Goal: Contribute content: Contribute content

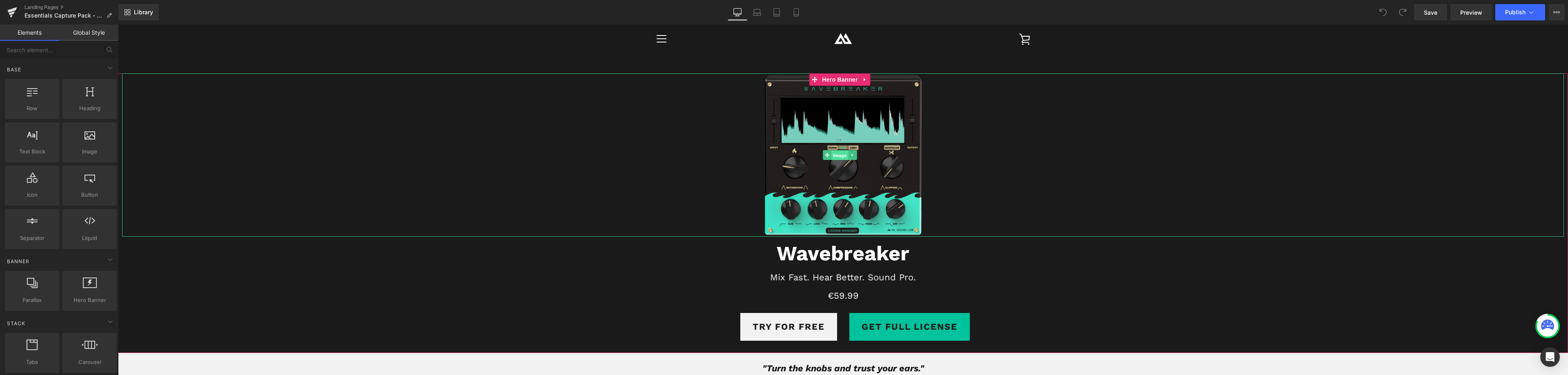
click at [836, 157] on span "Image" at bounding box center [839, 156] width 17 height 10
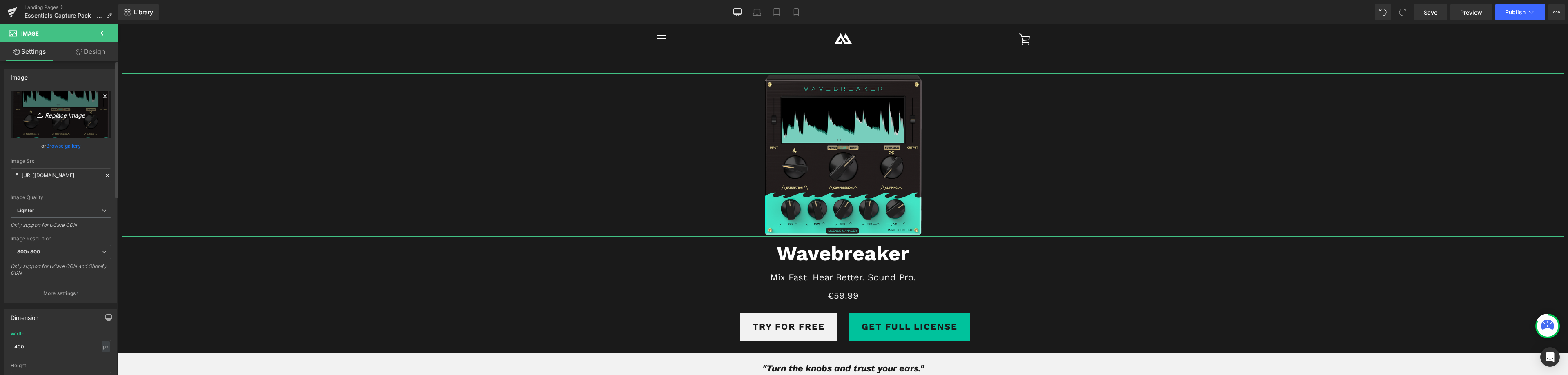
click at [59, 117] on icon "Replace Image" at bounding box center [61, 114] width 66 height 10
type input "C:\fakepath\capture_pack_500px.png"
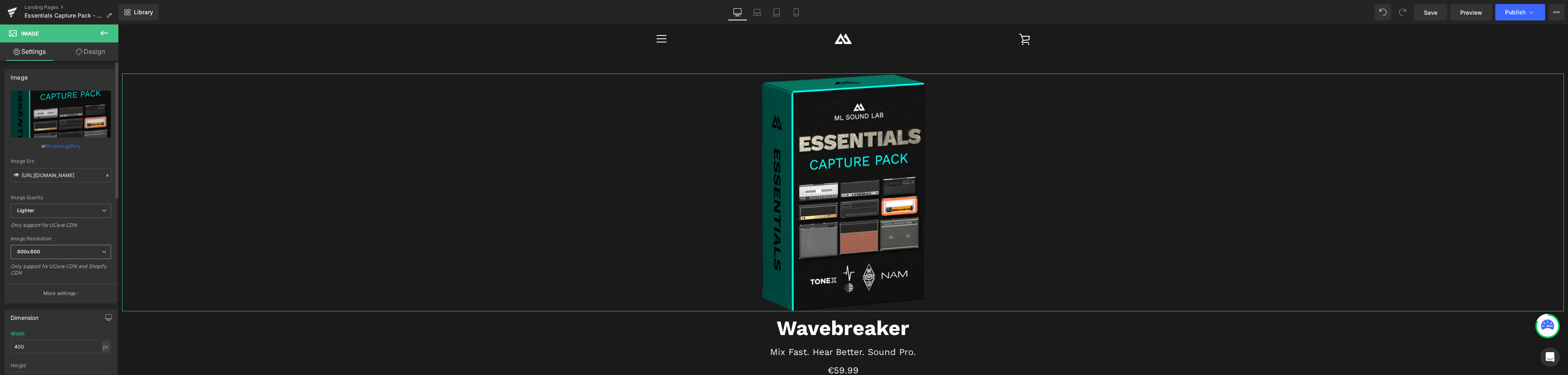
click at [97, 248] on span "800x800" at bounding box center [61, 252] width 100 height 15
click at [42, 293] on div "480x480" at bounding box center [33, 291] width 22 height 6
type input "https://ucarecdn.com/3485614b-a54f-4c89-92d6-4c43dc30fe13/-/format/auto/-/previ…"
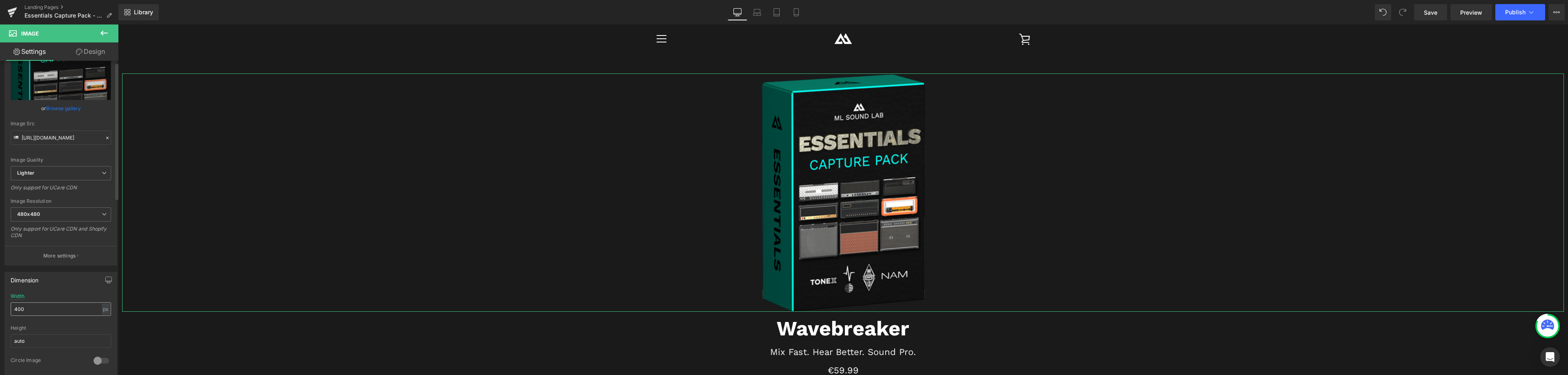
scroll to position [41, 0]
drag, startPoint x: 29, startPoint y: 305, endPoint x: 0, endPoint y: 305, distance: 29.0
click at [0, 305] on div "Dimension 400px Width 400 px % px auto Height auto 0 Circle Image" at bounding box center [61, 317] width 122 height 110
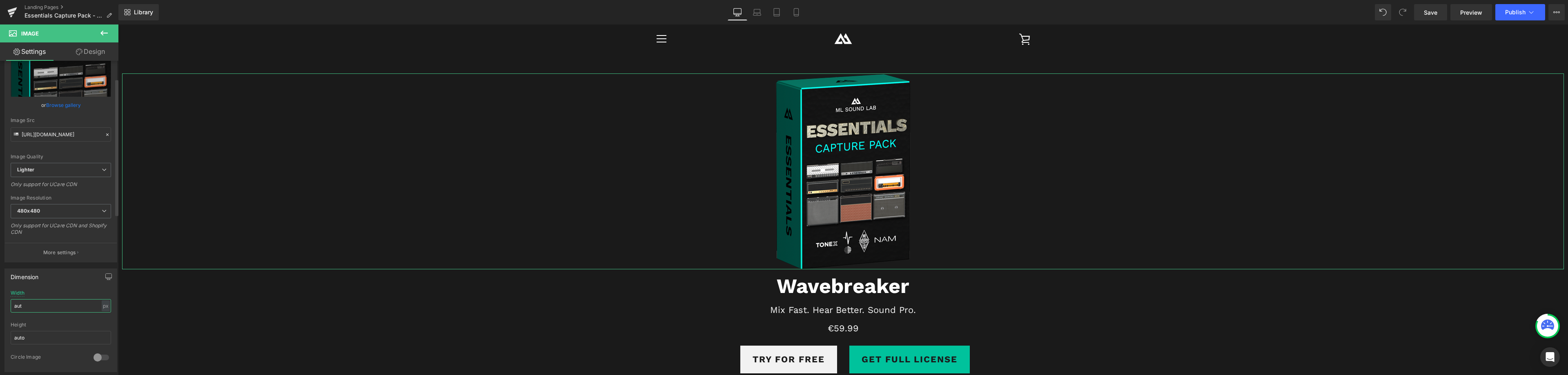
type input "auto"
drag, startPoint x: 880, startPoint y: 290, endPoint x: 884, endPoint y: 290, distance: 4.0
click at [880, 290] on strong "Wavebreaker" at bounding box center [842, 286] width 132 height 24
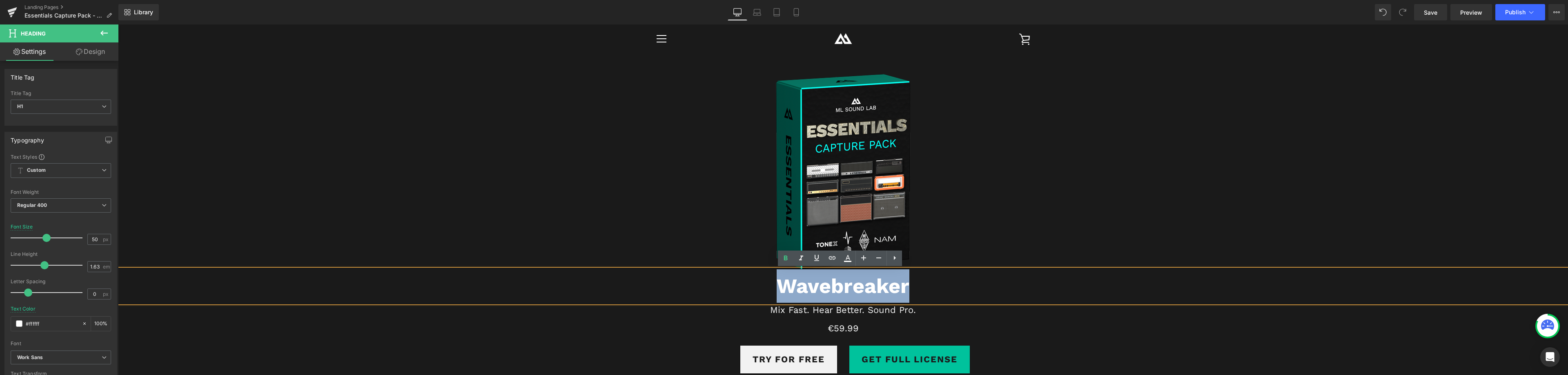
drag, startPoint x: 913, startPoint y: 290, endPoint x: 779, endPoint y: 291, distance: 134.0
click at [779, 291] on h1 "Wavebreaker" at bounding box center [842, 286] width 1449 height 33
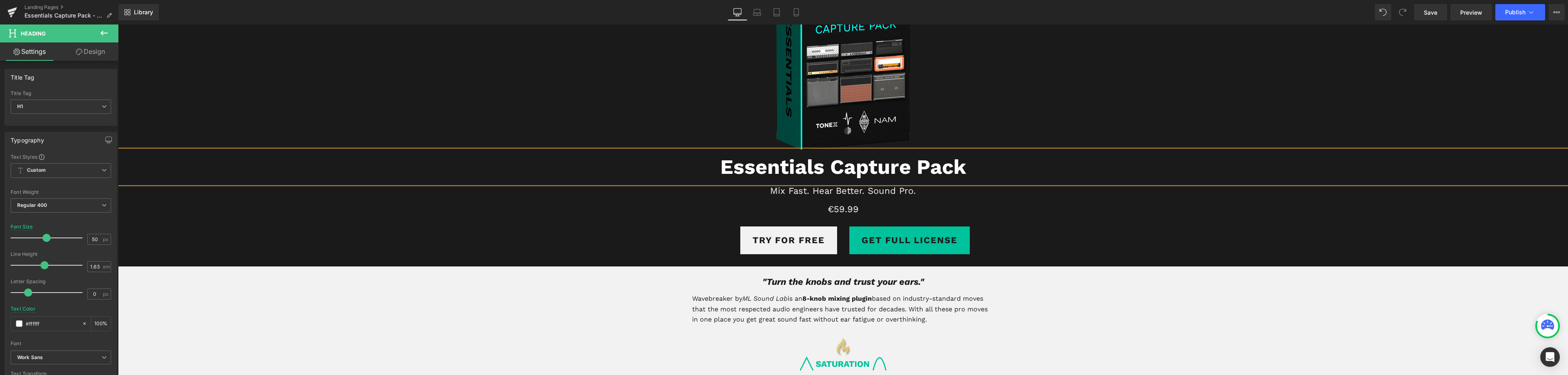
scroll to position [122, 0]
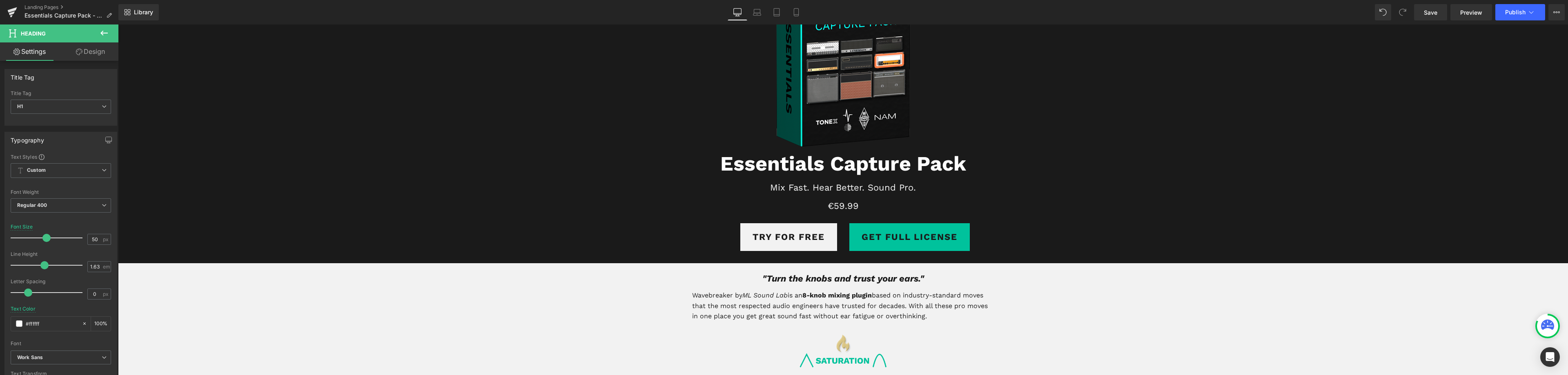
click at [104, 34] on icon at bounding box center [104, 33] width 10 height 10
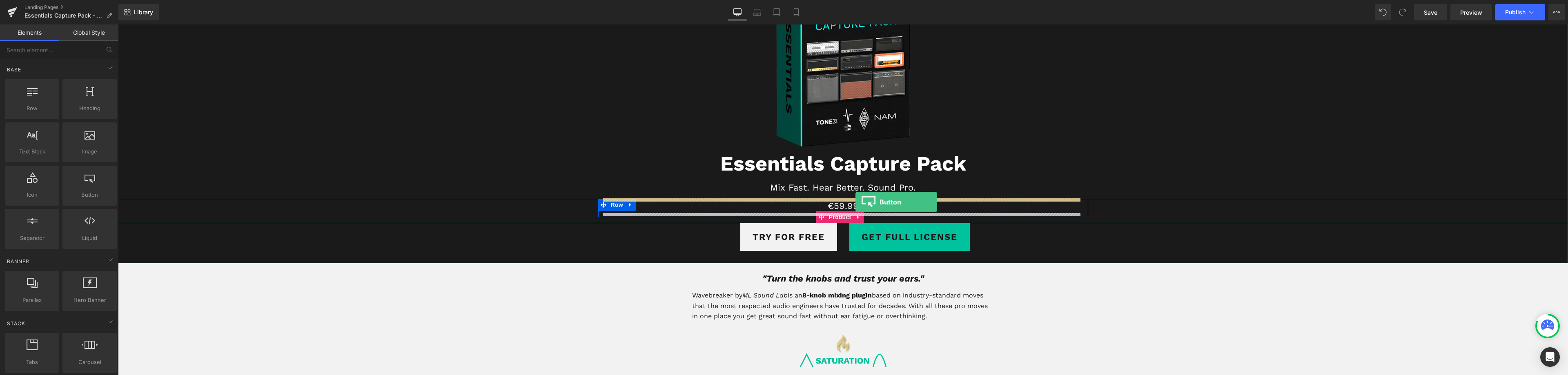
drag, startPoint x: 206, startPoint y: 214, endPoint x: 856, endPoint y: 202, distance: 650.1
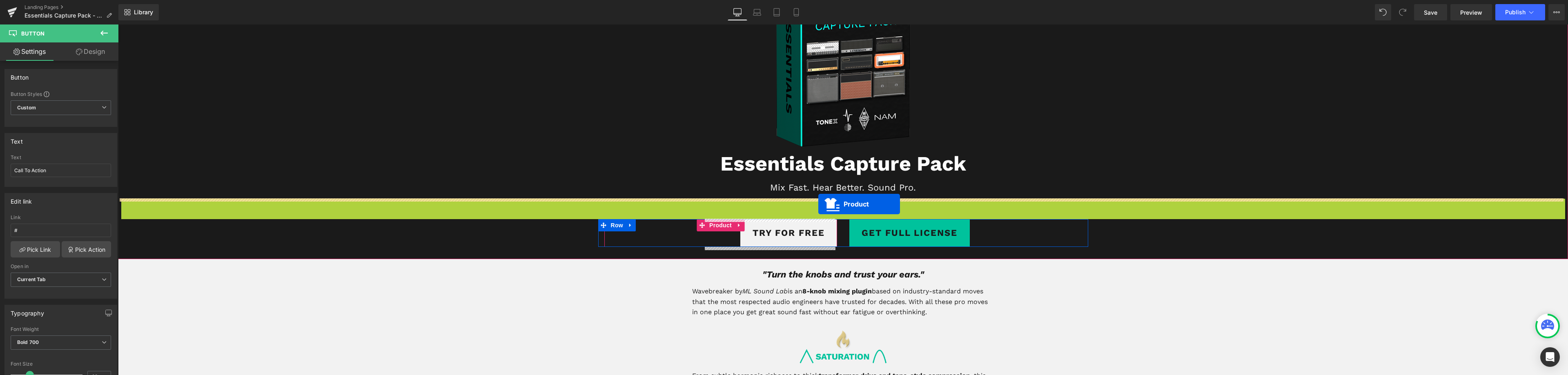
drag, startPoint x: 822, startPoint y: 218, endPoint x: 818, endPoint y: 204, distance: 14.6
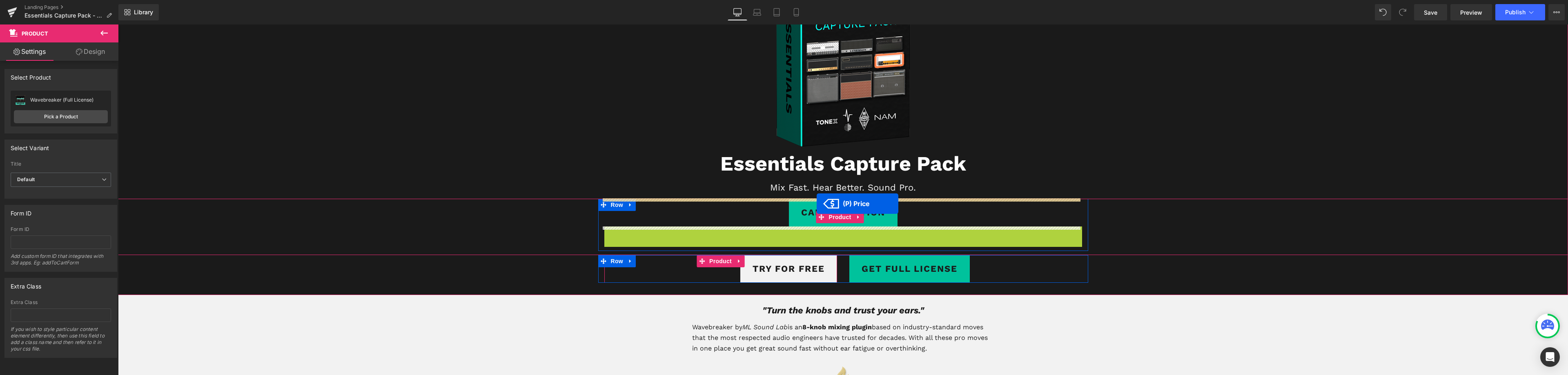
drag, startPoint x: 818, startPoint y: 235, endPoint x: 816, endPoint y: 204, distance: 31.1
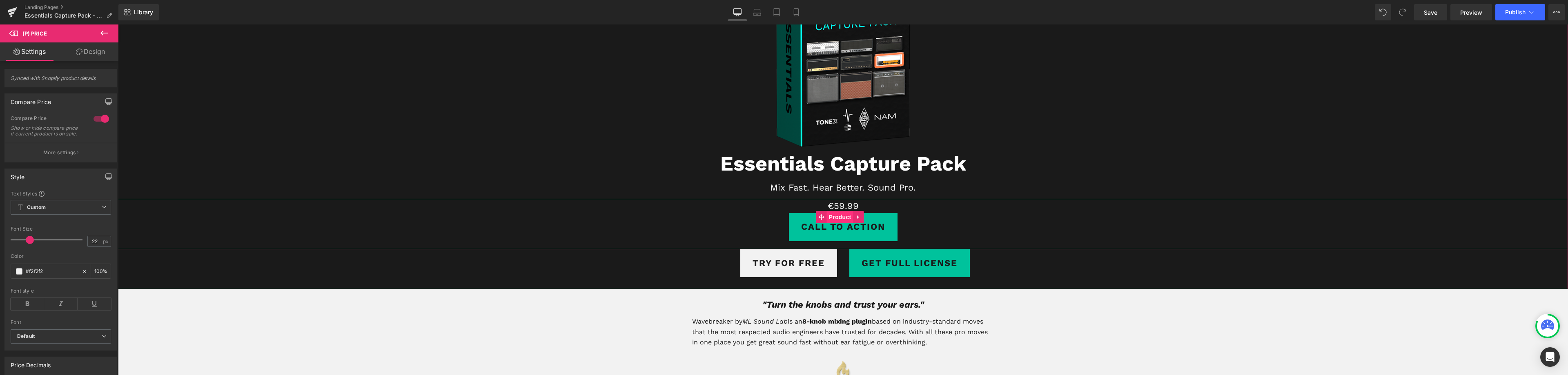
click at [843, 216] on span "Product" at bounding box center [840, 216] width 26 height 12
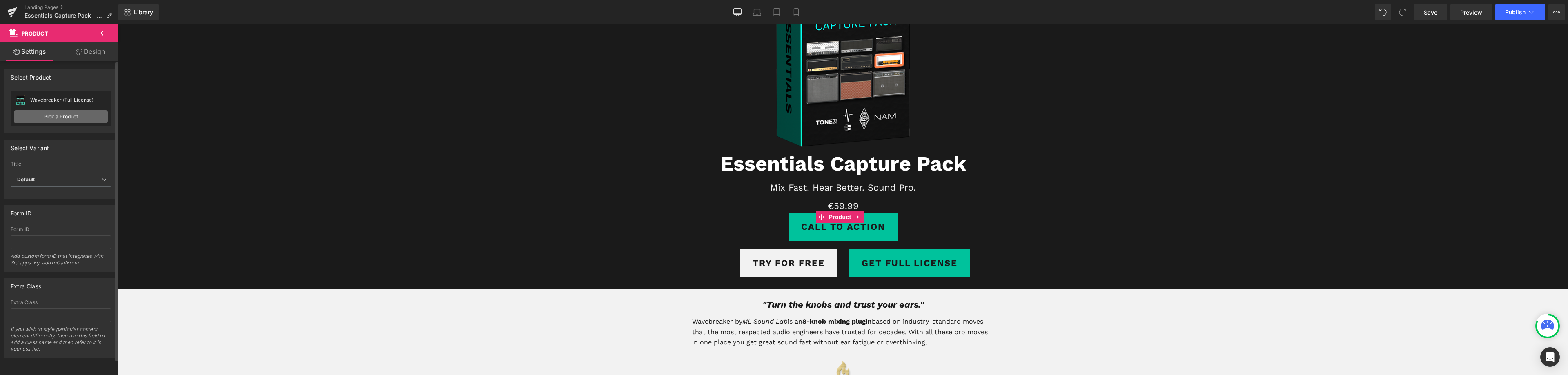
click at [57, 113] on link "Pick a Product" at bounding box center [61, 116] width 94 height 13
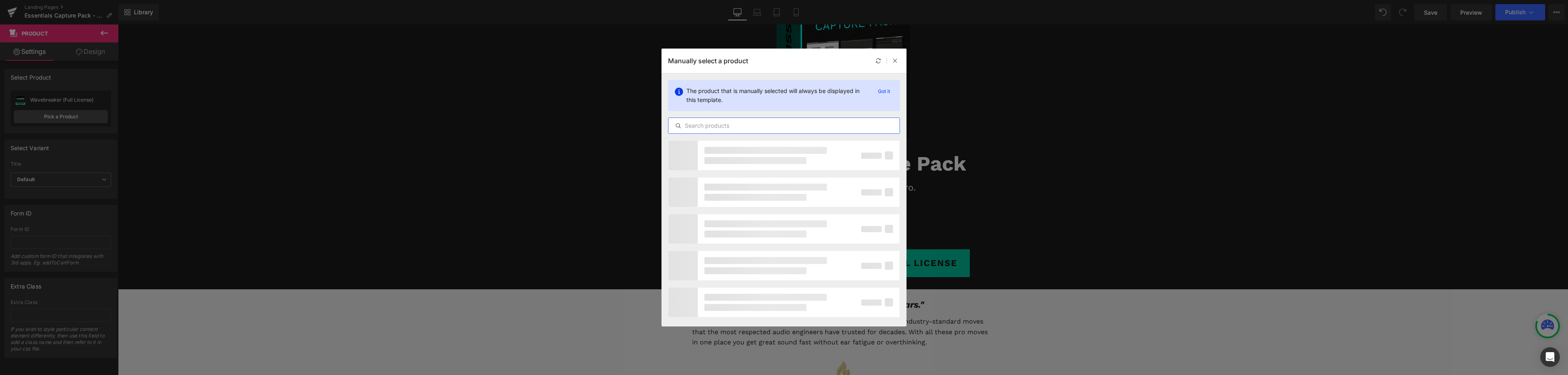
click at [702, 127] on input "text" at bounding box center [784, 125] width 231 height 10
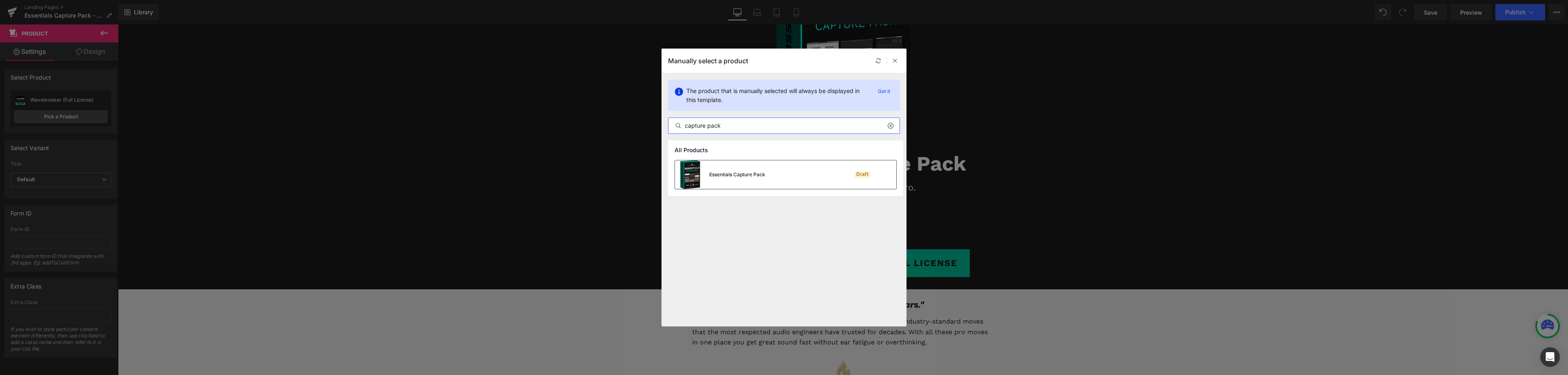
type input "capture pack"
click at [739, 171] on div "Essentials Capture Pack" at bounding box center [737, 174] width 56 height 7
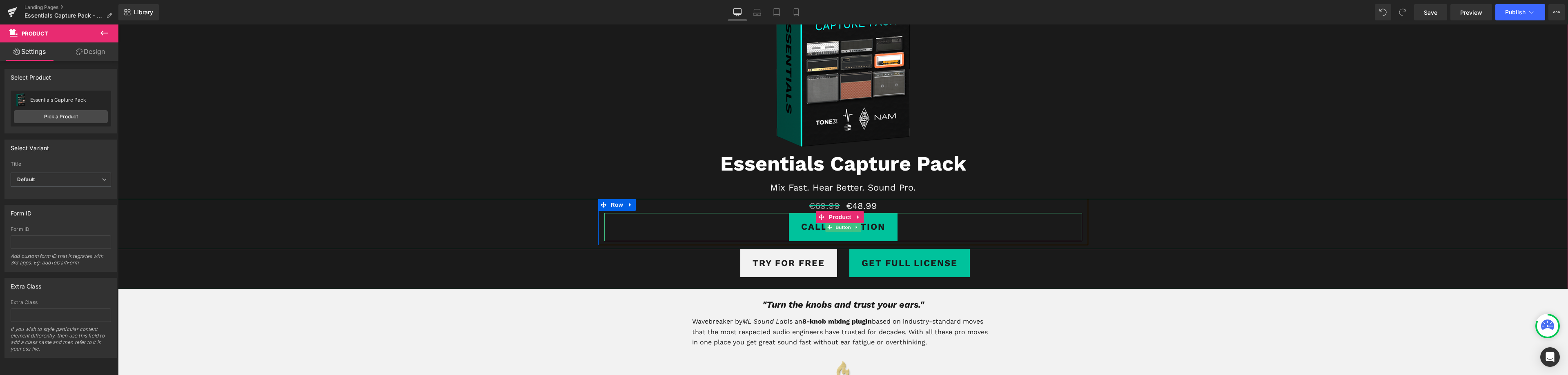
click at [836, 232] on link "Call To Action" at bounding box center [843, 226] width 109 height 27
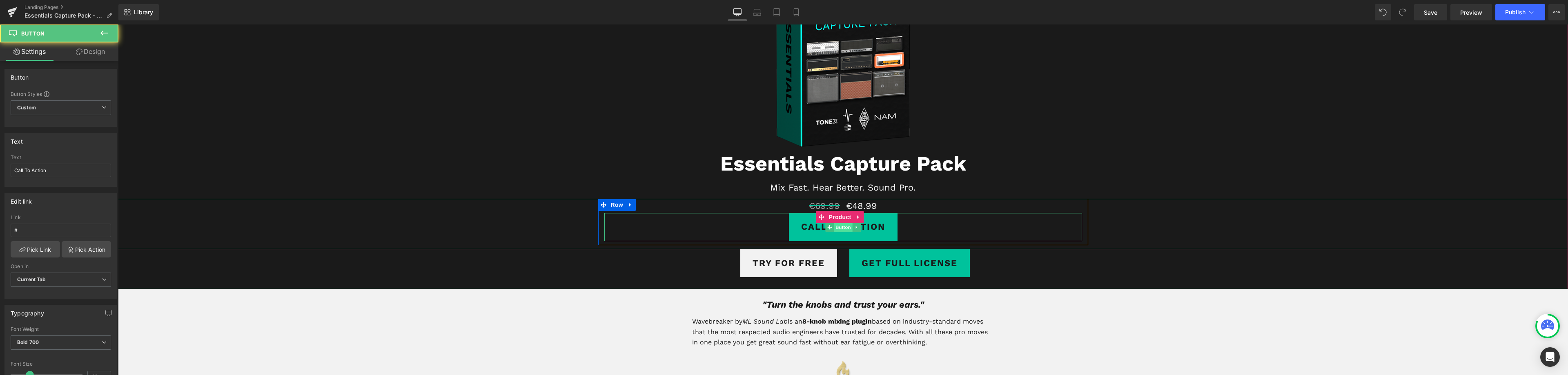
click at [838, 229] on span "Button" at bounding box center [843, 227] width 19 height 10
click at [842, 227] on span "Button" at bounding box center [843, 227] width 19 height 10
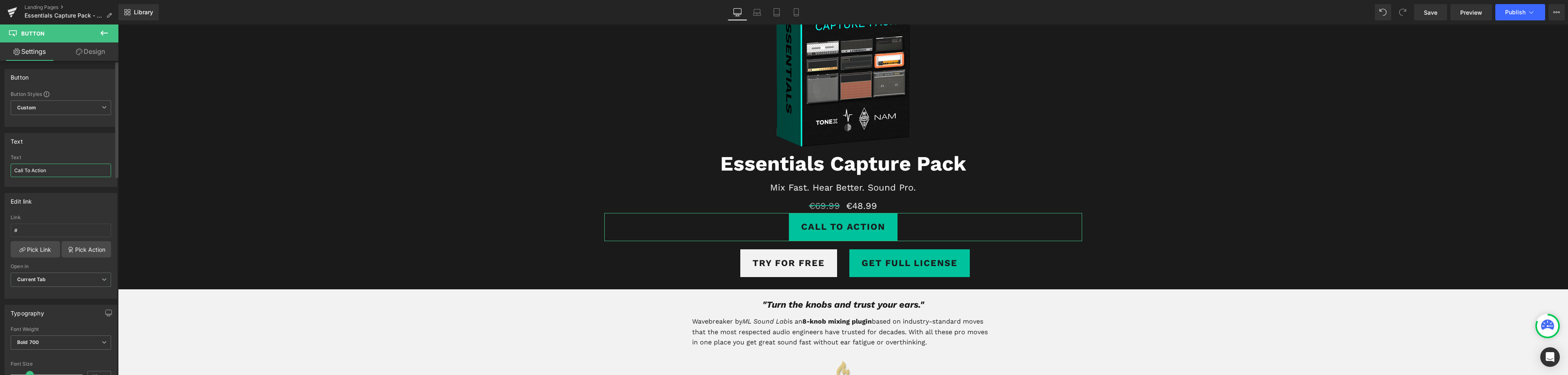
drag, startPoint x: 54, startPoint y: 172, endPoint x: 0, endPoint y: 166, distance: 54.3
click at [0, 170] on div "Text Call To Action Text Call To Action" at bounding box center [61, 157] width 122 height 60
type input "ADD TO CART"
click at [628, 256] on icon at bounding box center [630, 255] width 6 height 6
click at [650, 257] on icon at bounding box center [652, 255] width 6 height 6
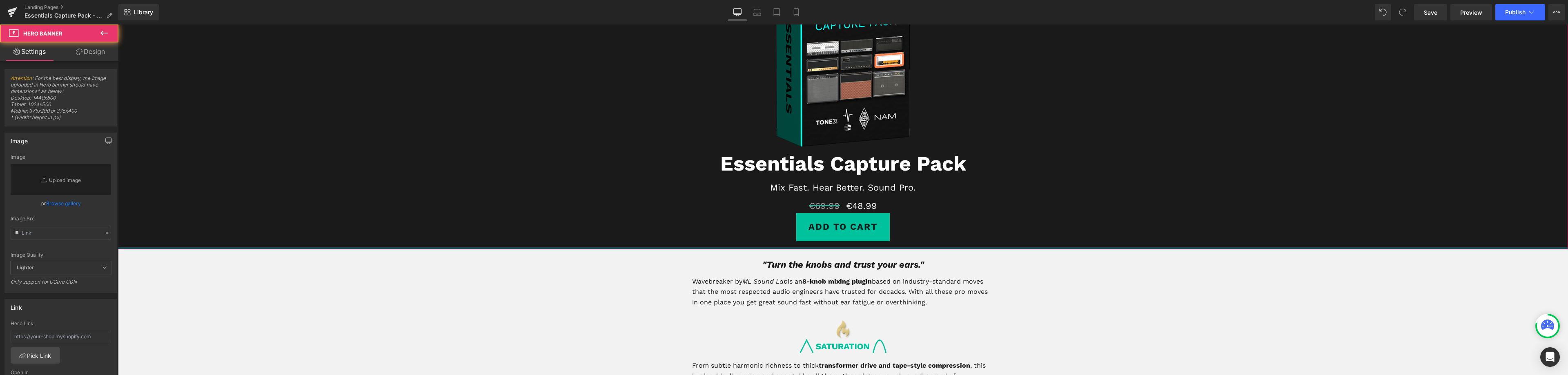
drag, startPoint x: 874, startPoint y: 255, endPoint x: 874, endPoint y: 241, distance: 14.0
click at [874, 241] on div "Image Essentials Capture Pack Heading Mix Fast. Hear Better. Sound Pro. Text Bl…" at bounding box center [842, 100] width 1449 height 299
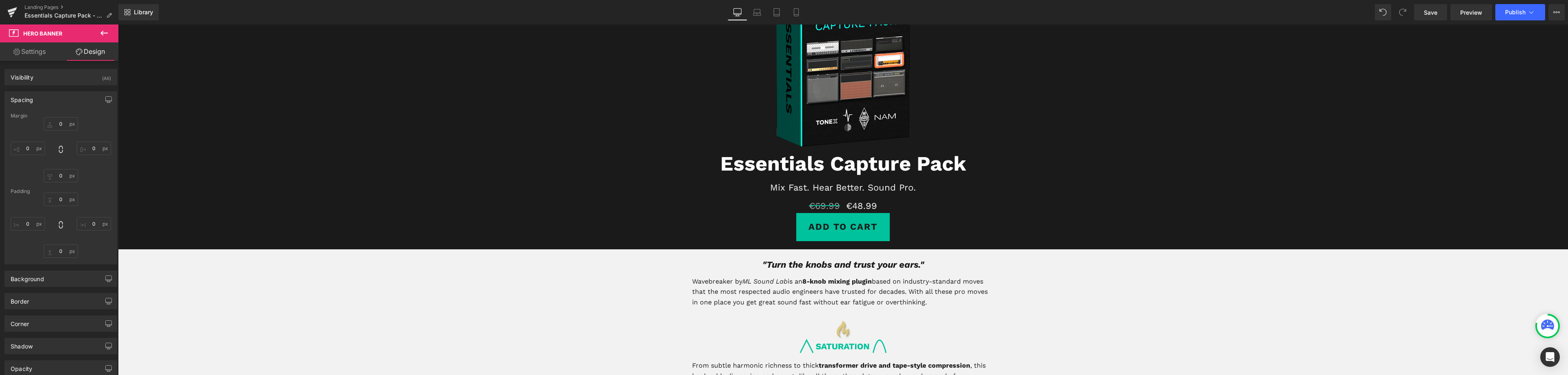
type input "0"
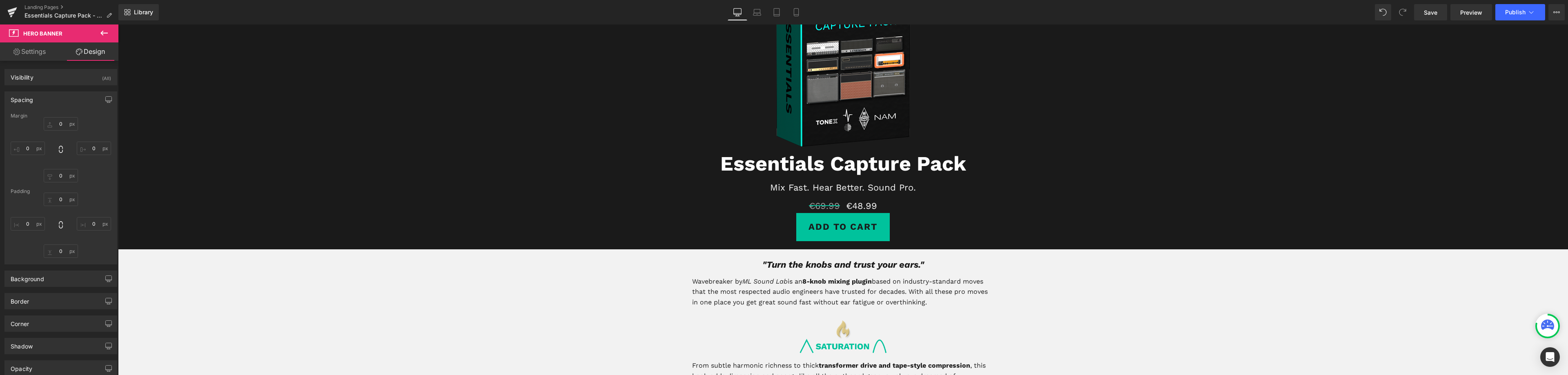
type input "0"
click at [860, 206] on span "(P) Price" at bounding box center [860, 206] width 28 height 12
click at [98, 51] on link "Design" at bounding box center [90, 51] width 59 height 19
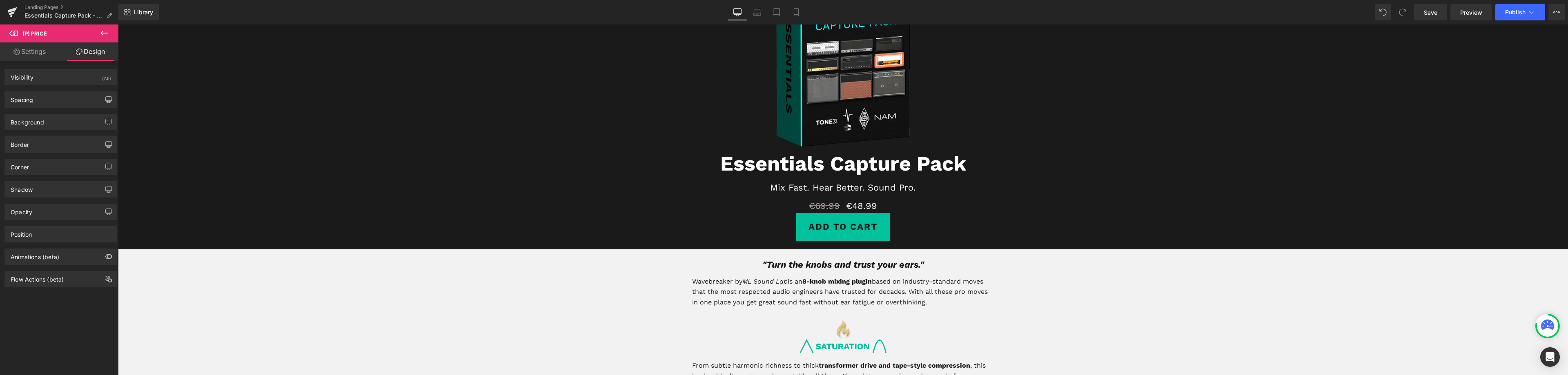
type input "0"
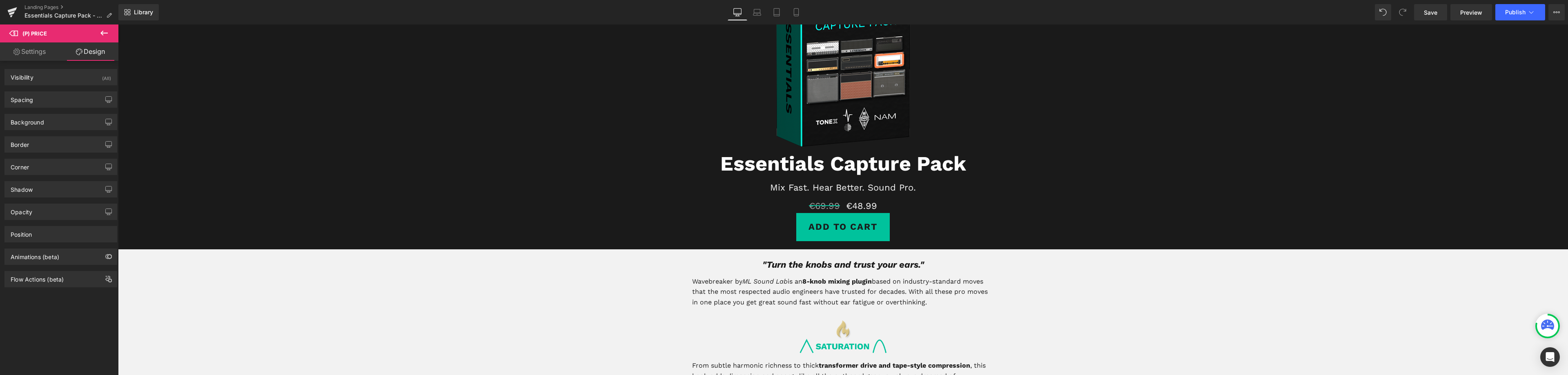
type input "0"
drag, startPoint x: 37, startPoint y: 101, endPoint x: 40, endPoint y: 96, distance: 5.8
click at [40, 98] on div "Spacing" at bounding box center [61, 100] width 112 height 16
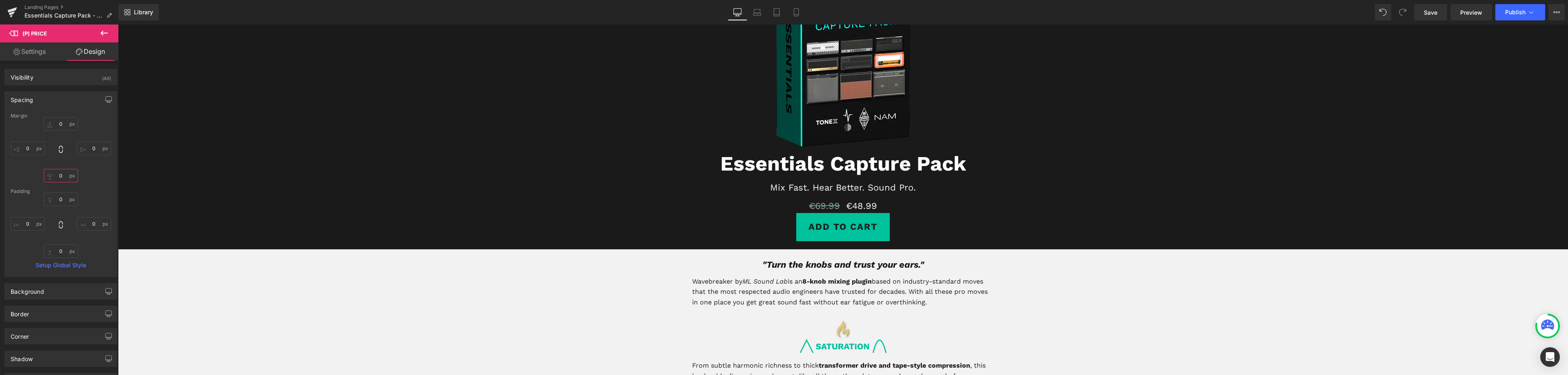
click at [60, 176] on input "0" at bounding box center [61, 175] width 34 height 14
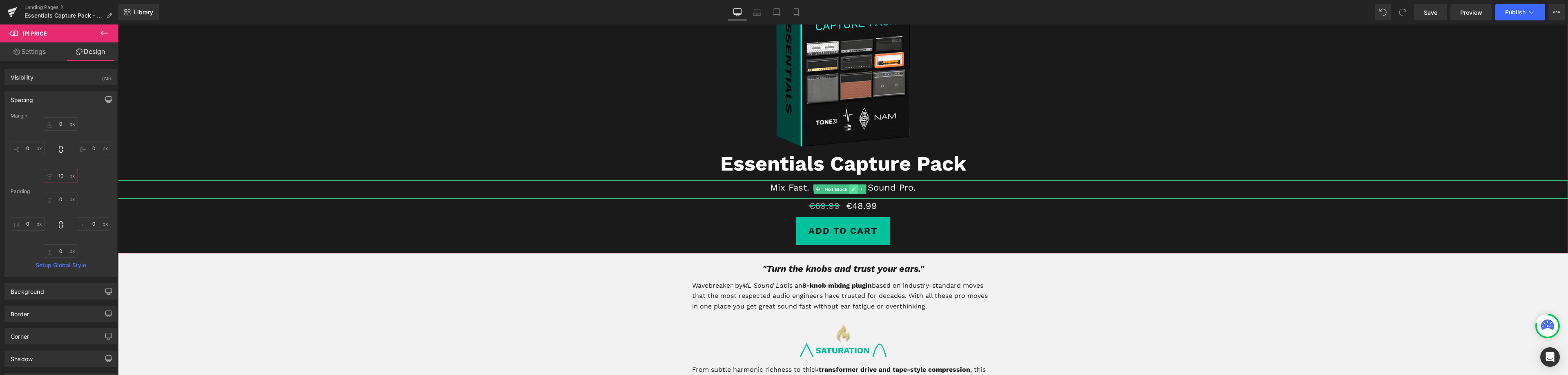
type input "10"
click at [854, 189] on icon at bounding box center [854, 189] width 4 height 4
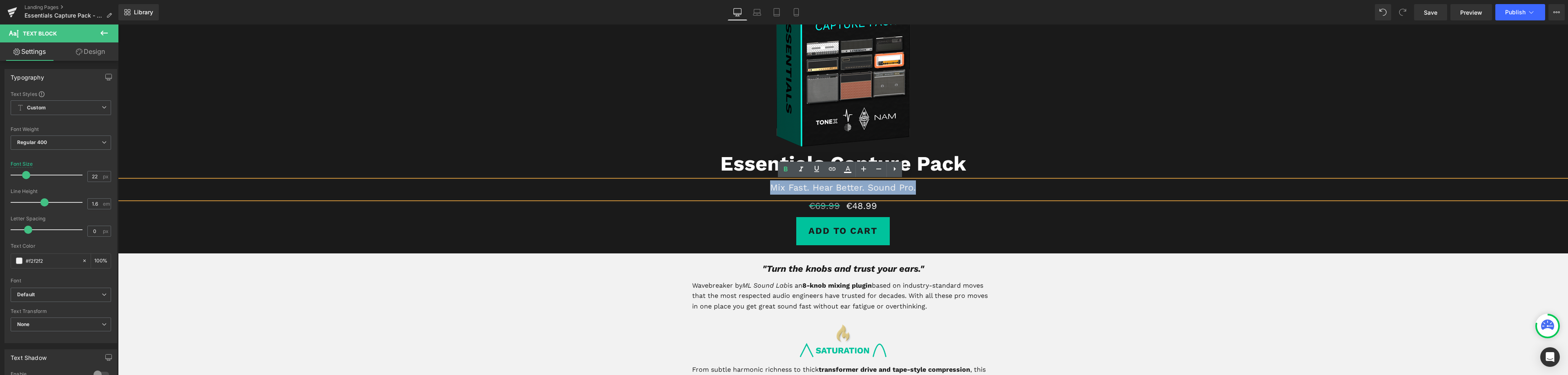
drag, startPoint x: 919, startPoint y: 191, endPoint x: 768, endPoint y: 191, distance: 151.0
click at [768, 191] on p "Mix Fast. Hear Better. Sound Pro." at bounding box center [842, 187] width 1449 height 15
drag, startPoint x: 852, startPoint y: 188, endPoint x: 794, endPoint y: 187, distance: 58.0
click at [794, 187] on p "Our amp models onto your hardware?" at bounding box center [842, 187] width 1449 height 15
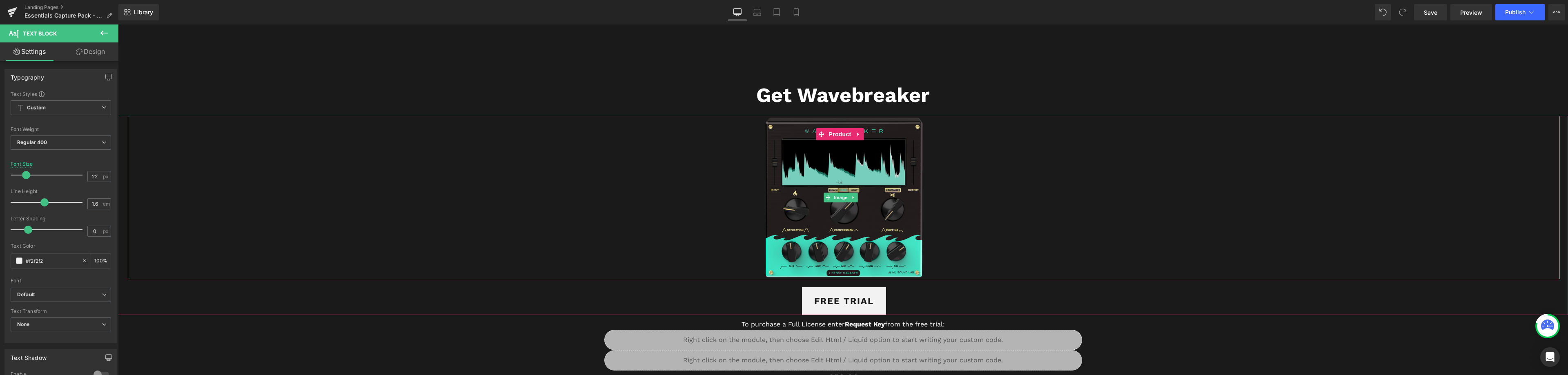
scroll to position [1386, 0]
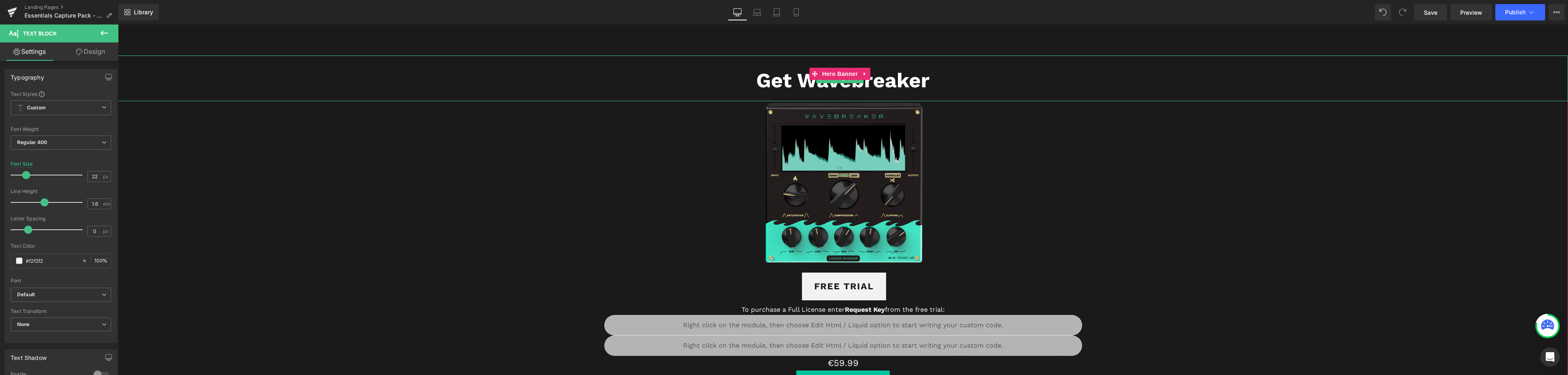
click at [889, 85] on strong "Get Wavebreaker" at bounding box center [842, 80] width 173 height 24
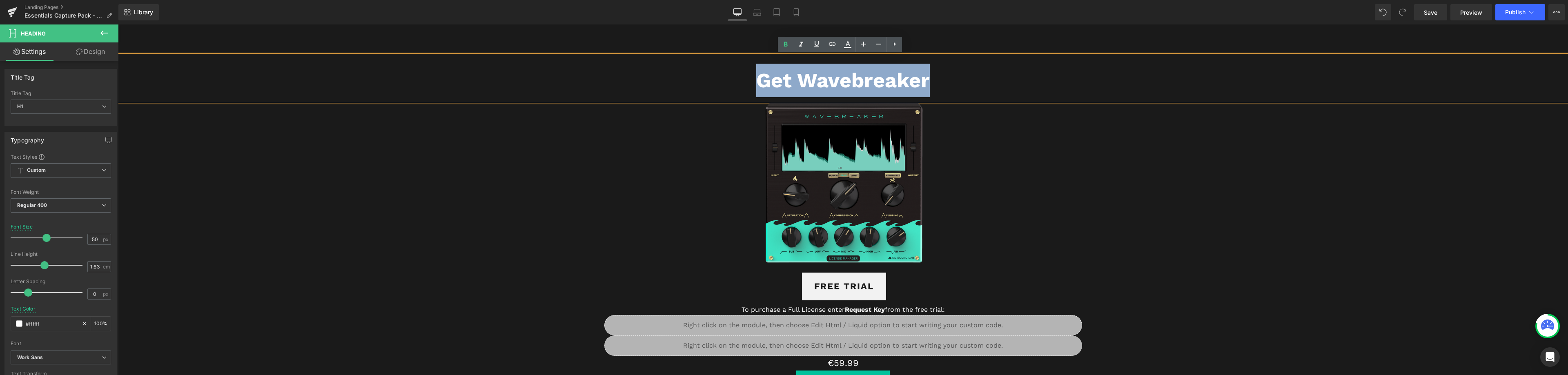
drag, startPoint x: 933, startPoint y: 78, endPoint x: 748, endPoint y: 84, distance: 185.1
click at [748, 84] on h1 "Get Wavebreaker" at bounding box center [842, 80] width 1449 height 33
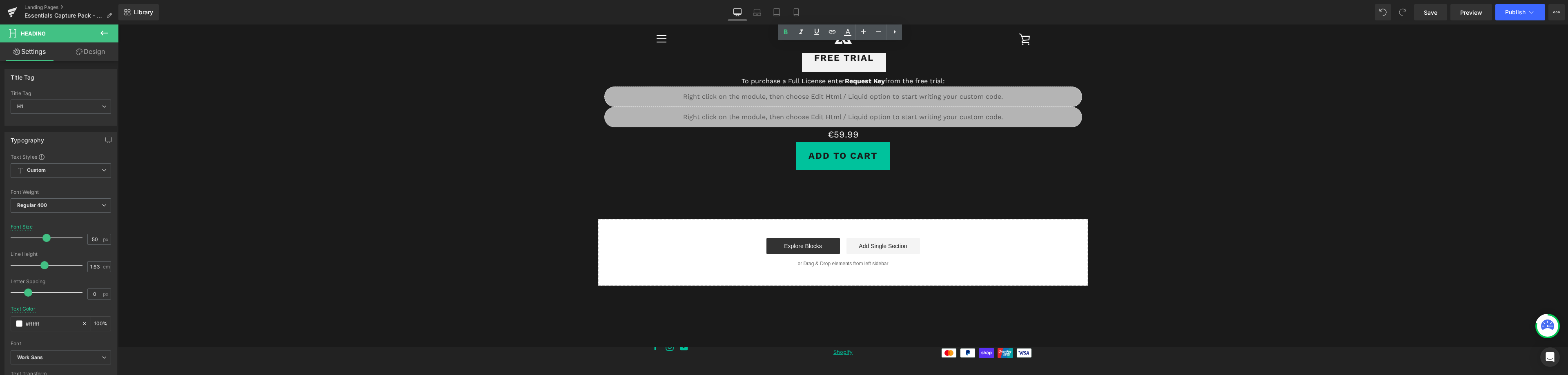
scroll to position [1597, 0]
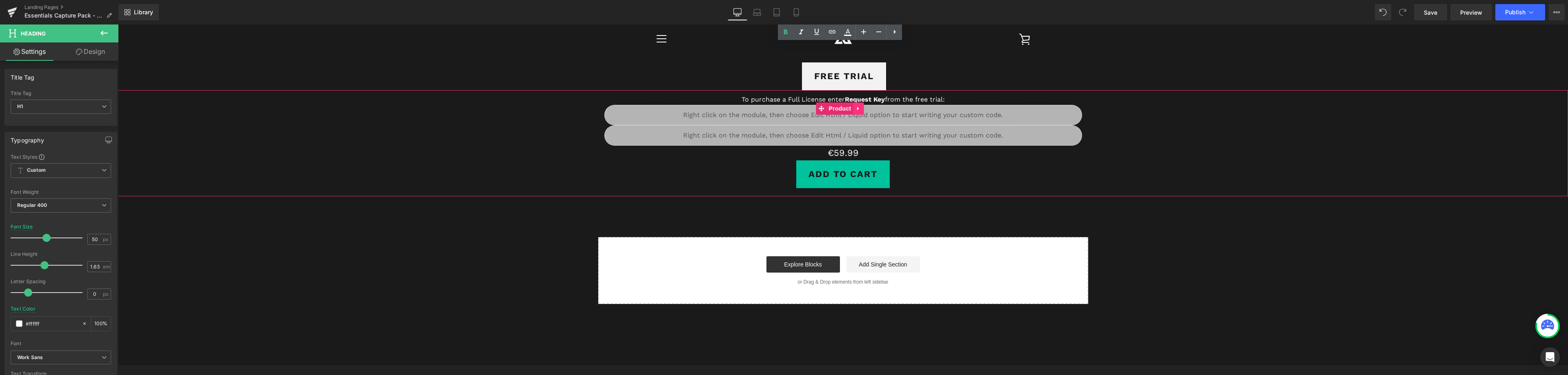
click at [858, 109] on icon at bounding box center [858, 109] width 6 height 6
click at [863, 109] on icon at bounding box center [864, 109] width 6 height 6
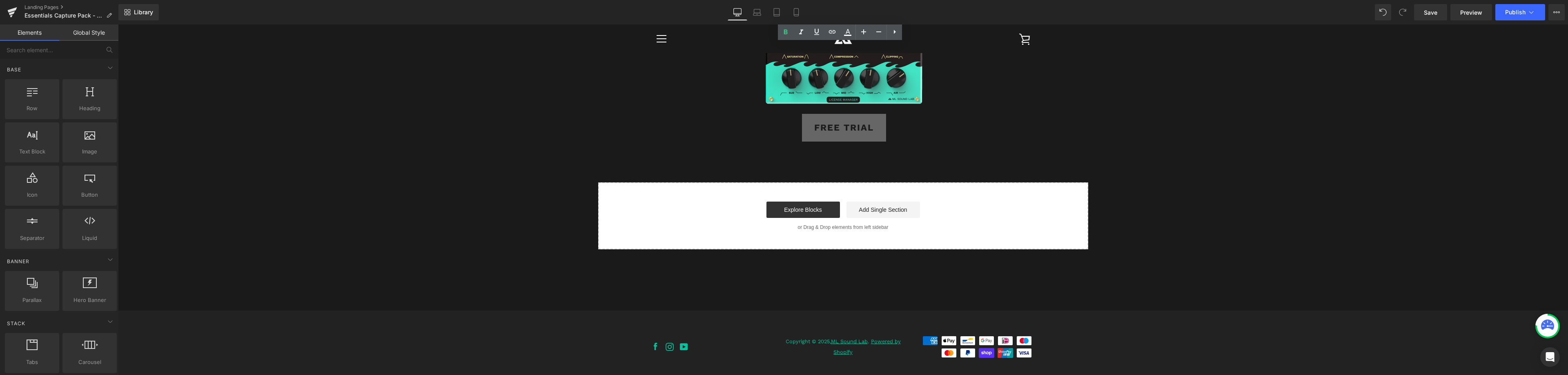
scroll to position [1487, 0]
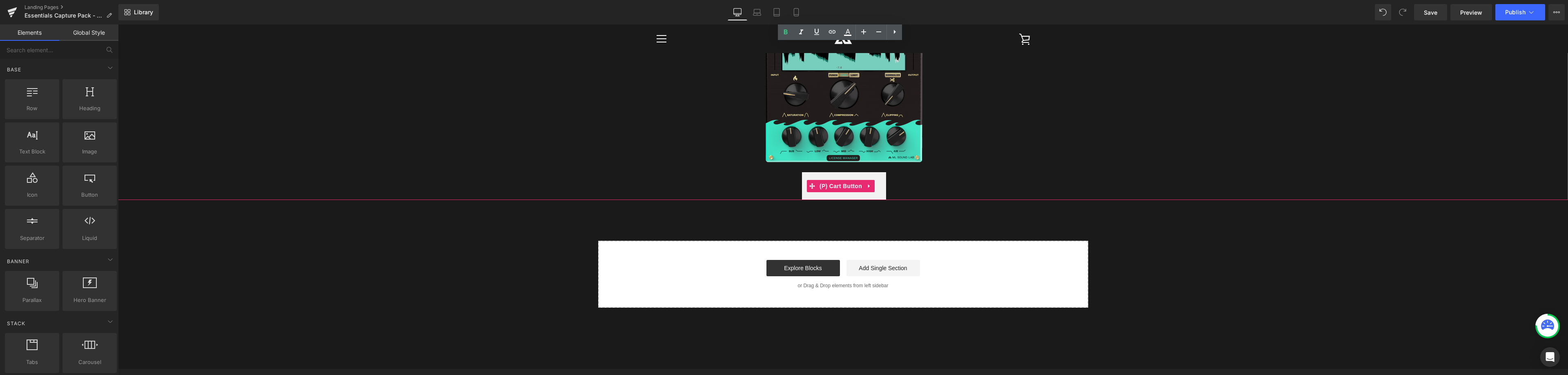
click at [909, 186] on div "FREE TRIAL" at bounding box center [843, 186] width 1440 height 27
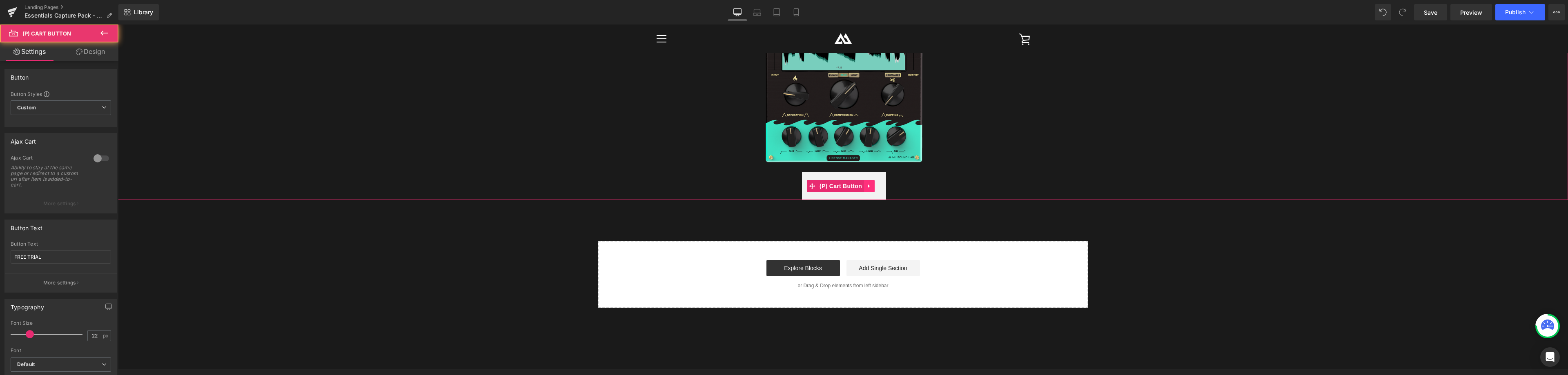
click at [869, 184] on icon at bounding box center [869, 186] width 6 height 6
click at [872, 185] on icon at bounding box center [874, 186] width 6 height 6
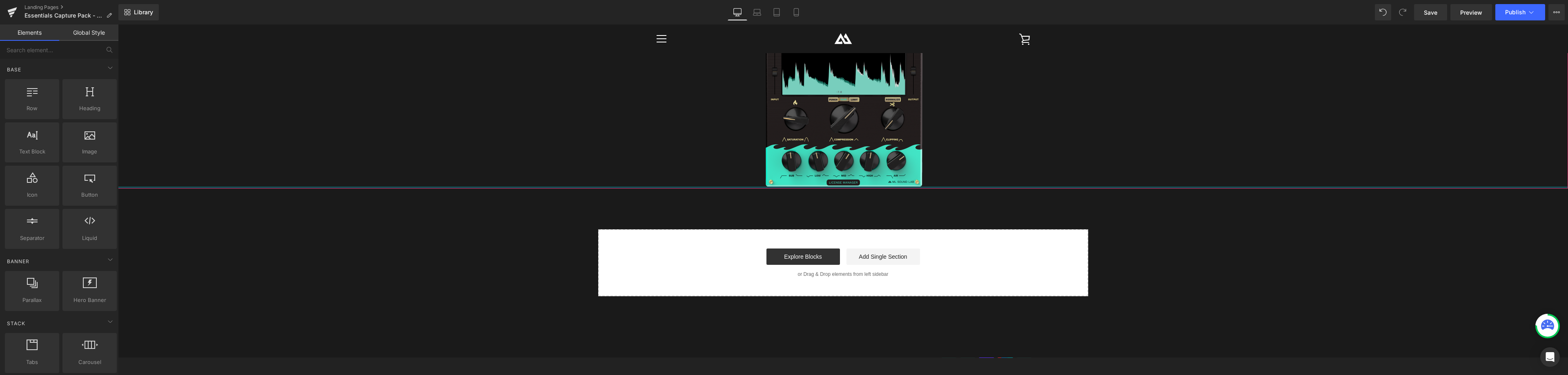
scroll to position [1405, 0]
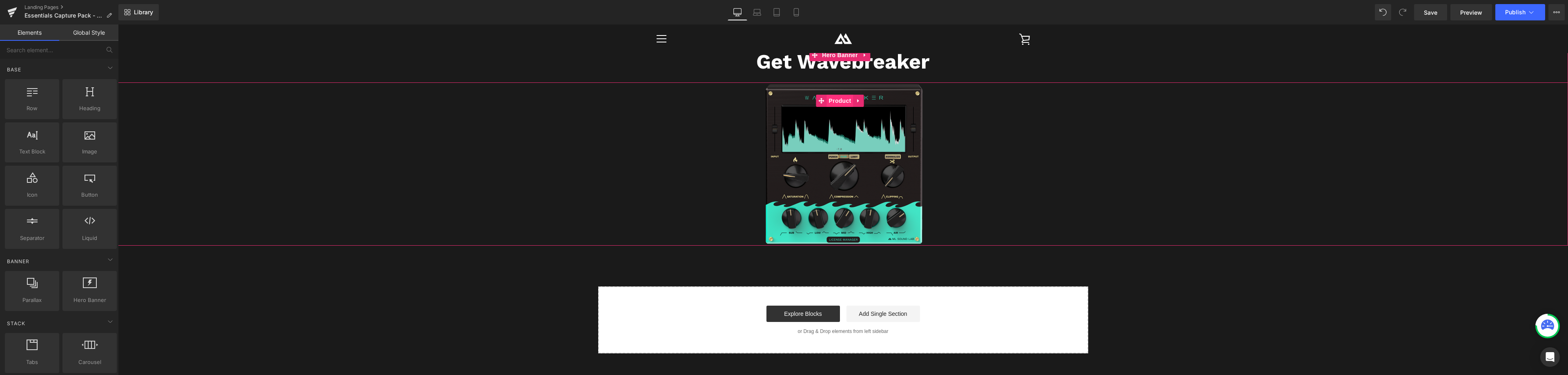
click at [838, 101] on span "Product" at bounding box center [840, 101] width 26 height 12
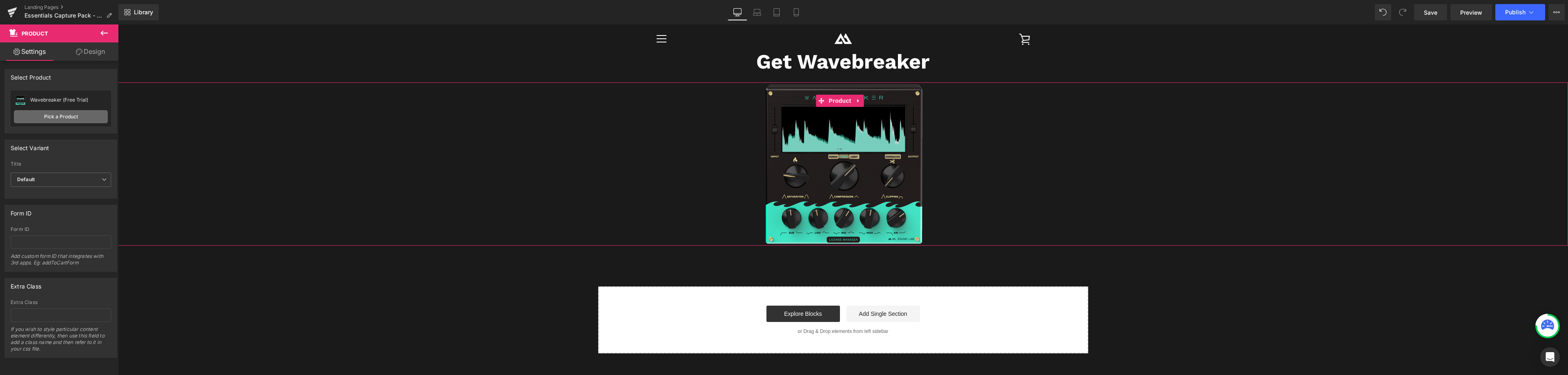
click at [63, 118] on link "Pick a Product" at bounding box center [61, 116] width 94 height 13
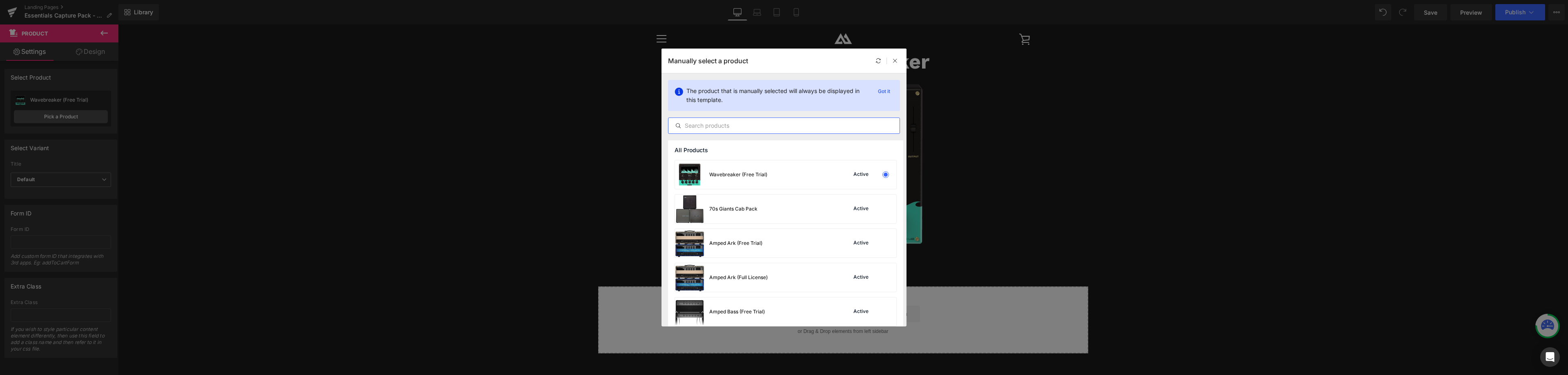
click at [737, 123] on input "text" at bounding box center [784, 125] width 231 height 10
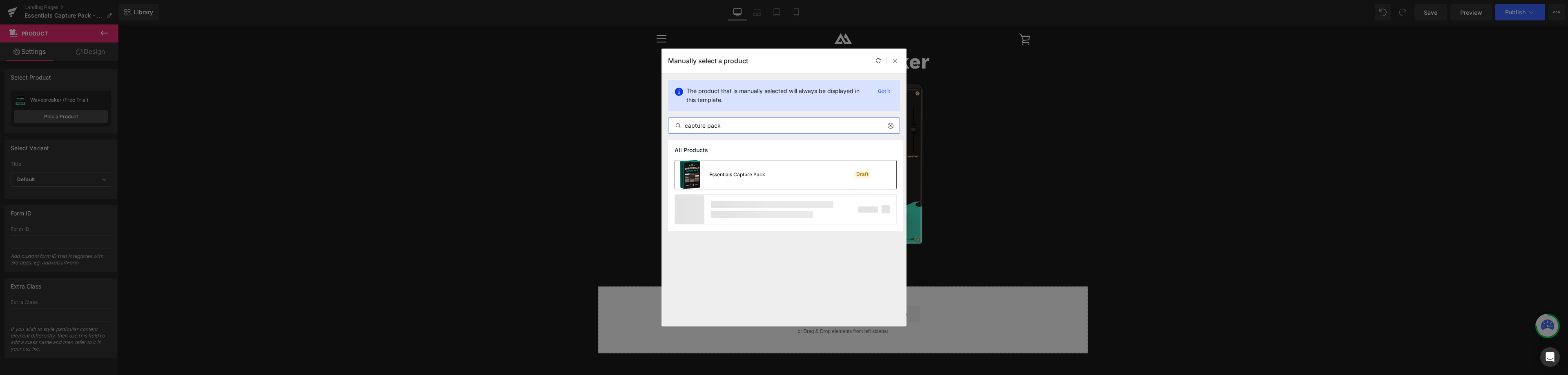
type input "capture pack"
click at [743, 177] on div "Essentials Capture Pack" at bounding box center [737, 174] width 56 height 7
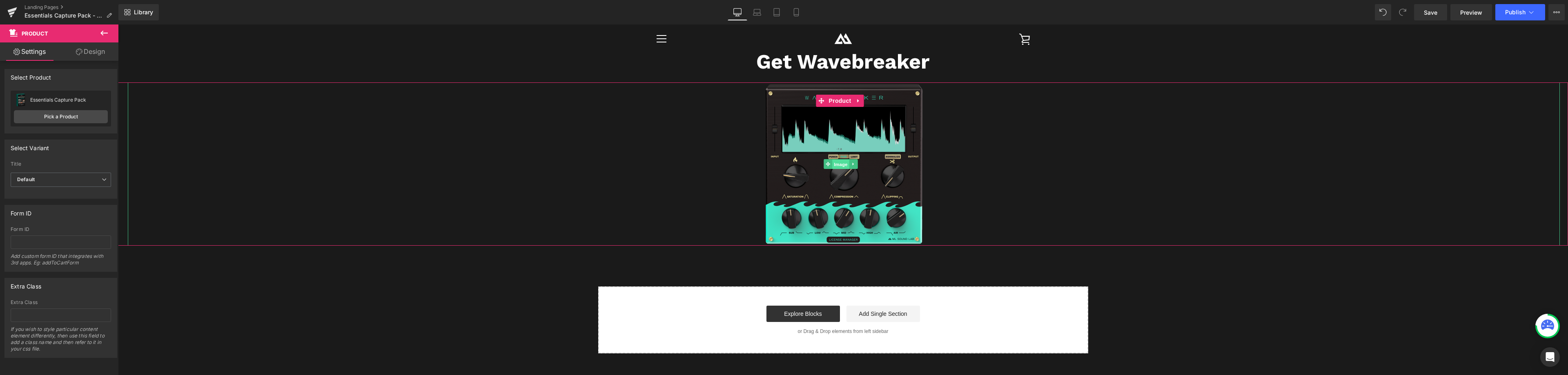
click at [842, 165] on span "Image" at bounding box center [840, 164] width 17 height 10
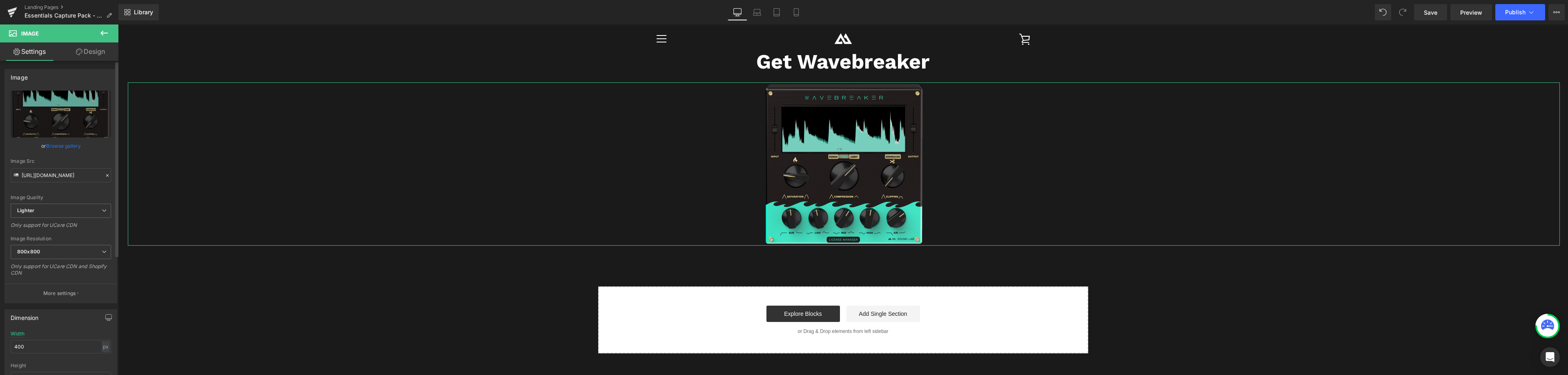
click at [59, 146] on link "Browse gallery" at bounding box center [63, 146] width 34 height 15
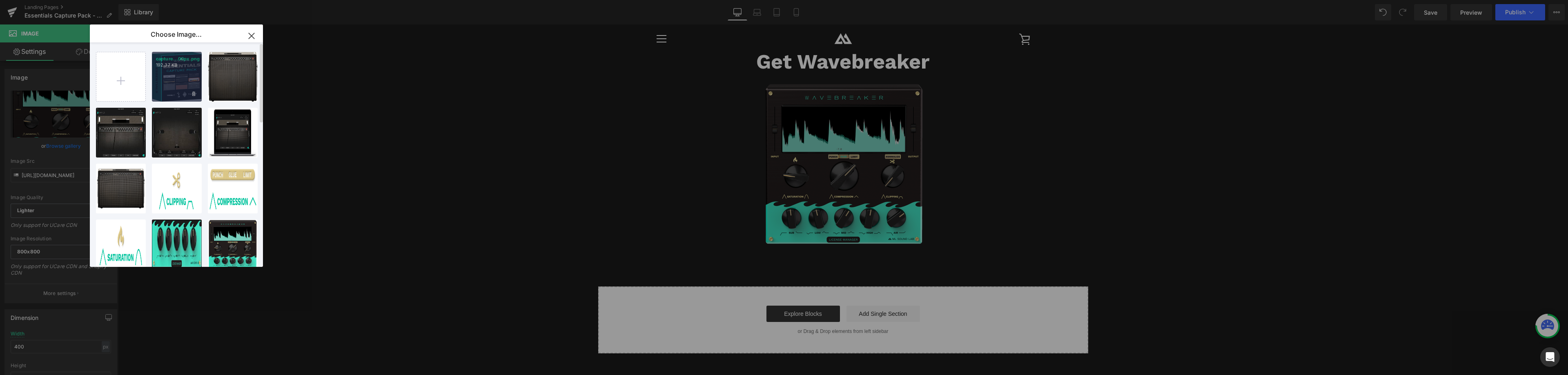
click at [176, 78] on div "capture...00px.png 192.37 KB" at bounding box center [176, 76] width 50 height 50
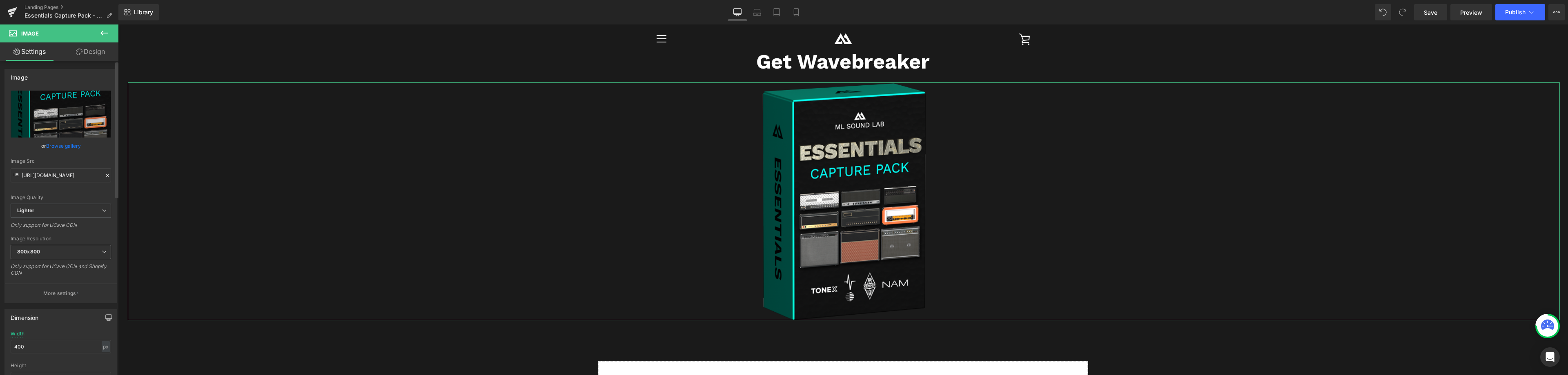
click at [50, 247] on span "800x800" at bounding box center [61, 252] width 100 height 15
click at [40, 289] on div "480x480" at bounding box center [33, 291] width 22 height 6
type input "https://ucarecdn.com/3485614b-a54f-4c89-92d6-4c43dc30fe13/-/format/auto/-/previ…"
drag, startPoint x: 12, startPoint y: 344, endPoint x: 8, endPoint y: 343, distance: 4.1
click at [8, 343] on div "400px Width 400 px % px auto Height auto 0 Circle Image" at bounding box center [61, 371] width 112 height 81
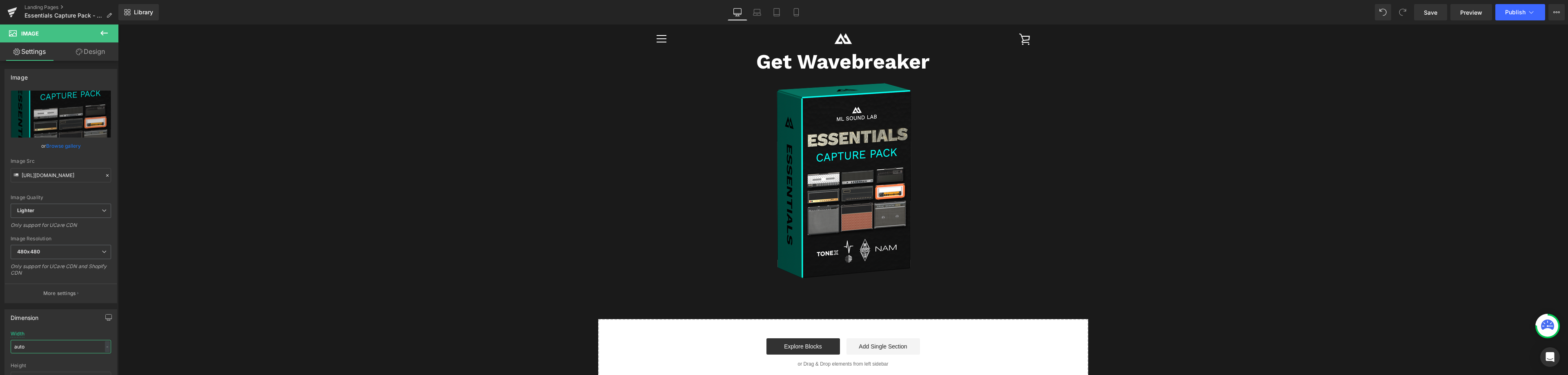
type input "auto"
click at [101, 32] on icon at bounding box center [103, 32] width 7 height 5
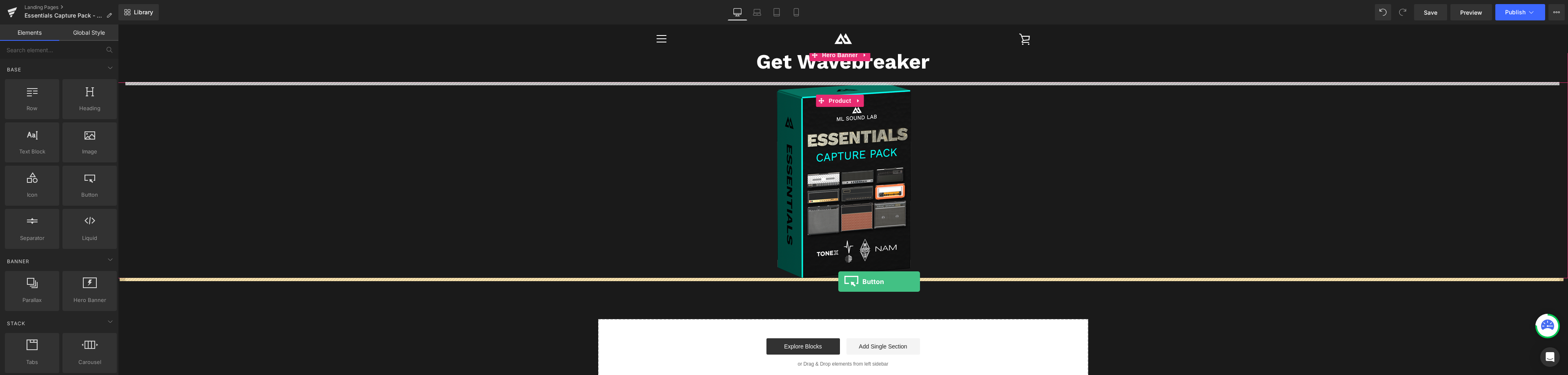
drag, startPoint x: 235, startPoint y: 194, endPoint x: 838, endPoint y: 281, distance: 609.2
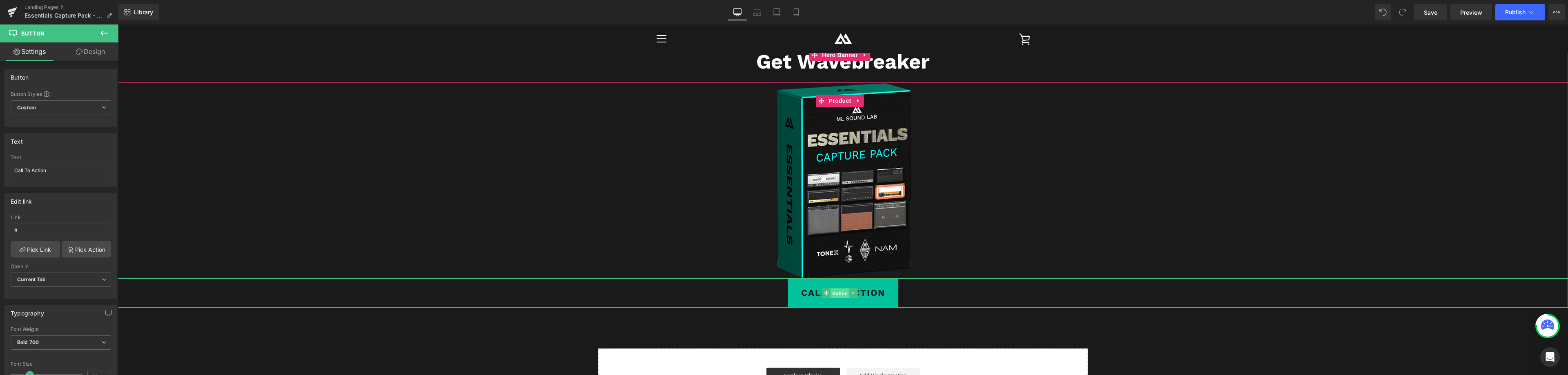
click at [840, 291] on span "Button" at bounding box center [839, 294] width 19 height 10
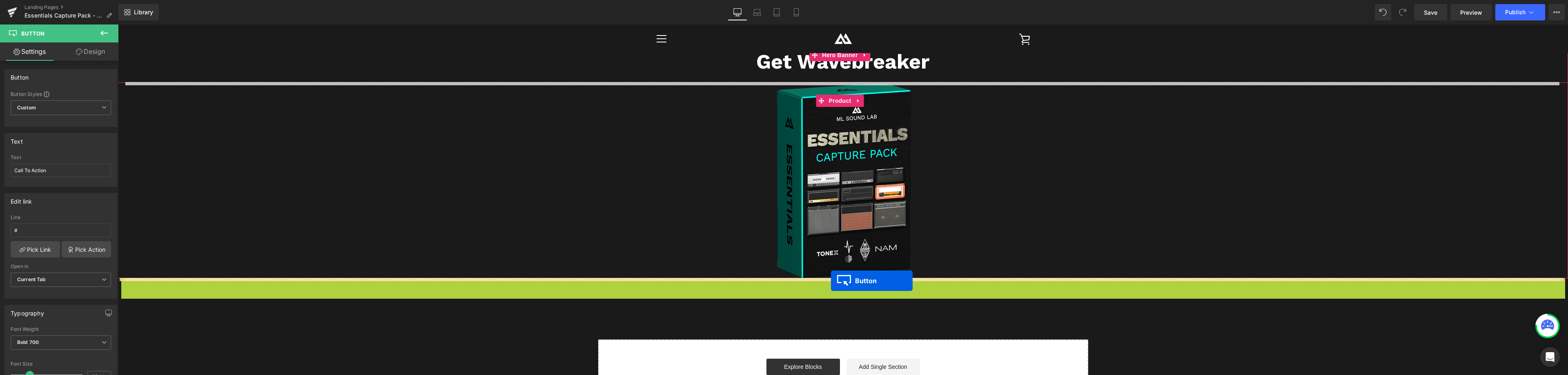
drag, startPoint x: 842, startPoint y: 292, endPoint x: 831, endPoint y: 281, distance: 15.6
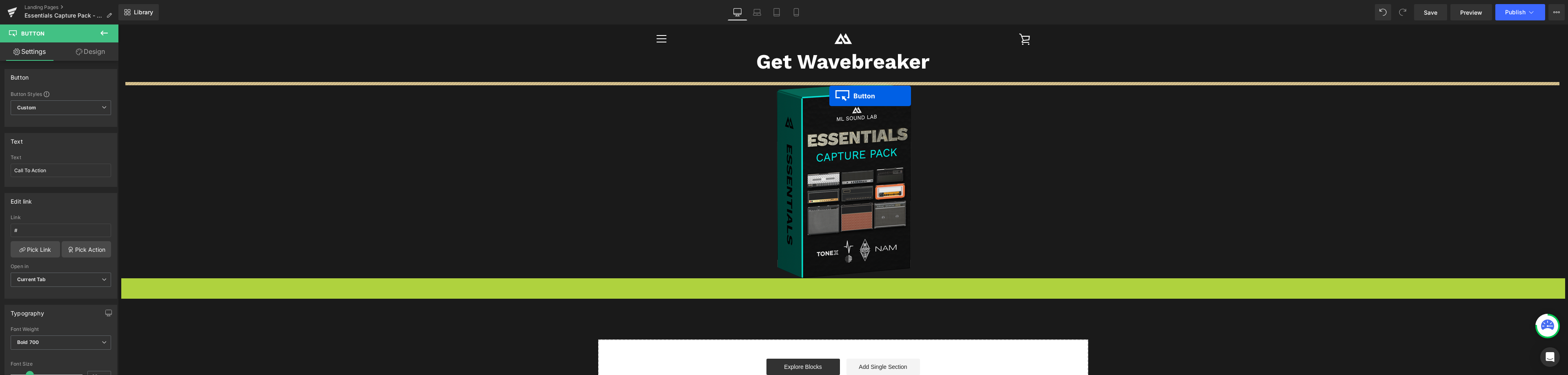
drag, startPoint x: 824, startPoint y: 294, endPoint x: 829, endPoint y: 96, distance: 198.1
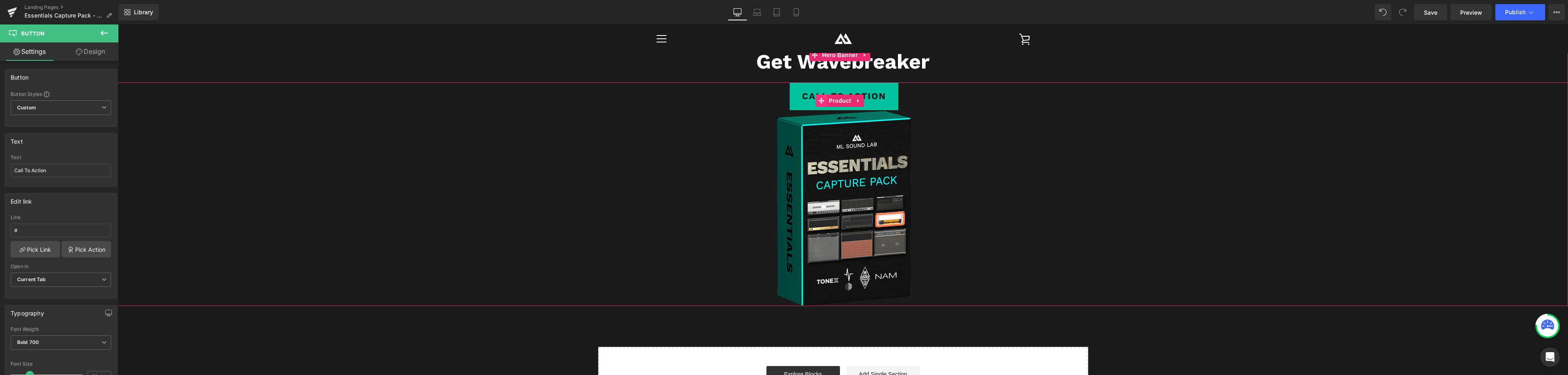
click at [821, 102] on icon at bounding box center [821, 101] width 6 height 6
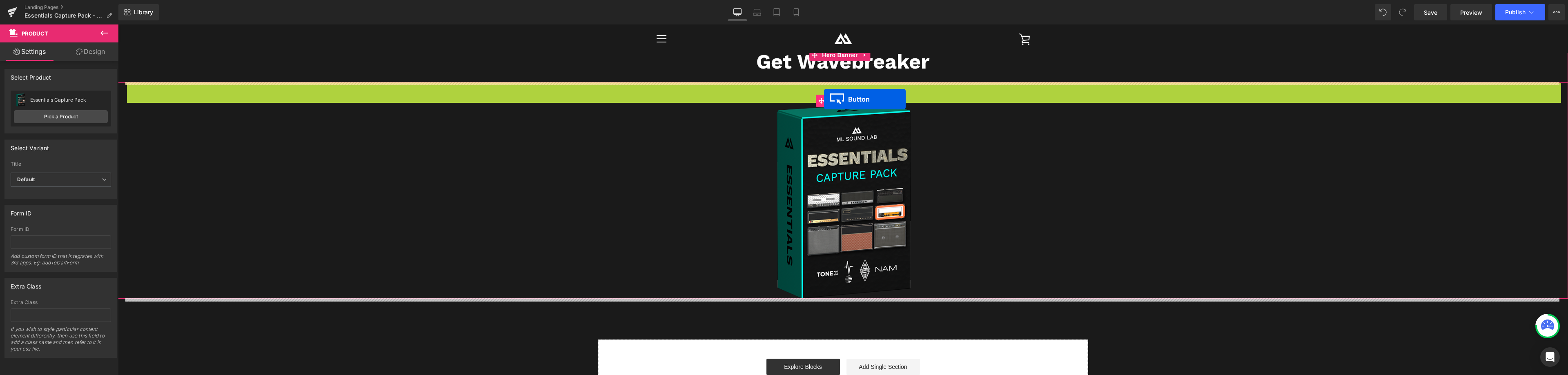
drag, startPoint x: 827, startPoint y: 91, endPoint x: 824, endPoint y: 99, distance: 8.5
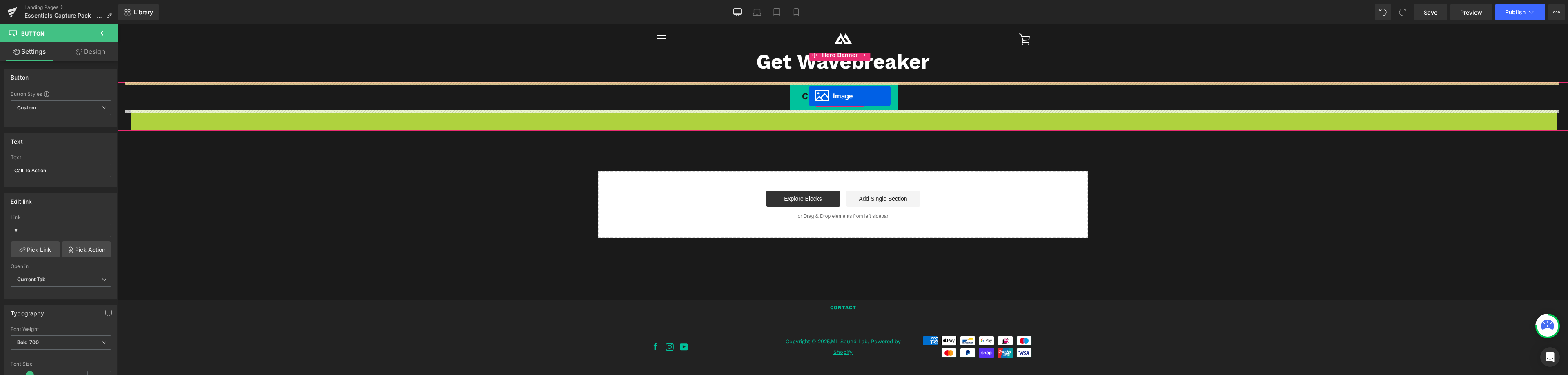
drag, startPoint x: 829, startPoint y: 209, endPoint x: 808, endPoint y: 96, distance: 114.9
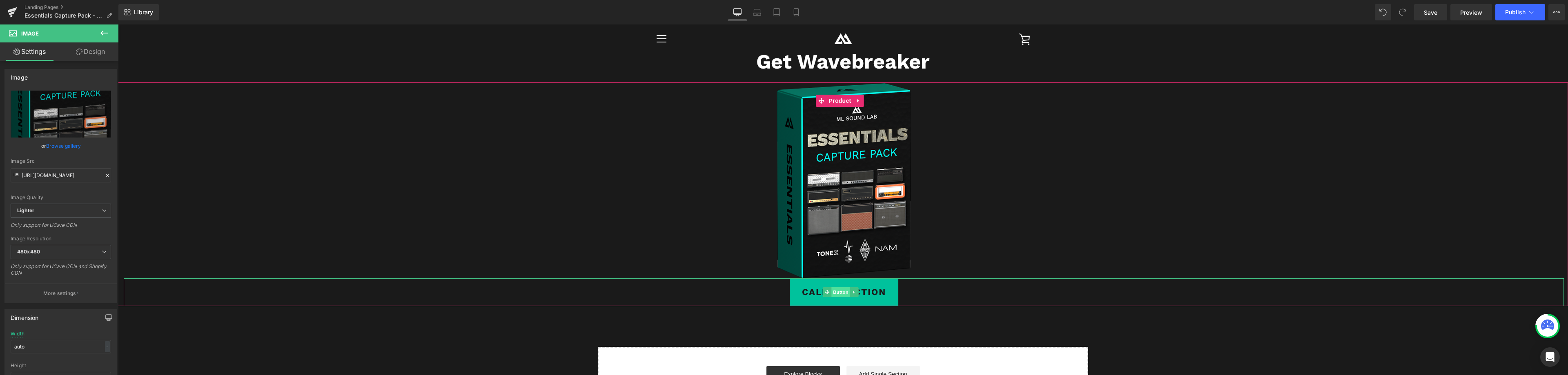
click at [838, 291] on span "Button" at bounding box center [840, 292] width 19 height 10
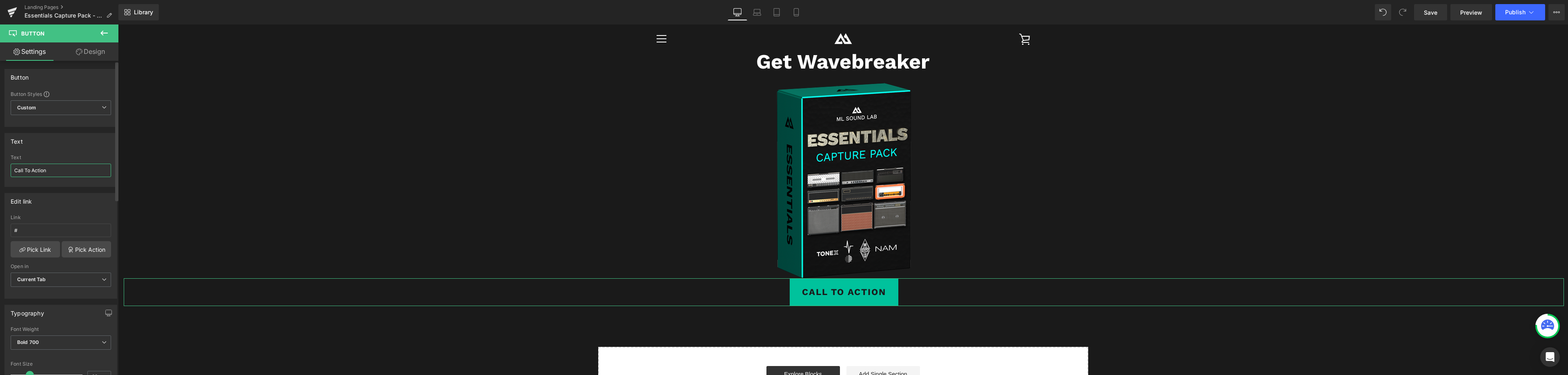
drag, startPoint x: 54, startPoint y: 167, endPoint x: 0, endPoint y: 149, distance: 56.9
click at [0, 159] on div "Text Call To Action Text Call To Action" at bounding box center [61, 157] width 122 height 60
type input "ADD TO CART"
click at [91, 48] on link "Design" at bounding box center [90, 51] width 59 height 19
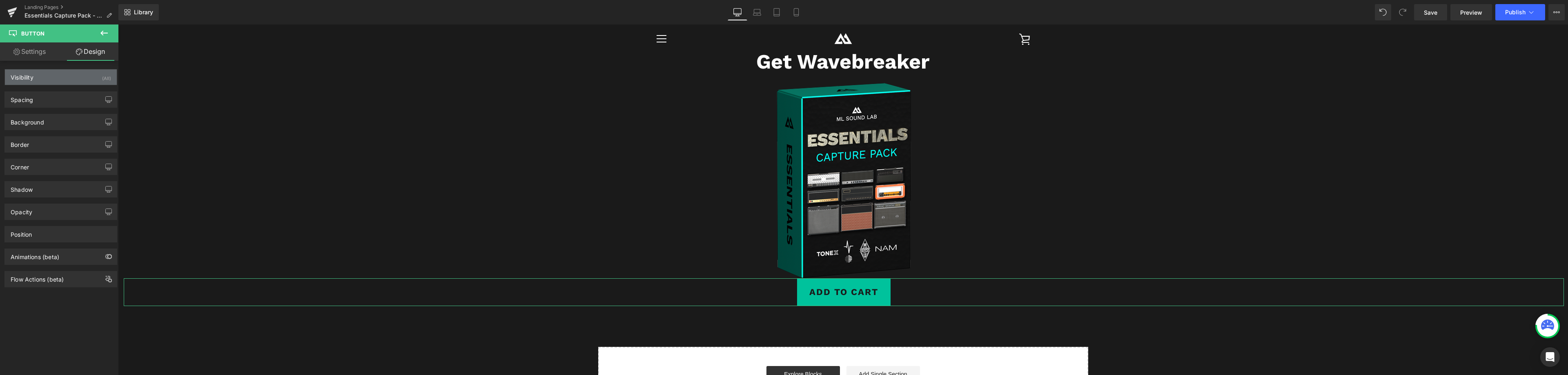
type input "0"
type input "10"
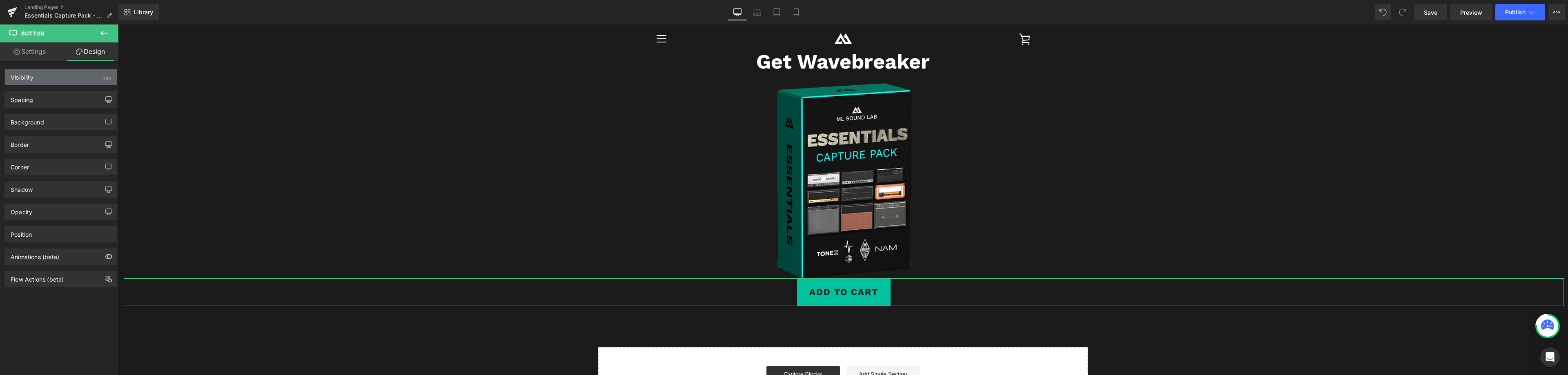
type input "30"
type input "10"
type input "30"
click at [60, 99] on div "Spacing" at bounding box center [61, 100] width 112 height 16
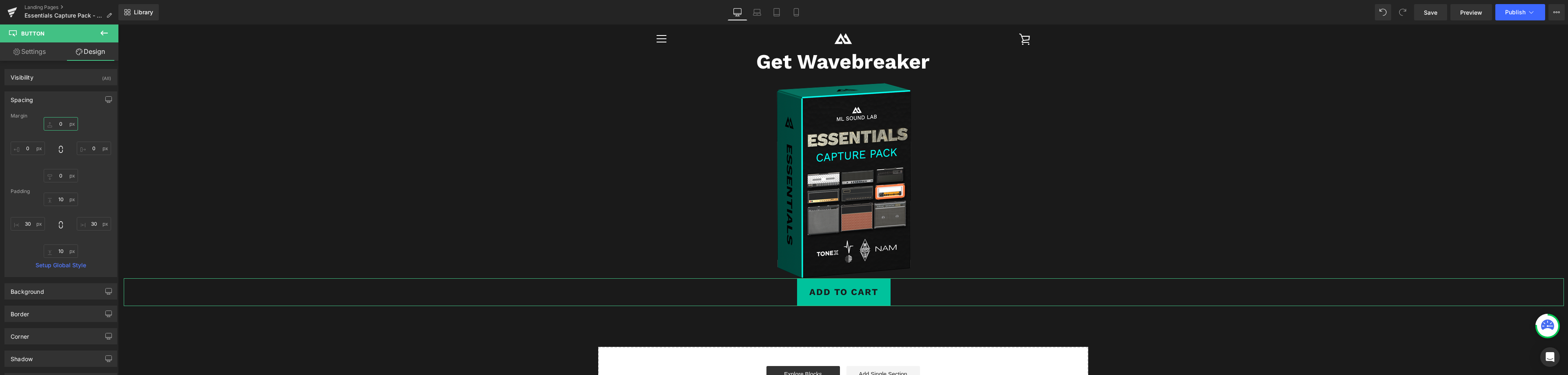
click at [59, 123] on input "0" at bounding box center [61, 124] width 34 height 14
click at [63, 199] on input "10" at bounding box center [61, 200] width 34 height 14
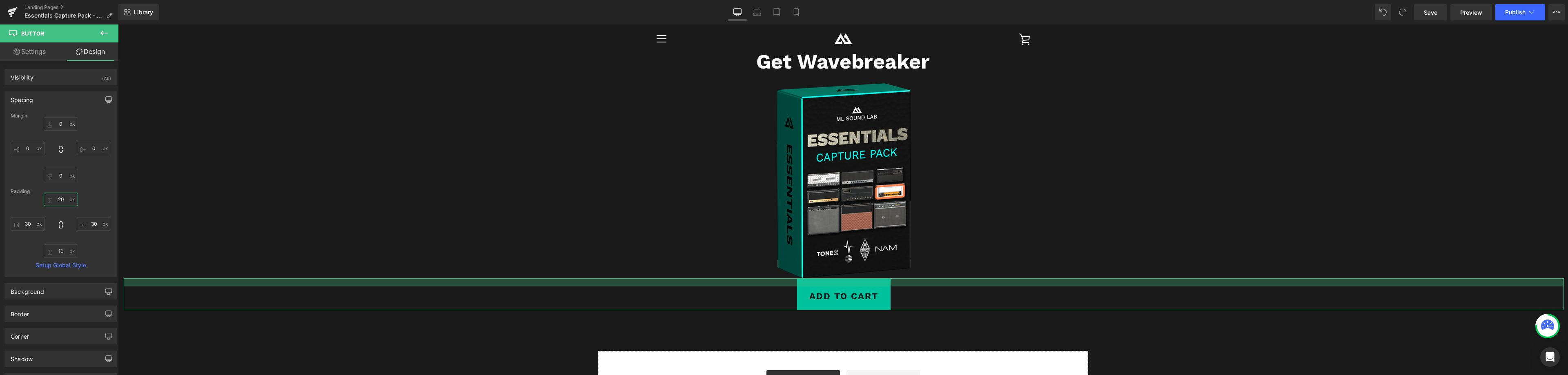
click at [61, 198] on input "20" at bounding box center [61, 200] width 34 height 14
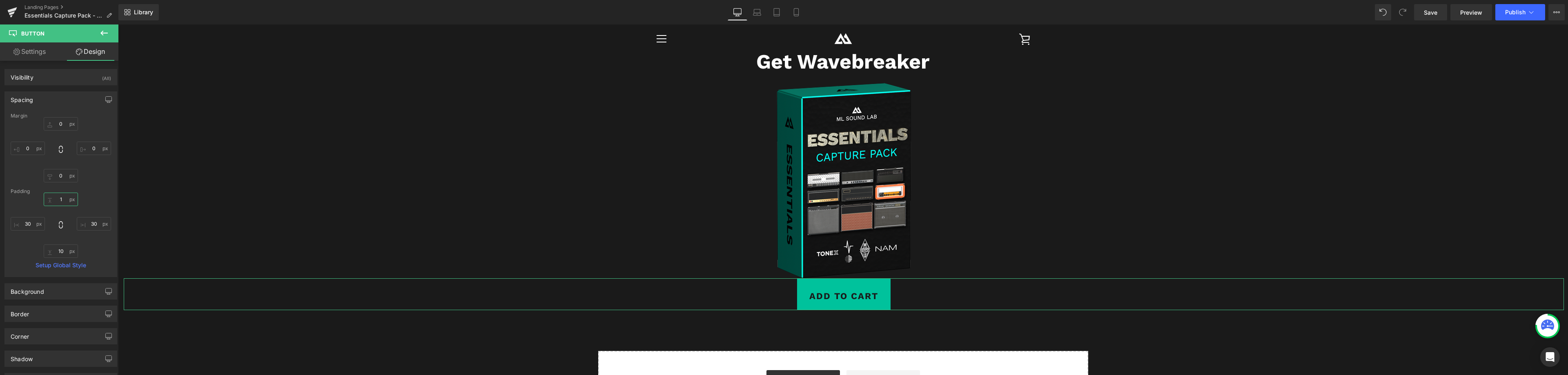
type input "10"
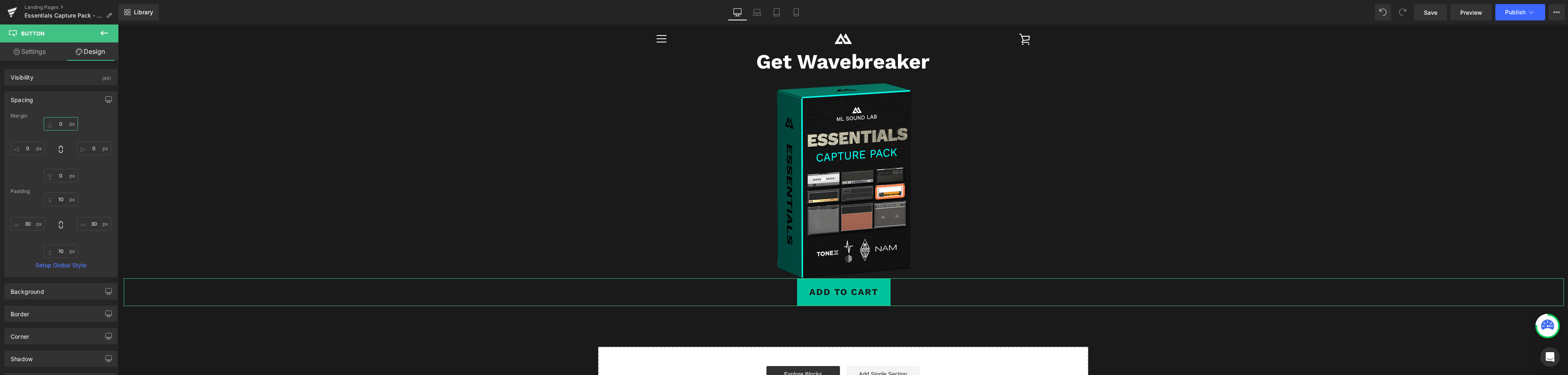
click at [60, 122] on input "0" at bounding box center [61, 124] width 34 height 14
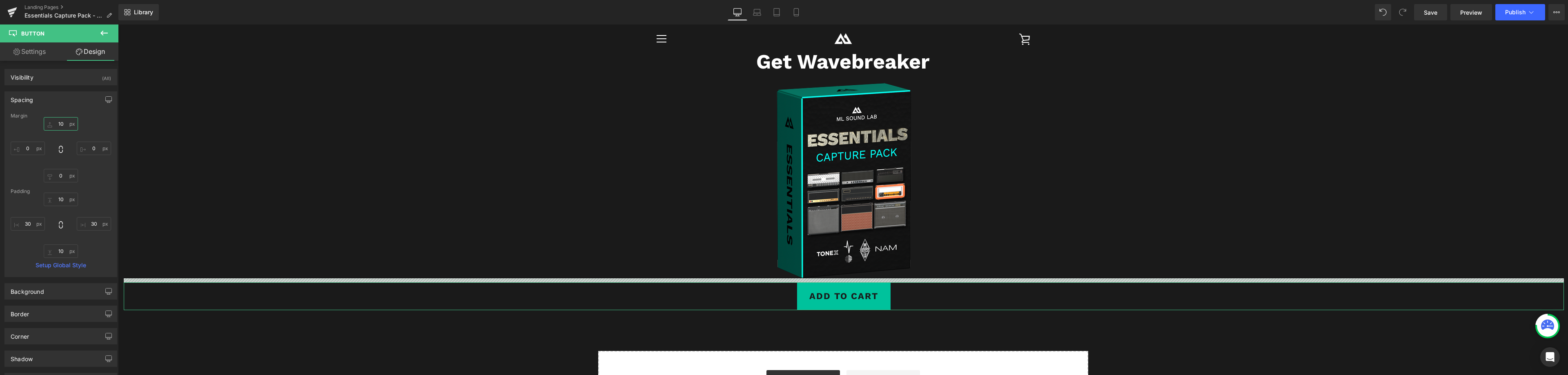
click at [58, 123] on input "10" at bounding box center [61, 124] width 34 height 14
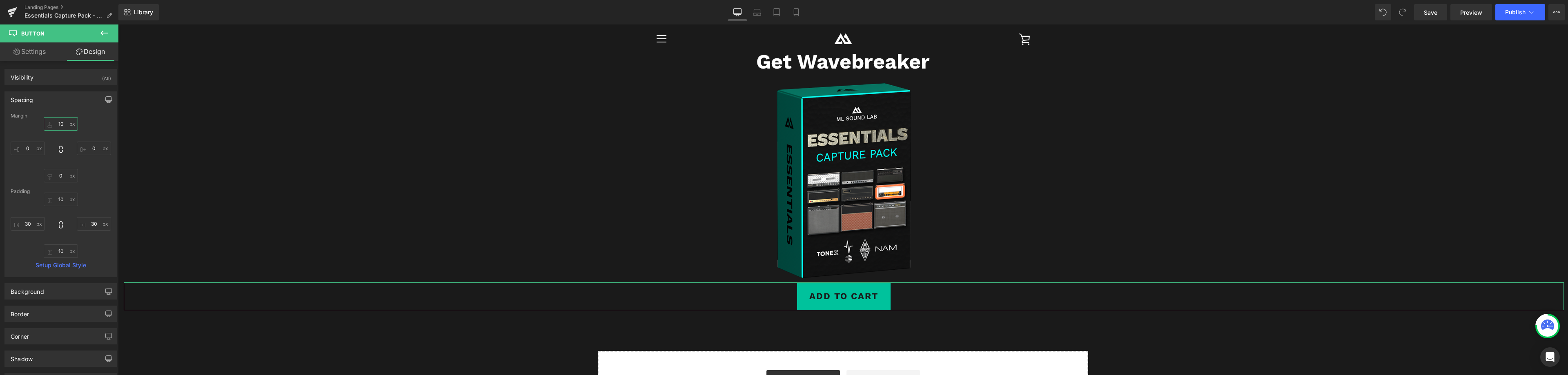
click at [58, 123] on input "10" at bounding box center [61, 124] width 34 height 14
type input "20"
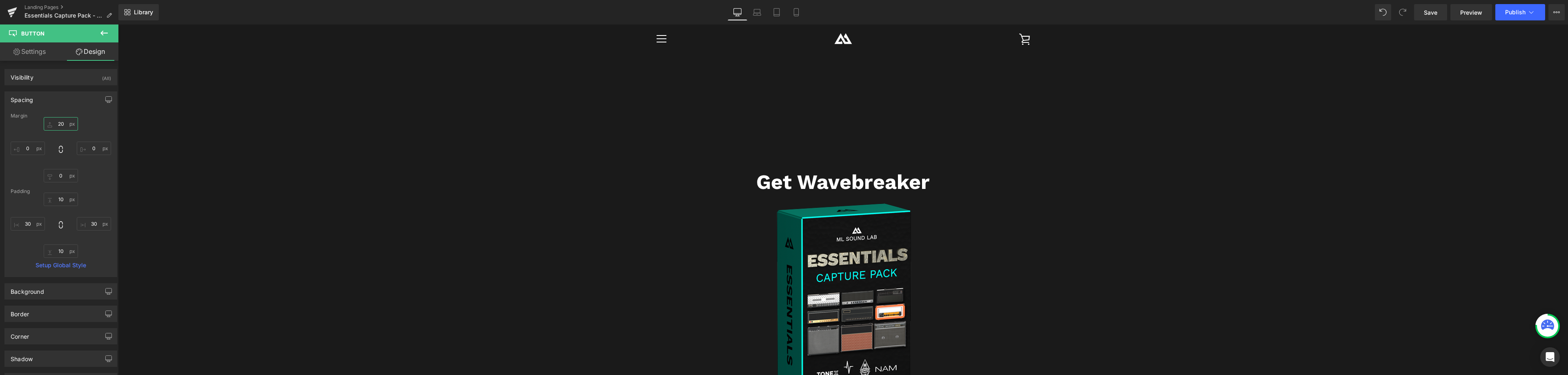
scroll to position [1284, 0]
click at [893, 185] on strong "Get Wavebreaker" at bounding box center [842, 183] width 173 height 24
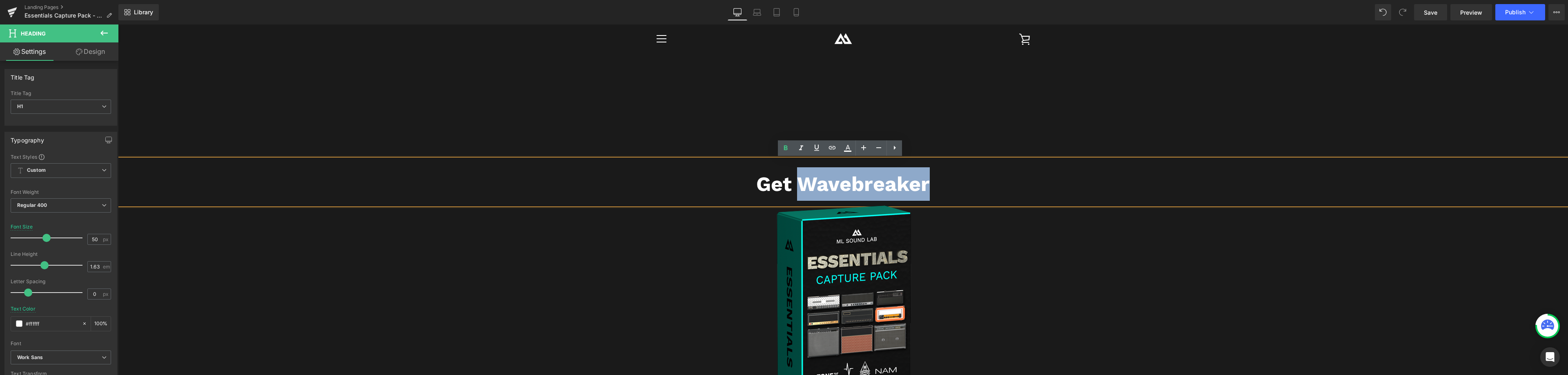
drag, startPoint x: 930, startPoint y: 182, endPoint x: 801, endPoint y: 182, distance: 129.0
click at [801, 182] on h1 "Get Wavebreaker" at bounding box center [842, 184] width 1449 height 33
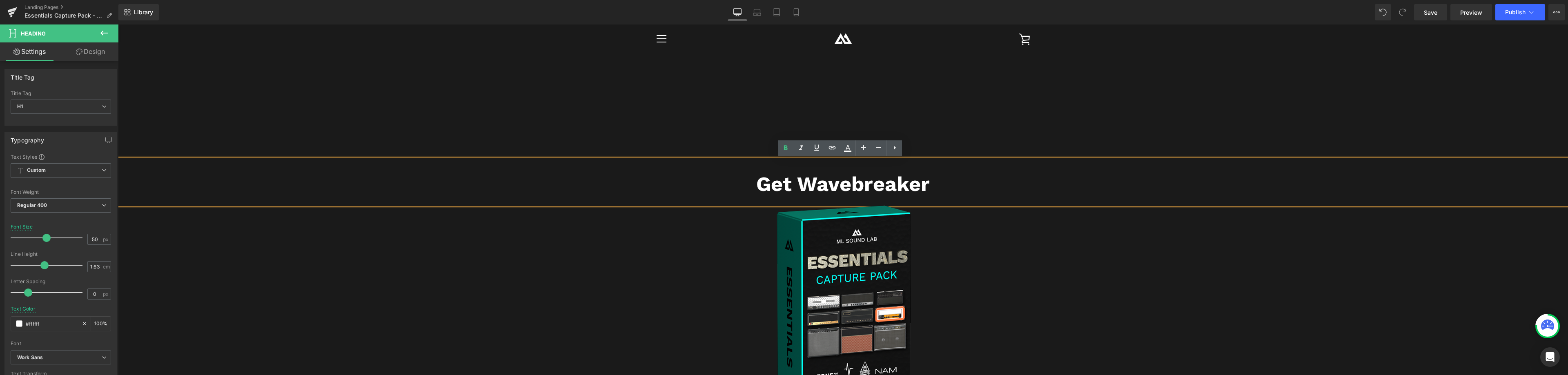
click at [764, 185] on strong "Get Wavebreaker" at bounding box center [842, 183] width 173 height 24
click at [717, 325] on div at bounding box center [843, 303] width 1432 height 196
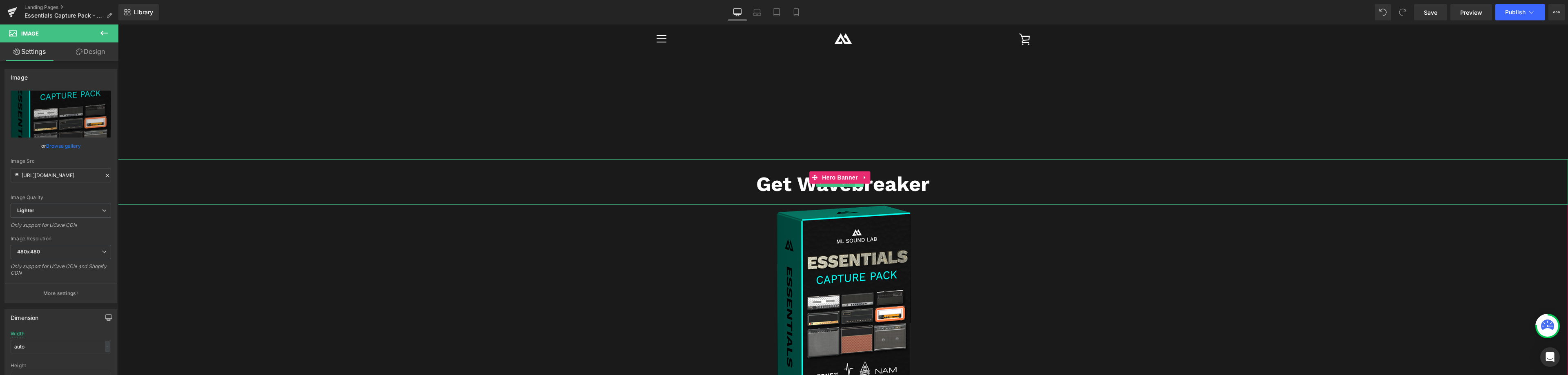
click at [860, 186] on link at bounding box center [858, 182] width 9 height 10
click at [865, 184] on link at bounding box center [863, 182] width 9 height 10
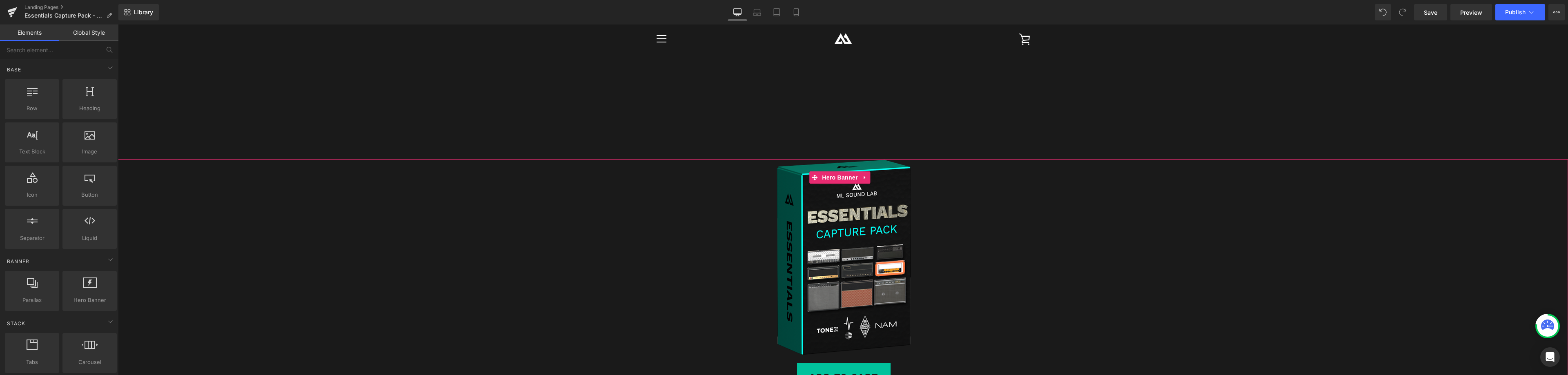
click at [838, 180] on span "Hero Banner" at bounding box center [839, 177] width 39 height 12
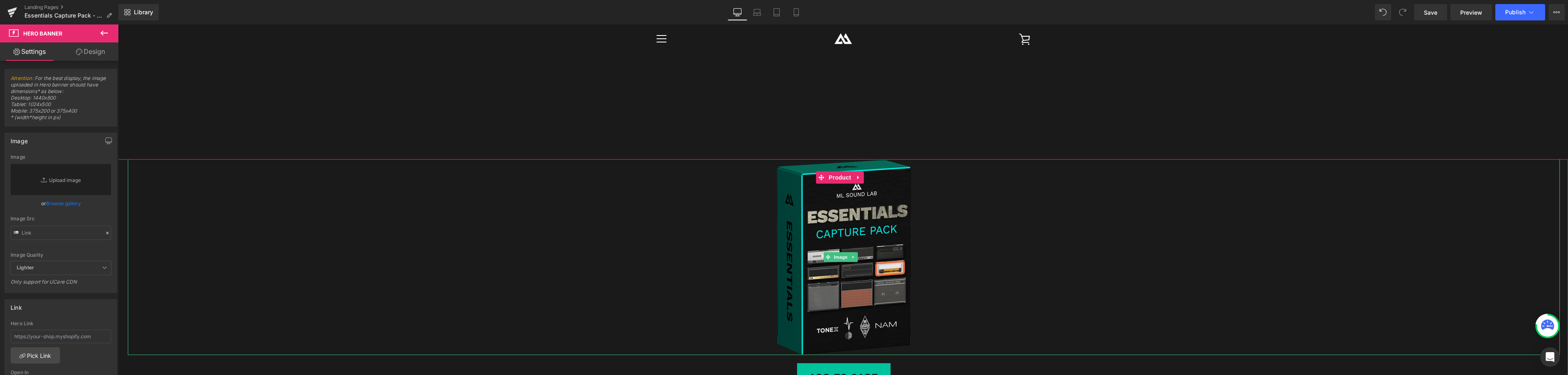
click at [836, 209] on img at bounding box center [843, 257] width 134 height 196
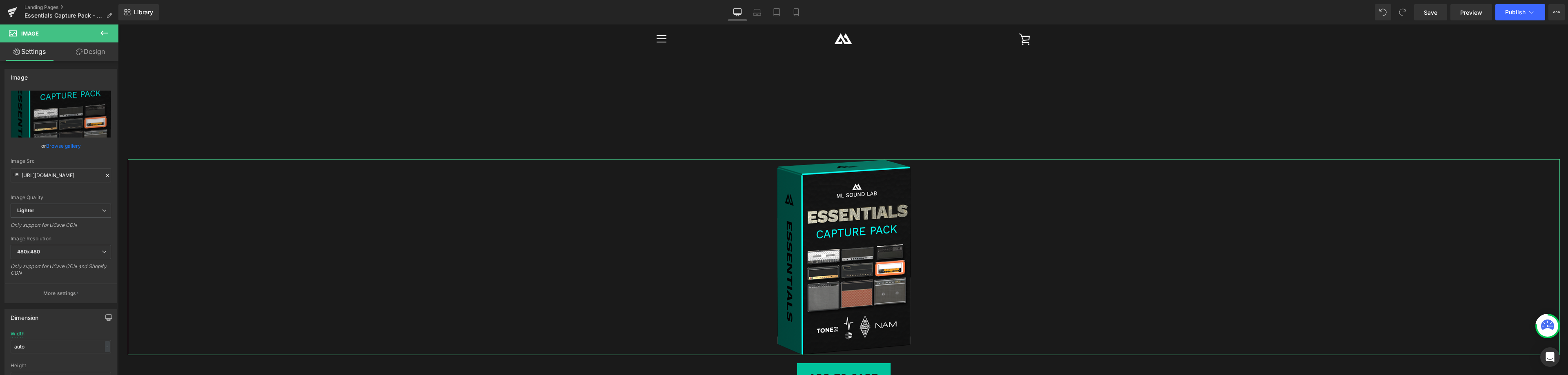
click at [97, 50] on link "Design" at bounding box center [90, 51] width 59 height 19
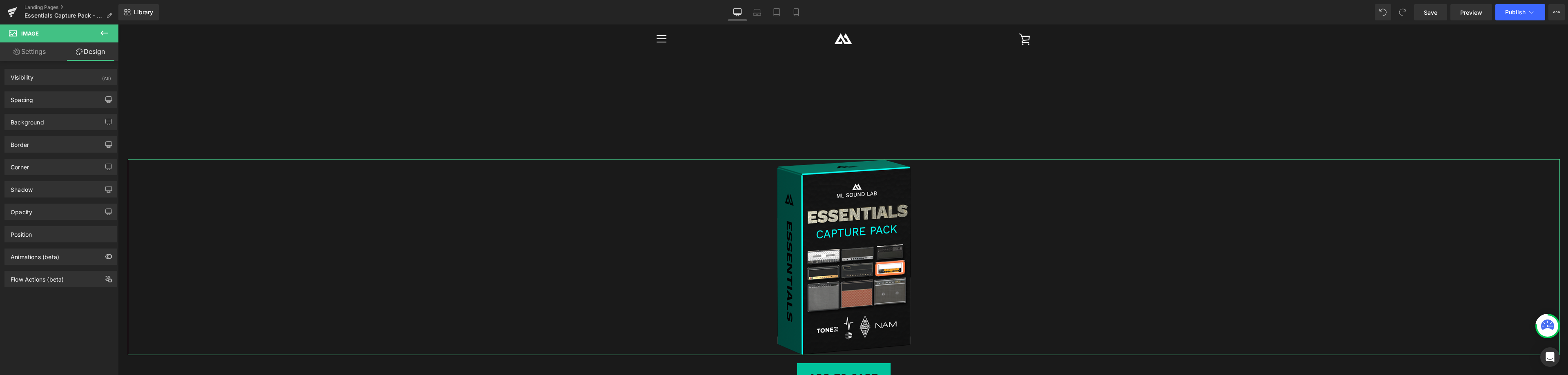
type input "0"
type input "10"
type input "0"
type input "10"
type input "0"
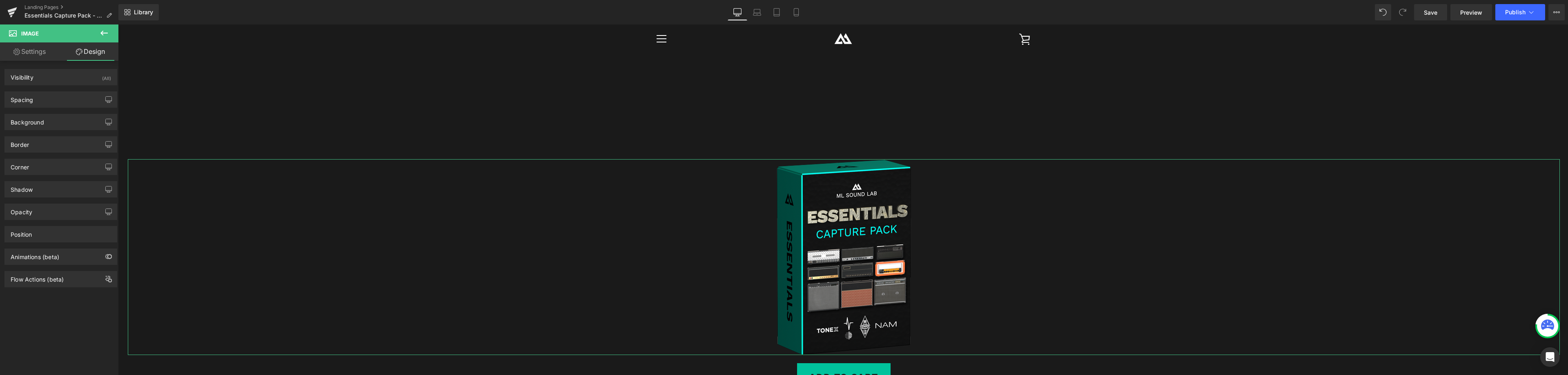
type input "0"
click at [44, 96] on div "Spacing" at bounding box center [61, 100] width 112 height 16
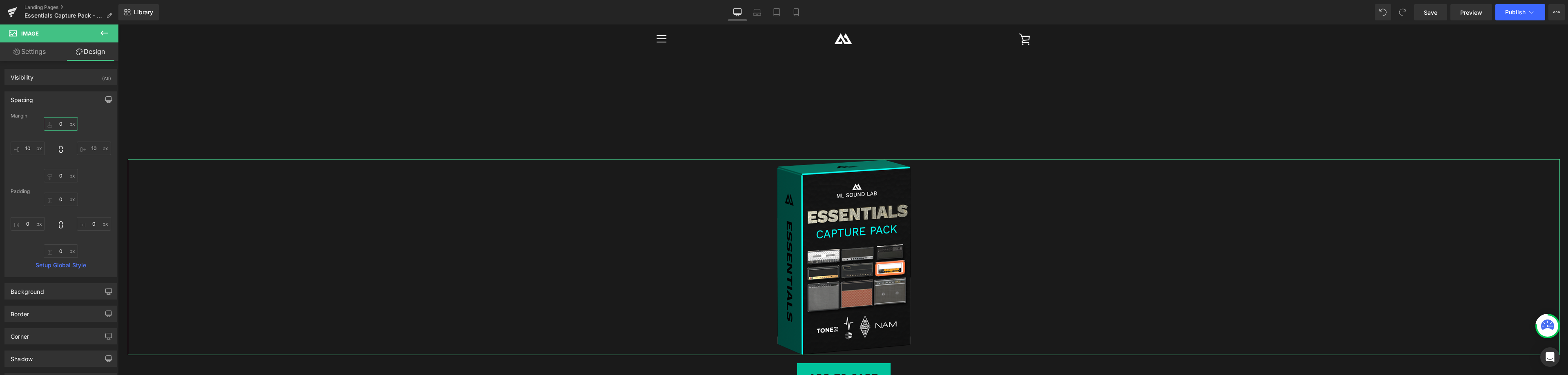
click at [59, 122] on input "0" at bounding box center [61, 124] width 34 height 14
type input "10"
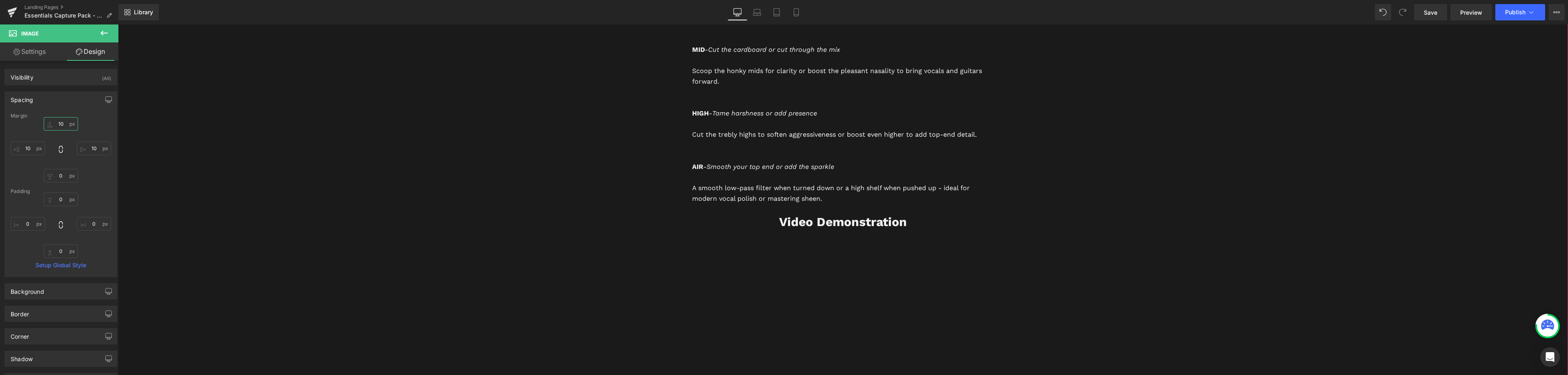
scroll to position [957, 0]
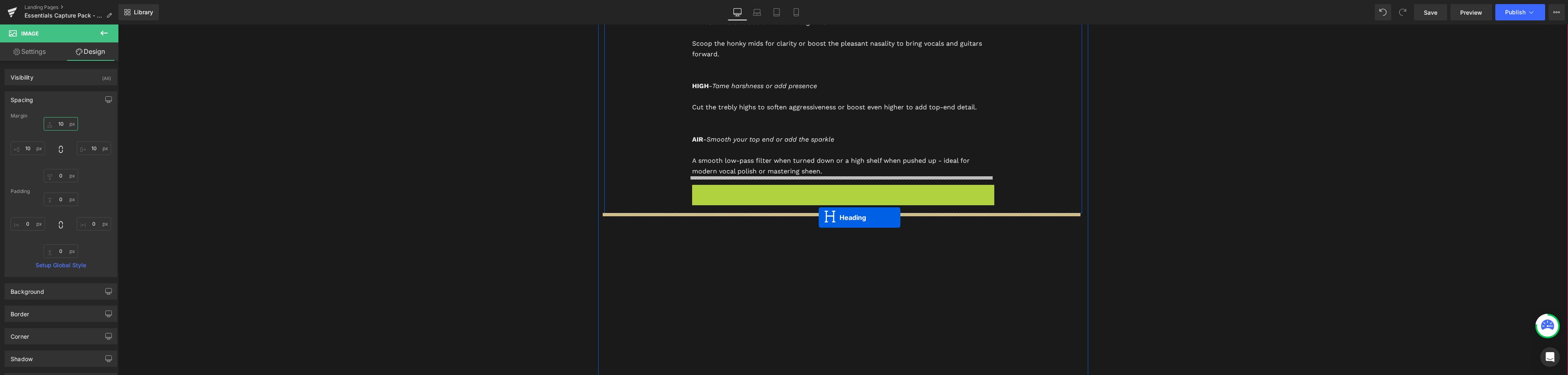
drag, startPoint x: 819, startPoint y: 193, endPoint x: 818, endPoint y: 217, distance: 24.0
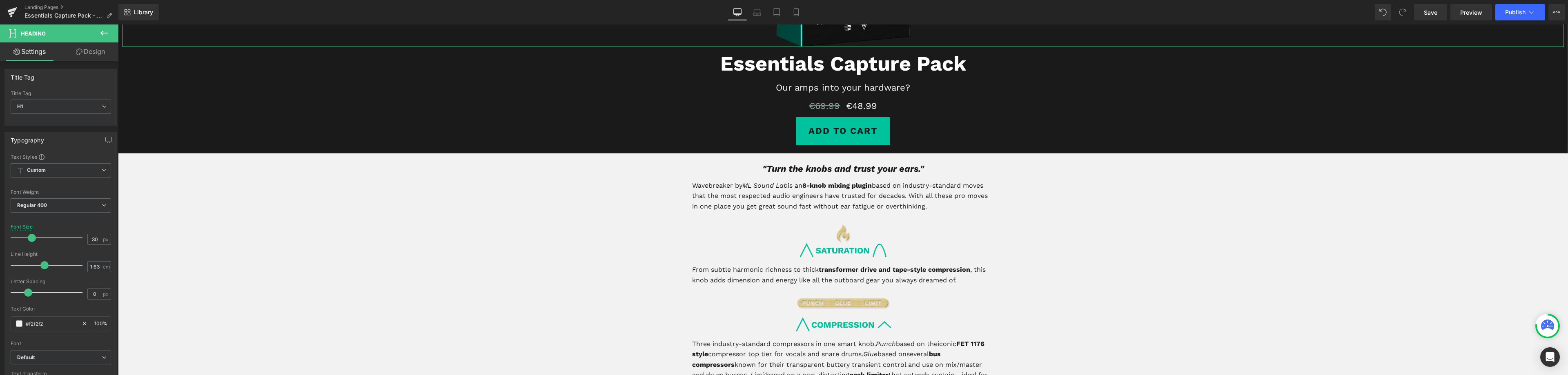
scroll to position [222, 0]
click at [854, 236] on icon at bounding box center [856, 235] width 5 height 5
click at [858, 236] on icon at bounding box center [859, 235] width 5 height 5
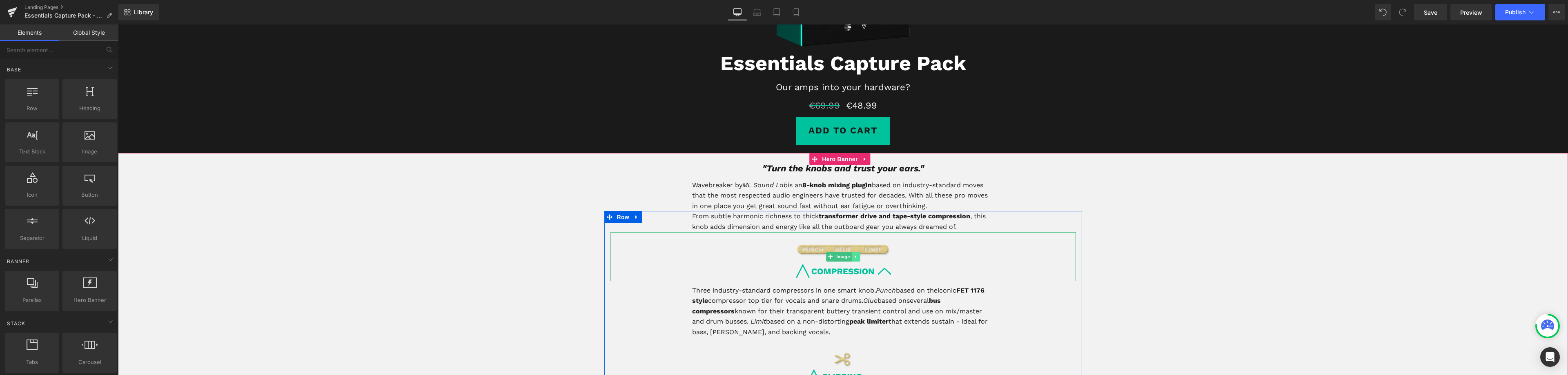
click at [854, 258] on icon at bounding box center [856, 257] width 5 height 5
click at [858, 257] on icon at bounding box center [859, 257] width 5 height 5
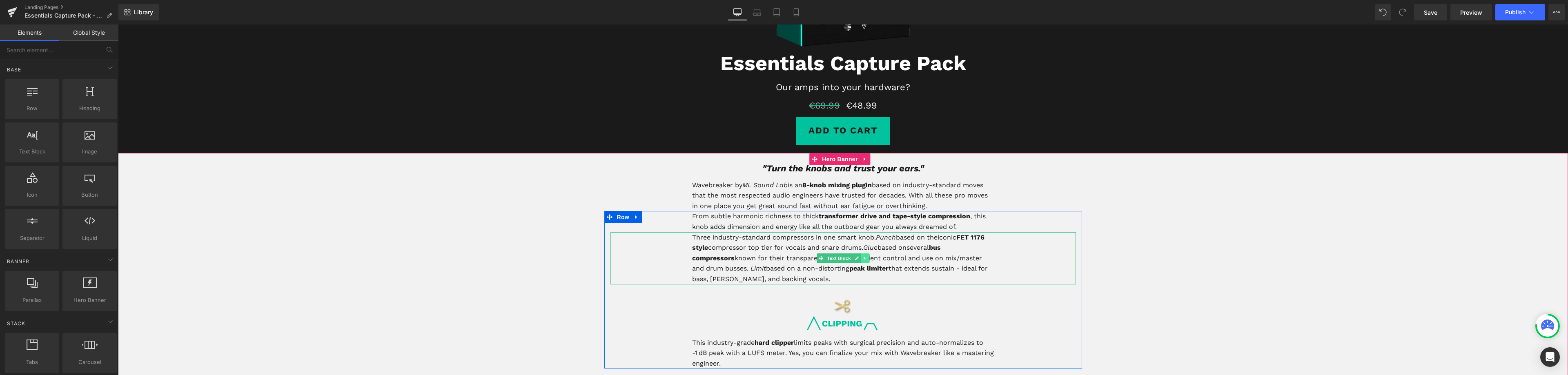
click at [860, 258] on link at bounding box center [864, 258] width 9 height 10
click at [866, 258] on icon at bounding box center [868, 258] width 5 height 5
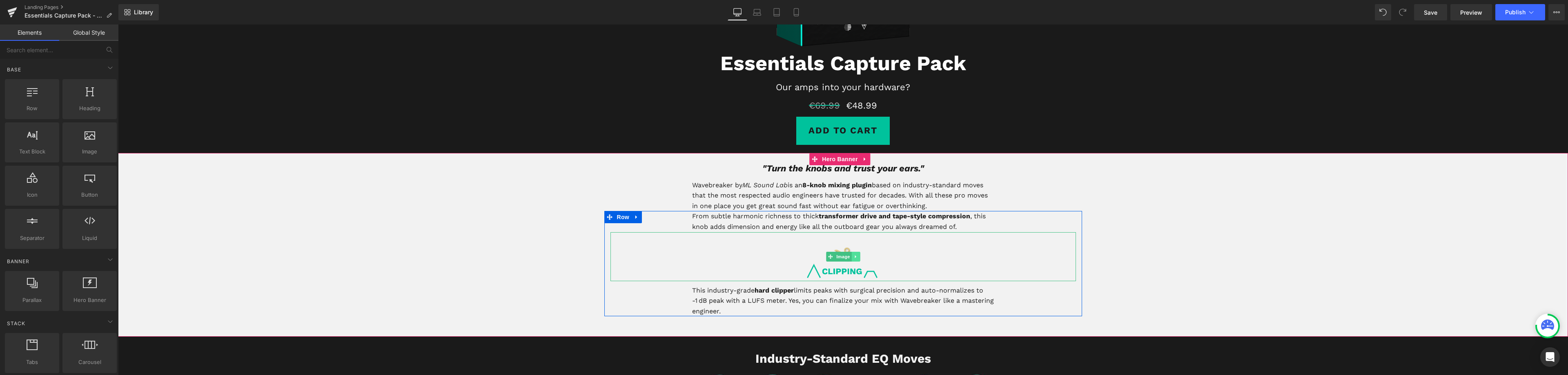
click at [855, 257] on icon at bounding box center [855, 256] width 1 height 3
click at [858, 256] on icon at bounding box center [859, 257] width 5 height 5
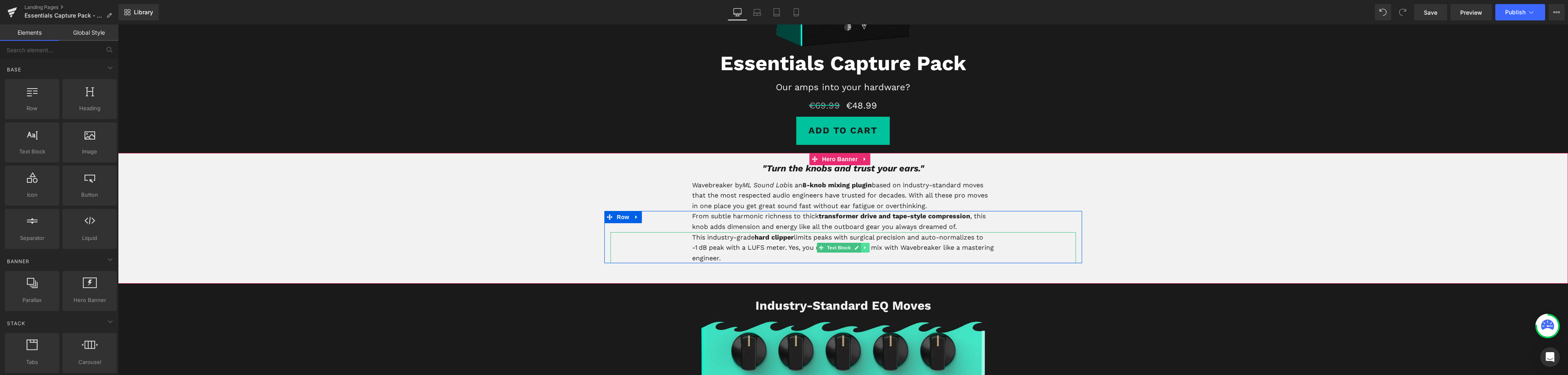
click at [862, 246] on icon at bounding box center [864, 247] width 5 height 5
click at [866, 248] on icon at bounding box center [868, 247] width 5 height 5
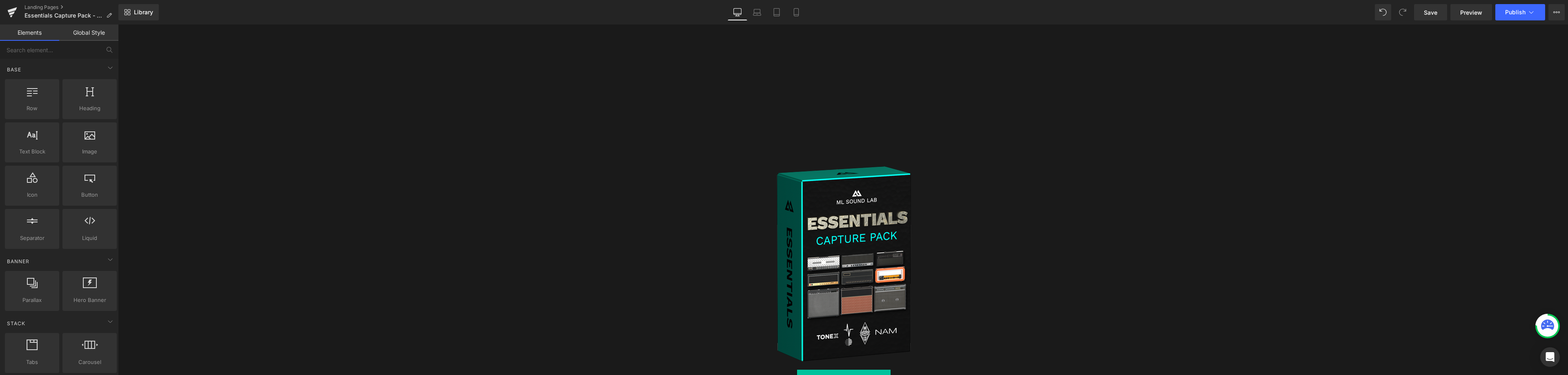
scroll to position [1321, 0]
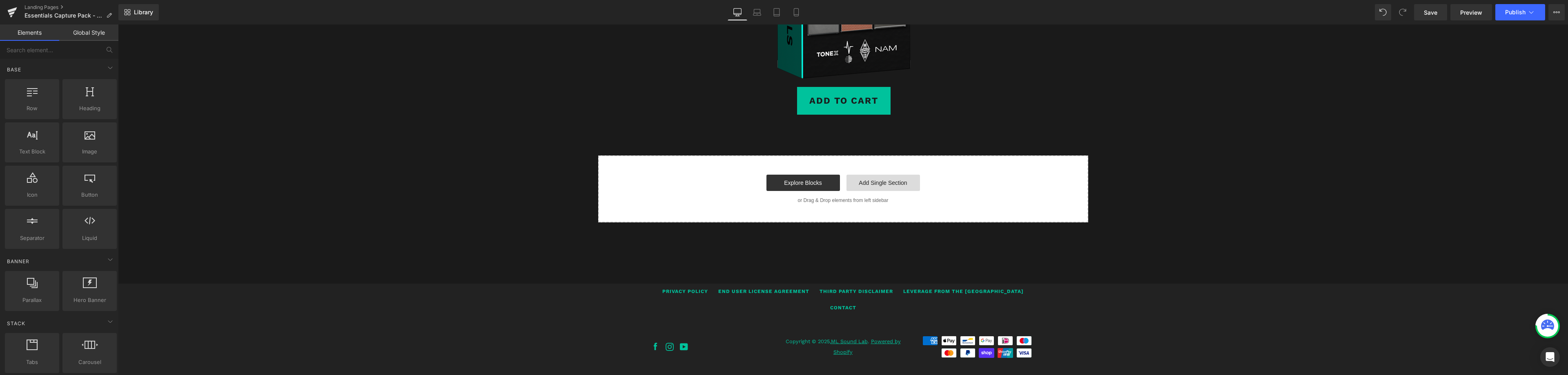
click at [872, 185] on link "Add Single Section" at bounding box center [883, 182] width 74 height 17
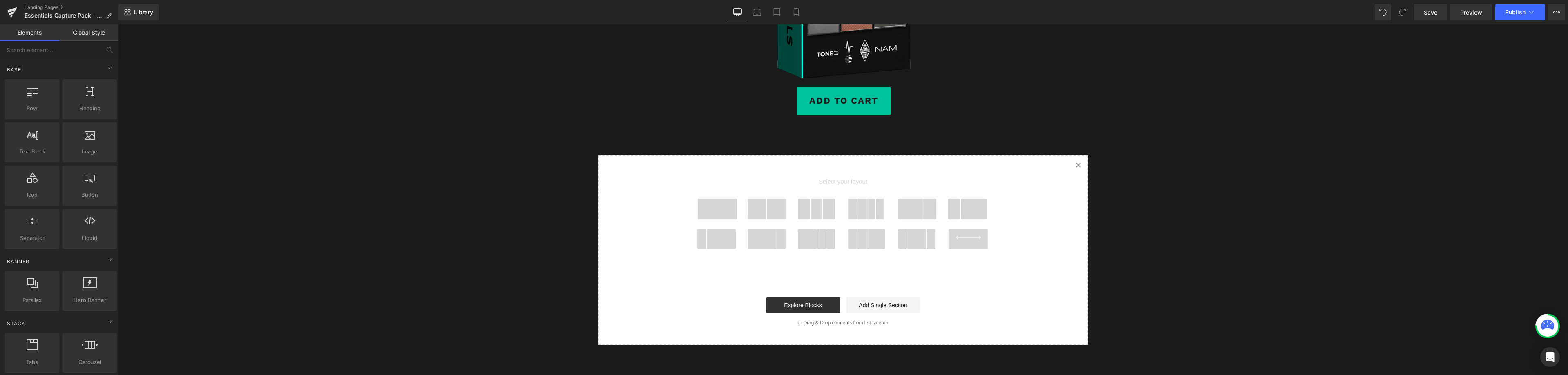
click at [963, 213] on span at bounding box center [973, 209] width 26 height 21
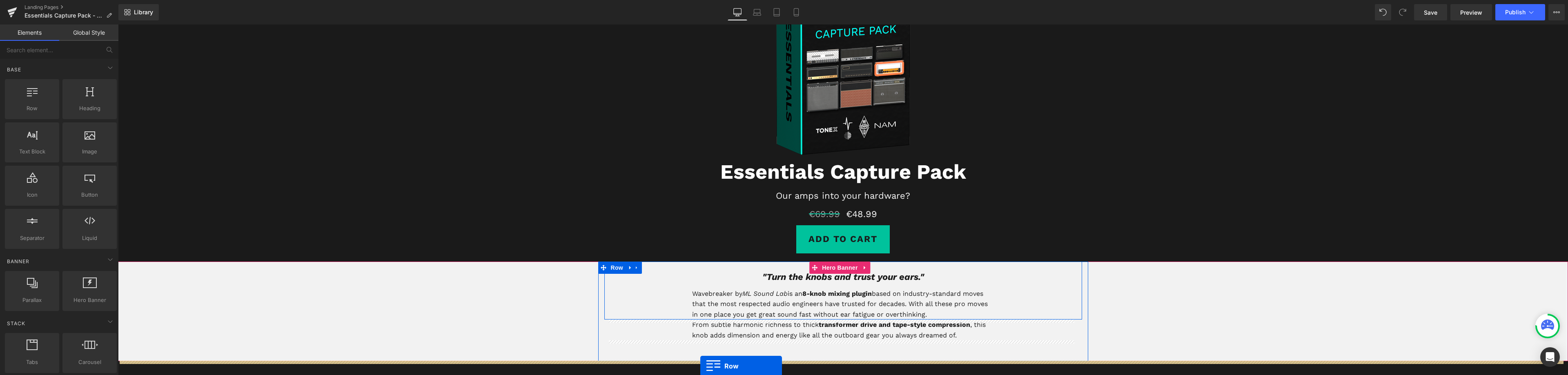
scroll to position [164, 0]
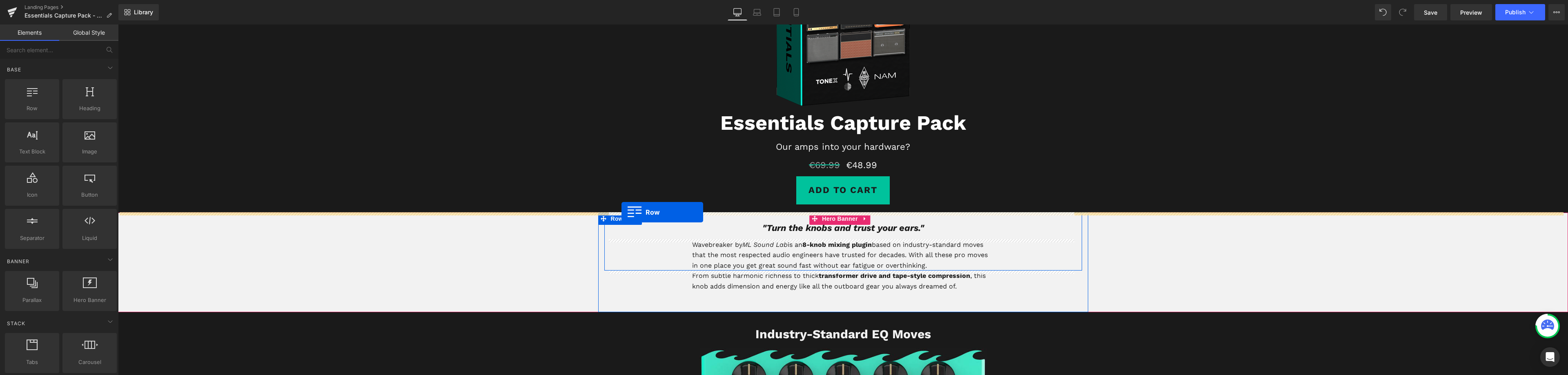
drag, startPoint x: 600, startPoint y: 227, endPoint x: 621, endPoint y: 212, distance: 25.8
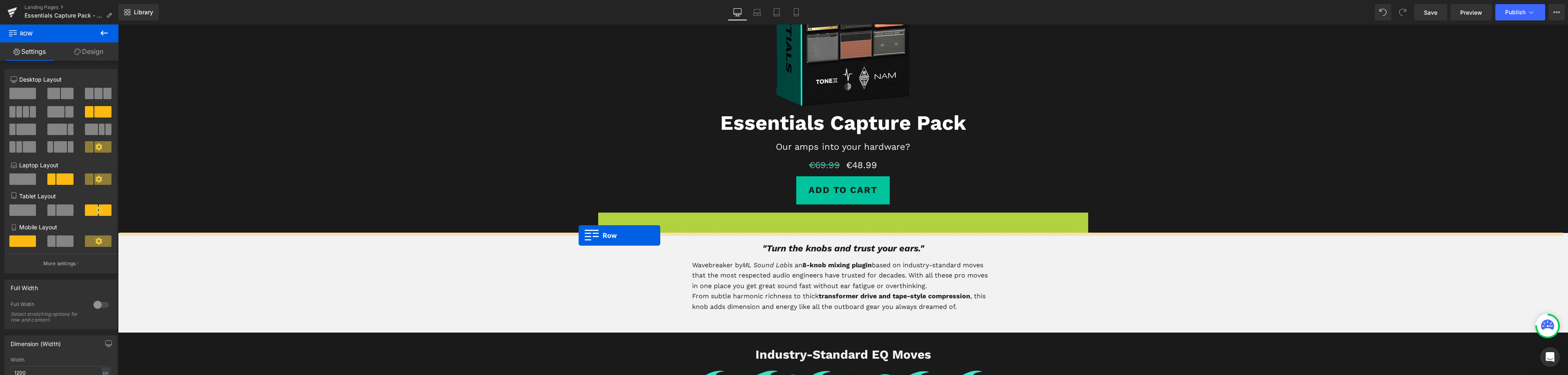
drag, startPoint x: 601, startPoint y: 215, endPoint x: 578, endPoint y: 235, distance: 30.5
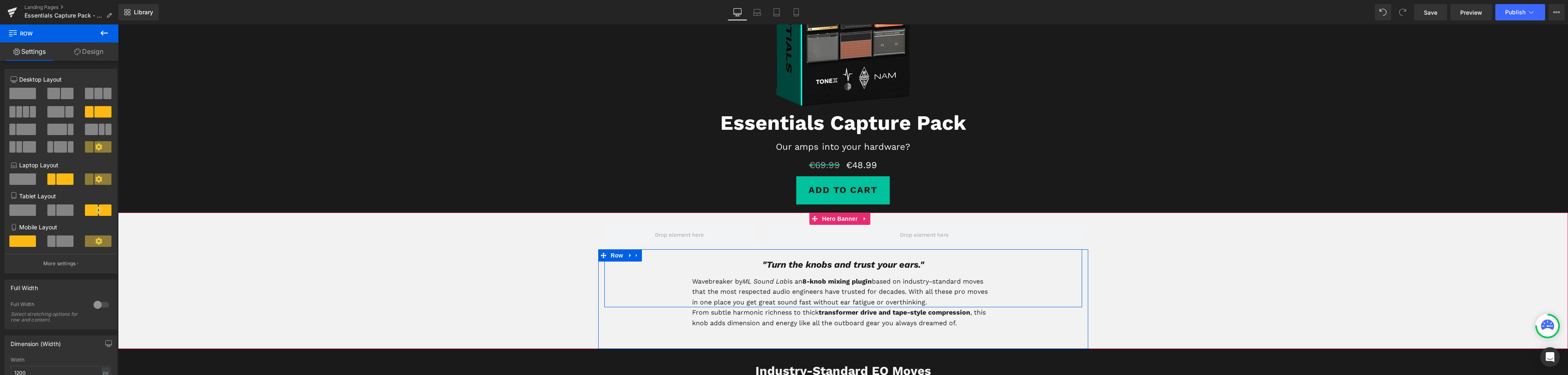
click at [606, 269] on div ""Turn the knobs and trust your ears." Heading Wavebreaker by ML Sound Lab is an…" at bounding box center [843, 279] width 477 height 59
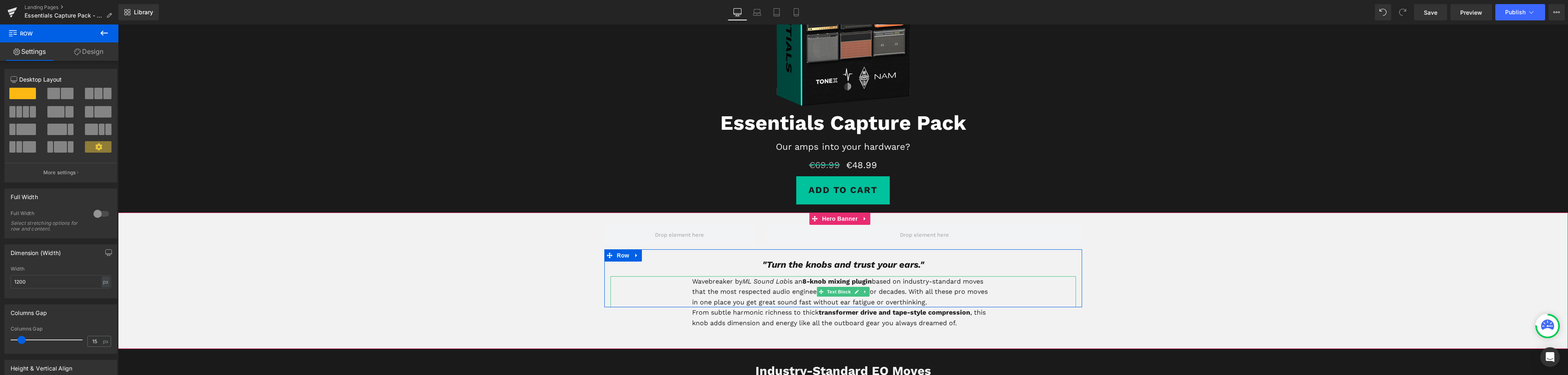
click at [632, 297] on div "Wavebreaker by ML Sound Lab is an 8-knob mixing plugin based on industry-standa…" at bounding box center [843, 292] width 466 height 31
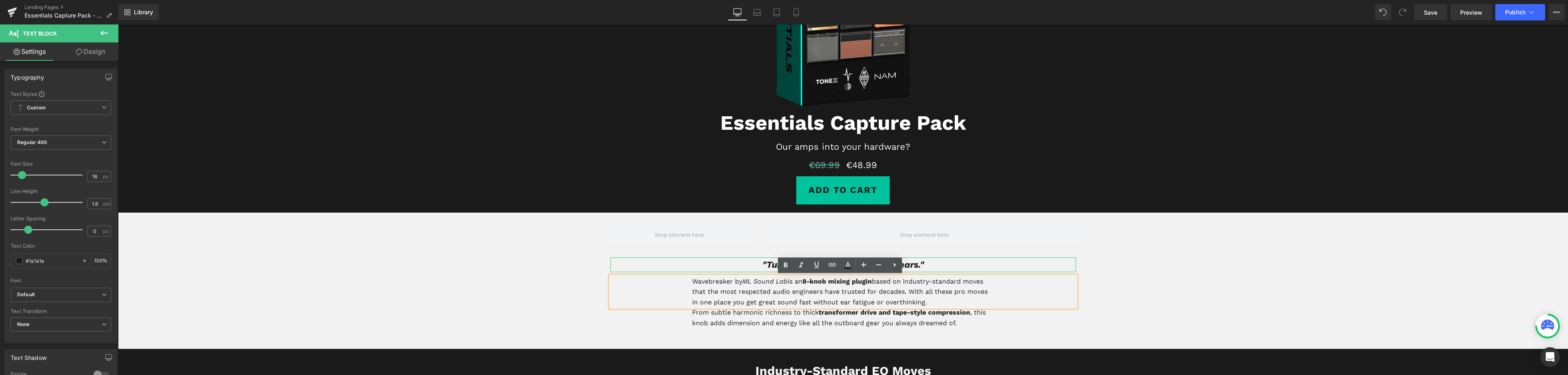
click at [705, 262] on h1 ""Turn the knobs and trust your ears."" at bounding box center [843, 264] width 466 height 15
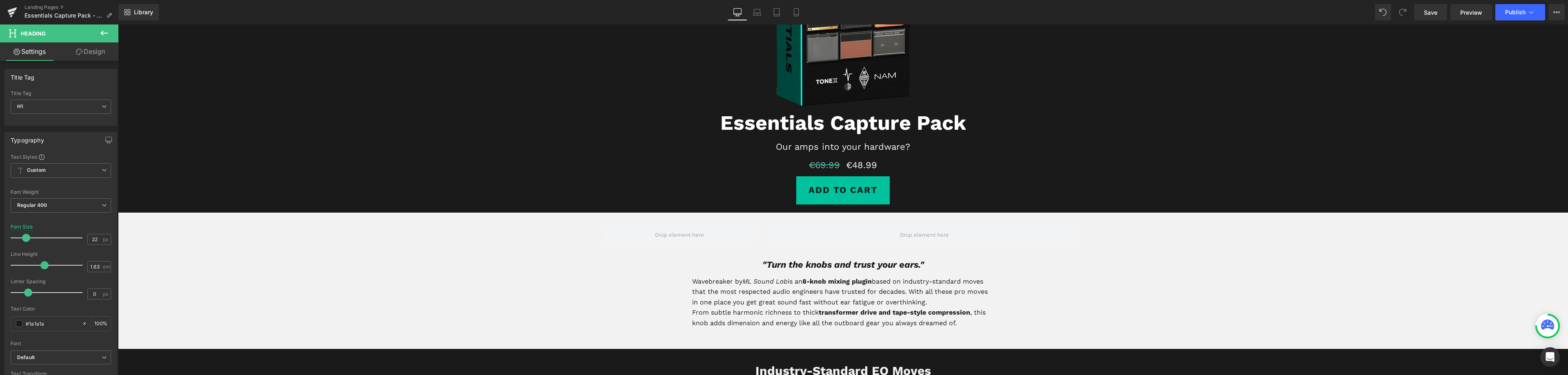
click at [105, 33] on icon at bounding box center [103, 32] width 7 height 5
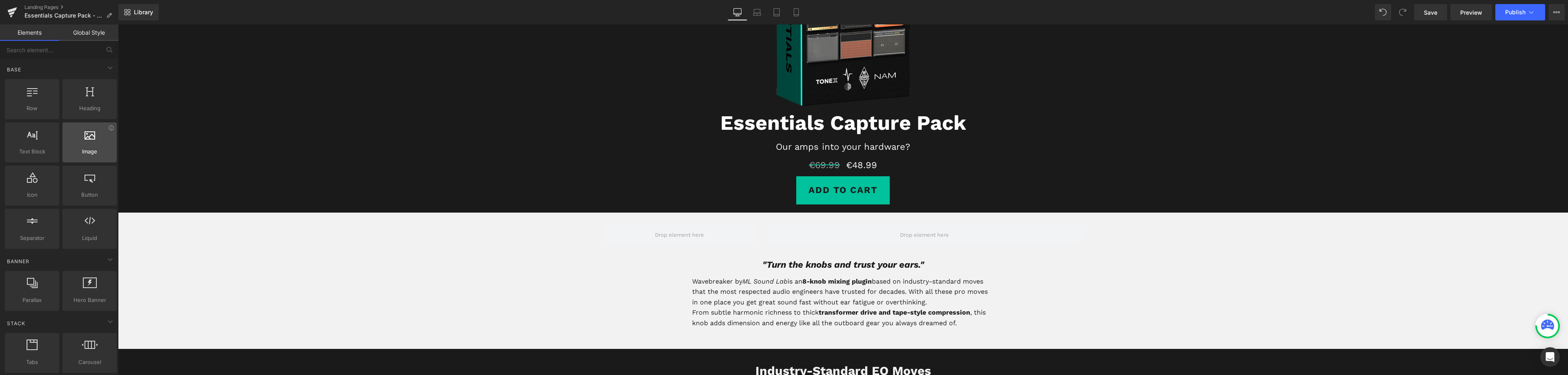
click at [74, 152] on span "Image" at bounding box center [89, 151] width 49 height 9
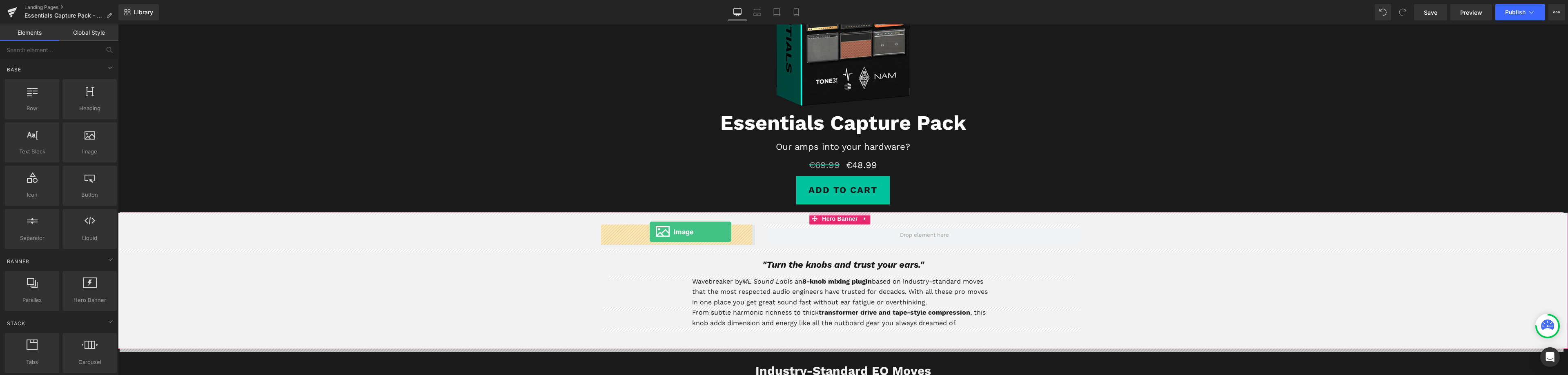
drag, startPoint x: 205, startPoint y: 167, endPoint x: 650, endPoint y: 232, distance: 449.7
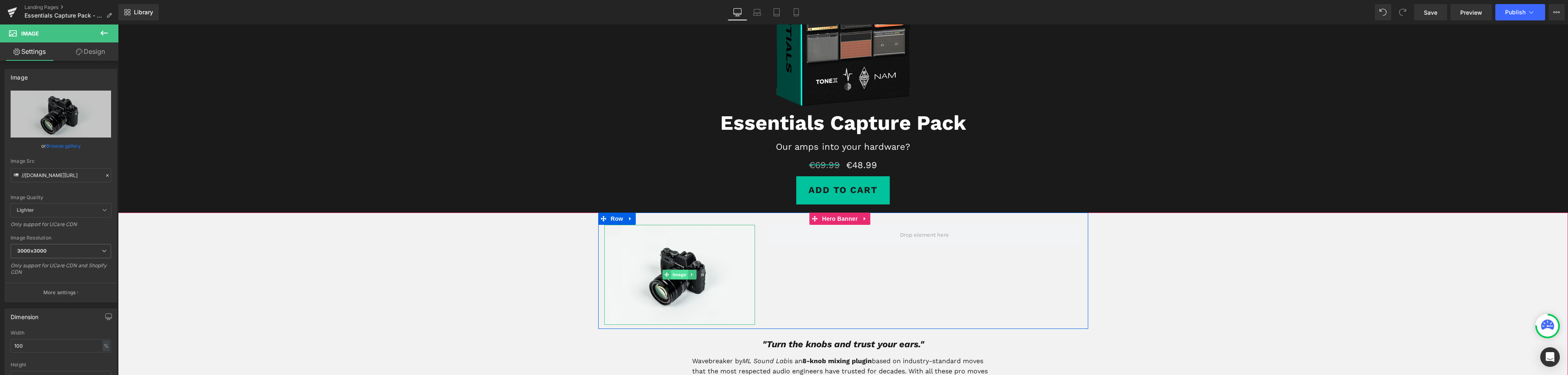
click at [677, 271] on span "Image" at bounding box center [679, 274] width 17 height 10
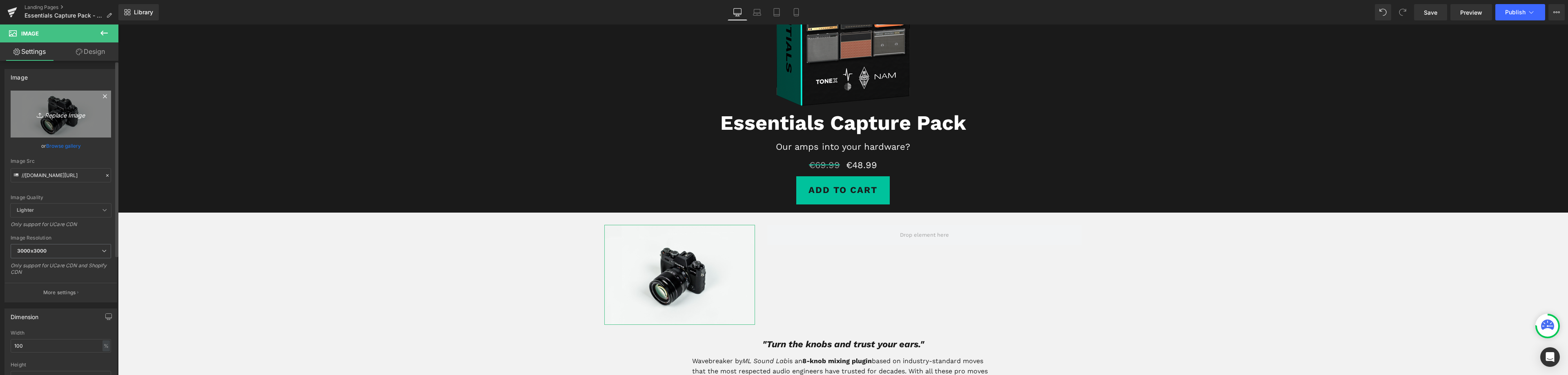
click at [63, 118] on icon "Replace Image" at bounding box center [61, 114] width 66 height 10
type input "C:\fakepath\mainpic_500_recto.png"
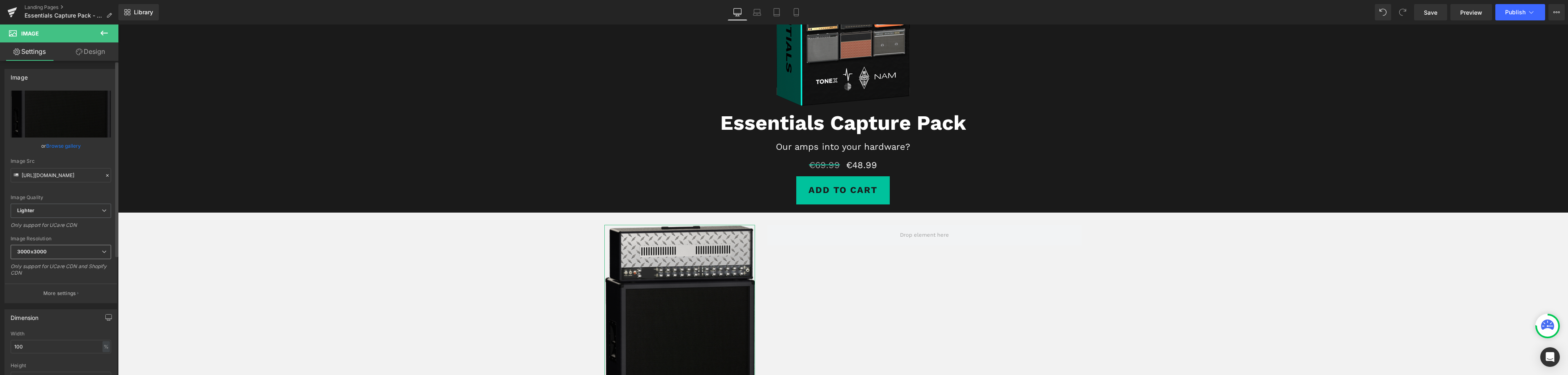
click at [69, 250] on span "3000x3000" at bounding box center [61, 252] width 100 height 15
click at [41, 294] on li "480x480" at bounding box center [61, 290] width 101 height 12
type input "https://ucarecdn.com/8826a719-a1e2-422e-979d-e5421c8e8d1a/-/format/auto/-/previ…"
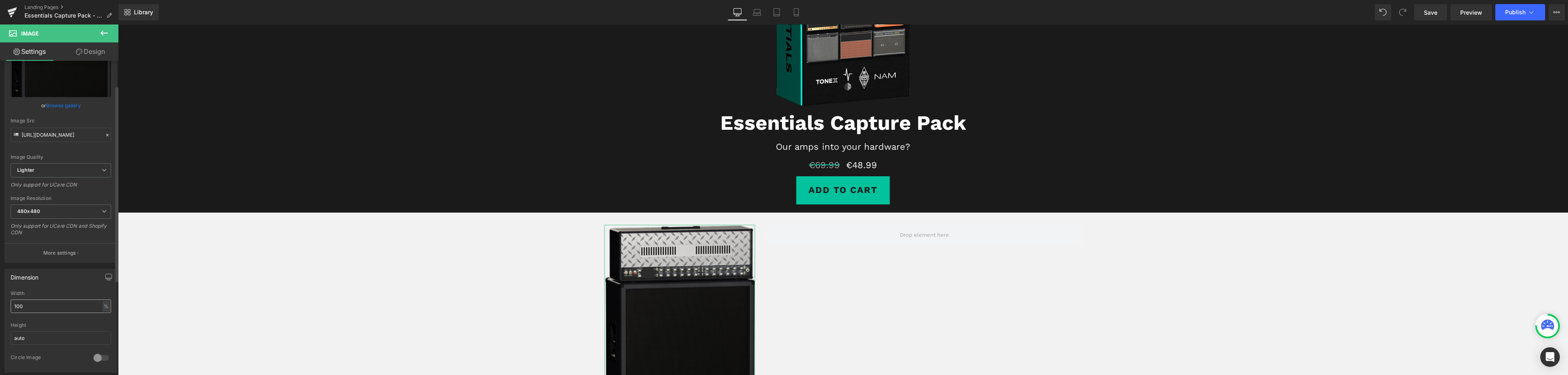
scroll to position [41, 0]
drag, startPoint x: 28, startPoint y: 306, endPoint x: 0, endPoint y: 300, distance: 28.6
click at [0, 304] on div "Dimension 100% Width 100 % % px auto Height auto 0 Circle Image" at bounding box center [61, 317] width 122 height 110
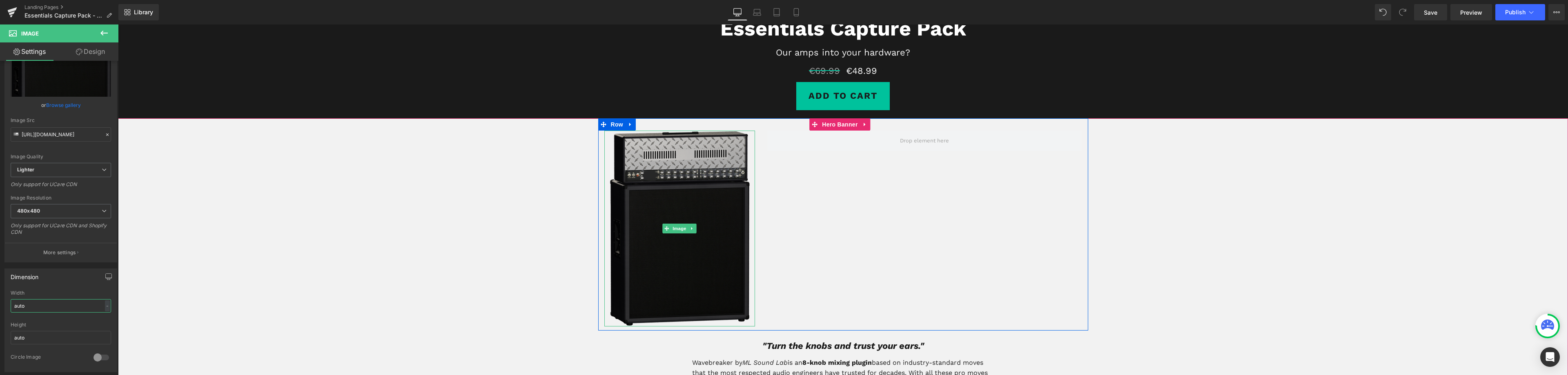
scroll to position [286, 0]
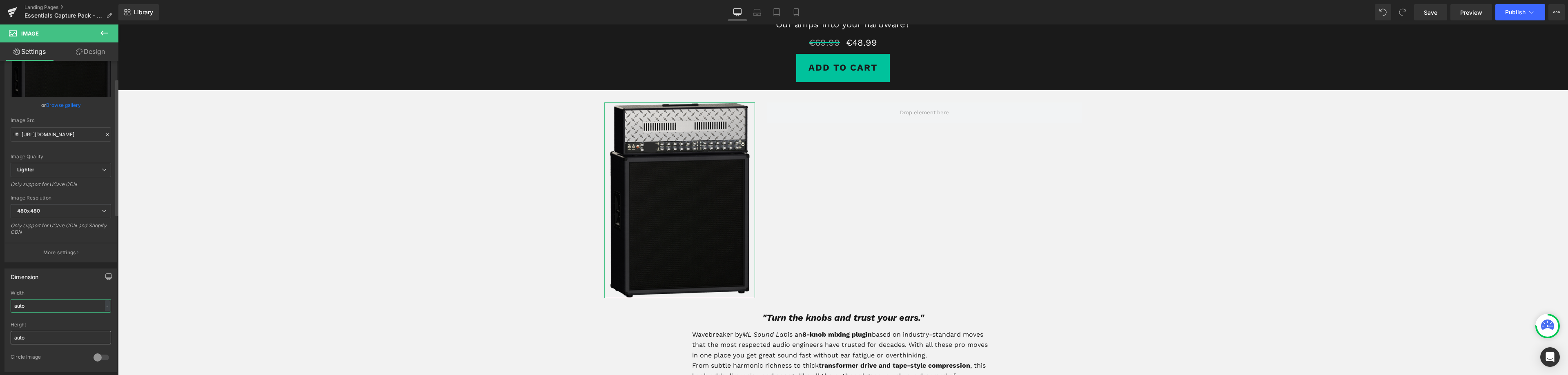
type input "auto"
drag, startPoint x: 35, startPoint y: 338, endPoint x: 0, endPoint y: 329, distance: 36.1
click at [0, 329] on div "Dimension auto Width auto - % px auto Height auto 0 Circle Image" at bounding box center [61, 317] width 122 height 110
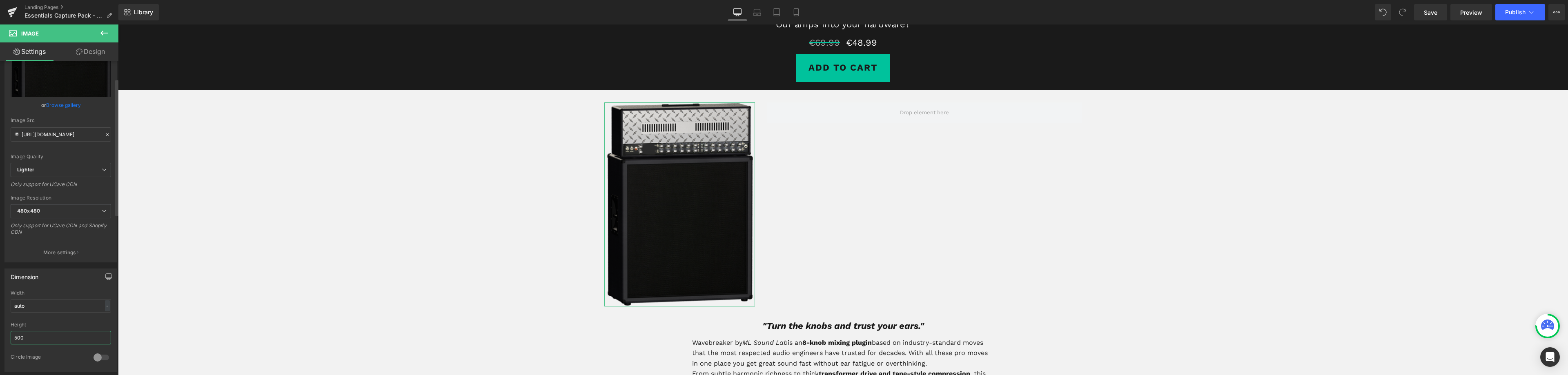
drag, startPoint x: 28, startPoint y: 338, endPoint x: 0, endPoint y: 333, distance: 28.4
click at [0, 333] on div "Dimension auto Width auto - % px 500px Height 500 0 Circle Image" at bounding box center [61, 317] width 122 height 110
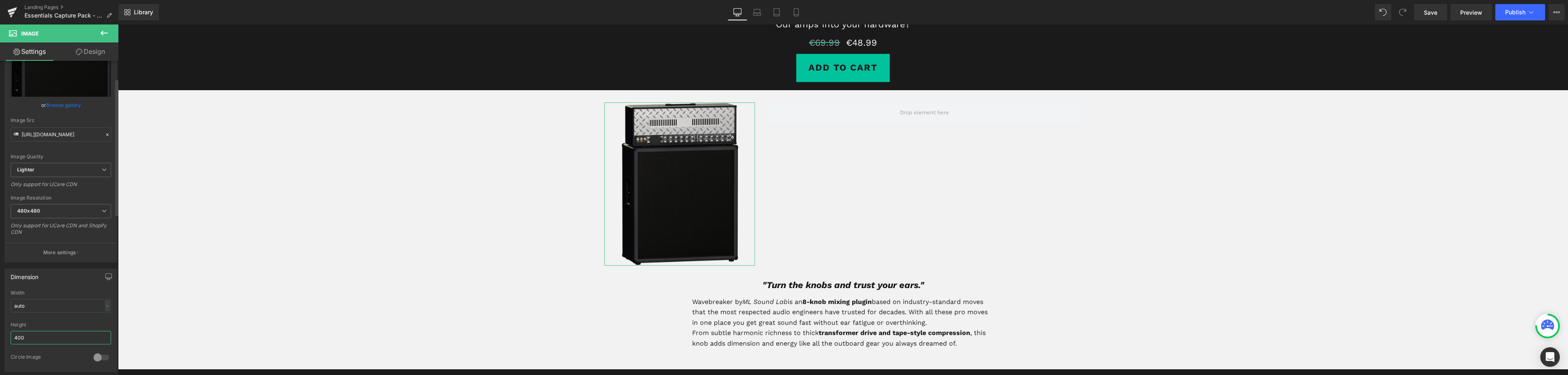
drag, startPoint x: 32, startPoint y: 337, endPoint x: 0, endPoint y: 327, distance: 33.5
click at [0, 329] on div "Dimension auto Width auto - % px 400px Height 400 0 Circle Image" at bounding box center [61, 317] width 122 height 110
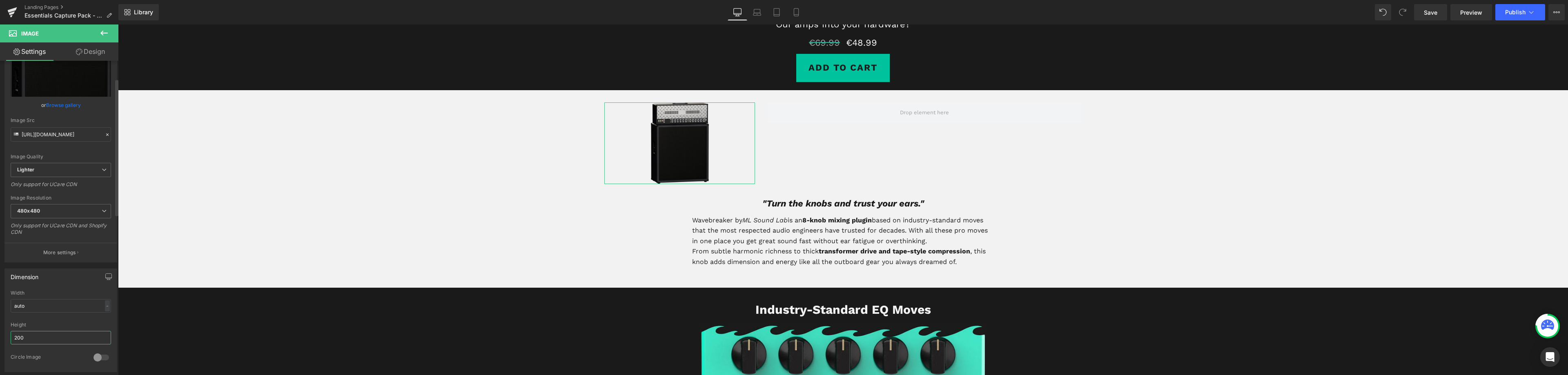
click at [0, 340] on div "Dimension auto Width auto - % px 200px Height 200 0 Circle Image" at bounding box center [61, 317] width 122 height 110
type input "300"
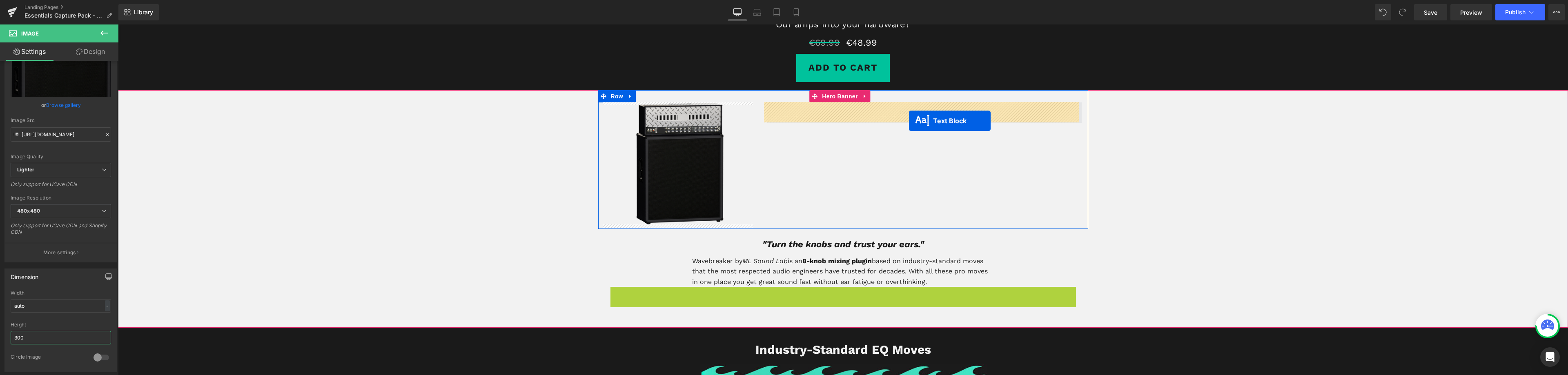
drag, startPoint x: 819, startPoint y: 296, endPoint x: 908, endPoint y: 120, distance: 197.2
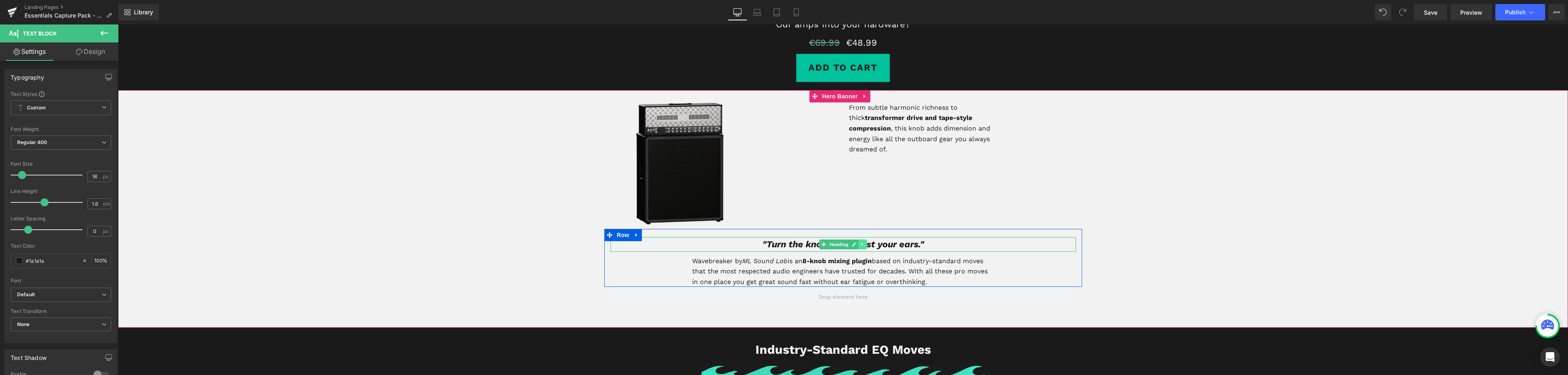
click at [860, 247] on icon at bounding box center [862, 244] width 5 height 5
click at [857, 246] on icon at bounding box center [858, 244] width 5 height 5
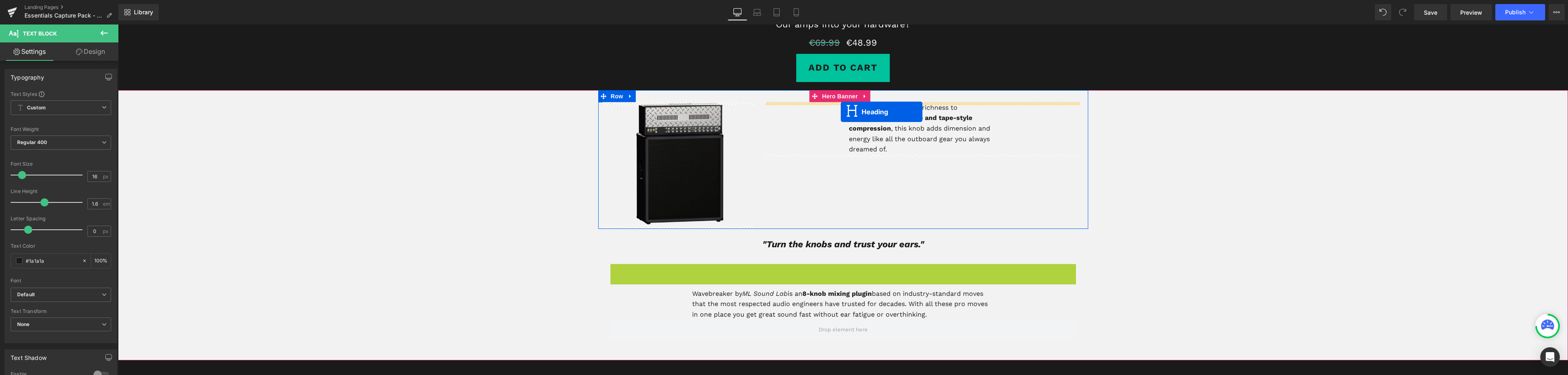
drag, startPoint x: 819, startPoint y: 272, endPoint x: 841, endPoint y: 112, distance: 161.5
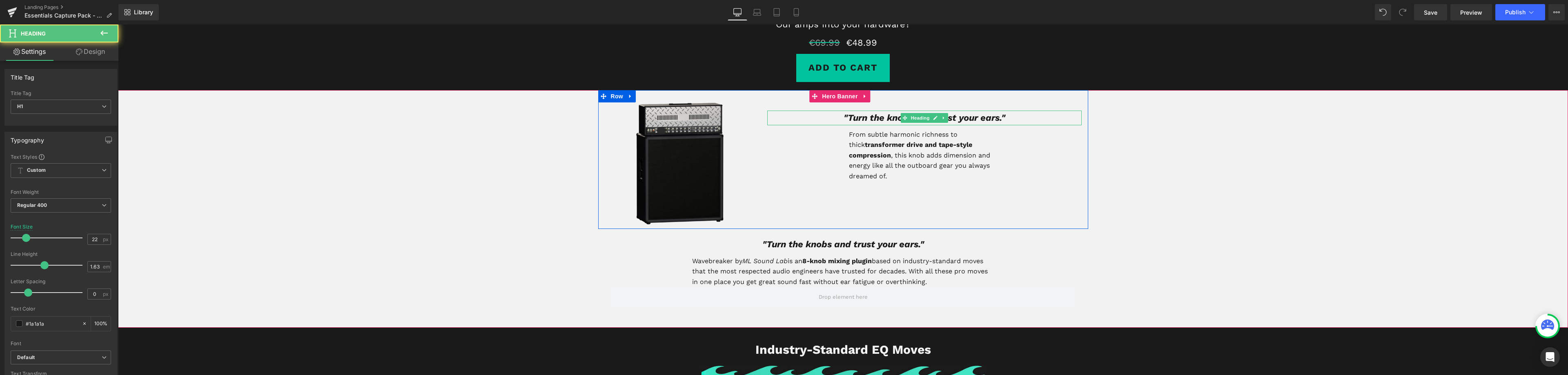
click at [868, 116] on icon ""Turn the knobs and trust your ears."" at bounding box center [924, 117] width 162 height 10
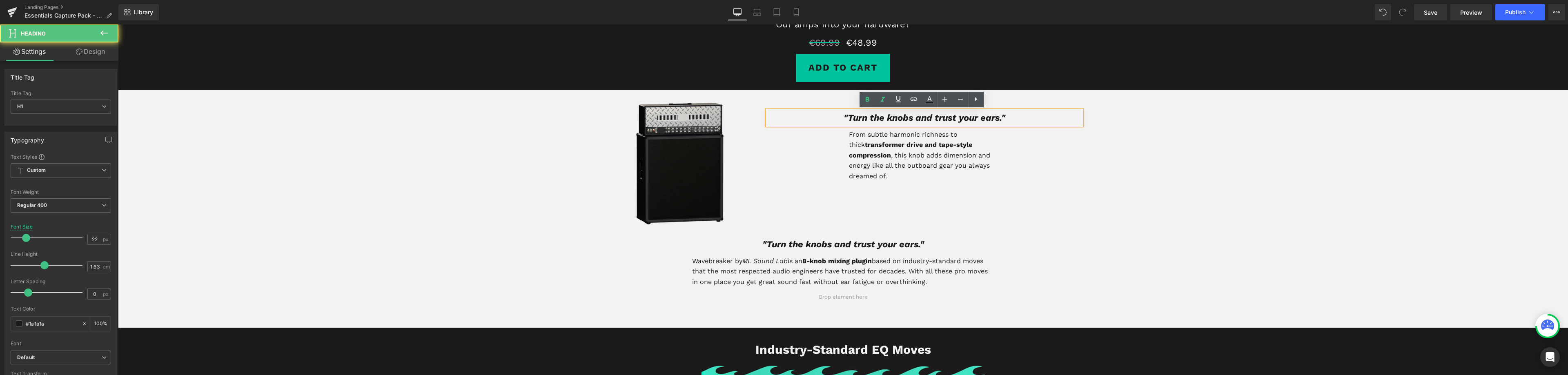
click at [970, 115] on icon ""Turn the knobs and trust your ears."" at bounding box center [924, 117] width 162 height 10
click at [1004, 117] on h1 ""Turn the knobs and trust your ears."" at bounding box center [924, 117] width 315 height 15
drag, startPoint x: 964, startPoint y: 117, endPoint x: 784, endPoint y: 117, distance: 180.0
click at [785, 118] on h1 ""Turn the knobs and trust your ears."" at bounding box center [924, 117] width 315 height 15
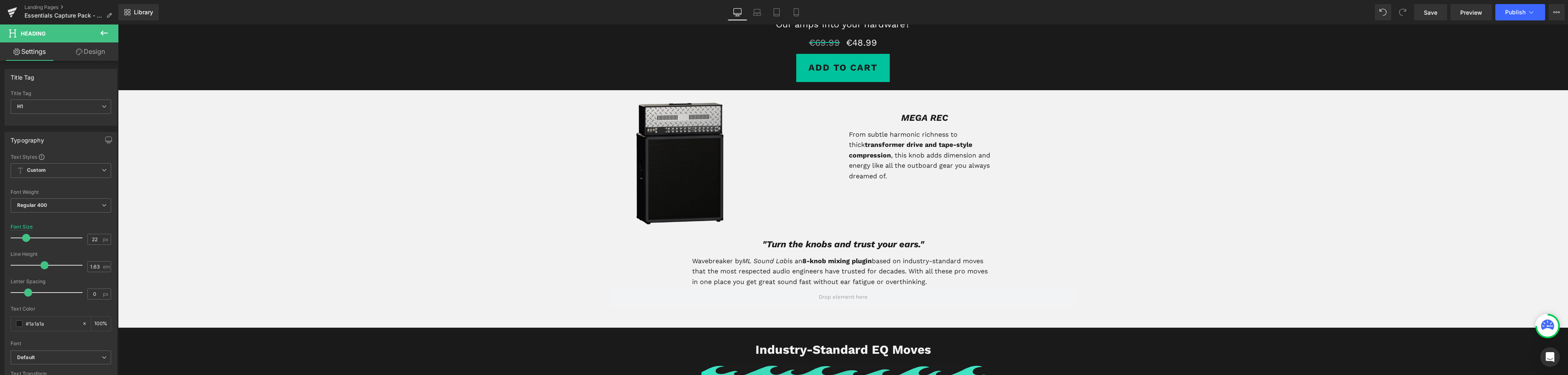
click at [102, 36] on icon at bounding box center [104, 33] width 10 height 10
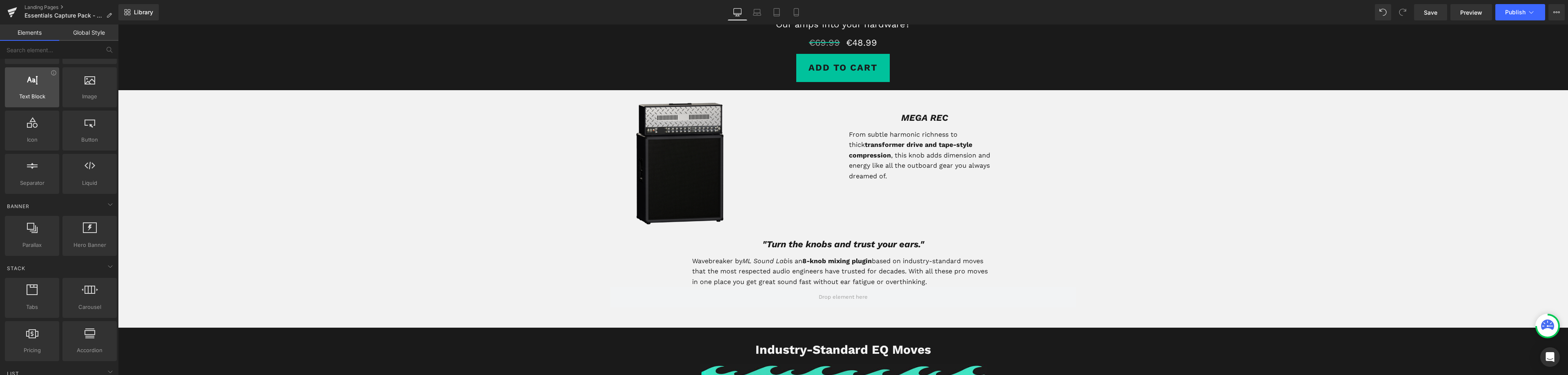
scroll to position [53, 0]
click at [29, 57] on input "text" at bounding box center [50, 50] width 100 height 18
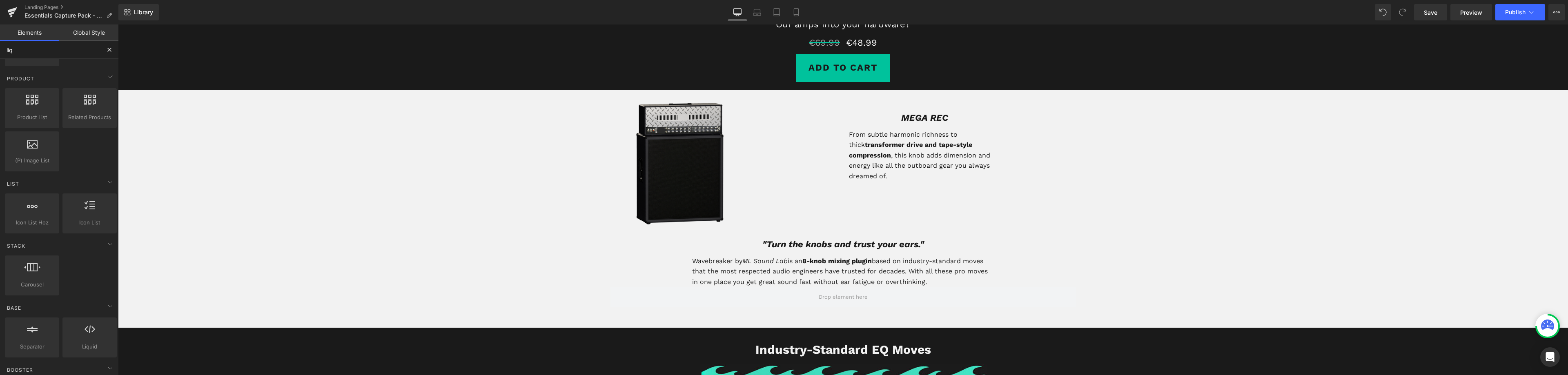
scroll to position [0, 0]
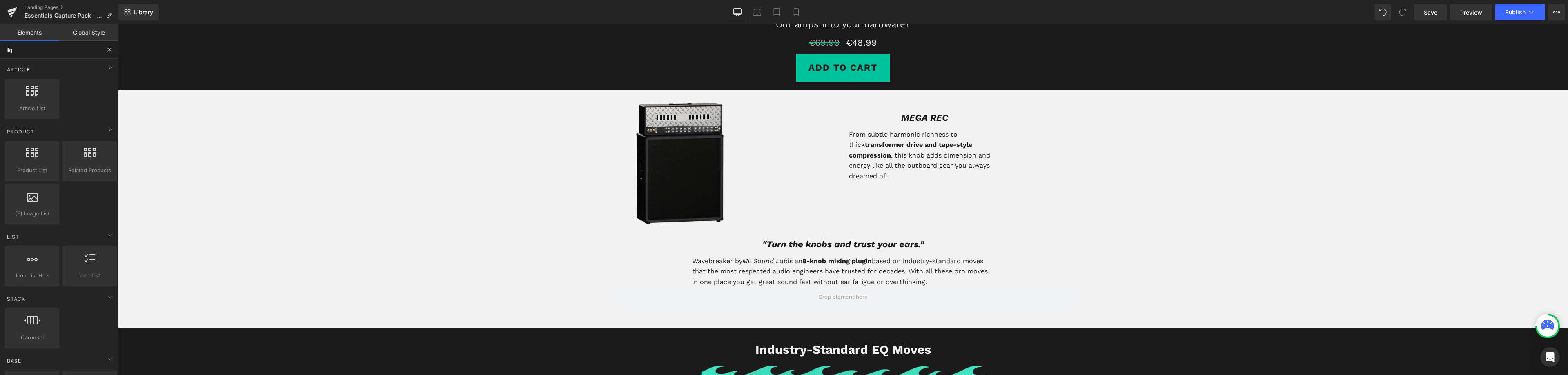
type input "liqu"
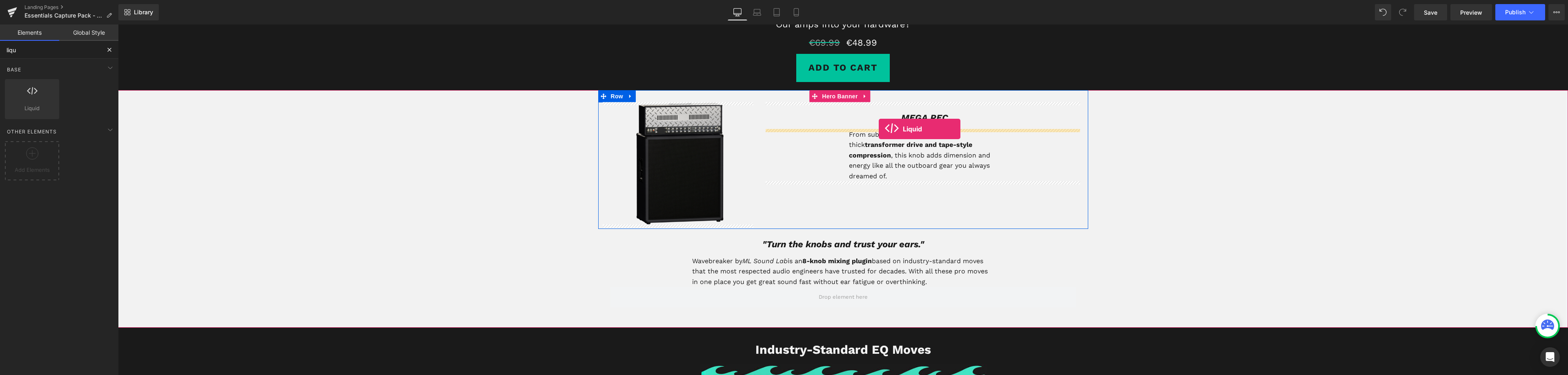
drag, startPoint x: 146, startPoint y: 132, endPoint x: 878, endPoint y: 129, distance: 732.0
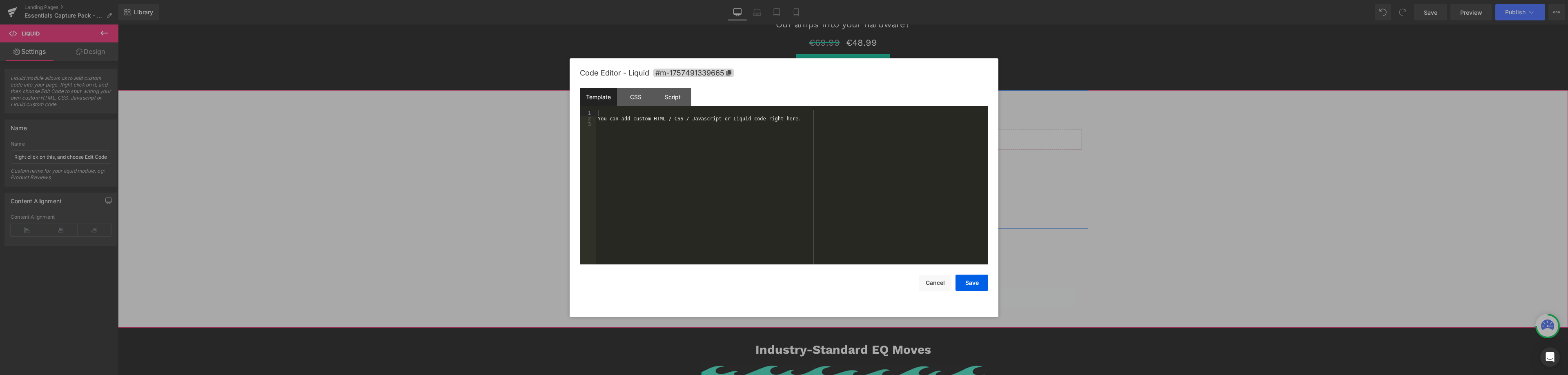
click at [932, 137] on div "Liquid" at bounding box center [924, 139] width 315 height 21
click at [706, 151] on div "You can add custom HTML / CSS / Javascript or Liquid code right here." at bounding box center [792, 192] width 392 height 165
click at [641, 119] on div "You can add custom HTML / CSS / Javascript or Liquid code right here." at bounding box center [792, 192] width 392 height 165
click at [980, 279] on button "Save" at bounding box center [971, 282] width 32 height 17
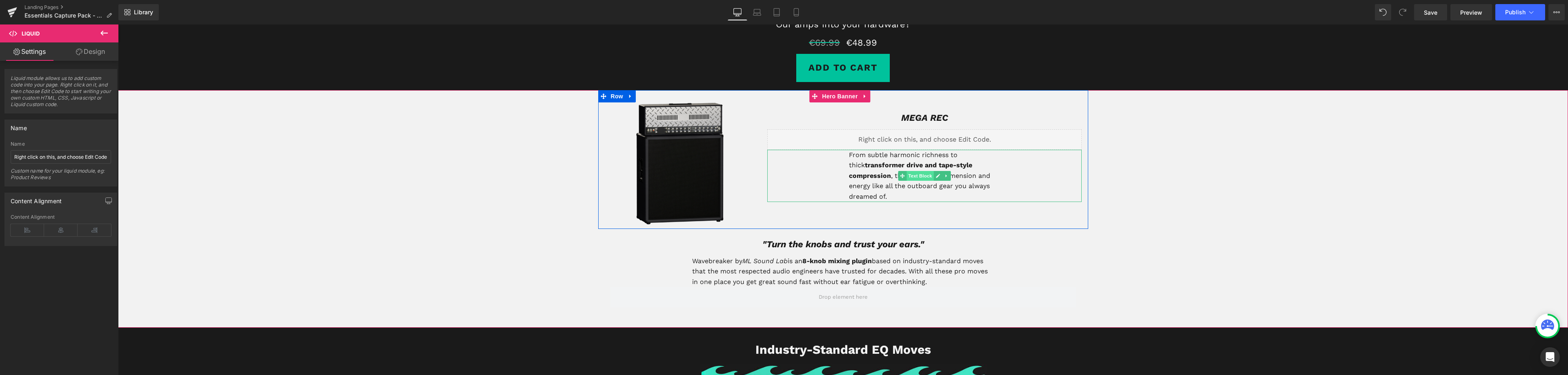
click at [916, 177] on span "Text Block" at bounding box center [919, 176] width 26 height 10
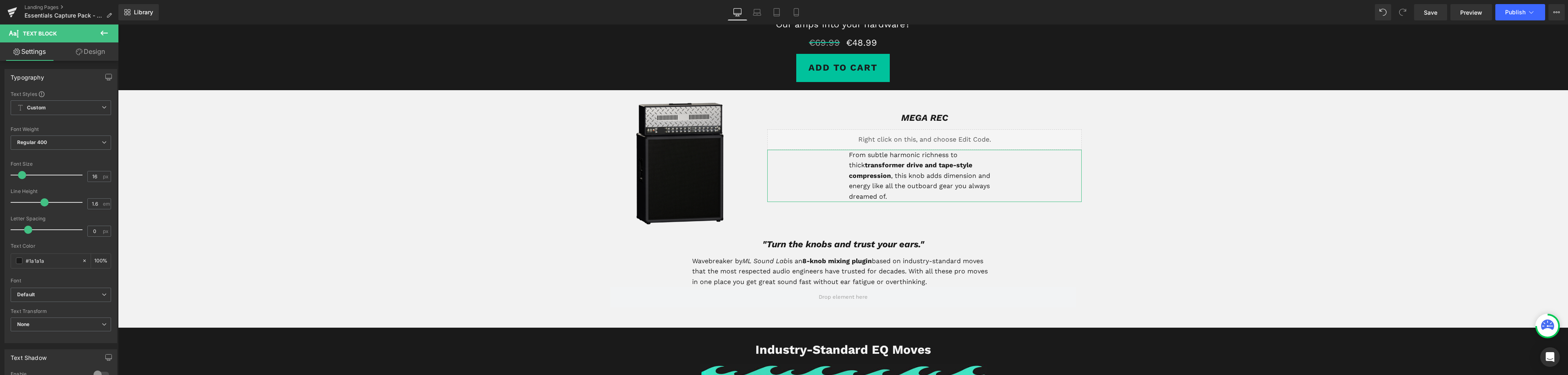
click at [94, 59] on link "Design" at bounding box center [90, 51] width 59 height 19
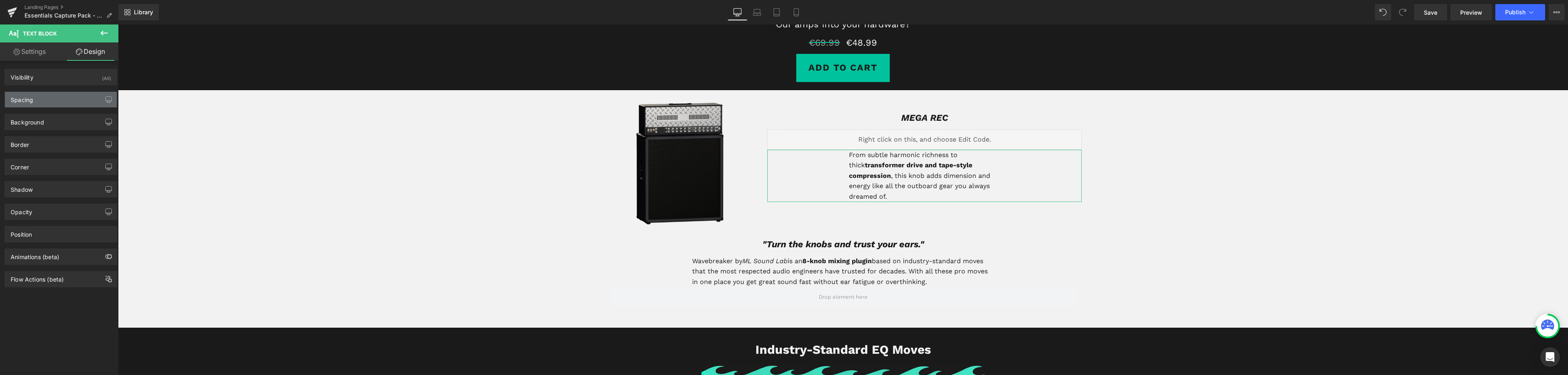
click at [50, 102] on div "Spacing" at bounding box center [61, 100] width 112 height 16
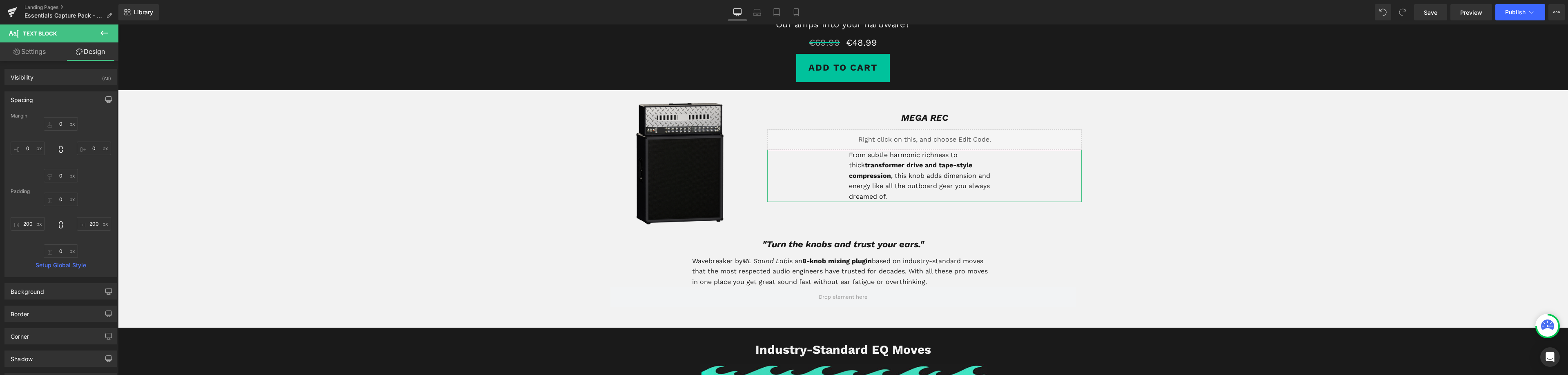
type input "0"
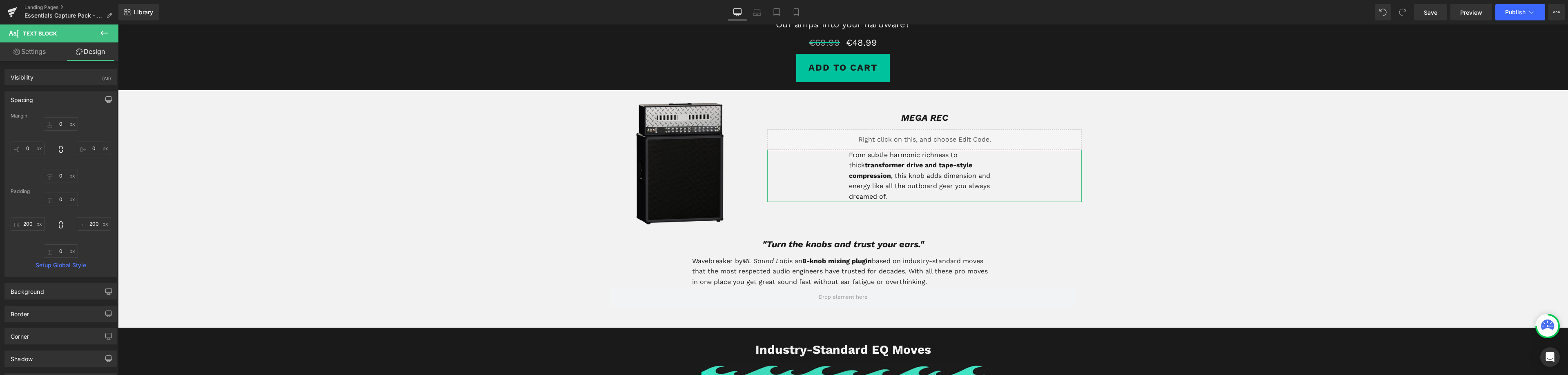
type input "200"
type input "0"
click at [24, 223] on input "200" at bounding box center [27, 224] width 34 height 14
type input "0"
click at [87, 224] on input "200" at bounding box center [93, 224] width 34 height 14
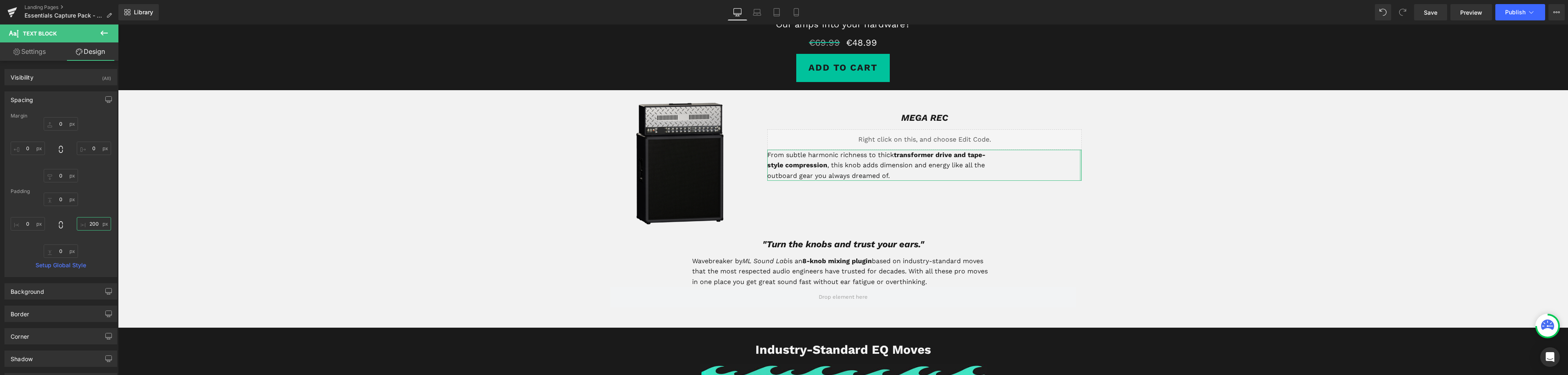
type input "0"
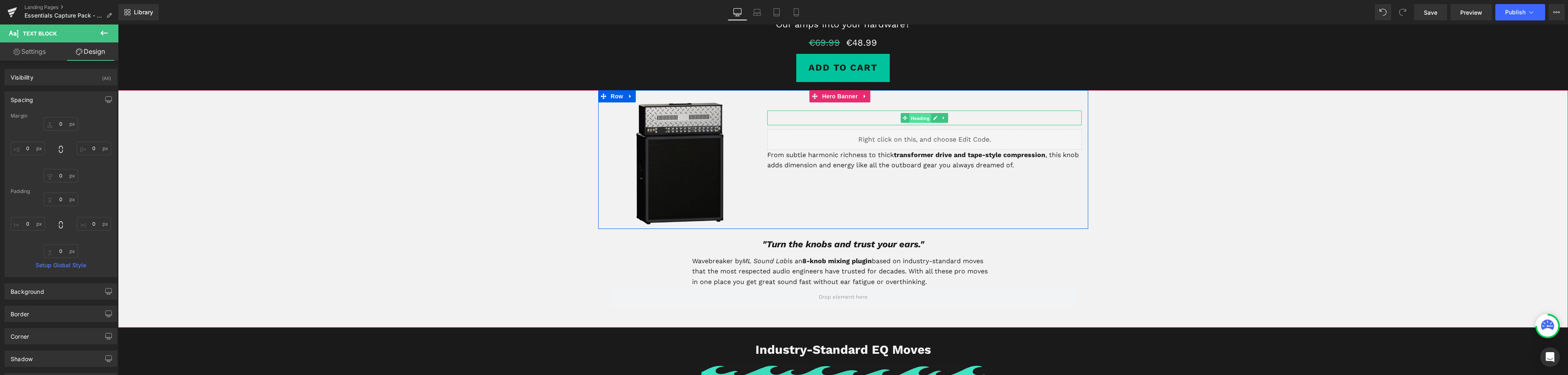
click at [918, 117] on span "Heading" at bounding box center [920, 118] width 22 height 10
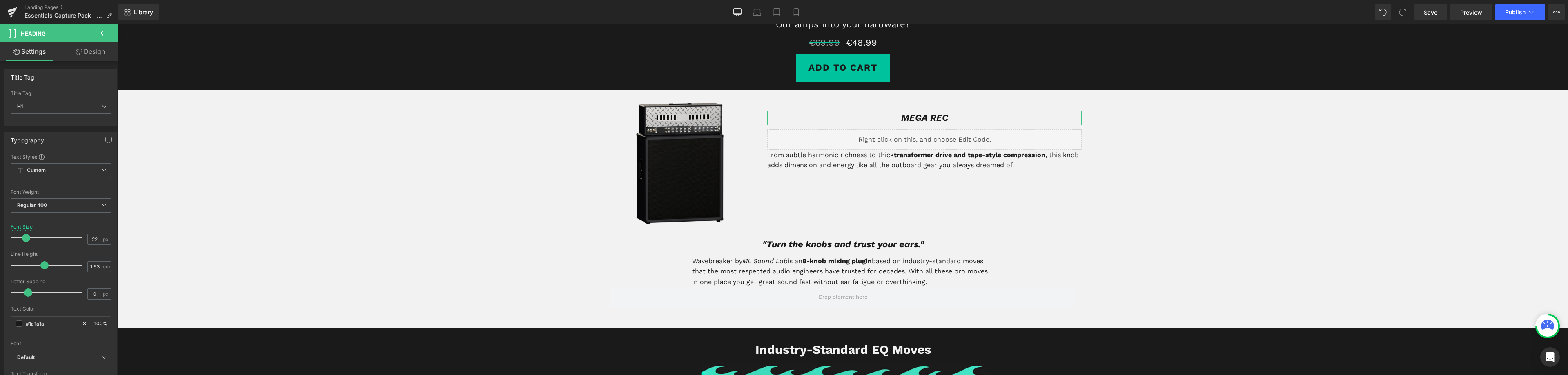
click at [84, 55] on link "Design" at bounding box center [90, 51] width 59 height 19
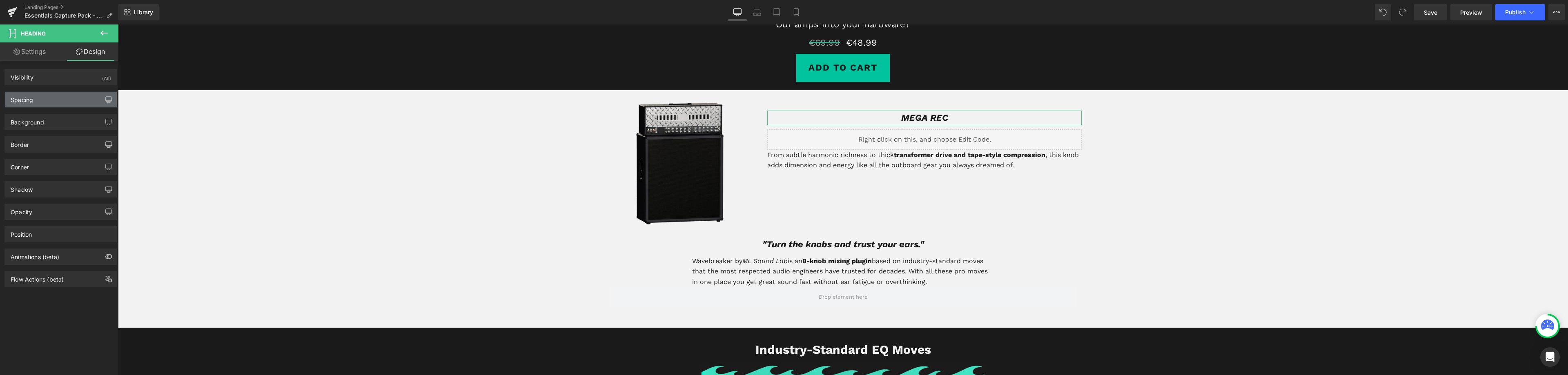
type input "20"
type input "0"
type input "10"
type input "0"
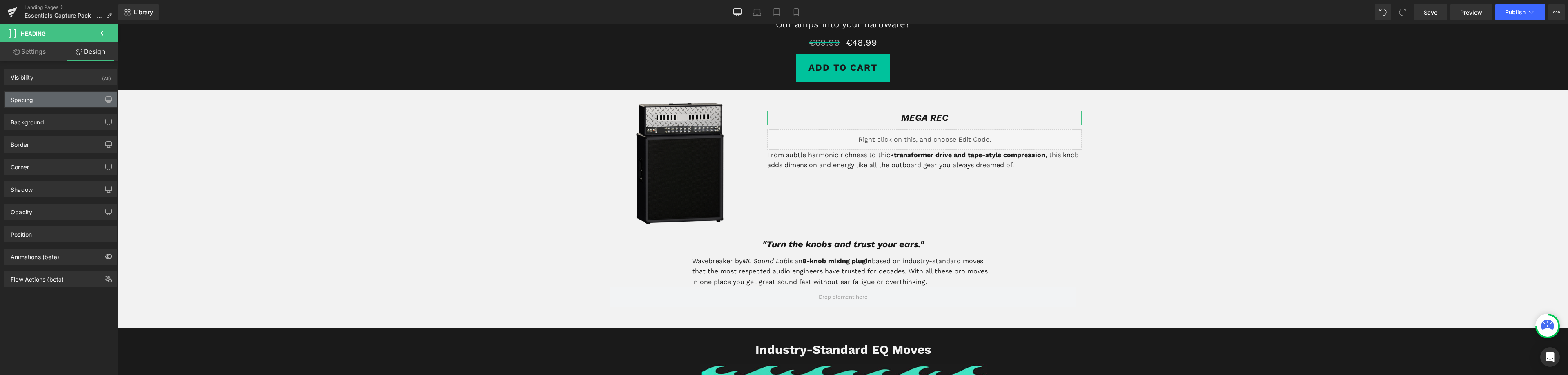
type input "0"
click at [53, 102] on div "Spacing" at bounding box center [61, 100] width 112 height 16
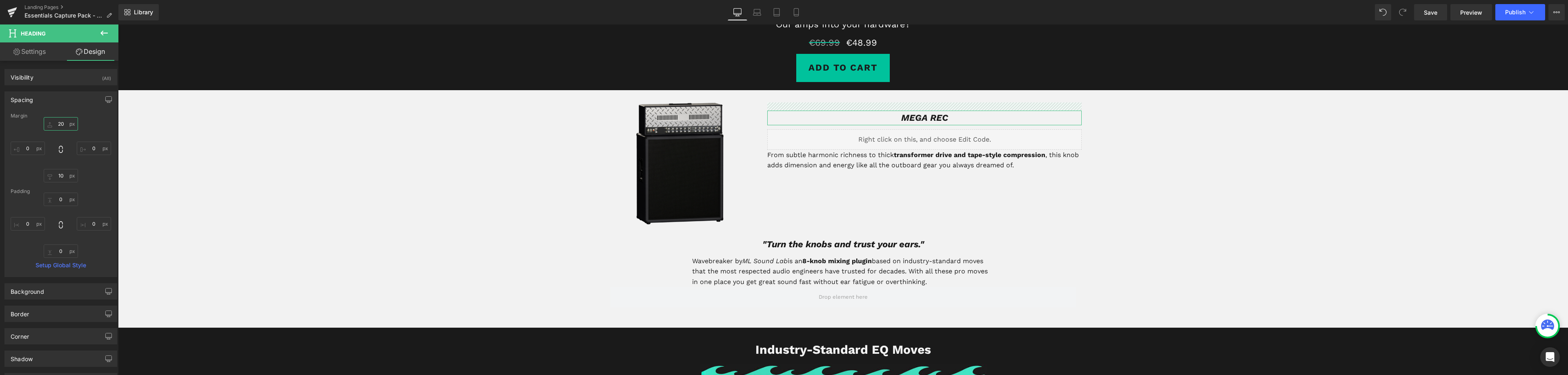
click at [63, 122] on input "20" at bounding box center [61, 124] width 34 height 14
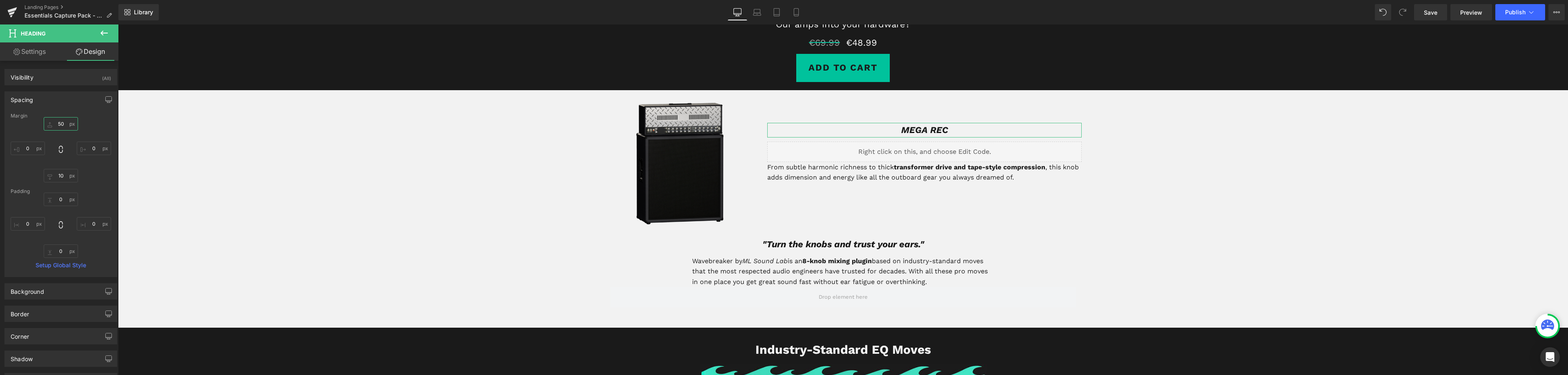
click at [60, 123] on input "50" at bounding box center [61, 124] width 34 height 14
click at [60, 122] on input "50" at bounding box center [61, 124] width 34 height 14
click at [61, 122] on input "60" at bounding box center [61, 124] width 34 height 14
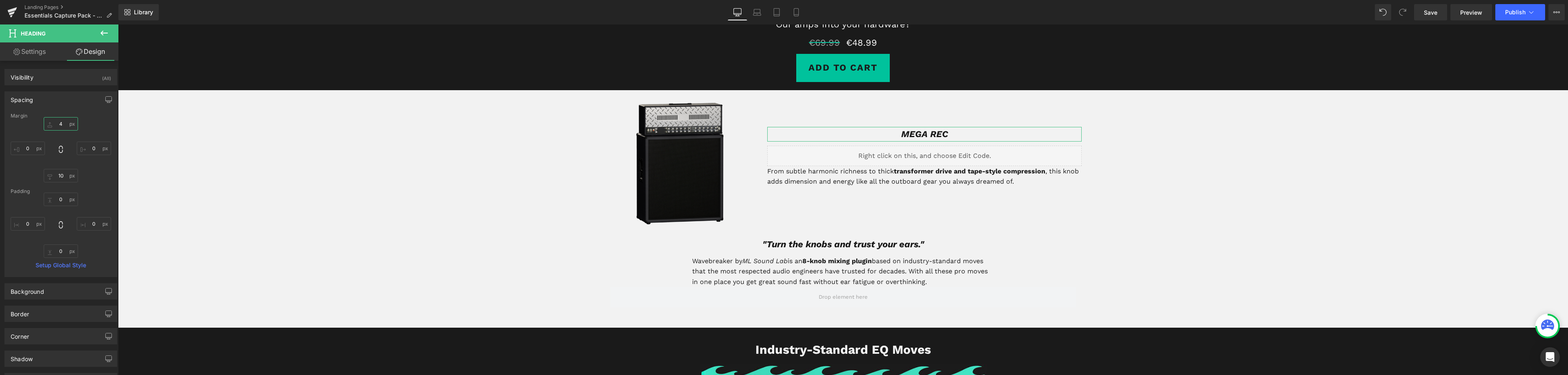
type input "40"
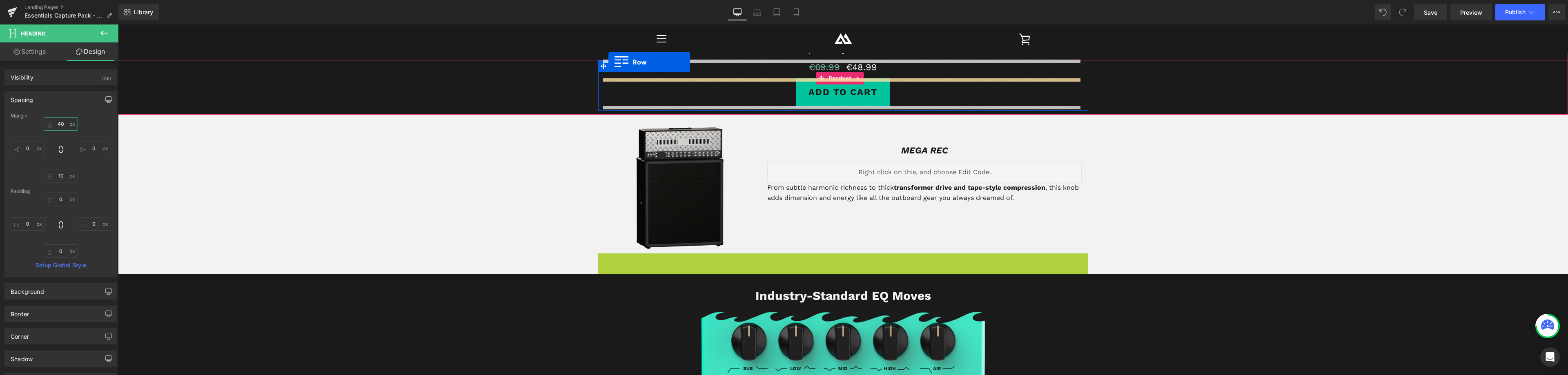
scroll to position [253, 0]
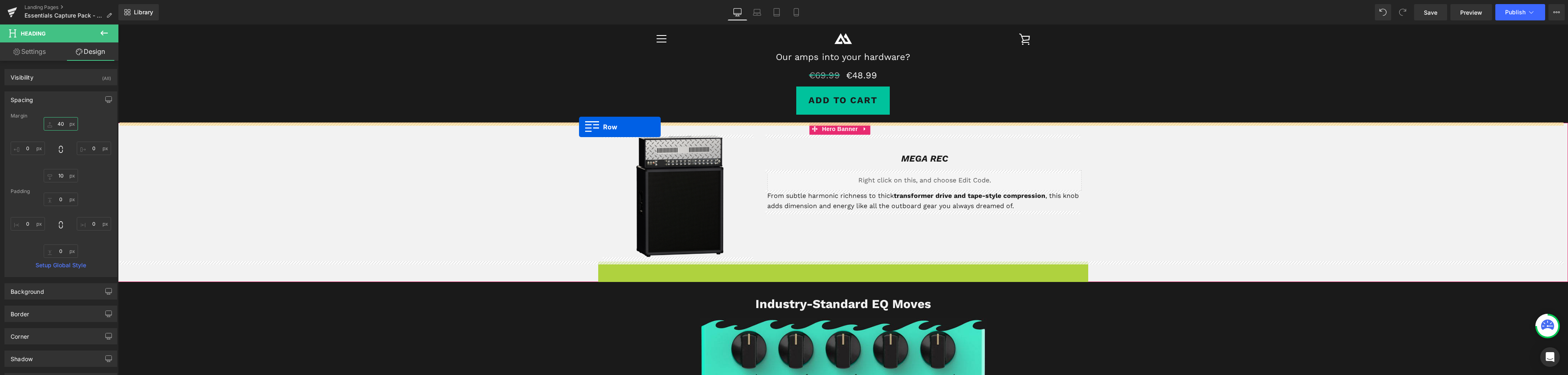
drag, startPoint x: 600, startPoint y: 196, endPoint x: 579, endPoint y: 127, distance: 72.1
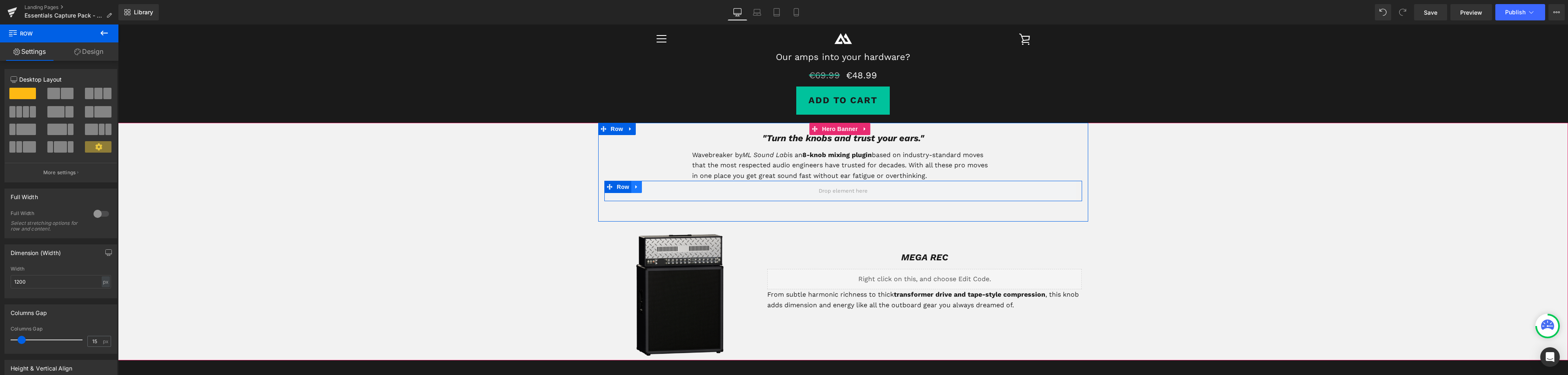
click at [635, 187] on icon at bounding box center [637, 187] width 6 height 6
click at [655, 187] on icon at bounding box center [658, 187] width 6 height 6
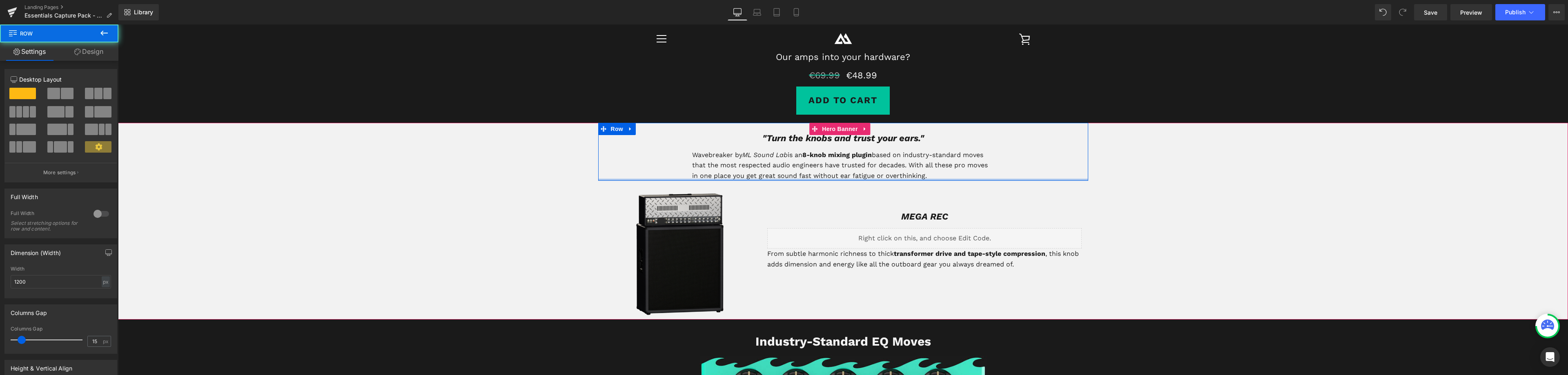
drag, startPoint x: 678, startPoint y: 194, endPoint x: 678, endPoint y: 170, distance: 24.0
click at [678, 170] on div ""Turn the knobs and trust your ears." Heading Wavebreaker by ML Sound Lab is an…" at bounding box center [843, 152] width 490 height 59
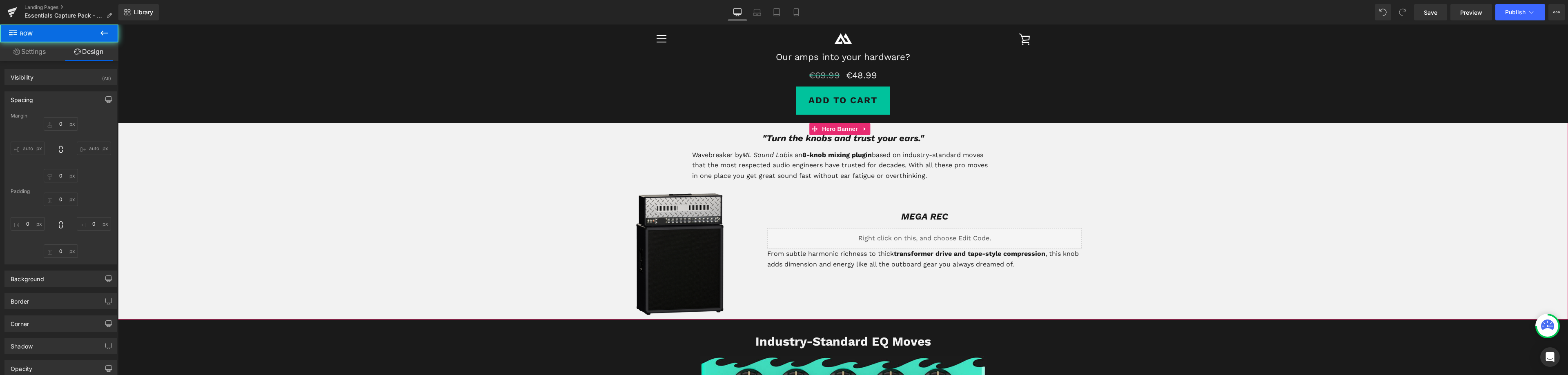
type input "0"
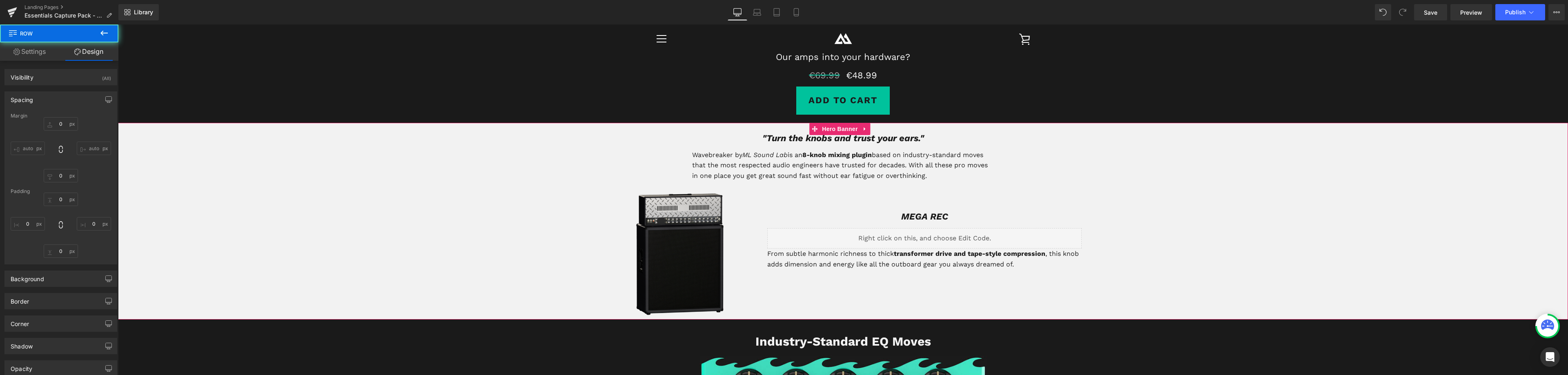
type input "0"
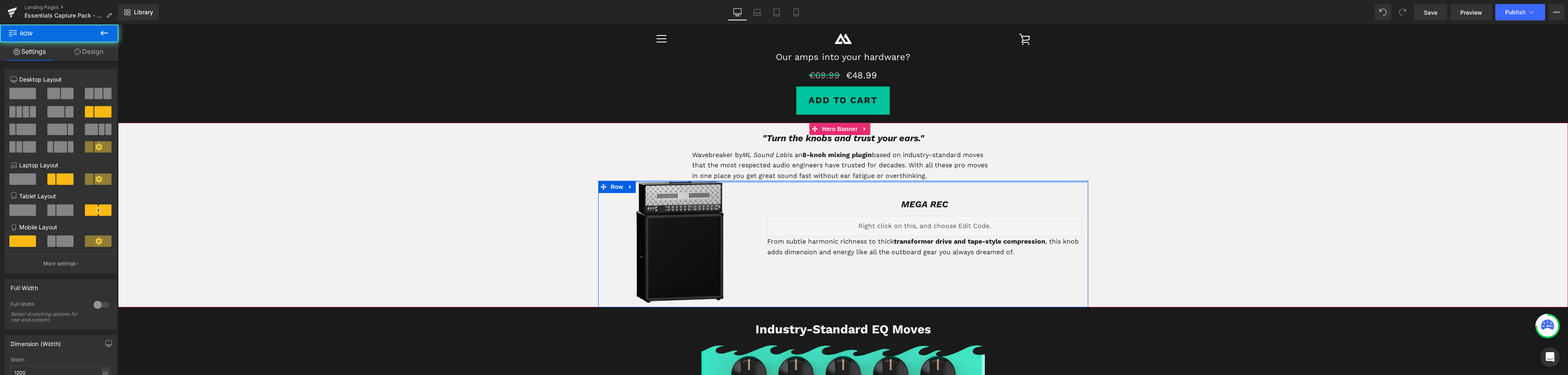
drag, startPoint x: 674, startPoint y: 191, endPoint x: 677, endPoint y: 176, distance: 15.3
click at [677, 176] on span ""Turn the knobs and trust your ears." Heading Wavebreaker by ML Sound Lab is an…" at bounding box center [842, 214] width 1449 height 185
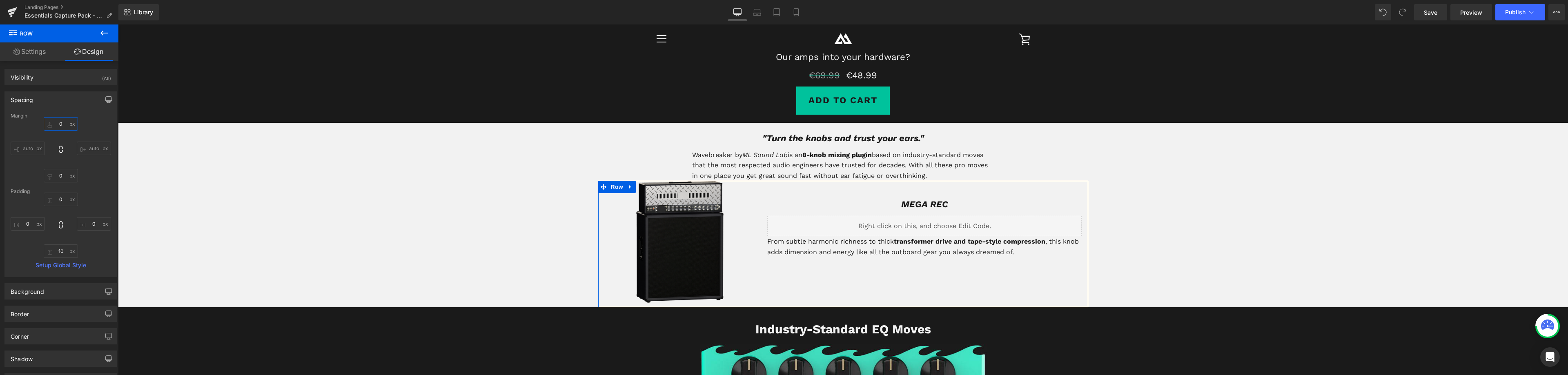
click at [59, 120] on input "0" at bounding box center [61, 124] width 34 height 14
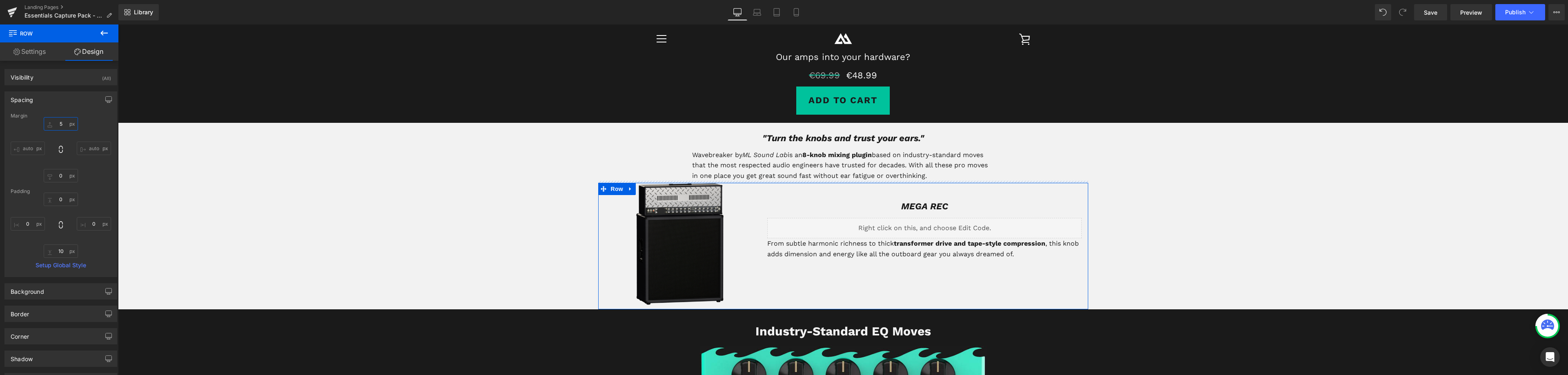
click at [59, 125] on input "5" at bounding box center [61, 124] width 34 height 14
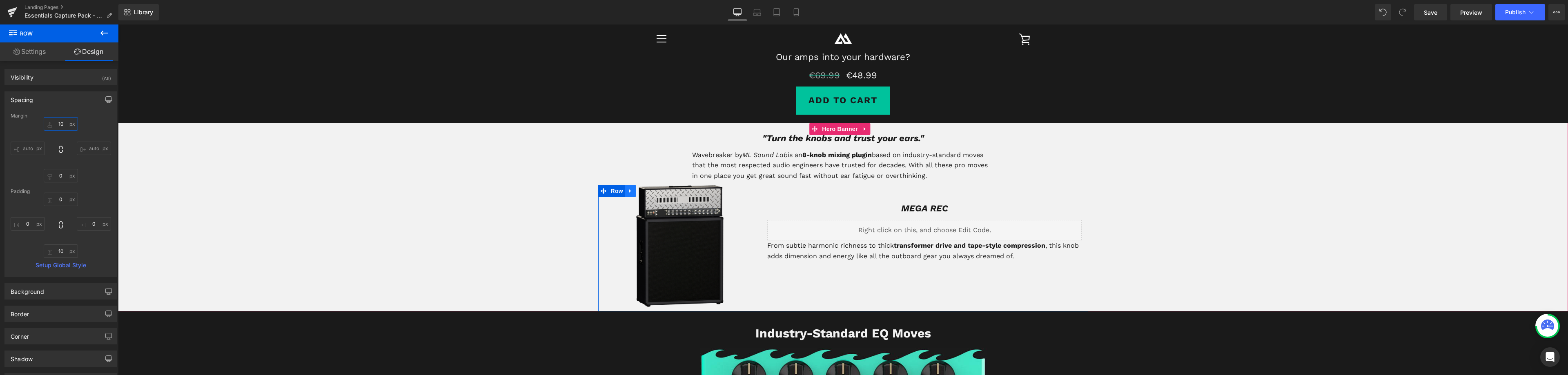
type input "10"
click at [627, 189] on icon at bounding box center [630, 191] width 6 height 6
click at [638, 189] on icon at bounding box center [641, 191] width 6 height 6
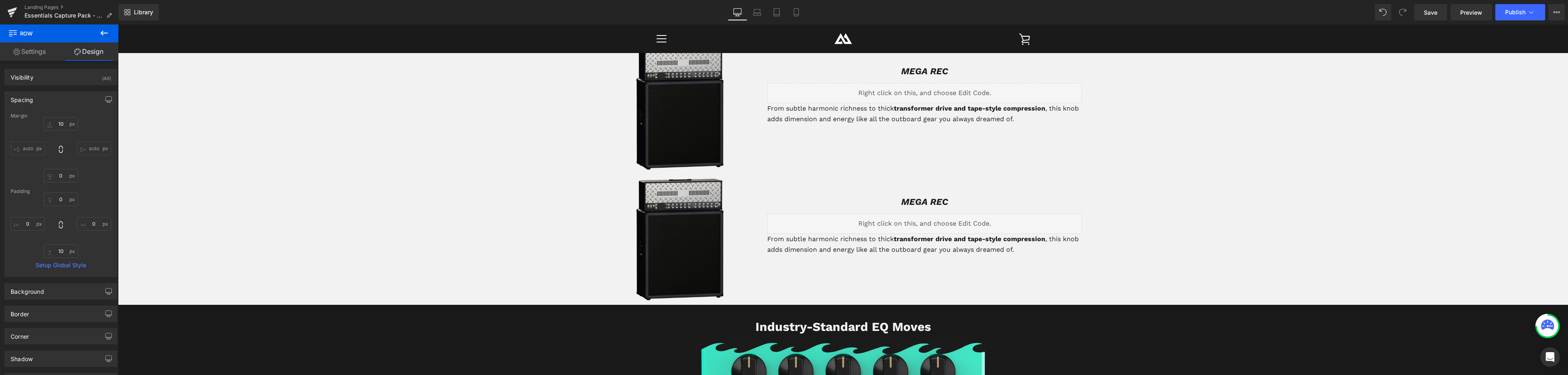
scroll to position [389, 0]
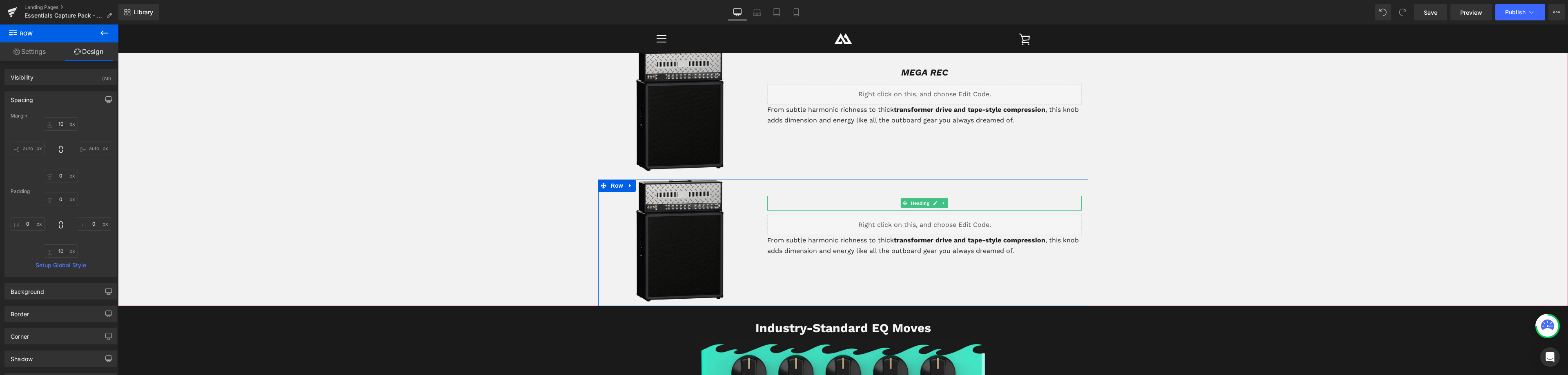
click at [955, 203] on h1 "MEGA REC" at bounding box center [924, 203] width 315 height 15
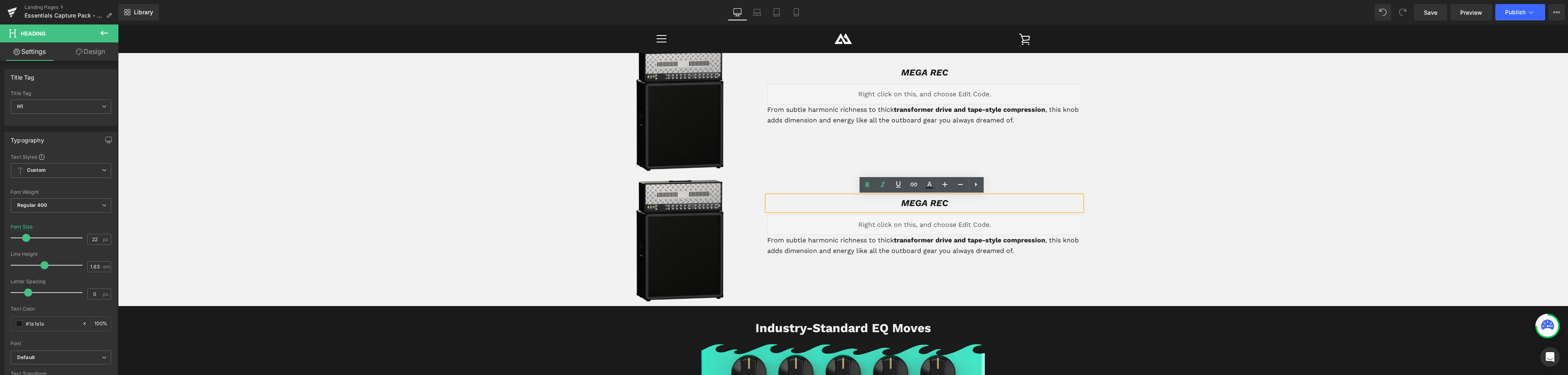
click at [935, 206] on icon "MEGA REC" at bounding box center [924, 203] width 47 height 10
drag, startPoint x: 950, startPoint y: 203, endPoint x: 880, endPoint y: 206, distance: 70.1
click at [882, 206] on h1 "MEGA REC" at bounding box center [924, 203] width 315 height 15
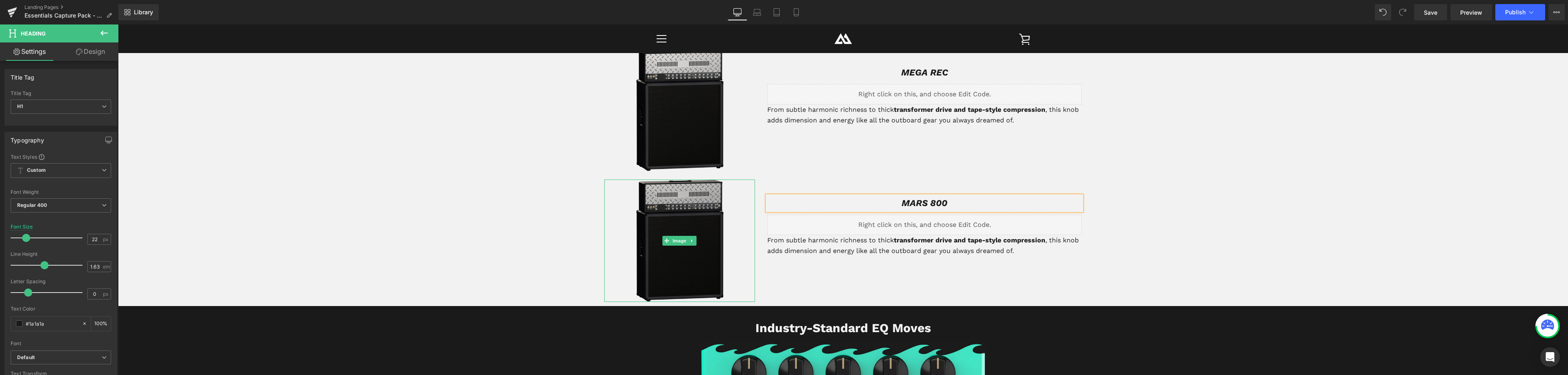
click at [675, 199] on img at bounding box center [680, 240] width 88 height 122
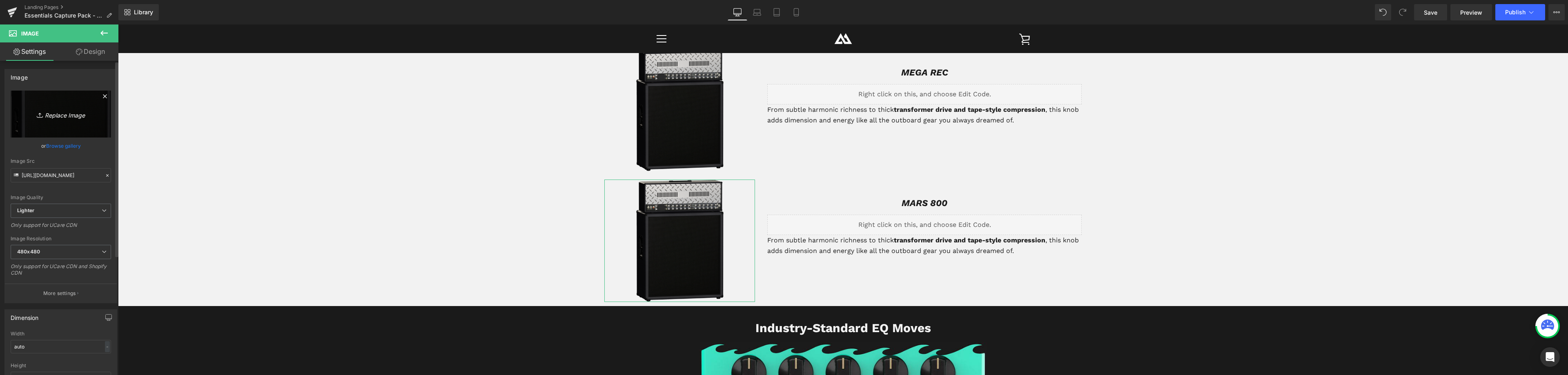
click at [55, 114] on icon "Replace Image" at bounding box center [61, 114] width 66 height 10
type input "C:\fakepath\mainpic_500_800.png"
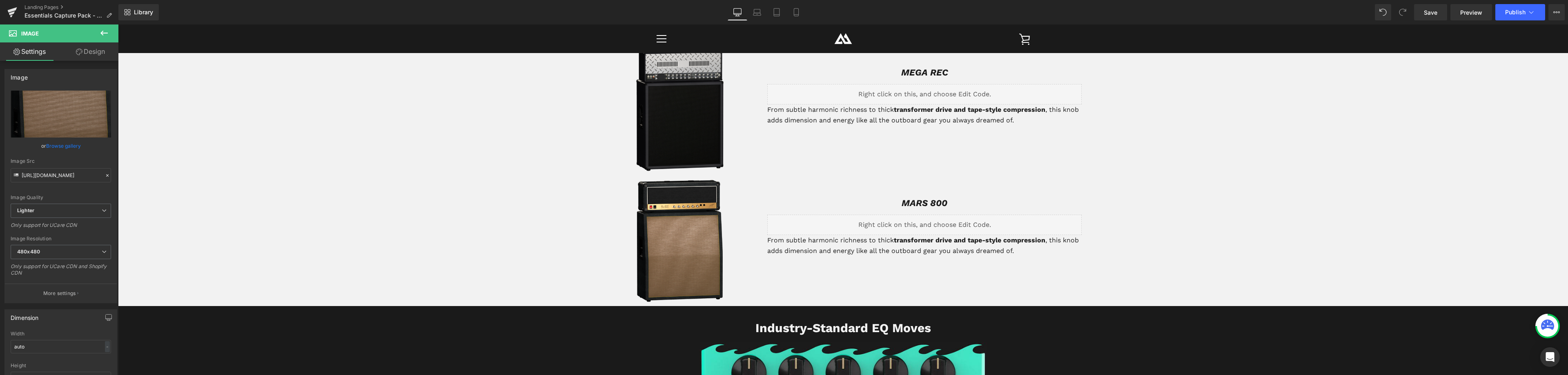
type input "https://ucarecdn.com/ae384943-2b26-4d07-9392-d15e02f3ef2e/-/format/auto/-/previ…"
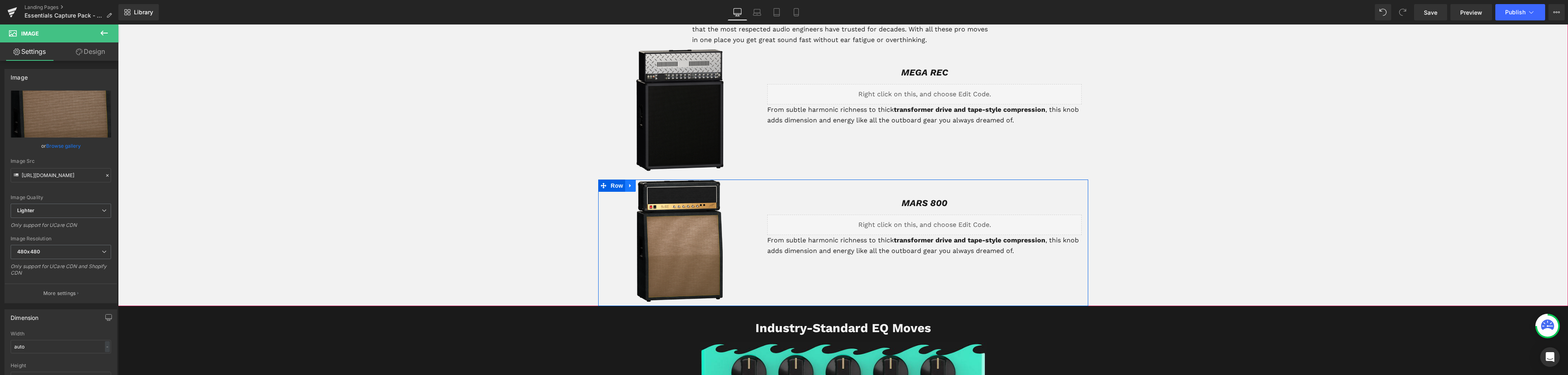
click at [627, 183] on icon at bounding box center [630, 186] width 6 height 6
click at [639, 187] on icon at bounding box center [641, 186] width 6 height 6
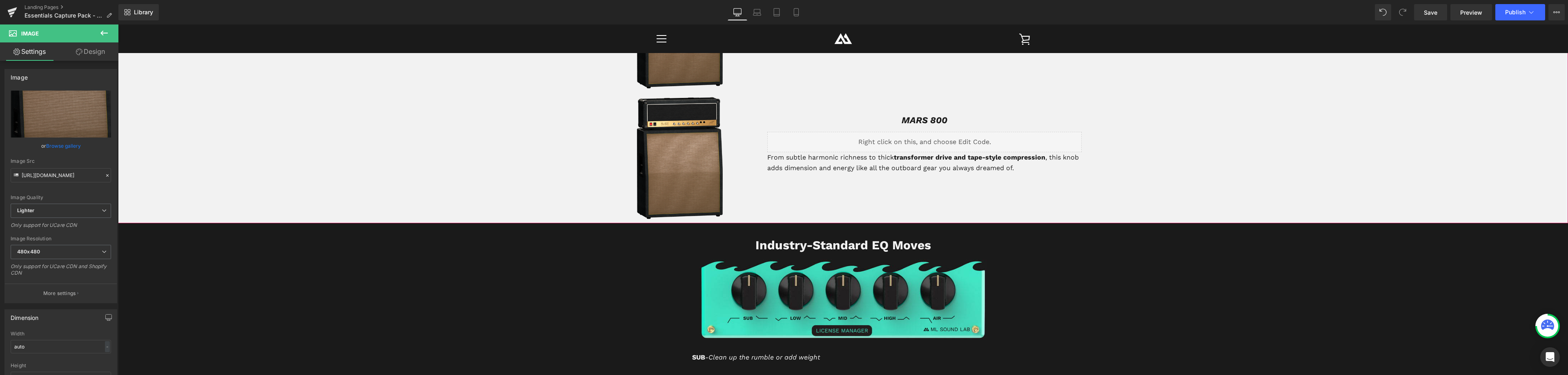
scroll to position [601, 0]
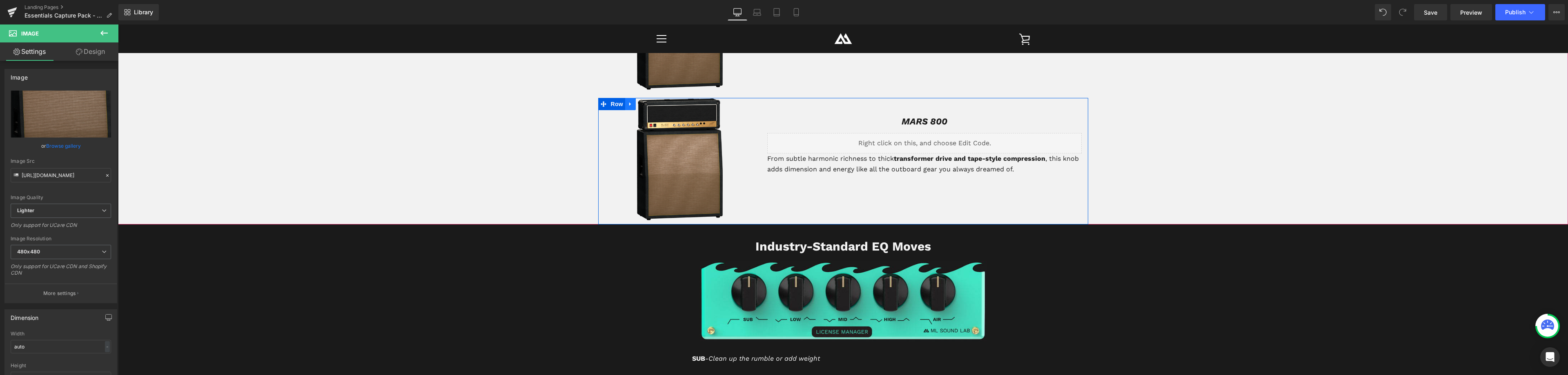
click at [627, 105] on icon at bounding box center [630, 104] width 6 height 6
click at [638, 108] on link at bounding box center [641, 104] width 11 height 12
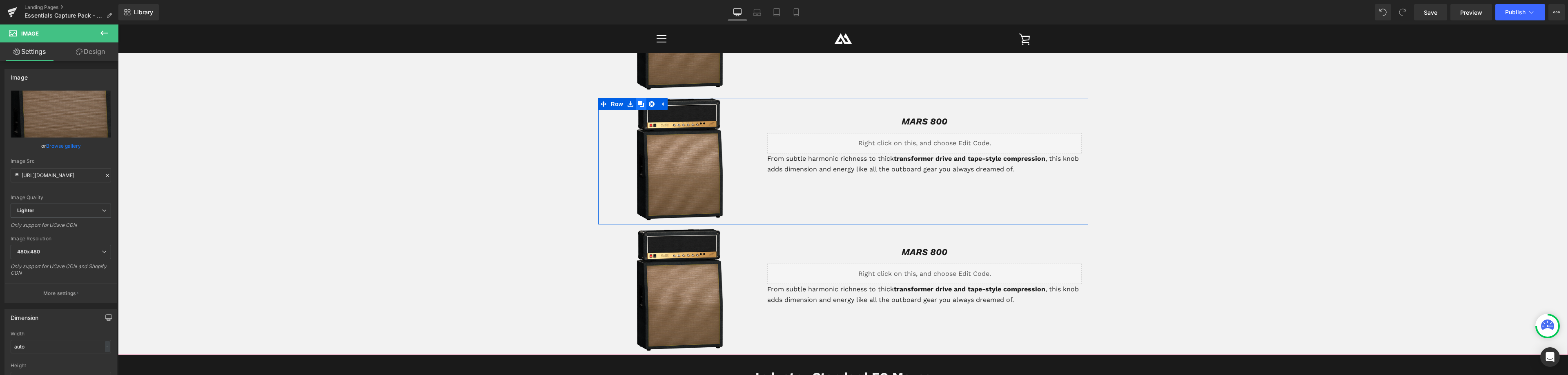
click at [638, 104] on icon at bounding box center [641, 104] width 6 height 6
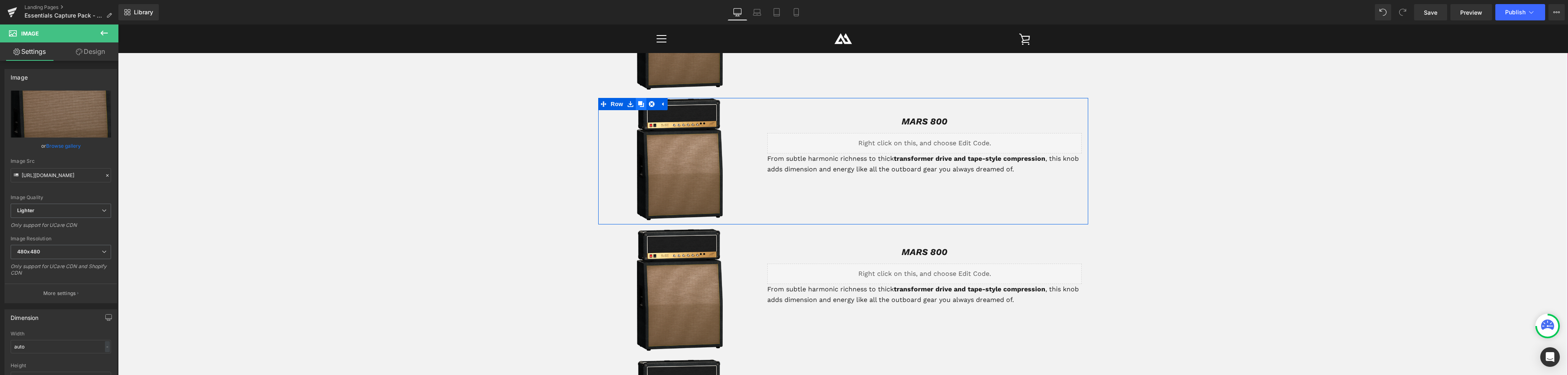
click at [638, 104] on icon at bounding box center [641, 104] width 6 height 6
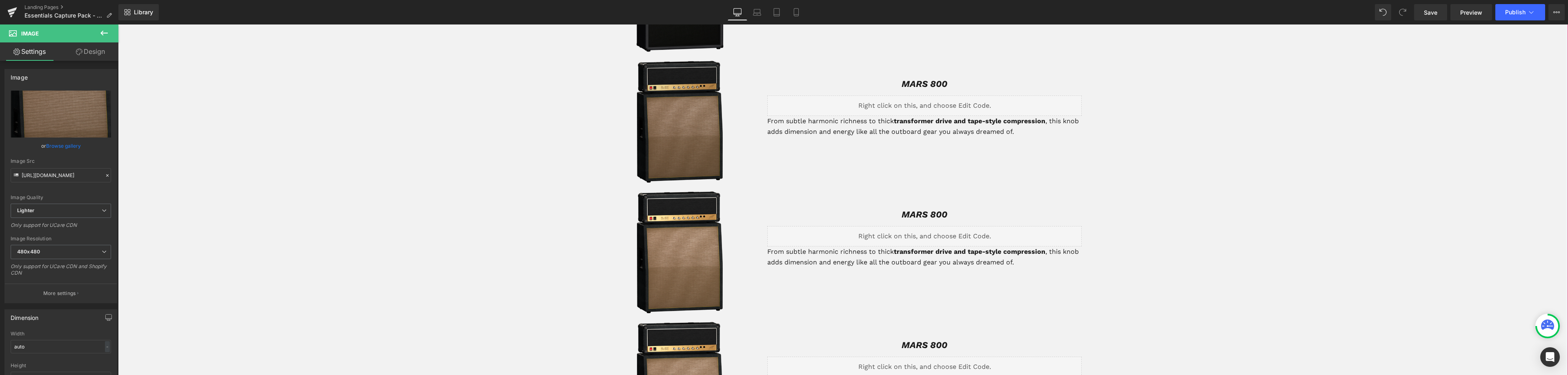
scroll to position [560, 0]
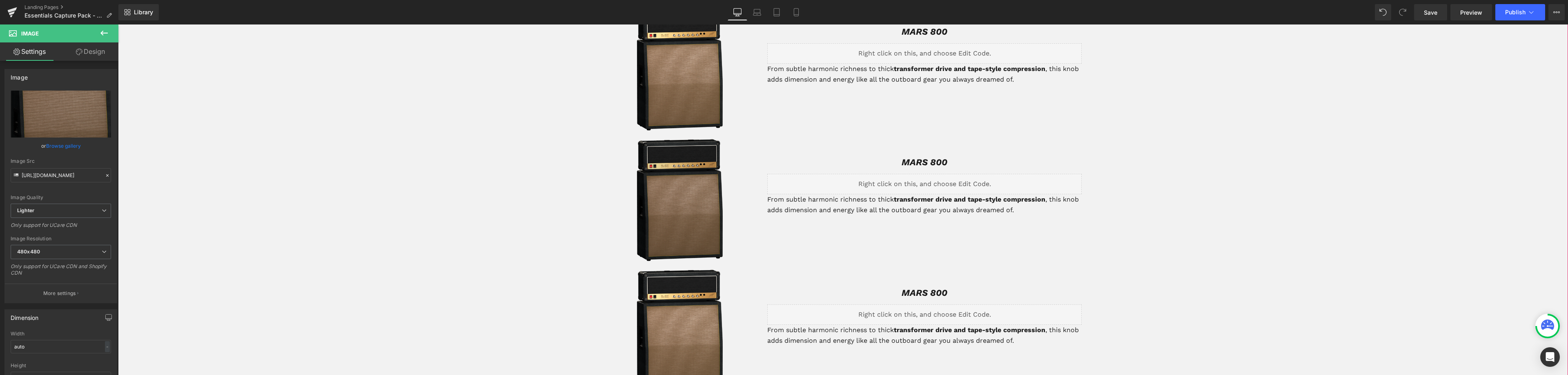
click at [673, 185] on img at bounding box center [679, 200] width 86 height 122
click at [671, 199] on span "Image" at bounding box center [679, 201] width 17 height 10
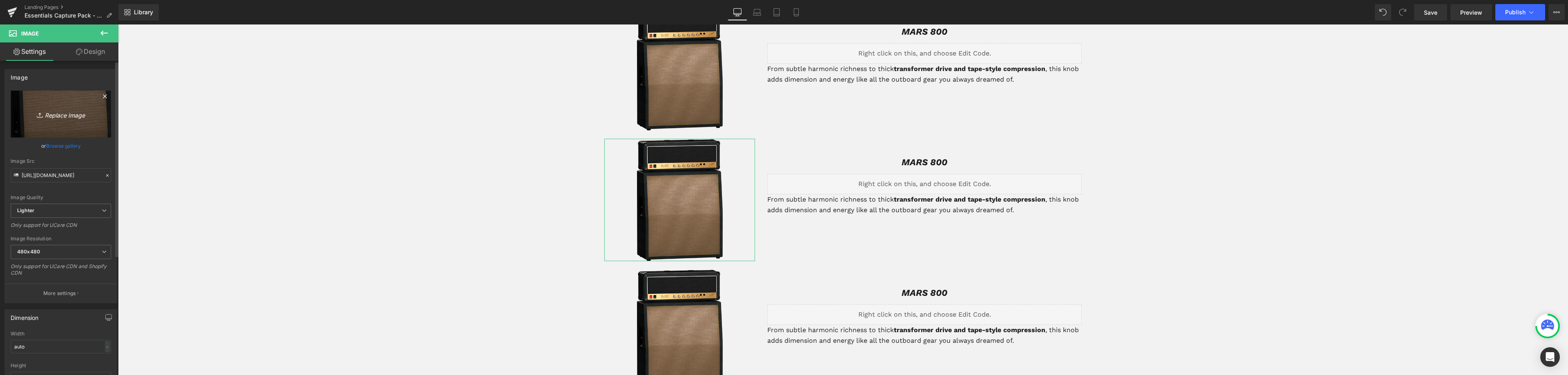
click at [68, 116] on icon "Replace Image" at bounding box center [61, 114] width 66 height 10
type input "C:\fakepath\mainpic_500_5150.png"
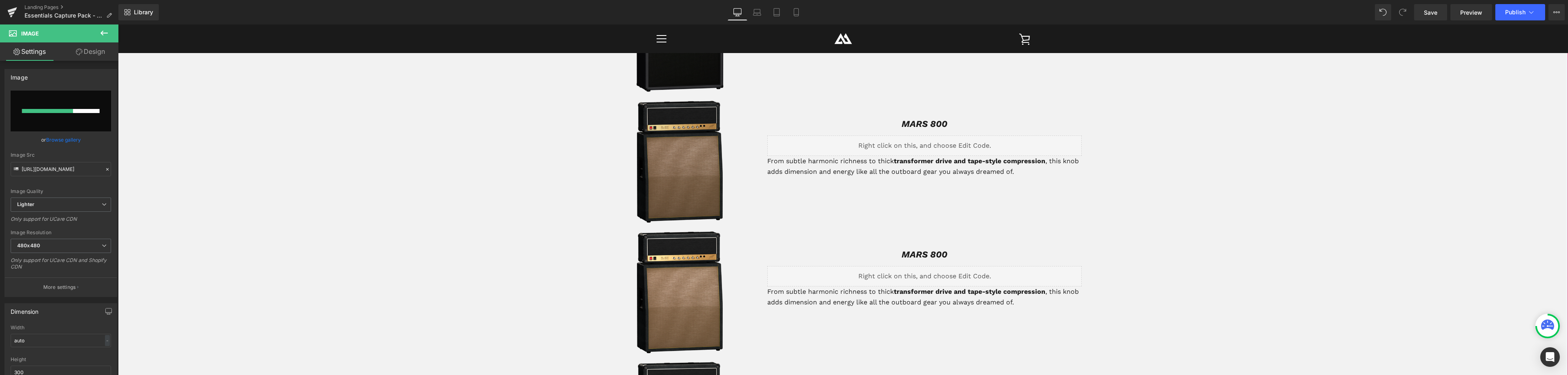
scroll to position [479, 0]
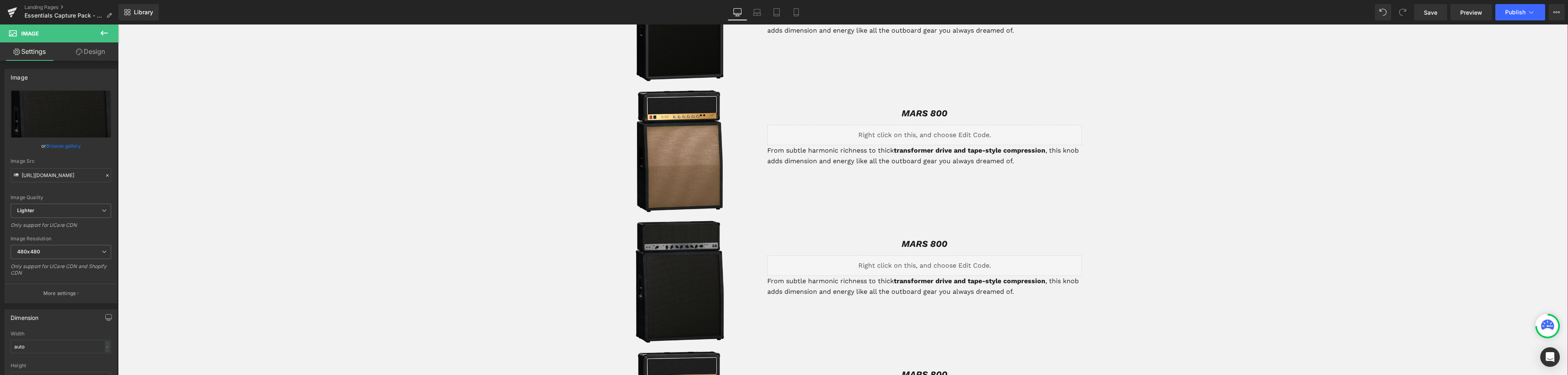
type input "https://ucarecdn.com/5452866f-cdd3-43ad-8afd-0cfdacf54b5c/-/format/auto/-/previ…"
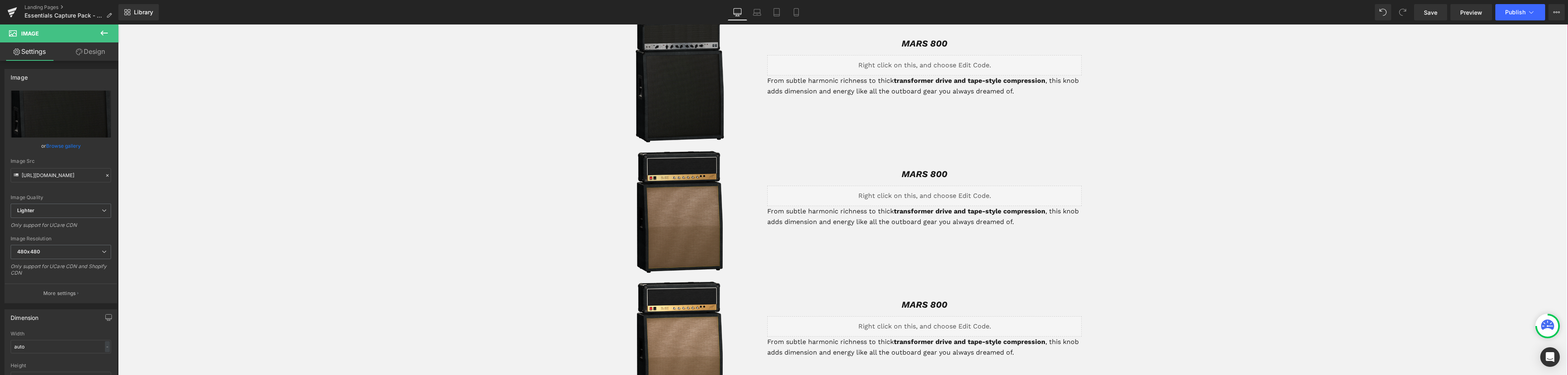
scroll to position [682, 0]
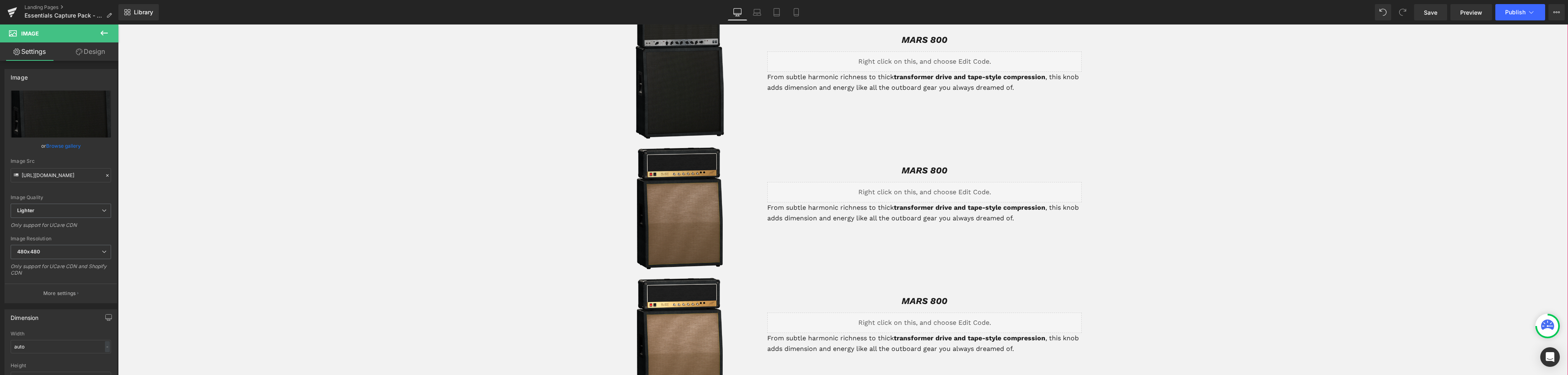
click at [678, 219] on img at bounding box center [679, 208] width 86 height 122
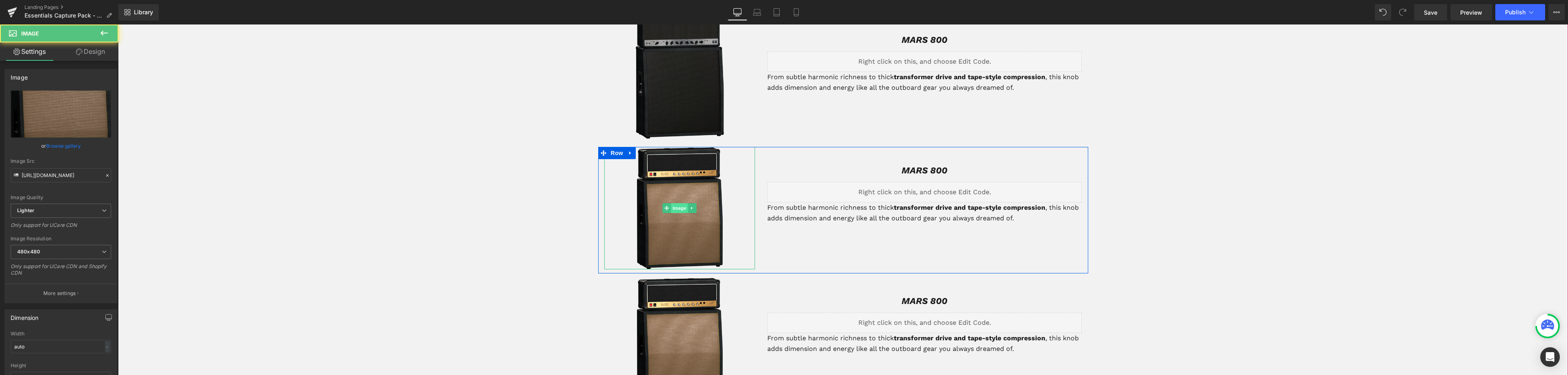
click at [672, 211] on span "Image" at bounding box center [679, 208] width 17 height 10
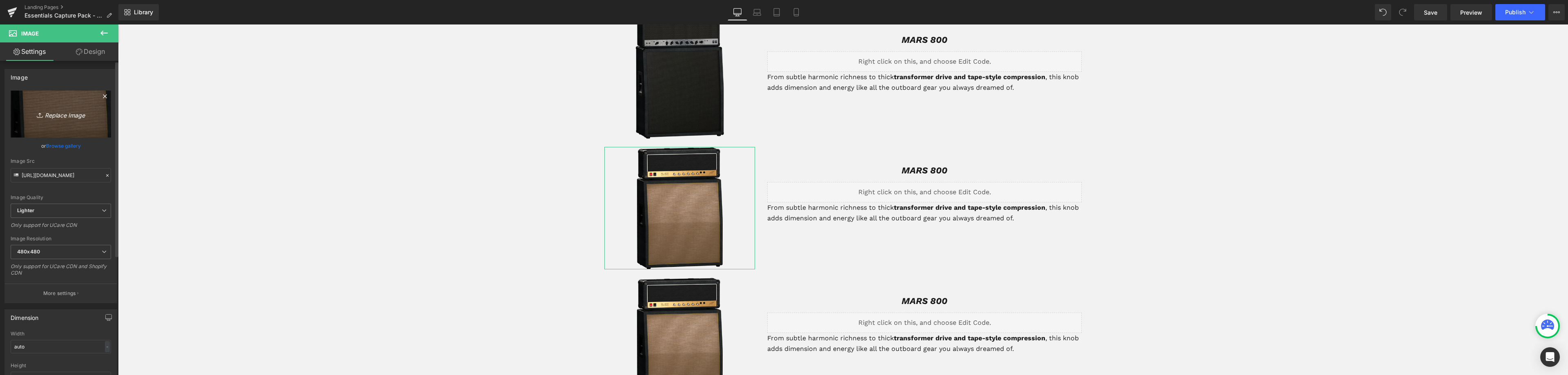
click at [52, 115] on icon "Replace Image" at bounding box center [61, 114] width 66 height 10
type input "C:\fakepath\mainpic_500_fman.png"
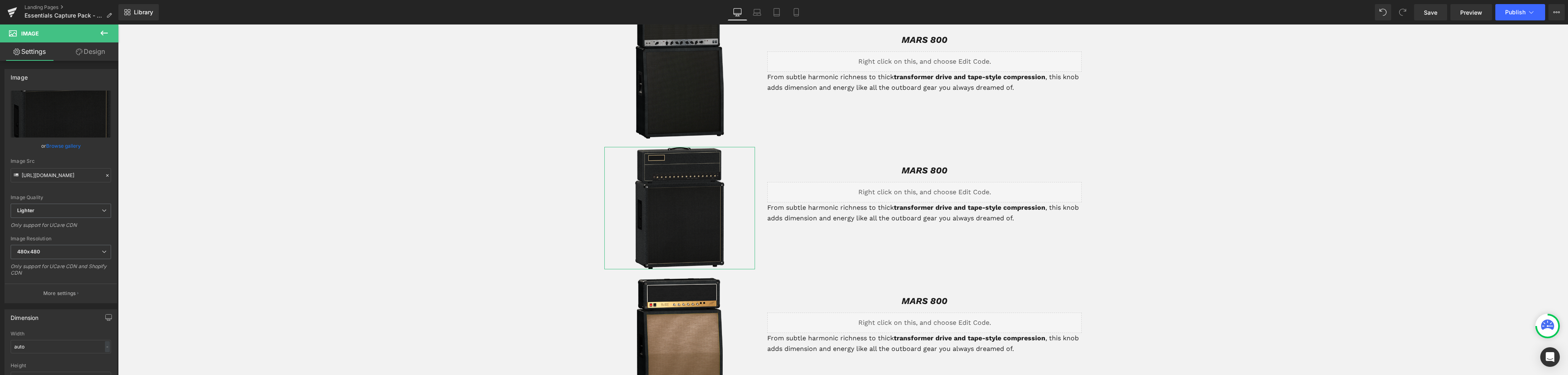
type input "https://ucarecdn.com/49f15b46-a246-4d75-8dd6-576f847be9b0/-/format/auto/-/previ…"
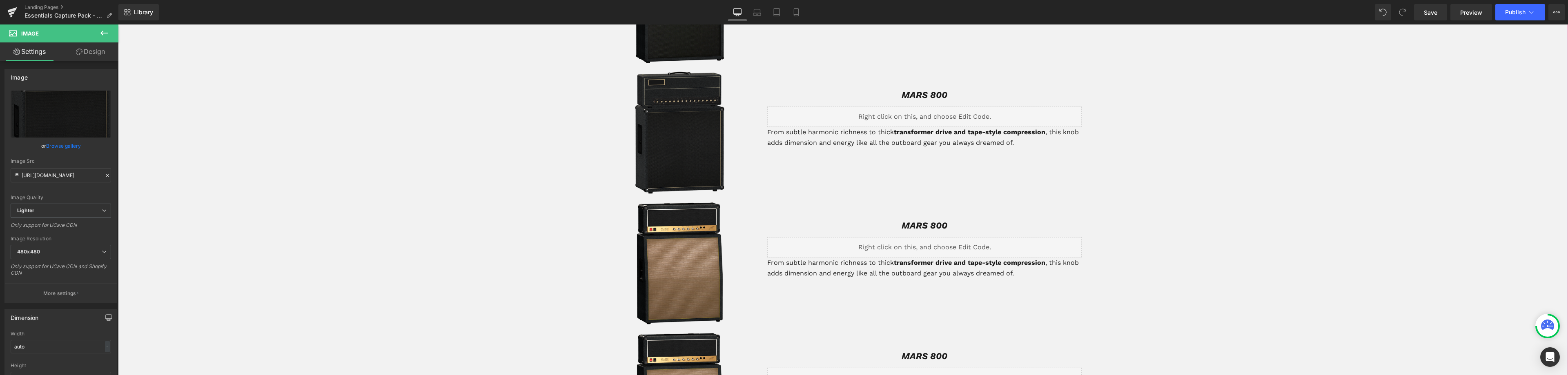
scroll to position [764, 0]
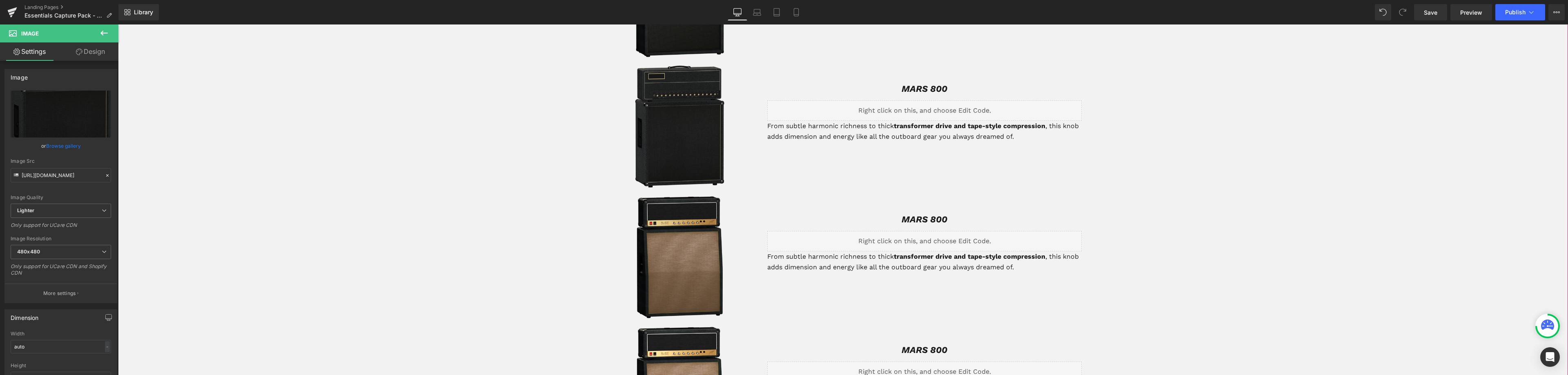
click at [679, 250] on img at bounding box center [679, 257] width 86 height 122
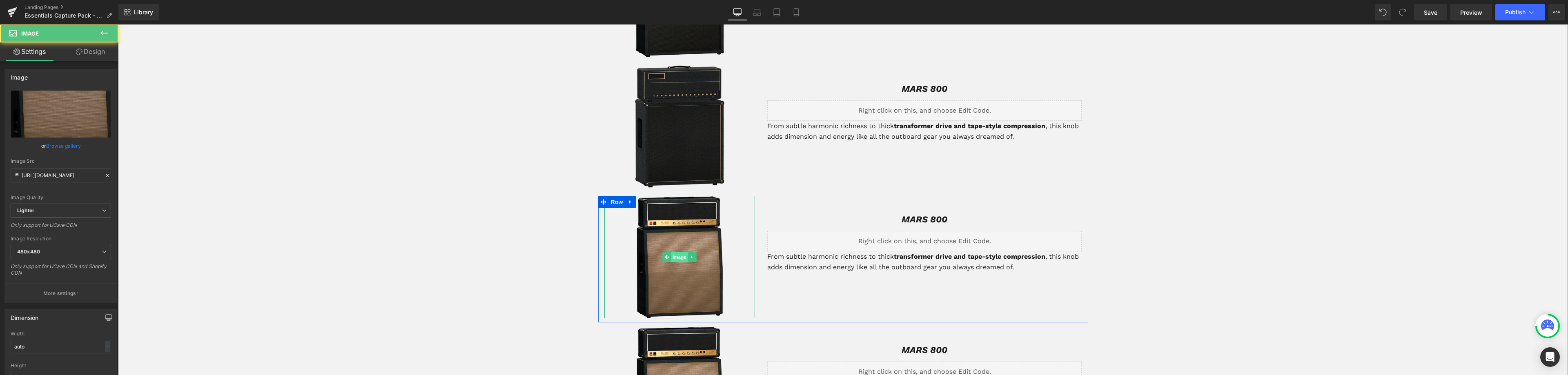
click at [674, 258] on span "Image" at bounding box center [679, 257] width 17 height 10
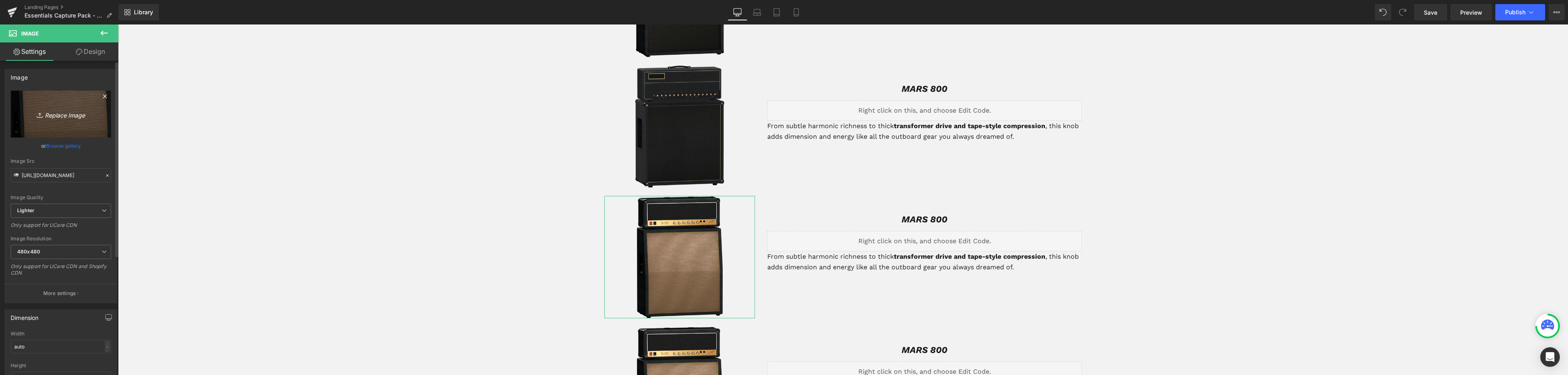
click at [67, 119] on link "Replace Image" at bounding box center [61, 114] width 100 height 47
type input "C:\fakepath\mainpic_500_mk4.png"
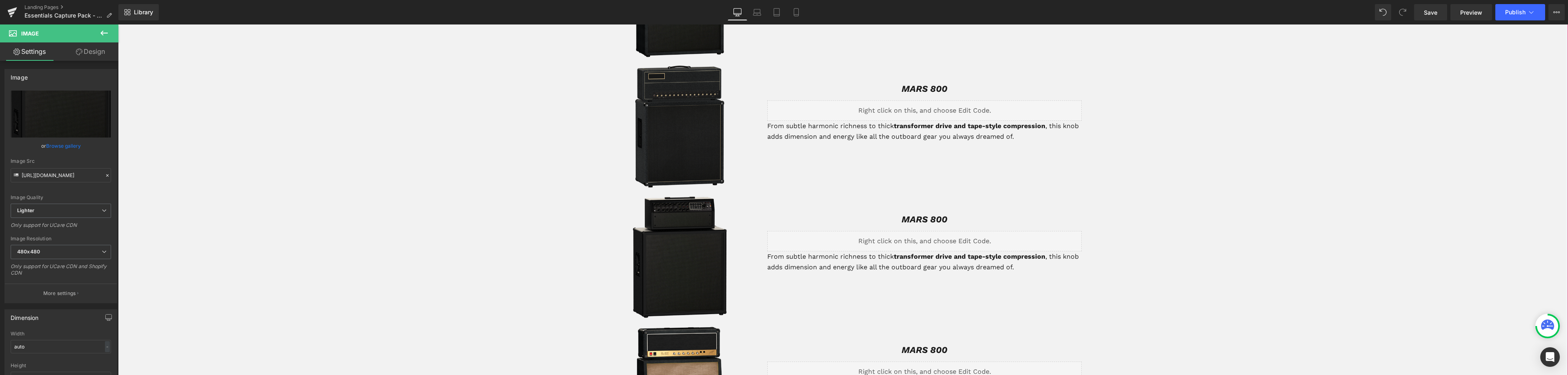
type input "https://ucarecdn.com/3bff5f93-4ec2-4941-8c42-70cae8f46921/-/format/auto/-/previ…"
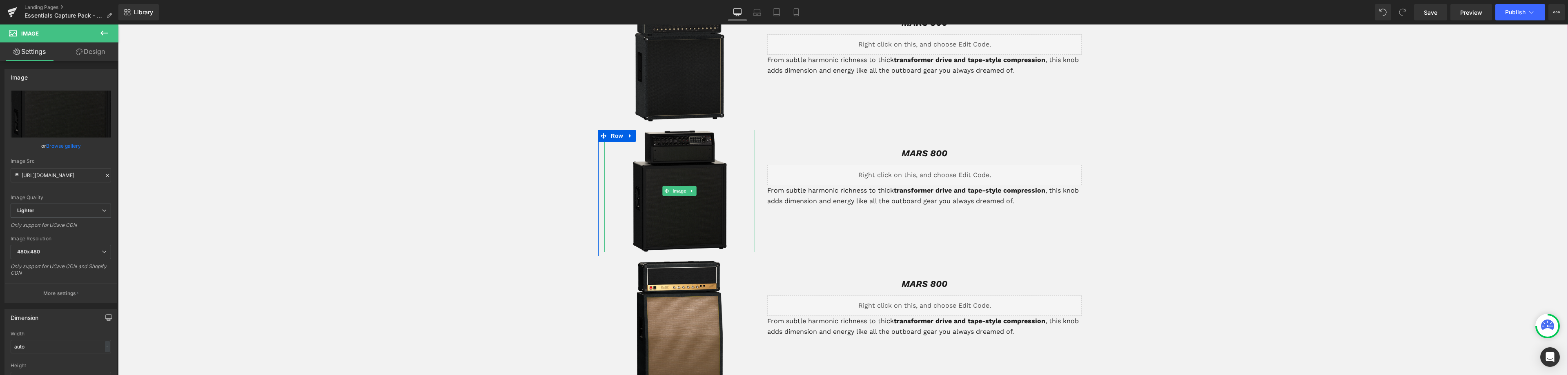
scroll to position [846, 0]
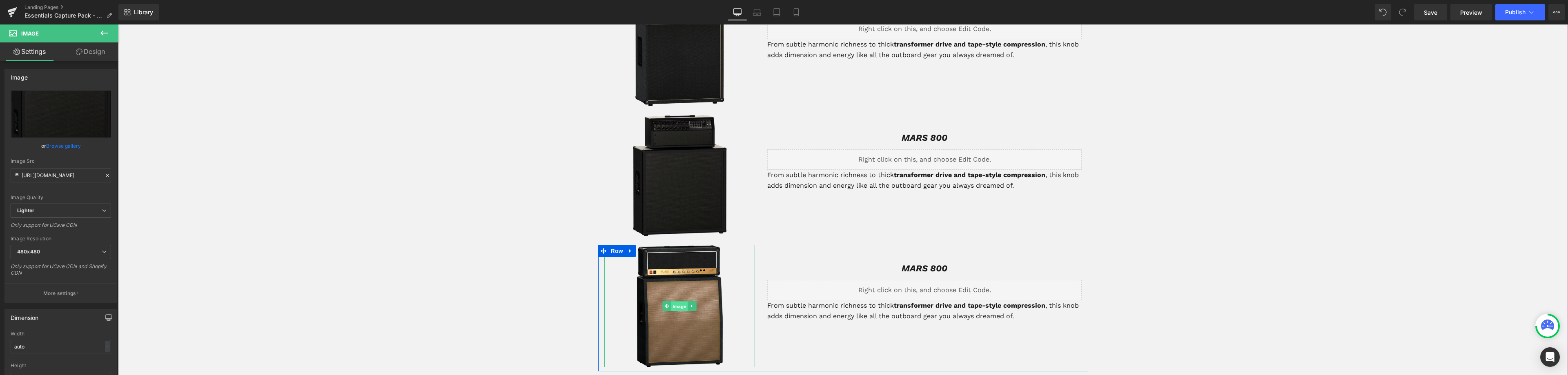
click at [675, 305] on span "Image" at bounding box center [679, 306] width 17 height 10
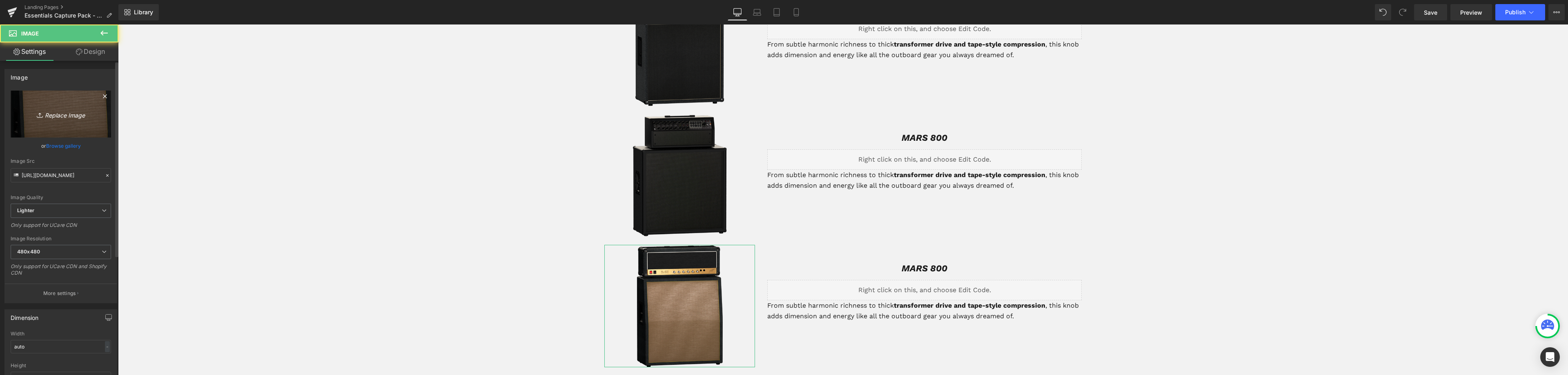
click at [70, 122] on link "Replace Image" at bounding box center [61, 114] width 100 height 47
type input "C:\fakepath\mainpic_500_orng.png"
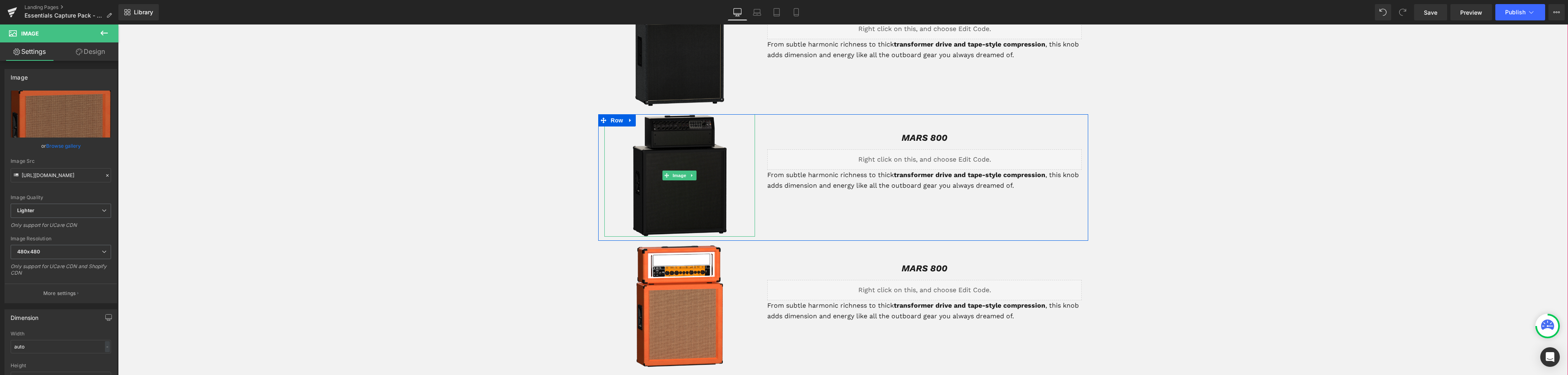
type input "https://ucarecdn.com/9b5a18a1-1689-497f-a641-ef8ce7d46a18/-/format/auto/-/previ…"
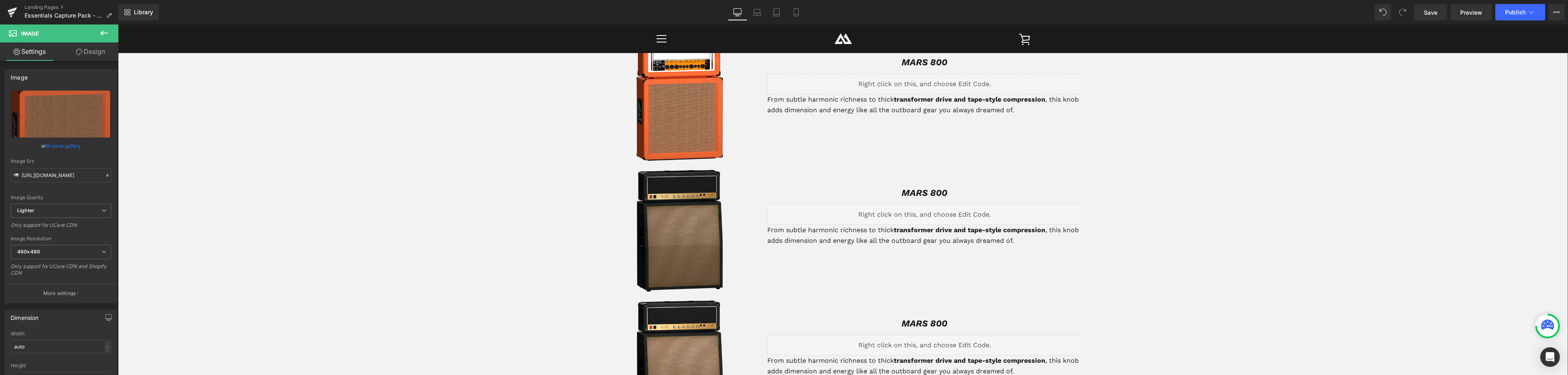
scroll to position [1050, 0]
click at [685, 228] on div "Image" at bounding box center [680, 232] width 151 height 122
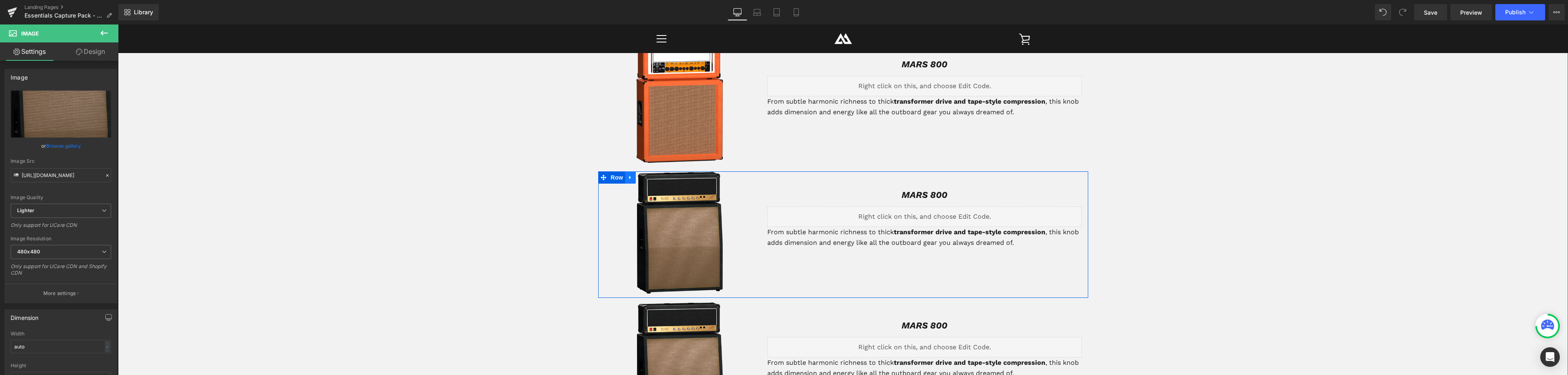
click at [627, 176] on icon at bounding box center [630, 177] width 6 height 6
click at [639, 176] on icon at bounding box center [641, 177] width 6 height 6
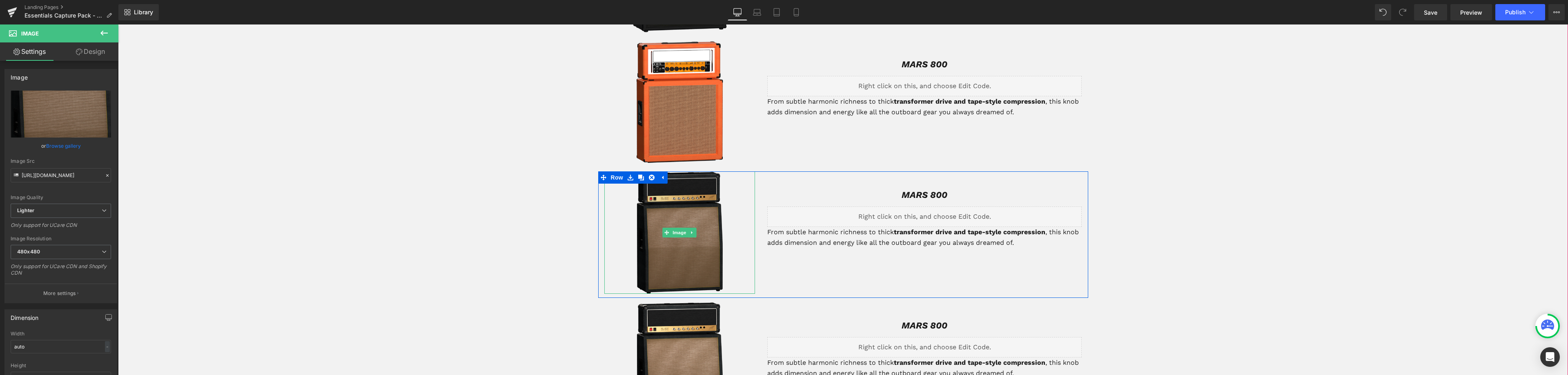
click at [681, 238] on img at bounding box center [679, 232] width 86 height 122
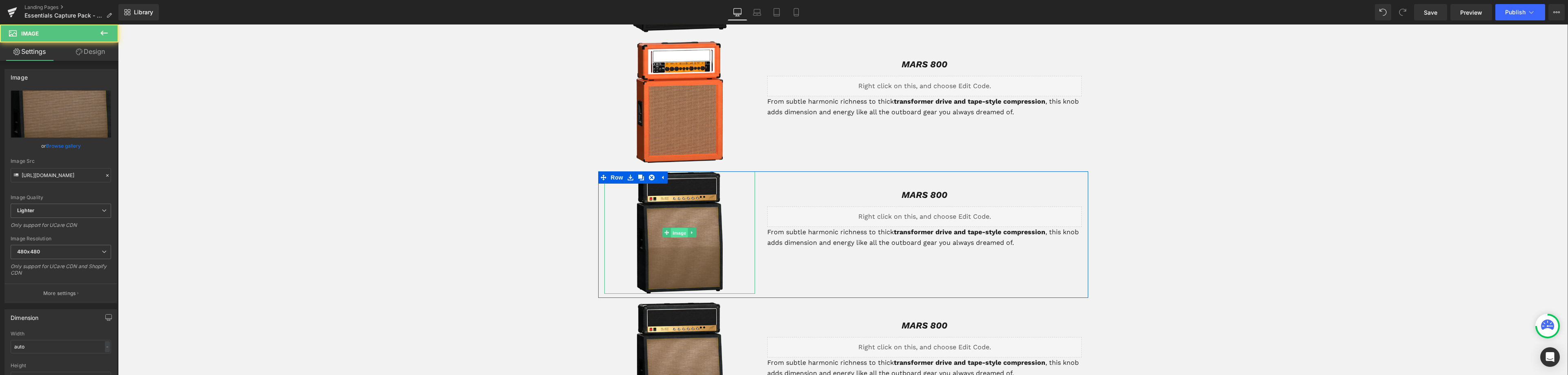
click at [675, 232] on span "Image" at bounding box center [679, 233] width 17 height 10
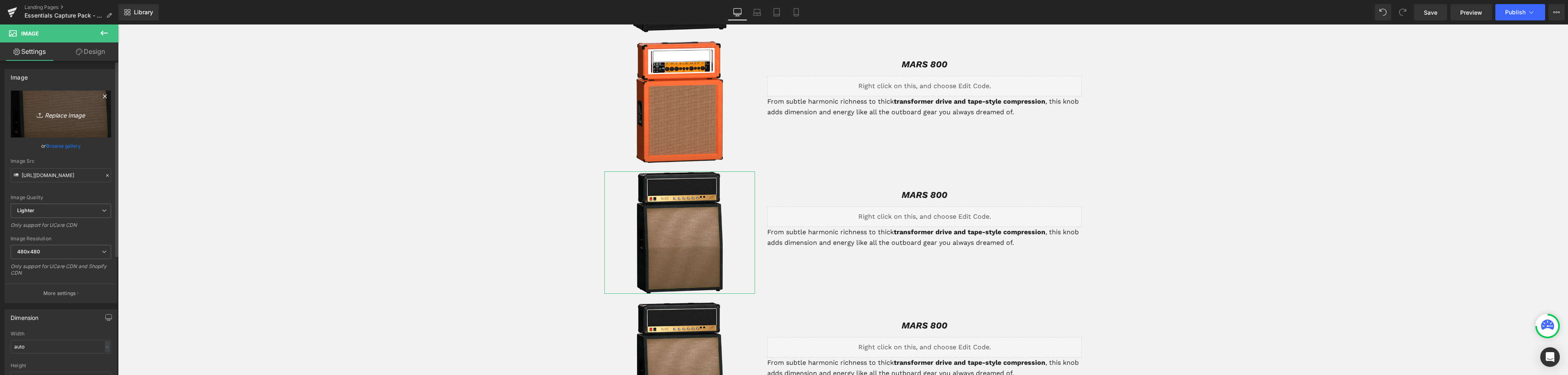
click at [63, 115] on icon "Replace Image" at bounding box center [61, 114] width 66 height 10
type input "C:\fakepath\mainpic_500_fndr.png"
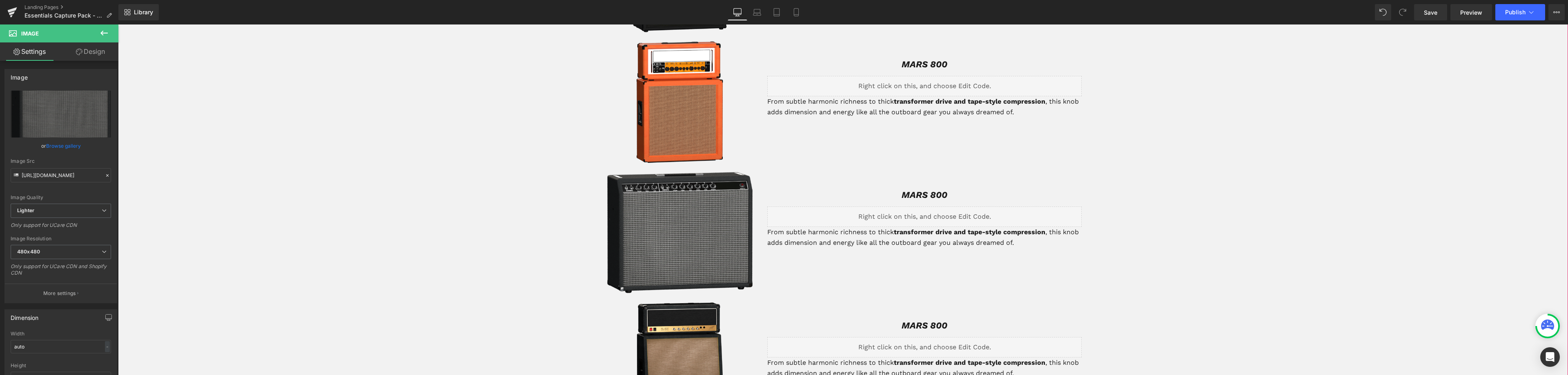
type input "https://ucarecdn.com/6e0b0c9d-d3fc-46f0-9777-1829ef6c4ba0/-/format/auto/-/previ…"
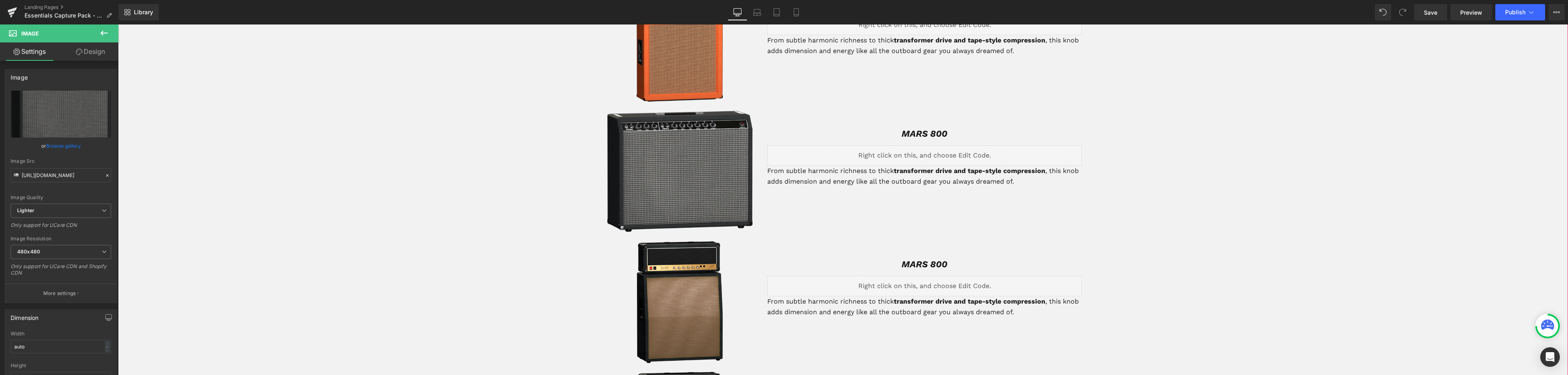
scroll to position [1131, 0]
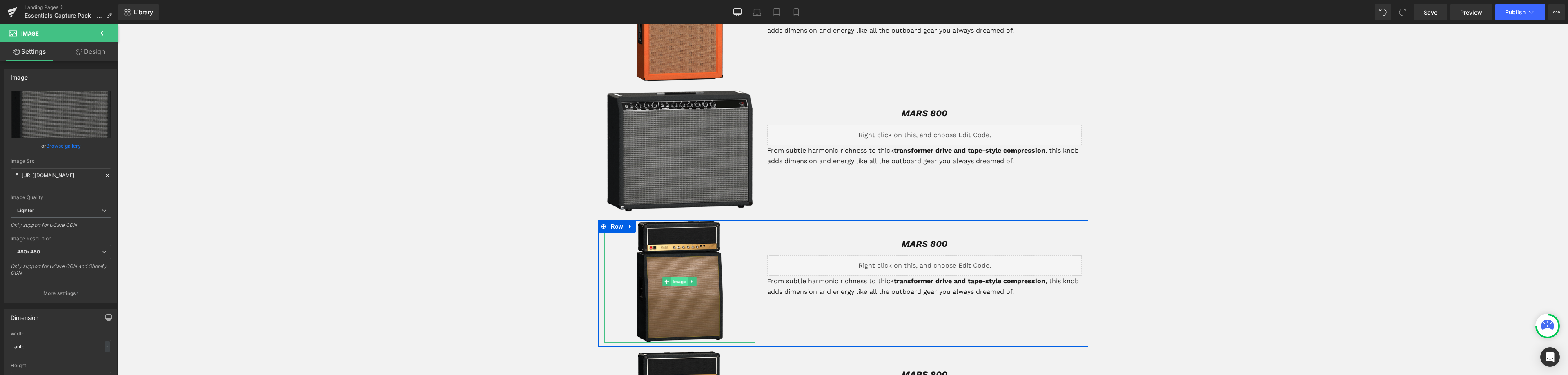
click at [672, 279] on span "Image" at bounding box center [679, 281] width 17 height 10
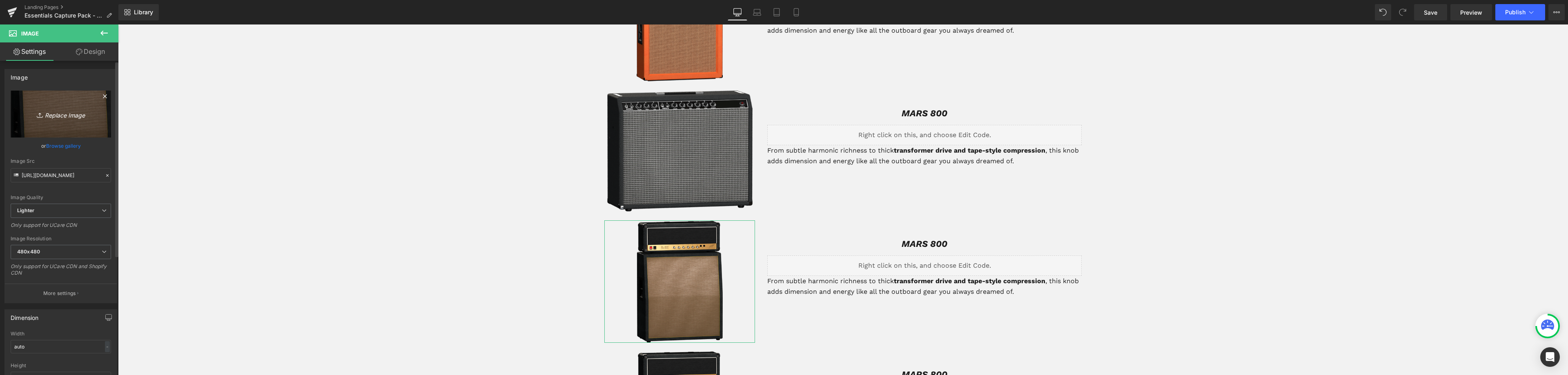
click at [53, 122] on link "Replace Image" at bounding box center [61, 114] width 100 height 47
type input "C:\fakepath\mainpic_500_vx30.png"
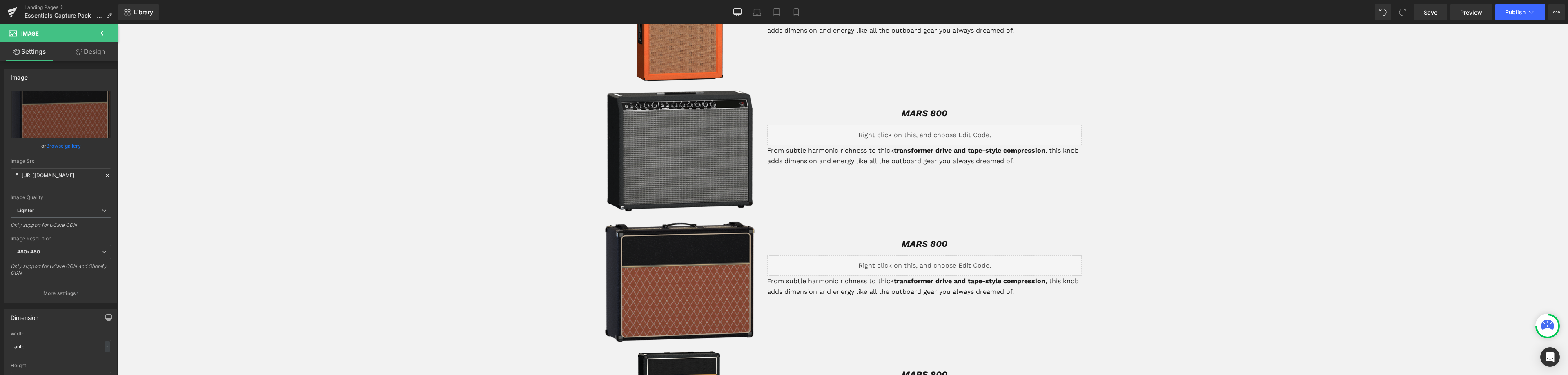
type input "https://ucarecdn.com/10bf4109-6544-46f2-8d3a-4f9bab1f8075/-/format/auto/-/previ…"
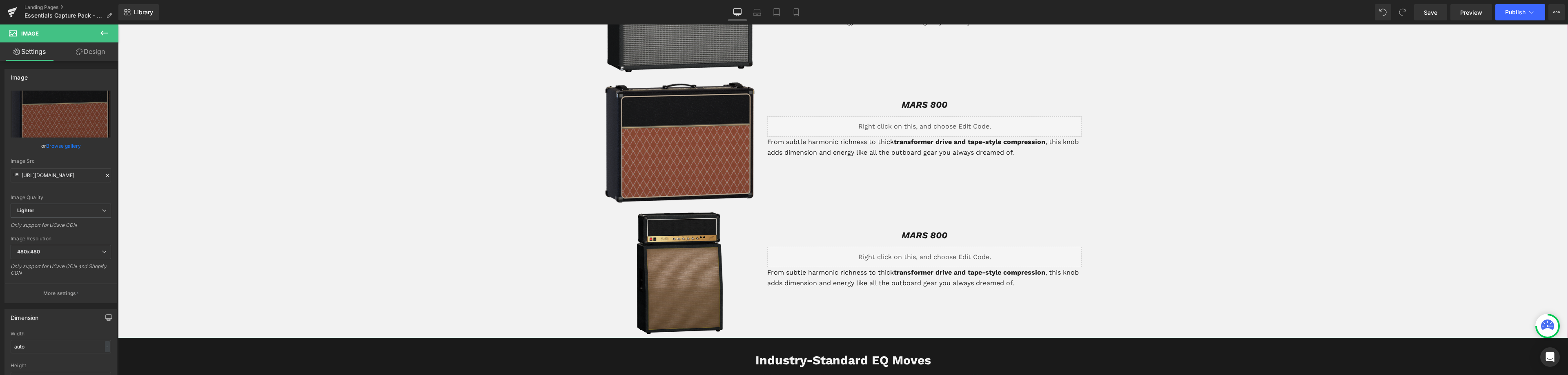
scroll to position [1294, 0]
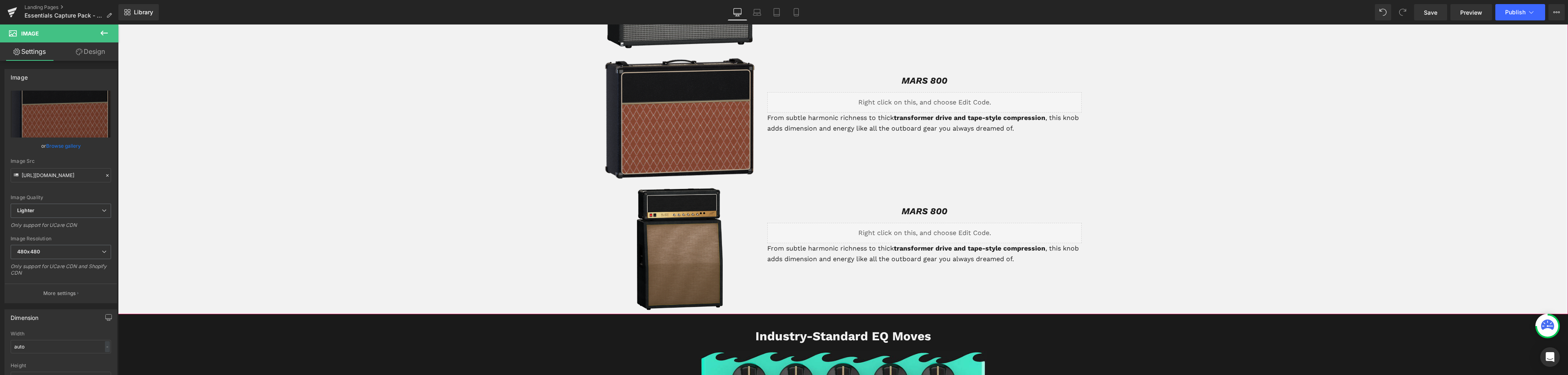
click at [679, 253] on div "Image" at bounding box center [680, 249] width 151 height 122
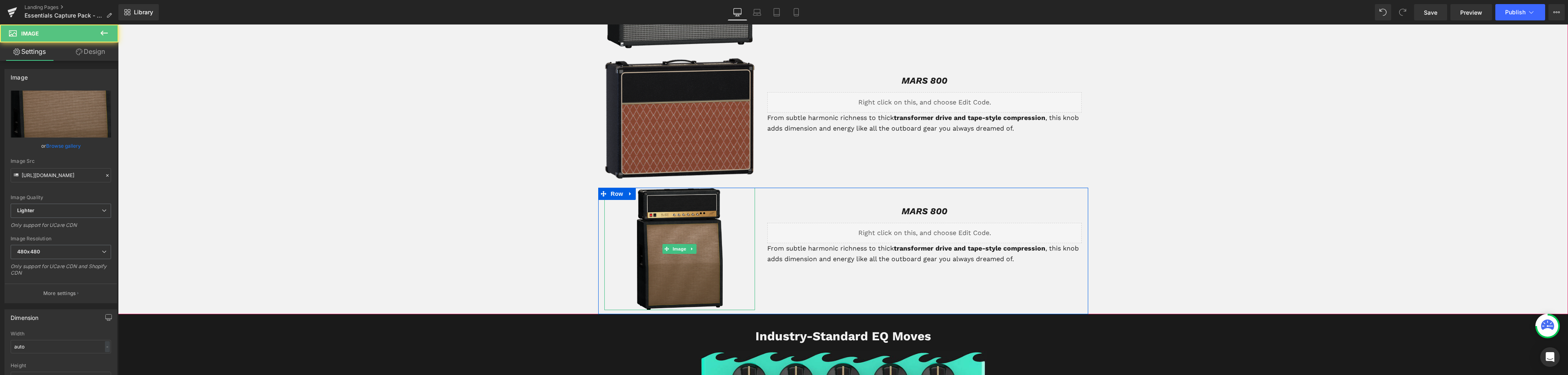
click at [679, 253] on span "Image" at bounding box center [679, 249] width 17 height 10
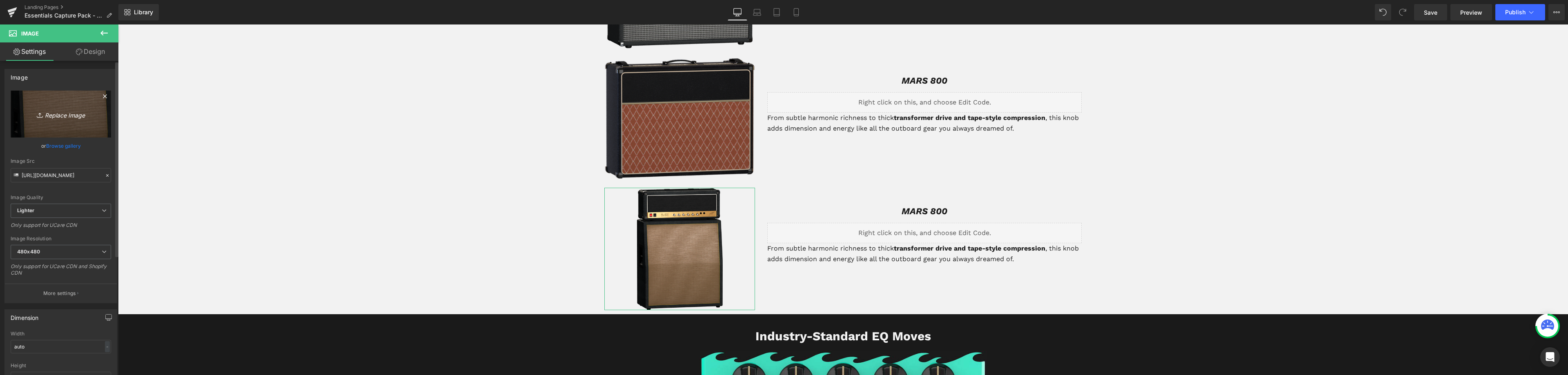
click at [64, 112] on icon "Replace Image" at bounding box center [61, 114] width 66 height 10
type input "C:\fakepath\mainpic_500_jazz120.png"
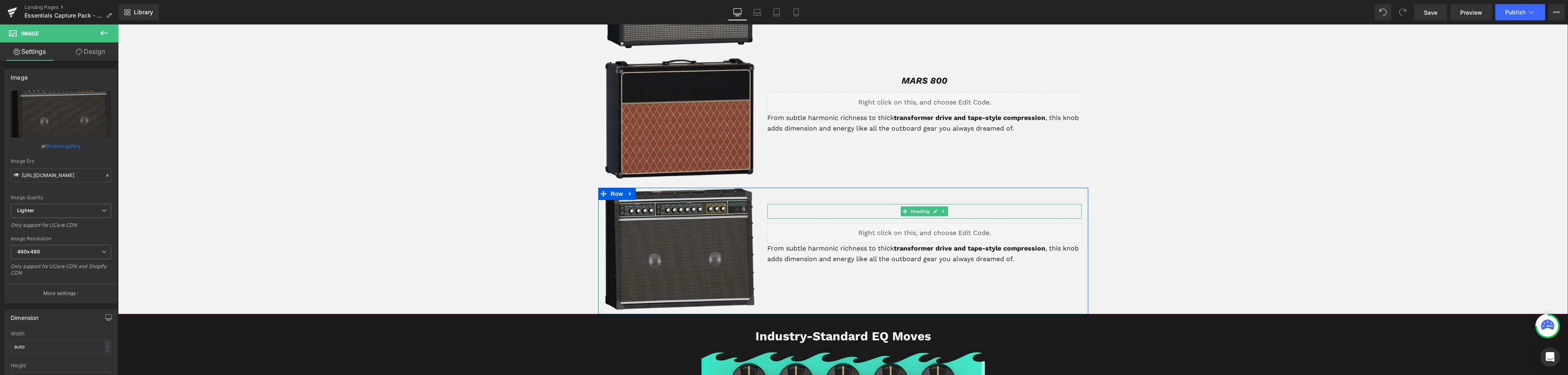
type input "https://ucarecdn.com/1ba151f5-9325-448f-ad43-35af3d335046/-/format/auto/-/previ…"
click at [918, 211] on span "Heading" at bounding box center [920, 211] width 22 height 10
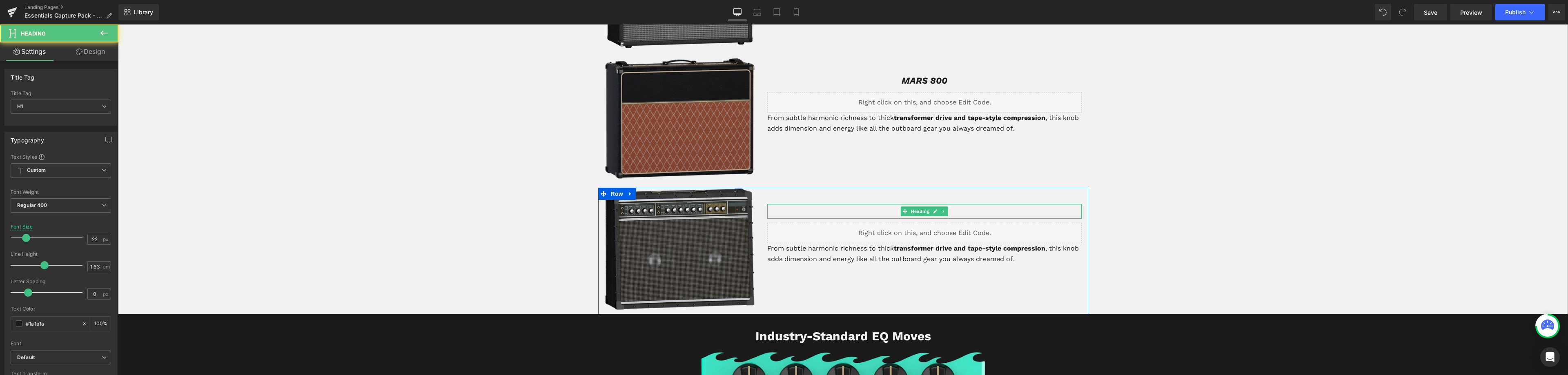
click at [956, 211] on h1 "MARS 800" at bounding box center [924, 211] width 315 height 15
click at [941, 212] on icon "MARS 800" at bounding box center [924, 211] width 46 height 10
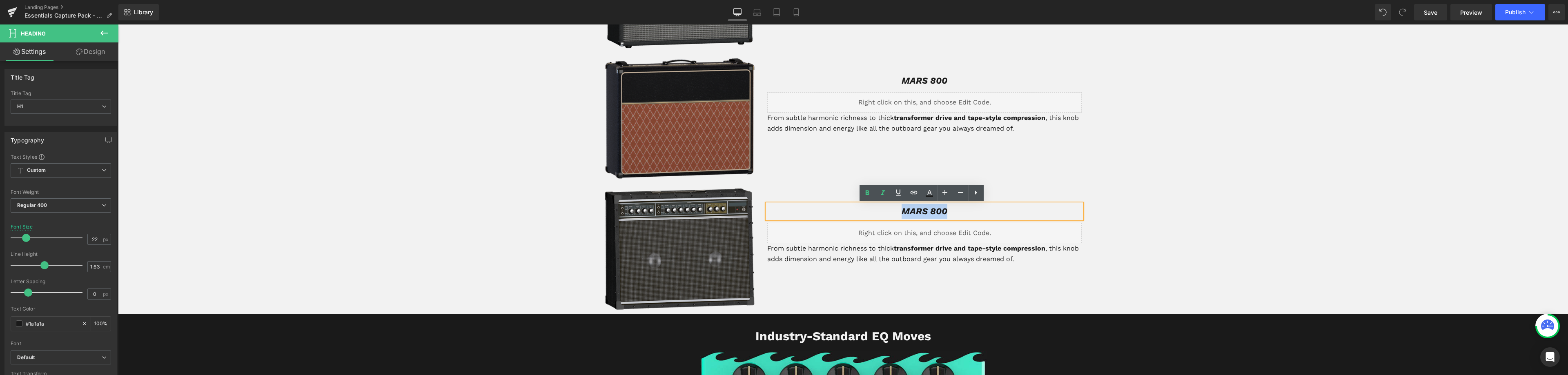
drag, startPoint x: 950, startPoint y: 211, endPoint x: 848, endPoint y: 198, distance: 102.8
click at [850, 208] on h1 "MARS 800" at bounding box center [924, 211] width 315 height 15
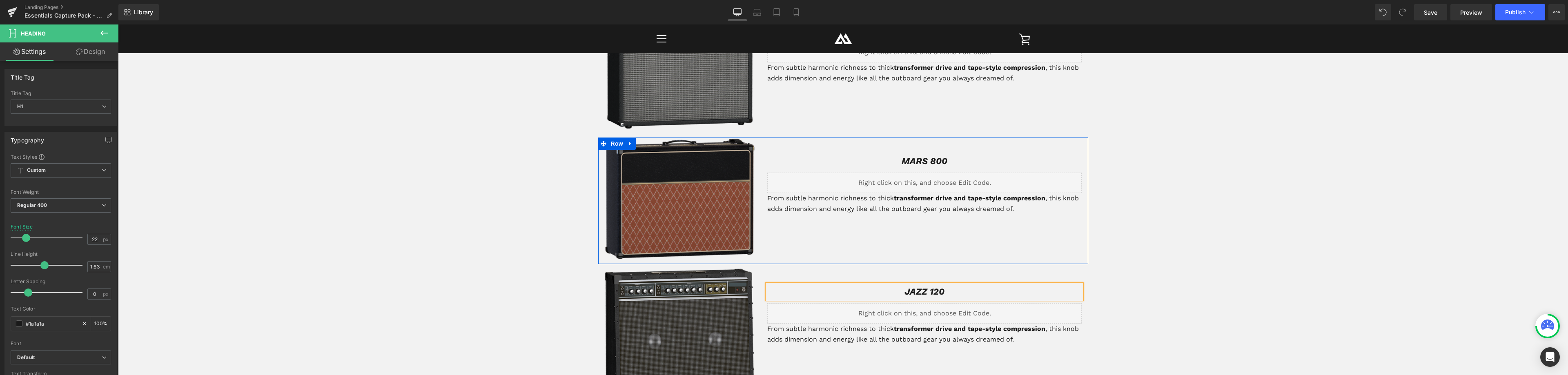
scroll to position [1212, 0]
click at [969, 163] on h1 "MARS 800" at bounding box center [924, 162] width 315 height 15
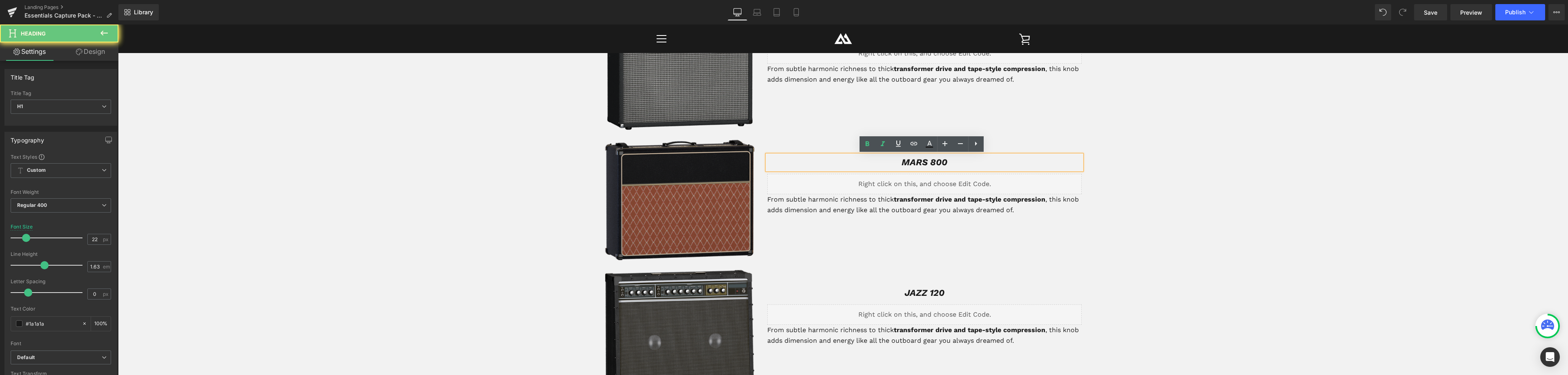
click at [951, 164] on h1 "MARS 800" at bounding box center [924, 162] width 315 height 15
drag, startPoint x: 958, startPoint y: 162, endPoint x: 863, endPoint y: 157, distance: 95.1
click at [864, 157] on h1 "MARS 800" at bounding box center [924, 162] width 315 height 15
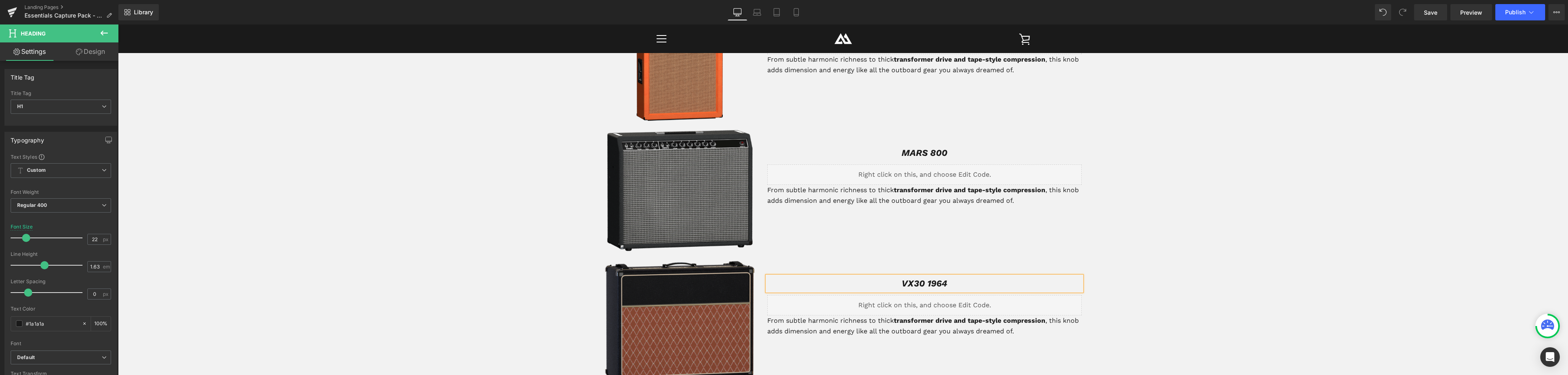
scroll to position [1090, 0]
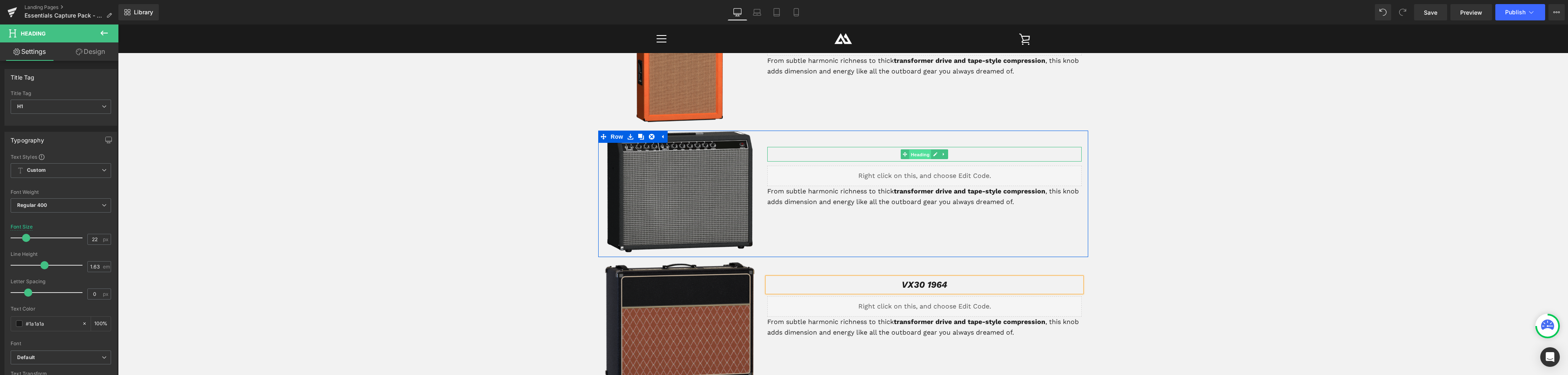
click at [915, 154] on span "Heading" at bounding box center [920, 155] width 22 height 10
click at [950, 154] on h1 "MARS 800" at bounding box center [924, 154] width 315 height 15
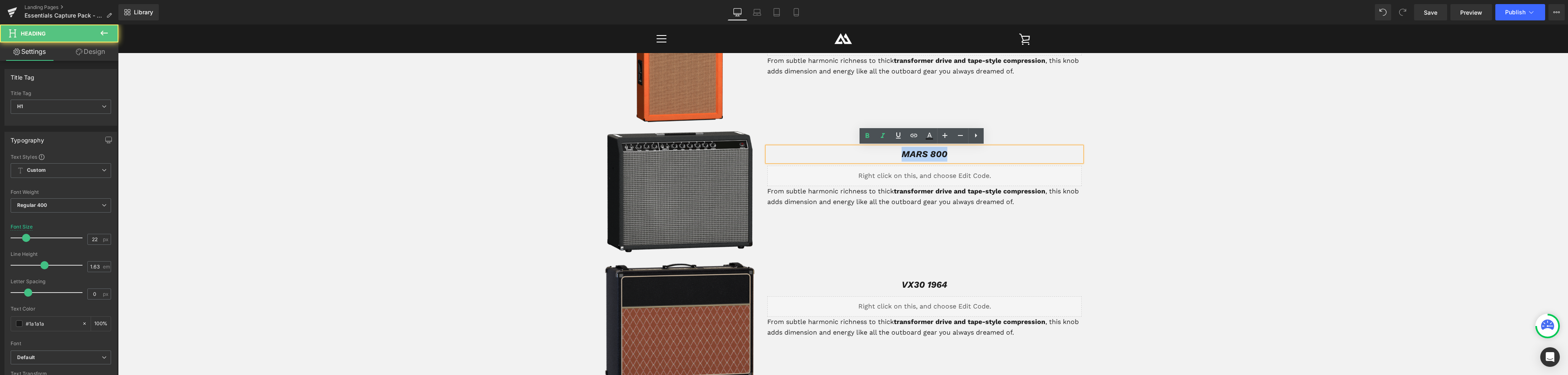
drag, startPoint x: 953, startPoint y: 158, endPoint x: 851, endPoint y: 160, distance: 102.0
click at [851, 160] on h1 "MARS 800" at bounding box center [924, 154] width 315 height 15
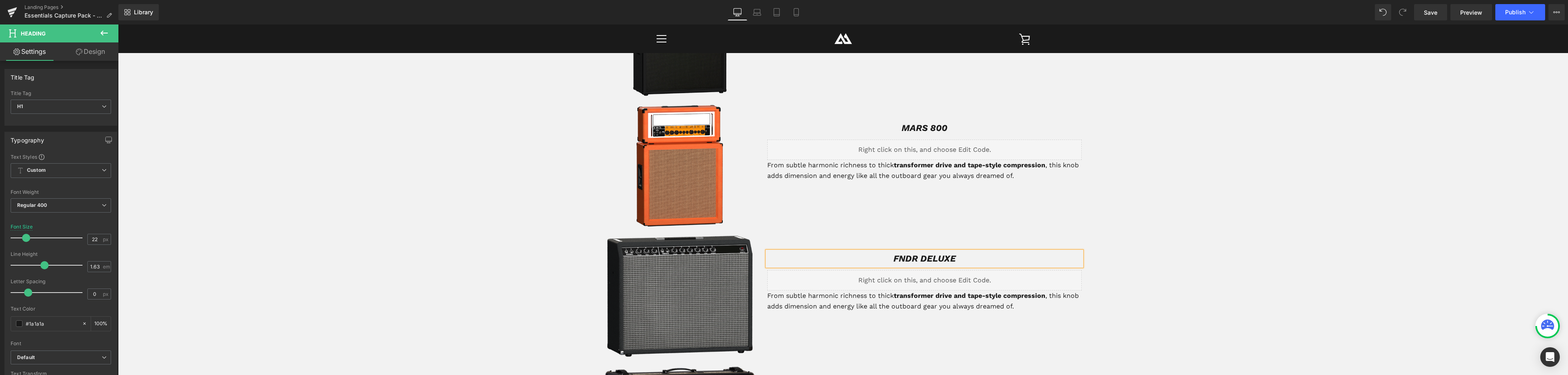
scroll to position [968, 0]
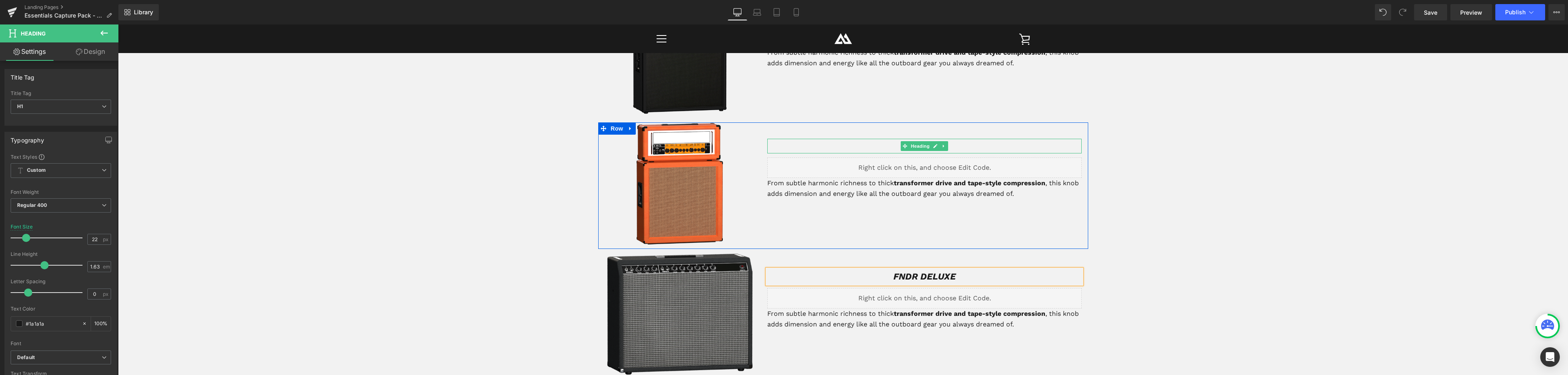
click at [915, 149] on span "Heading" at bounding box center [920, 146] width 22 height 10
click at [964, 150] on h1 "MARS 800" at bounding box center [924, 146] width 315 height 15
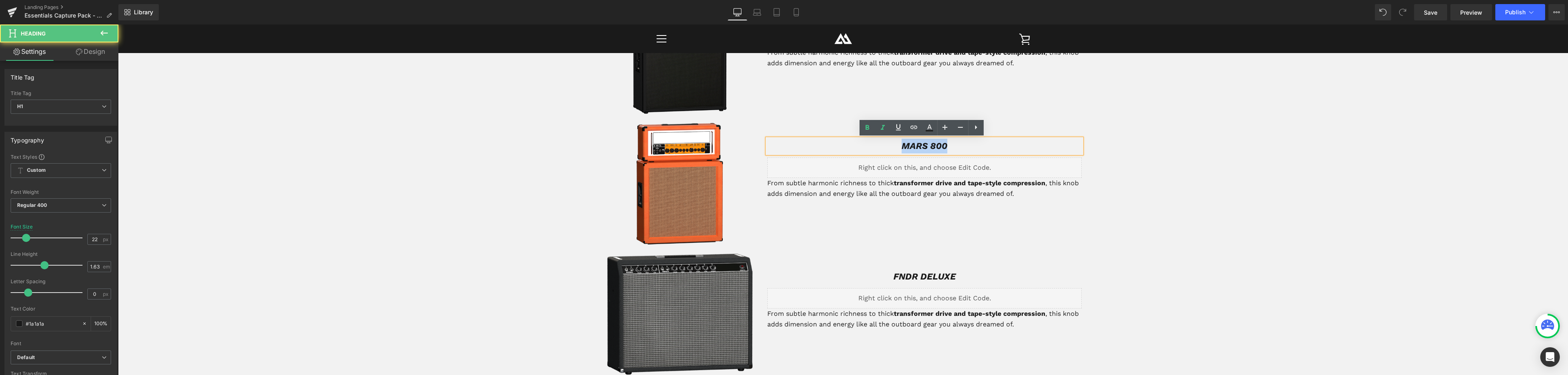
drag, startPoint x: 955, startPoint y: 146, endPoint x: 881, endPoint y: 145, distance: 74.0
click at [882, 144] on h1 "MARS 800" at bounding box center [924, 146] width 315 height 15
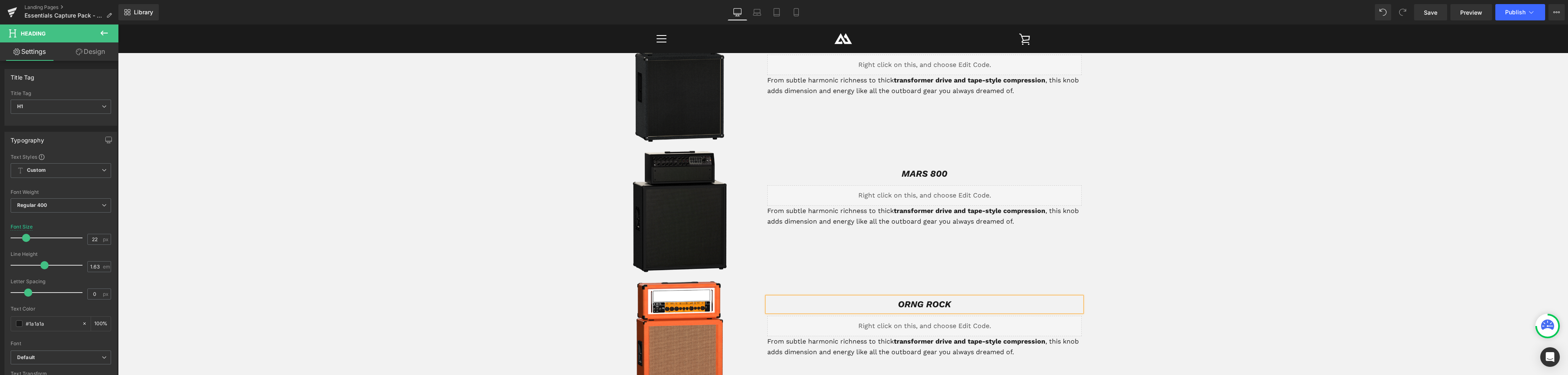
scroll to position [805, 0]
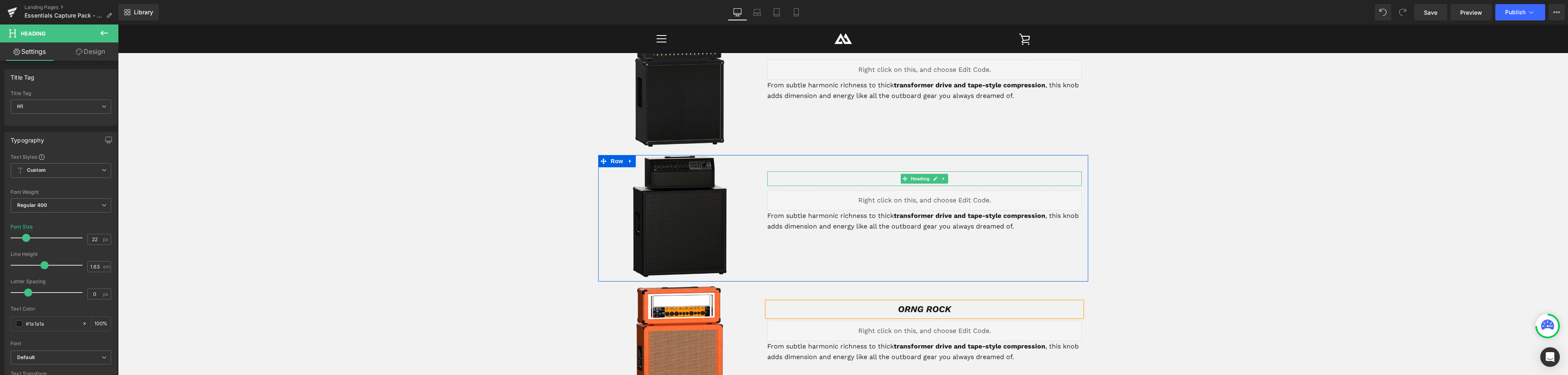
click at [959, 179] on h1 "MARS 800" at bounding box center [924, 178] width 315 height 15
click at [950, 178] on h1 "MARS 800" at bounding box center [924, 178] width 315 height 15
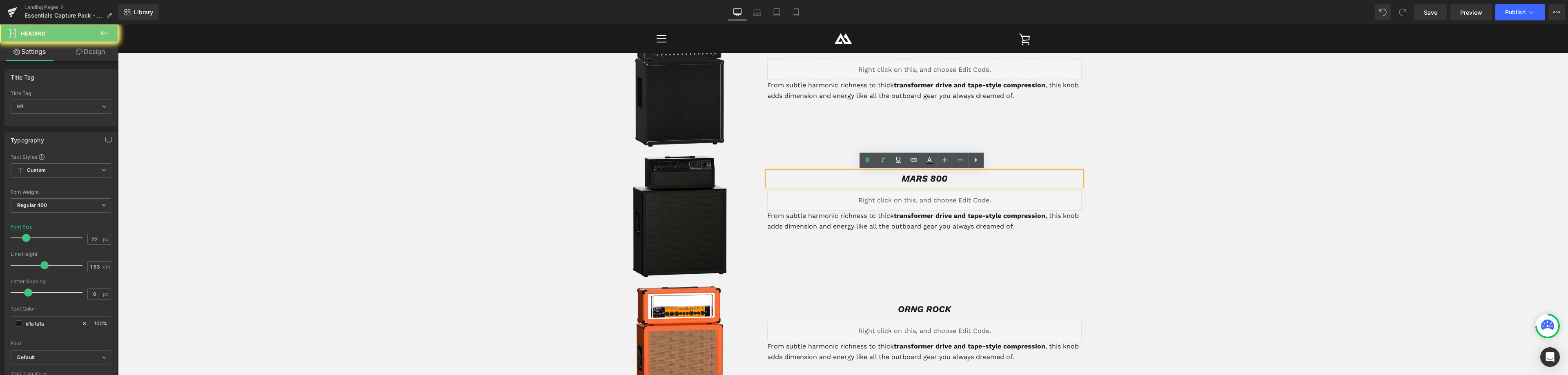
click at [950, 178] on h1 "MARS 800" at bounding box center [924, 178] width 315 height 15
drag, startPoint x: 891, startPoint y: 176, endPoint x: 877, endPoint y: 178, distance: 14.1
click at [877, 178] on h1 "MARS 800" at bounding box center [924, 178] width 315 height 15
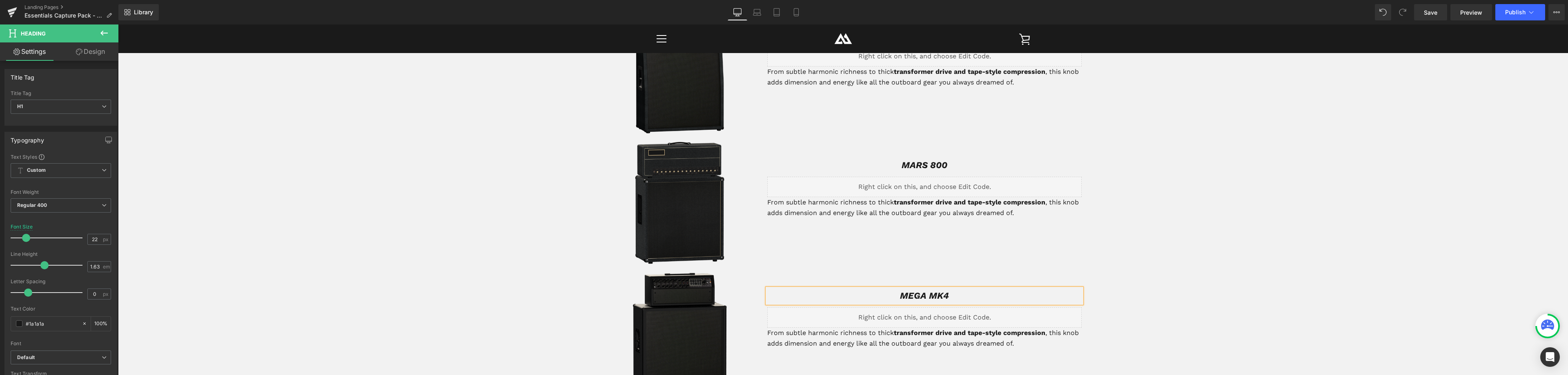
scroll to position [641, 0]
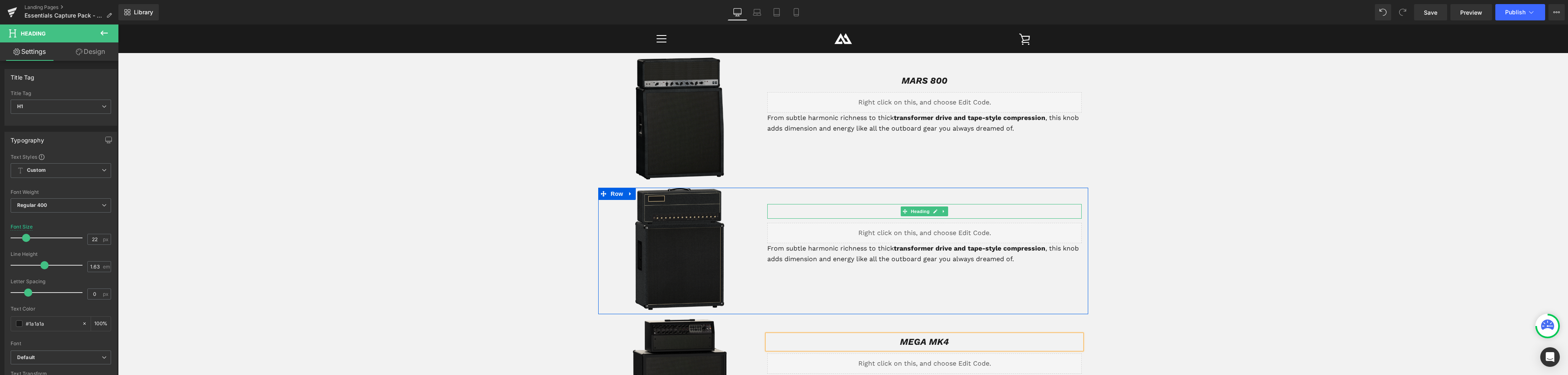
click at [957, 211] on h1 "MARS 800" at bounding box center [924, 211] width 315 height 15
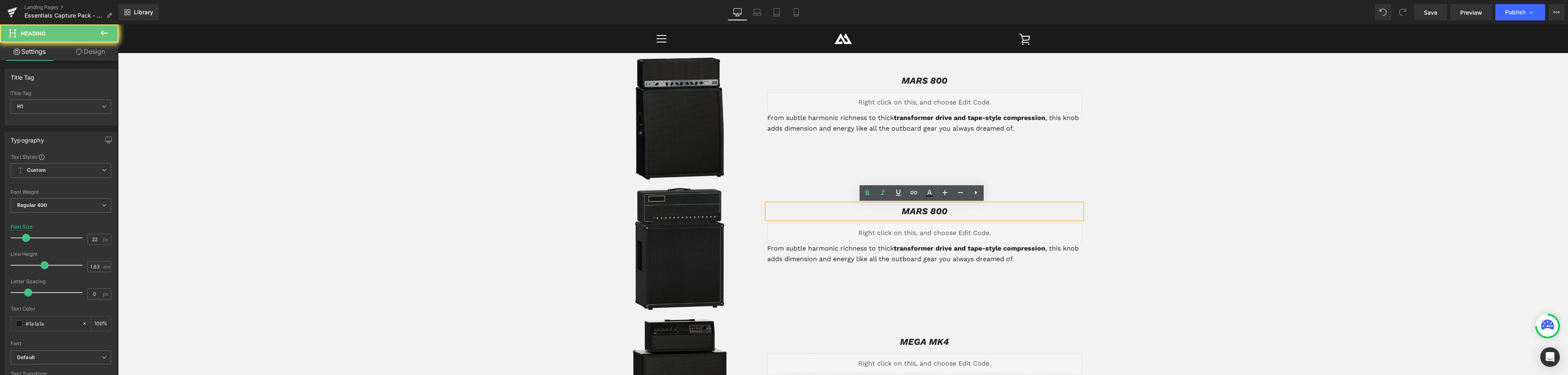
click at [955, 211] on h1 "MARS 800" at bounding box center [924, 211] width 315 height 15
drag, startPoint x: 942, startPoint y: 211, endPoint x: 828, endPoint y: 202, distance: 114.4
click at [831, 206] on h1 "MARS 800" at bounding box center [924, 211] width 315 height 15
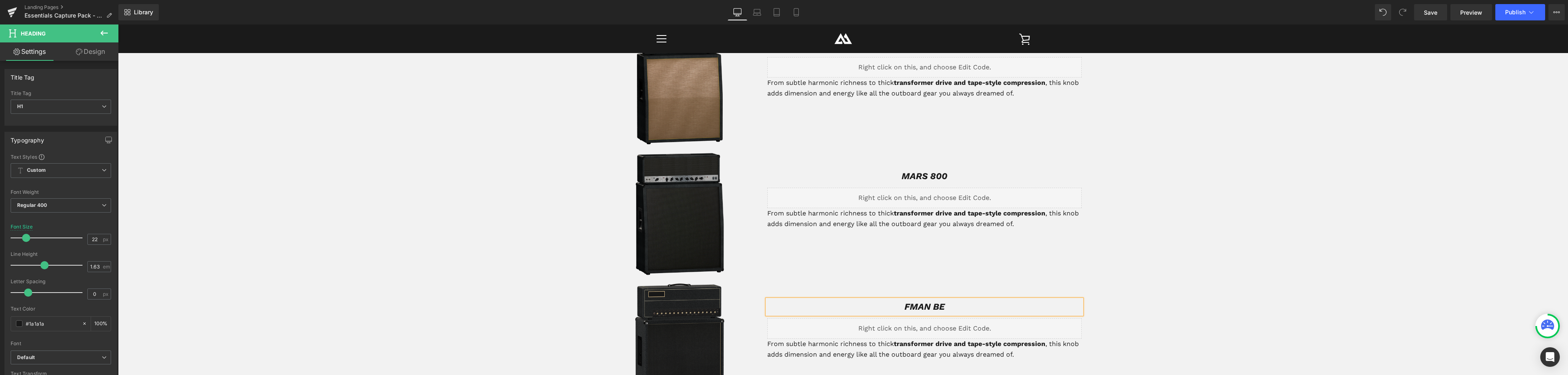
scroll to position [519, 0]
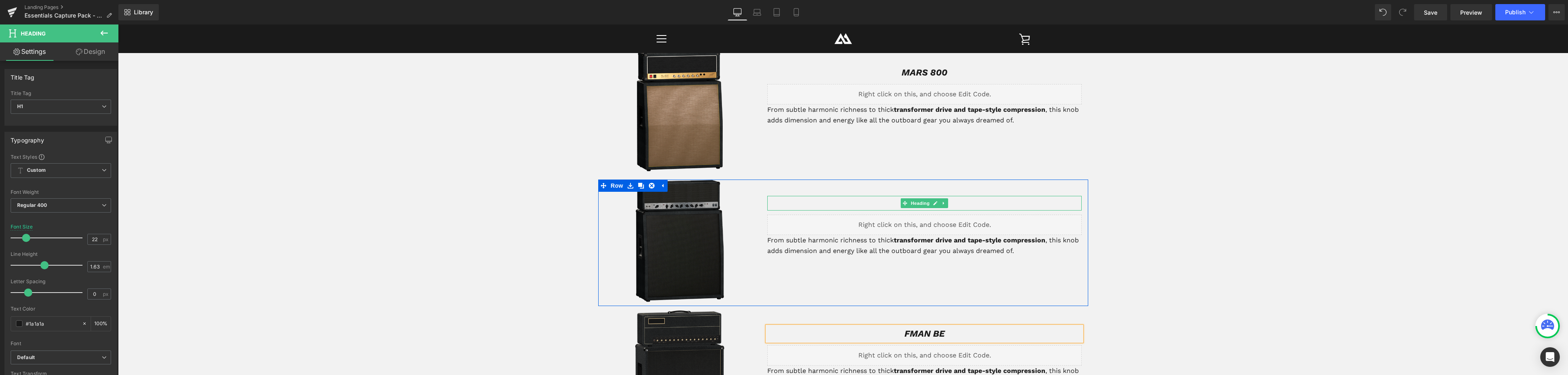
click at [958, 205] on h1 "MARS 800" at bounding box center [924, 203] width 315 height 15
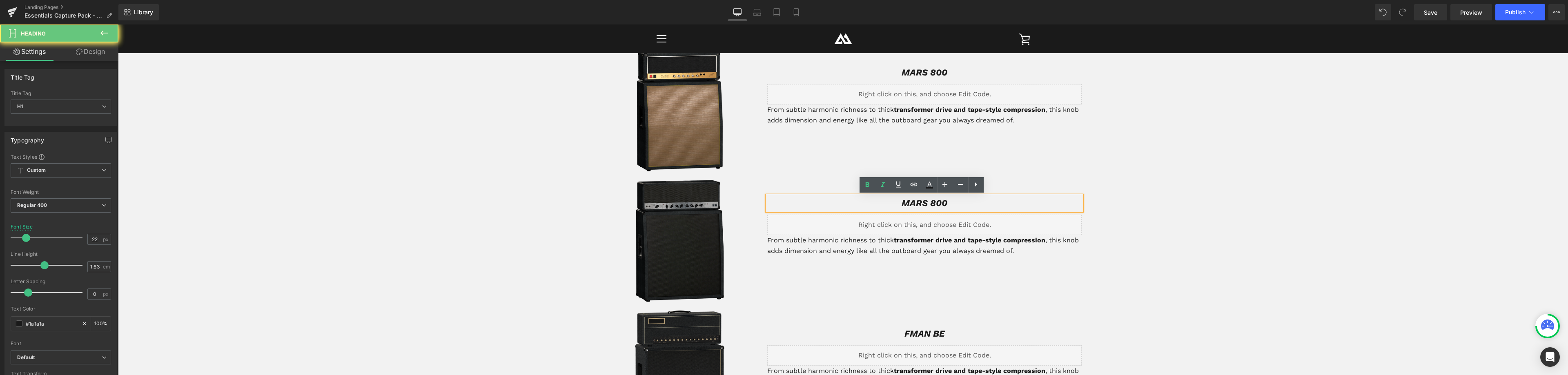
click at [951, 204] on h1 "MARS 800" at bounding box center [924, 203] width 315 height 15
drag, startPoint x: 960, startPoint y: 206, endPoint x: 813, endPoint y: 201, distance: 147.1
click at [821, 202] on h1 "MARS 800" at bounding box center [924, 203] width 315 height 15
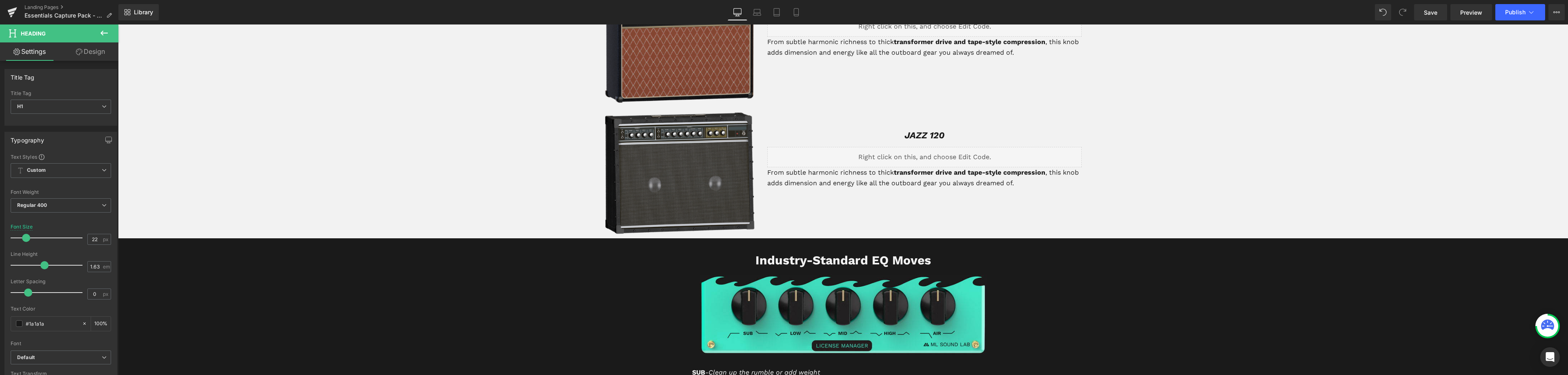
scroll to position [1376, 0]
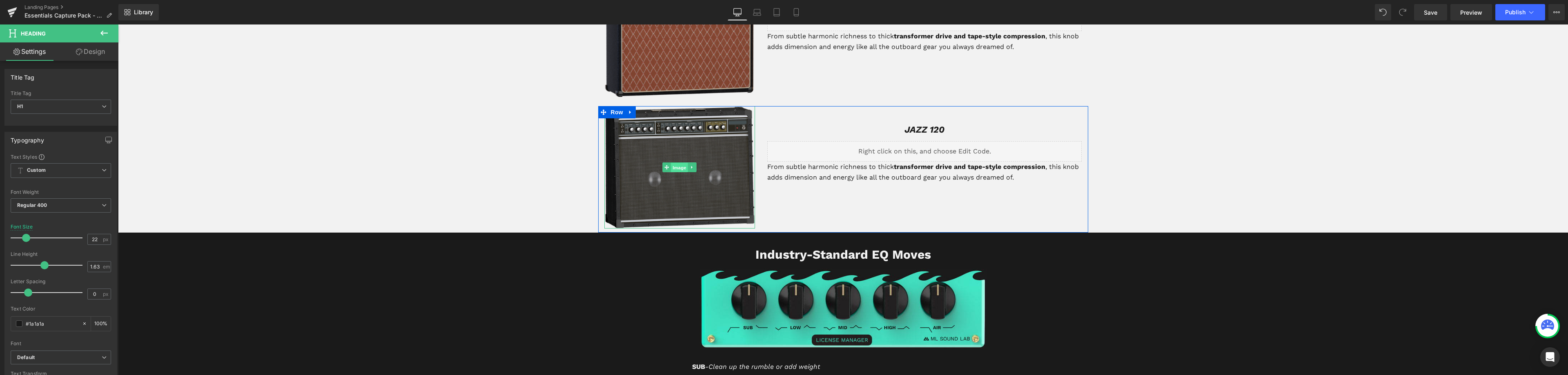
click at [675, 169] on span "Image" at bounding box center [679, 167] width 17 height 10
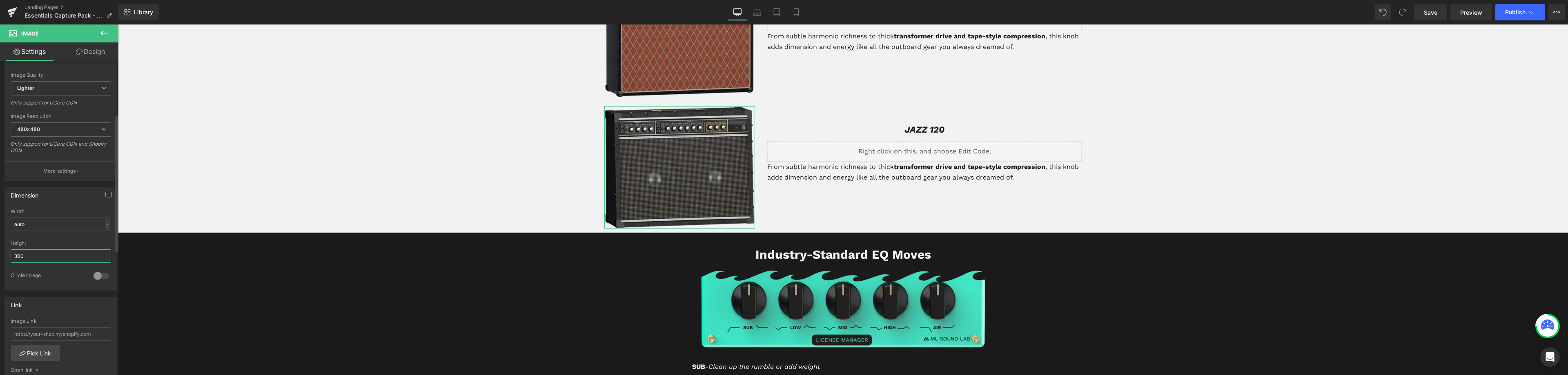
click at [0, 255] on div "Dimension auto Width auto - % px 300px Height 300 0 Circle Image" at bounding box center [61, 236] width 122 height 110
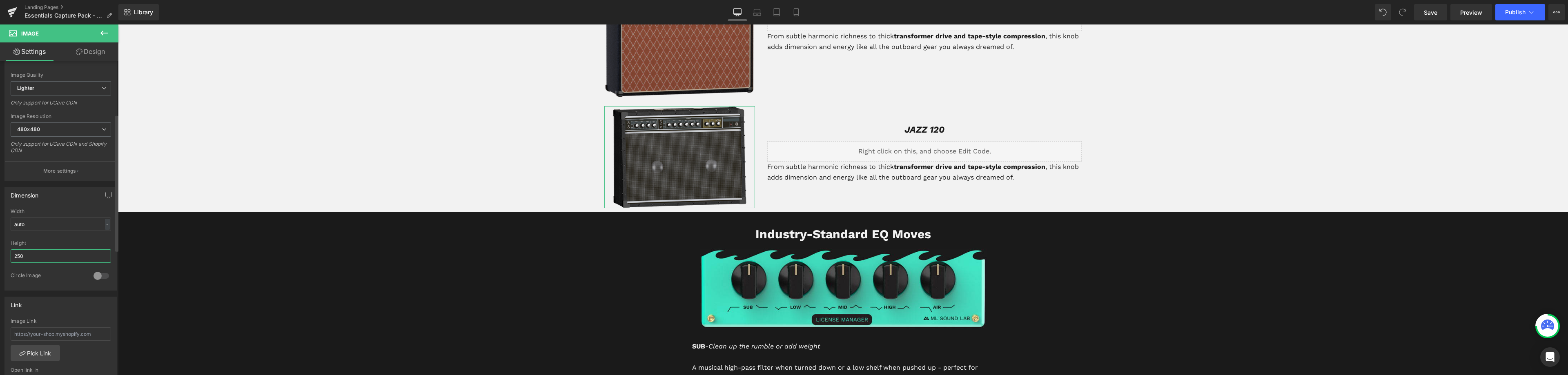
click at [0, 251] on div "Dimension auto Width auto - % px 250px Height 250 0 Circle Image" at bounding box center [61, 236] width 122 height 110
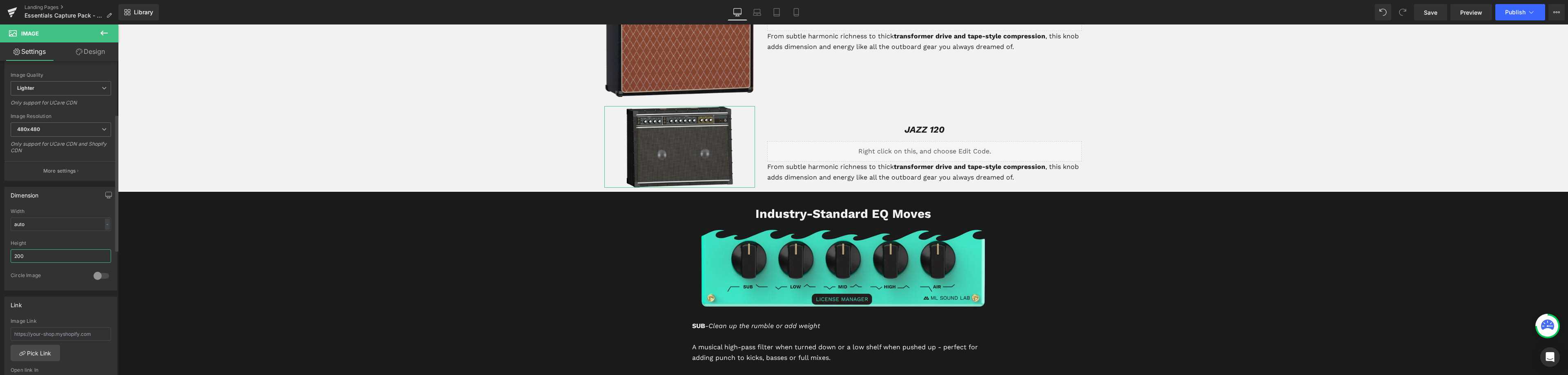
drag, startPoint x: 26, startPoint y: 258, endPoint x: 0, endPoint y: 248, distance: 27.9
click at [0, 248] on div "Dimension auto Width auto - % px 200px Height 200 0 Circle Image" at bounding box center [61, 236] width 122 height 110
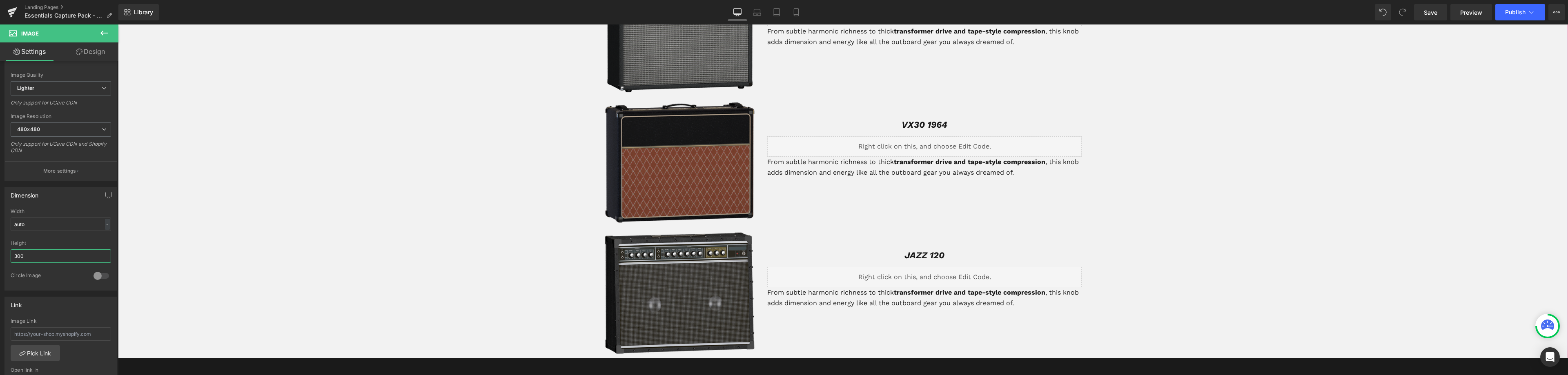
scroll to position [1253, 0]
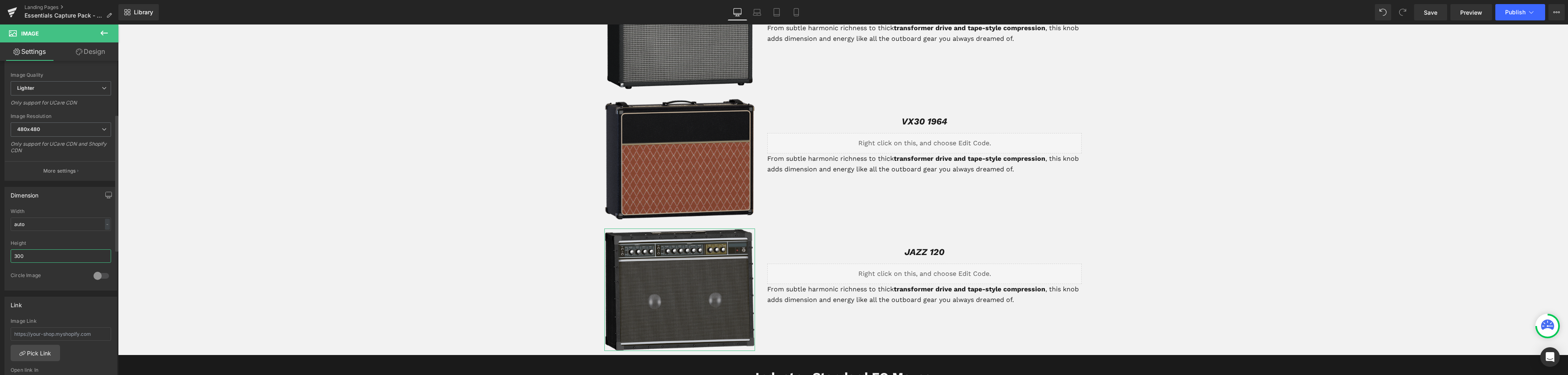
drag, startPoint x: 30, startPoint y: 256, endPoint x: 0, endPoint y: 247, distance: 31.3
click at [0, 247] on div "Dimension auto Width auto - % px 300px Height 300 0 Circle Image" at bounding box center [61, 236] width 122 height 110
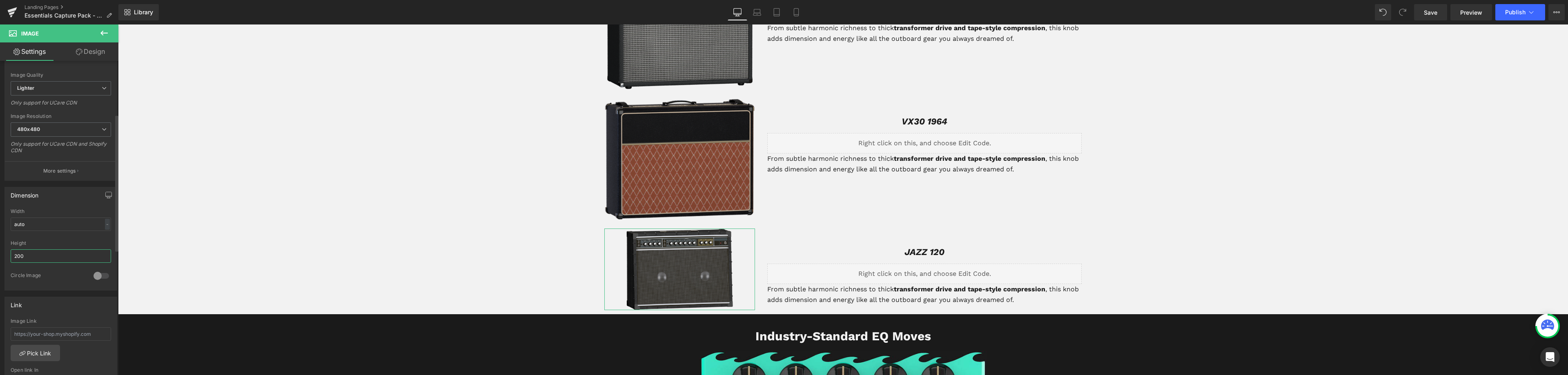
click at [0, 252] on div "Dimension auto Width auto - % px 200px Height 200 0 Circle Image" at bounding box center [61, 236] width 122 height 110
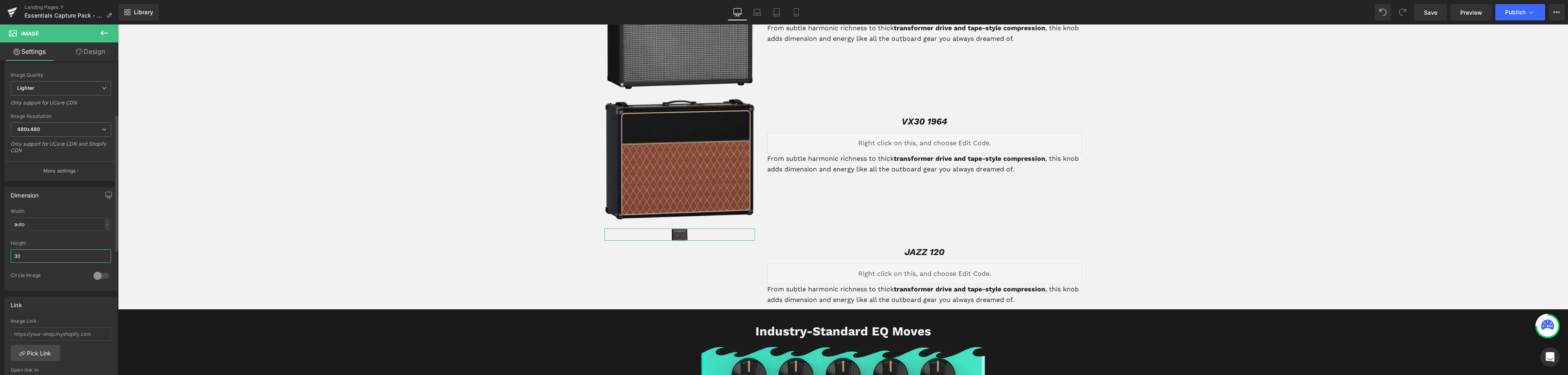
type input "300"
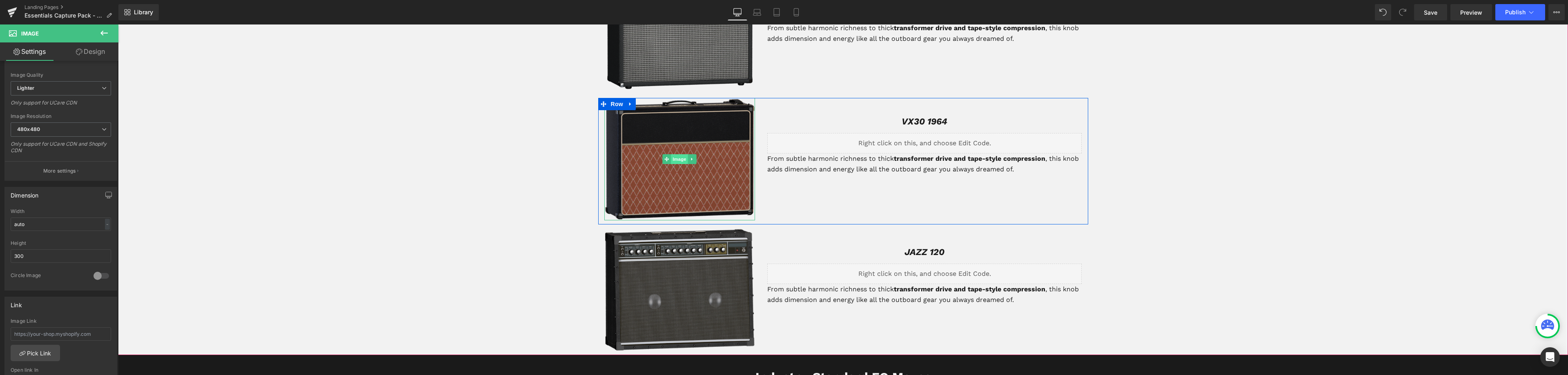
click at [674, 161] on span "Image" at bounding box center [679, 159] width 17 height 10
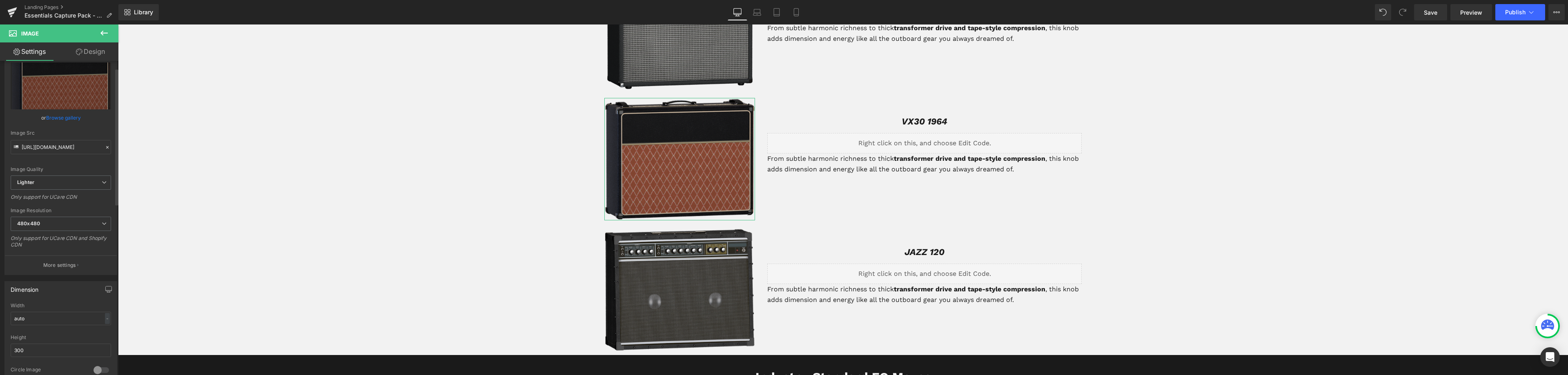
scroll to position [122, 0]
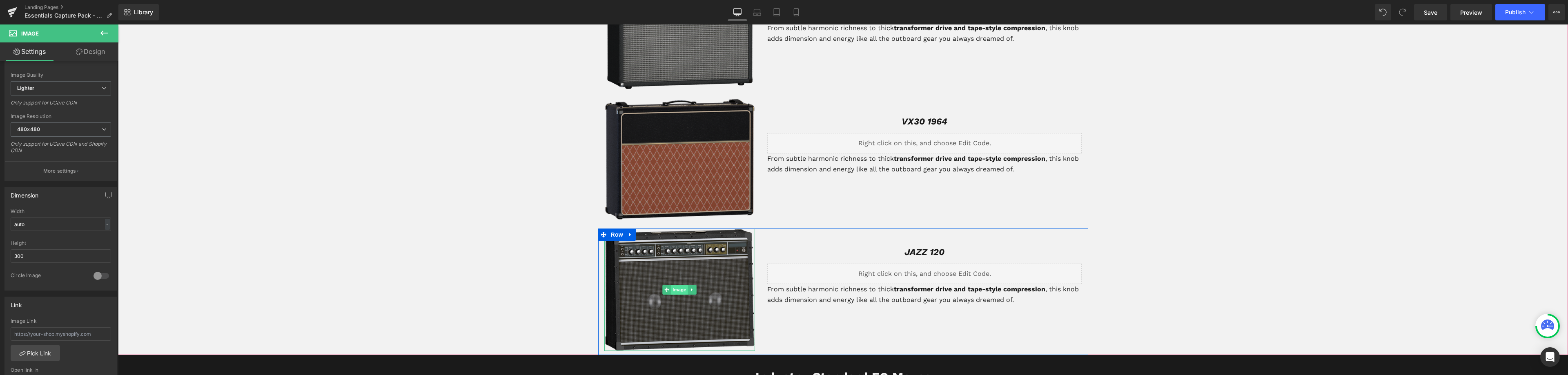
click at [673, 291] on span "Image" at bounding box center [679, 290] width 17 height 10
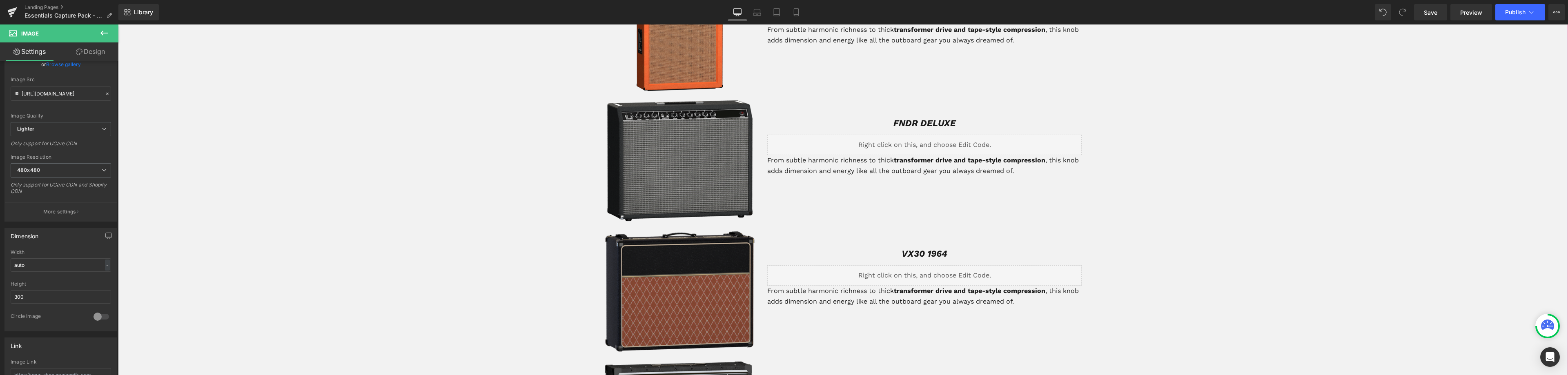
scroll to position [1131, 0]
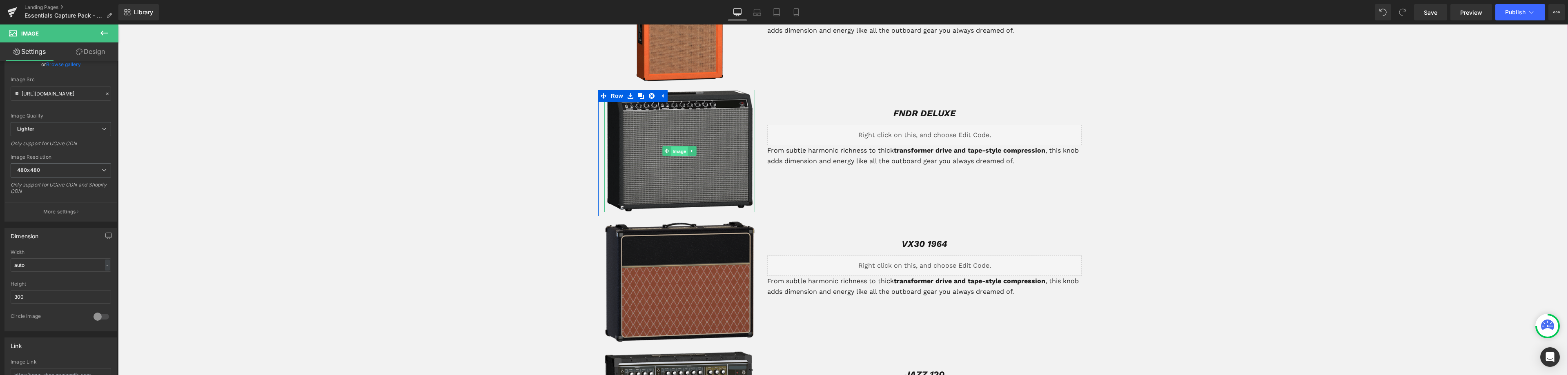
click at [672, 152] on span "Image" at bounding box center [679, 152] width 17 height 10
drag, startPoint x: 24, startPoint y: 258, endPoint x: 0, endPoint y: 245, distance: 27.3
click at [0, 250] on div "Dimension auto Width auto - % px 300px Height 300 0 Circle Image" at bounding box center [61, 236] width 122 height 110
type input "200"
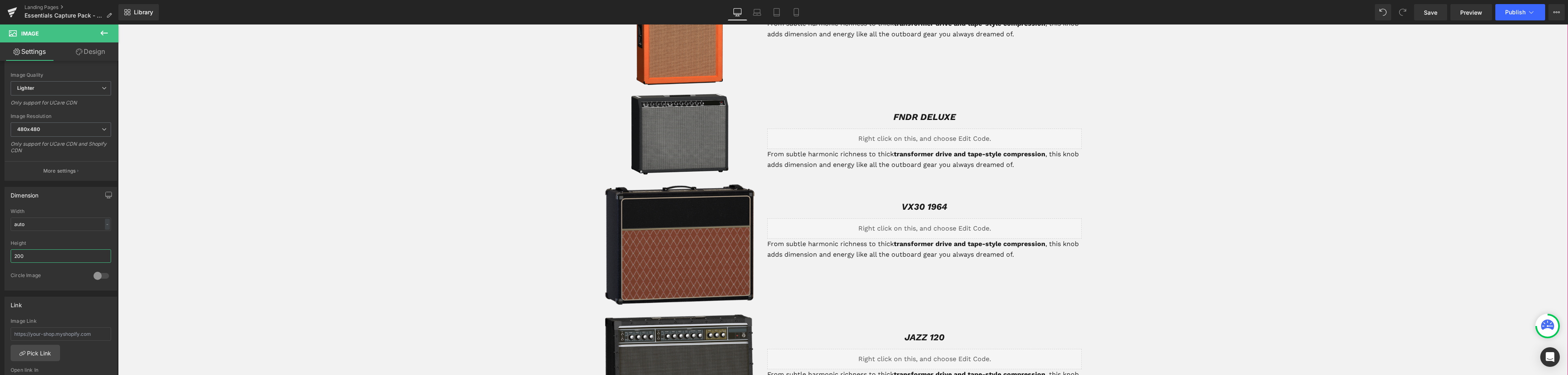
scroll to position [1131, 0]
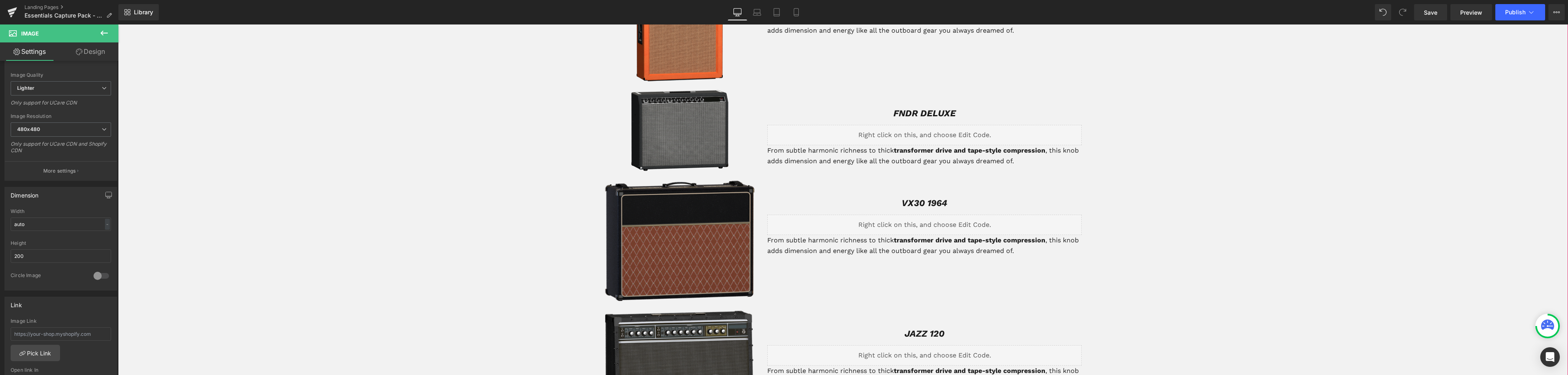
click at [677, 242] on div "Image" at bounding box center [680, 240] width 151 height 122
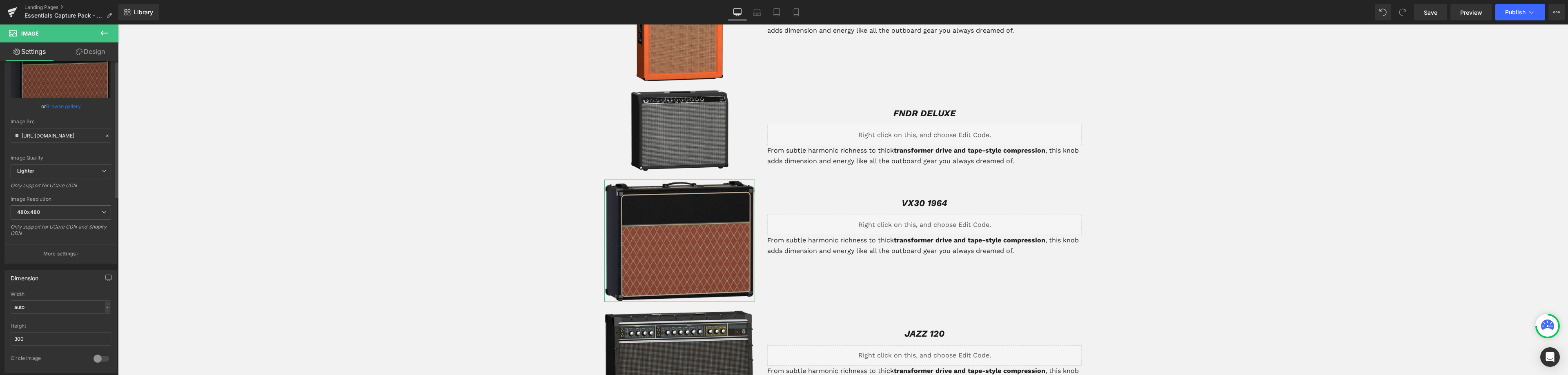
scroll to position [41, 0]
drag, startPoint x: 31, startPoint y: 340, endPoint x: 0, endPoint y: 320, distance: 36.9
click at [0, 325] on div "Dimension auto Width auto - % px 300px Height 300 0 Circle Image" at bounding box center [61, 317] width 122 height 110
type input "200"
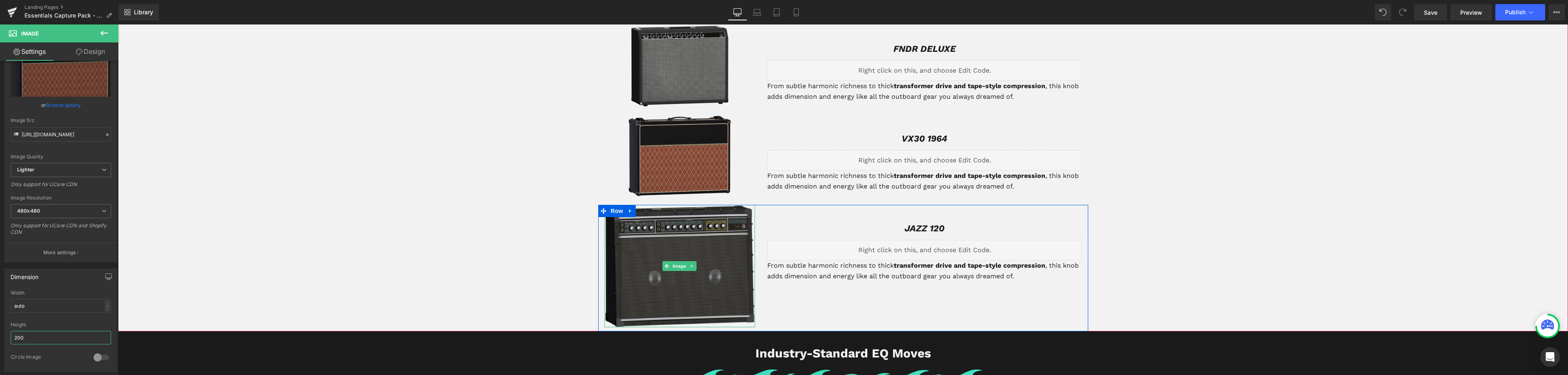
scroll to position [1212, 0]
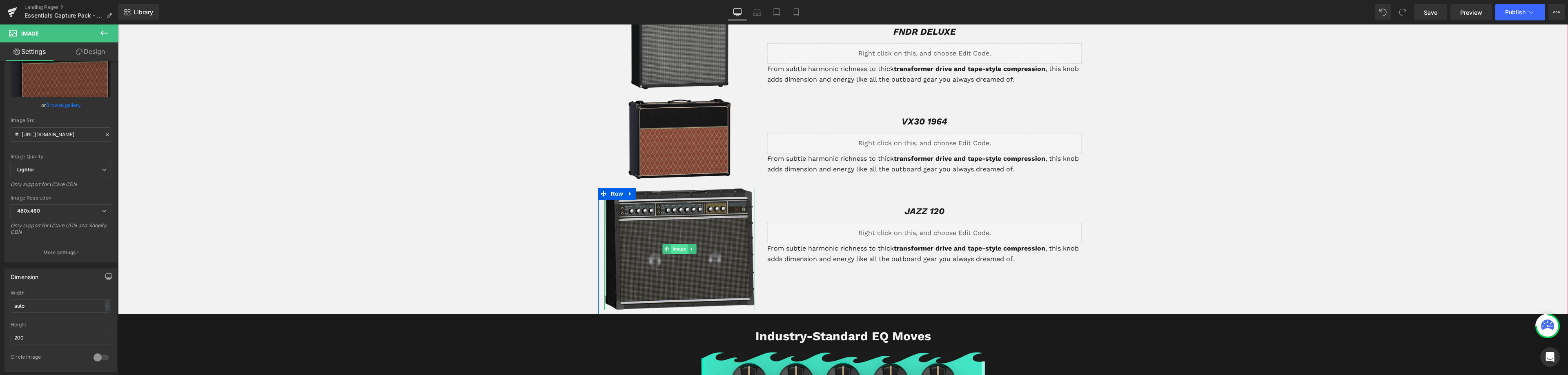
click at [672, 251] on span "Image" at bounding box center [679, 249] width 17 height 10
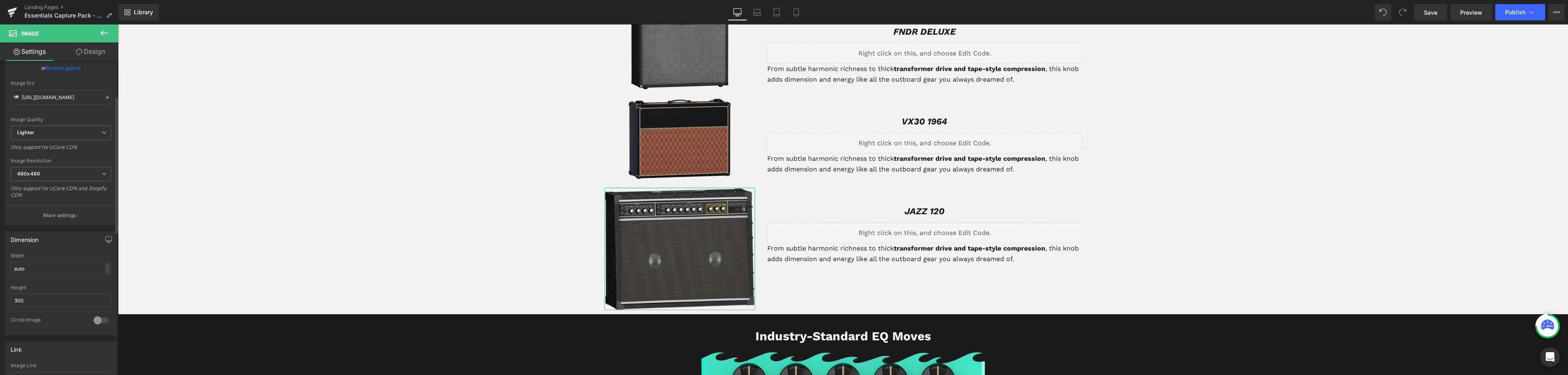
scroll to position [81, 0]
drag, startPoint x: 26, startPoint y: 296, endPoint x: 0, endPoint y: 286, distance: 27.9
click at [0, 289] on div "Dimension auto Width auto - % px 300px Height 300 0 Circle Image" at bounding box center [61, 276] width 122 height 110
type input "200"
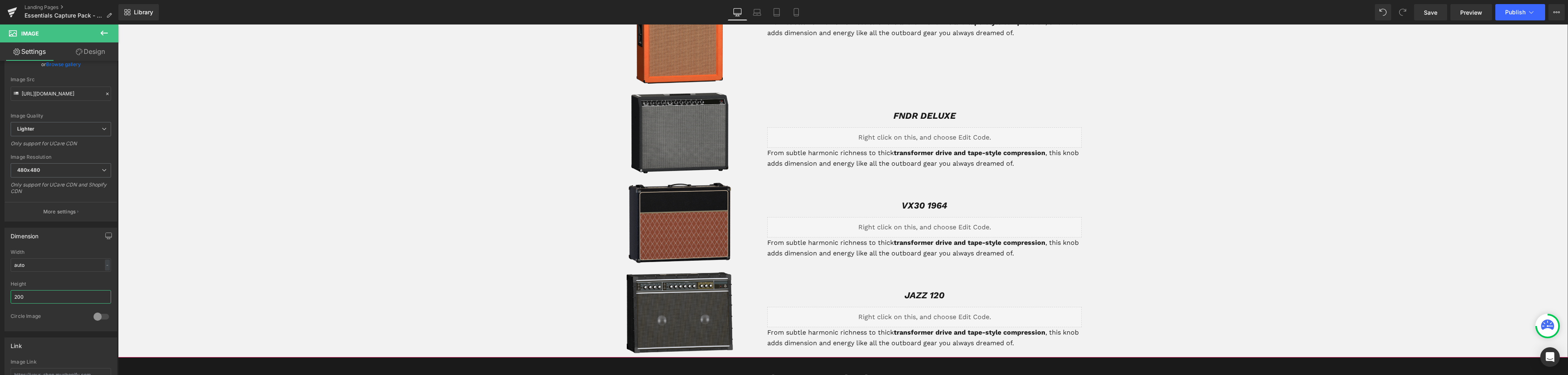
scroll to position [1131, 0]
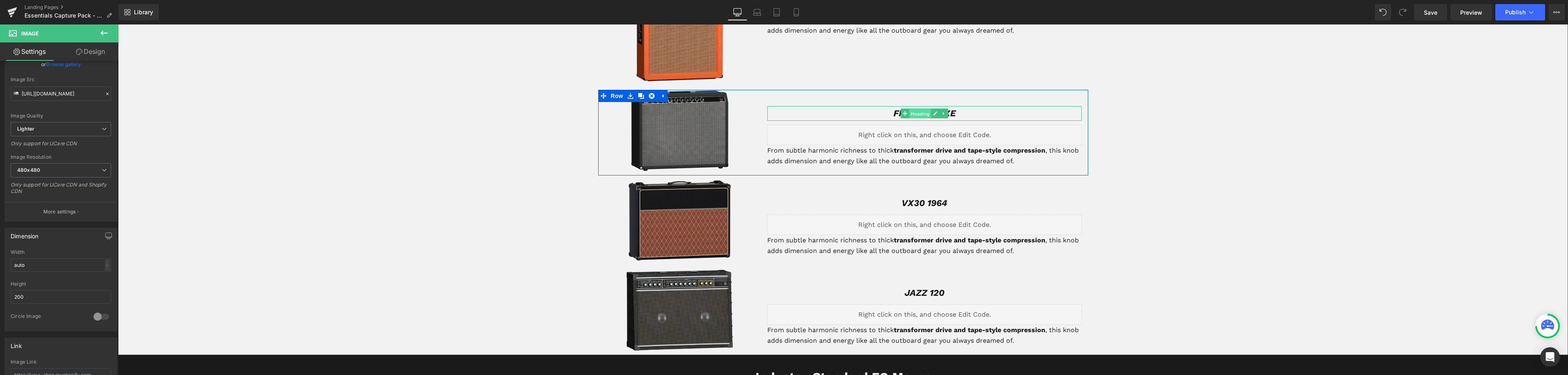
click at [916, 115] on span "Heading" at bounding box center [920, 114] width 22 height 10
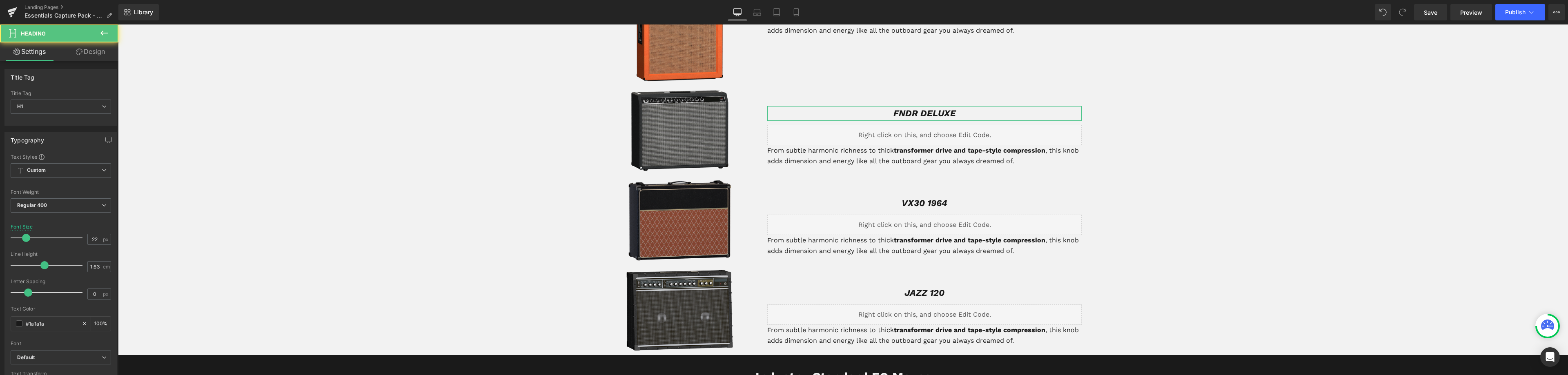
click at [87, 55] on link "Design" at bounding box center [90, 51] width 59 height 19
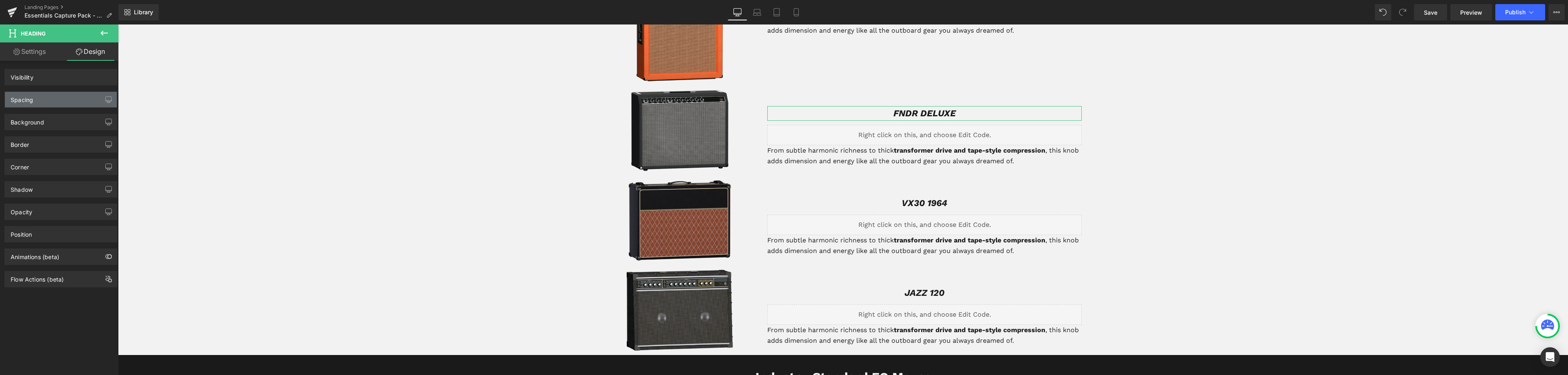
click at [37, 99] on div "Spacing" at bounding box center [61, 100] width 112 height 16
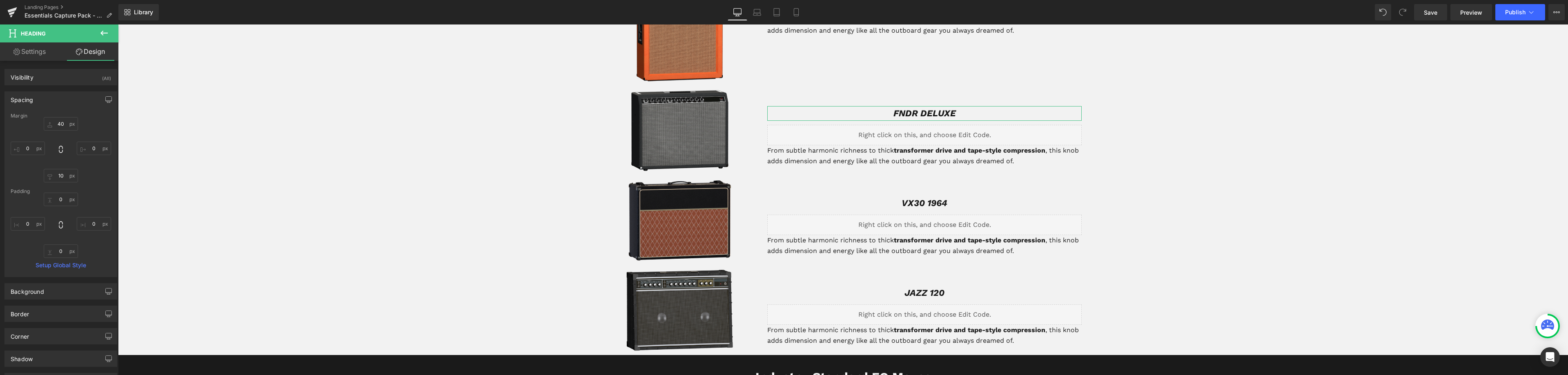
type input "40"
type input "0"
type input "10"
type input "0"
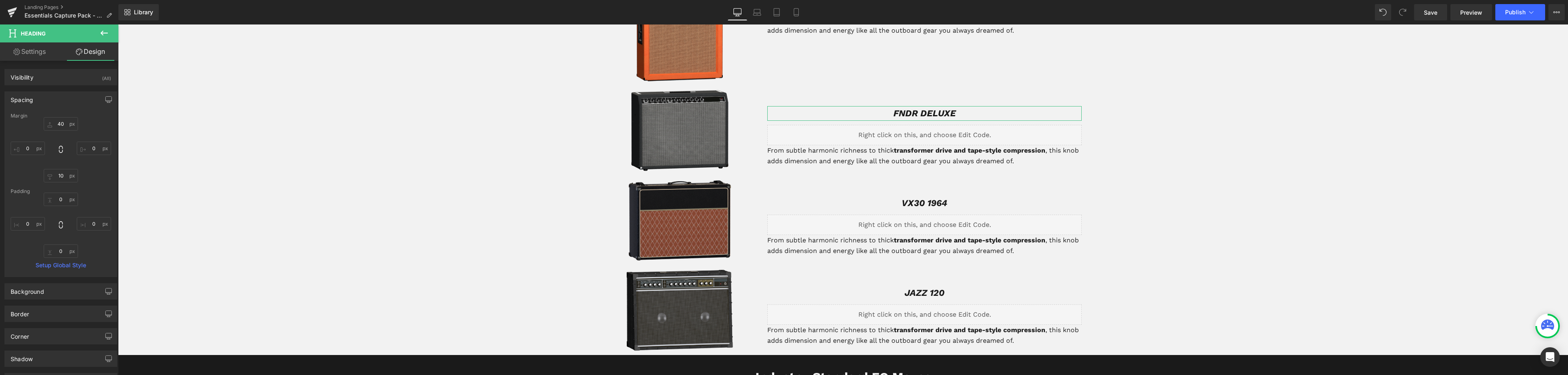
type input "0"
click at [59, 122] on input "40" at bounding box center [61, 124] width 34 height 14
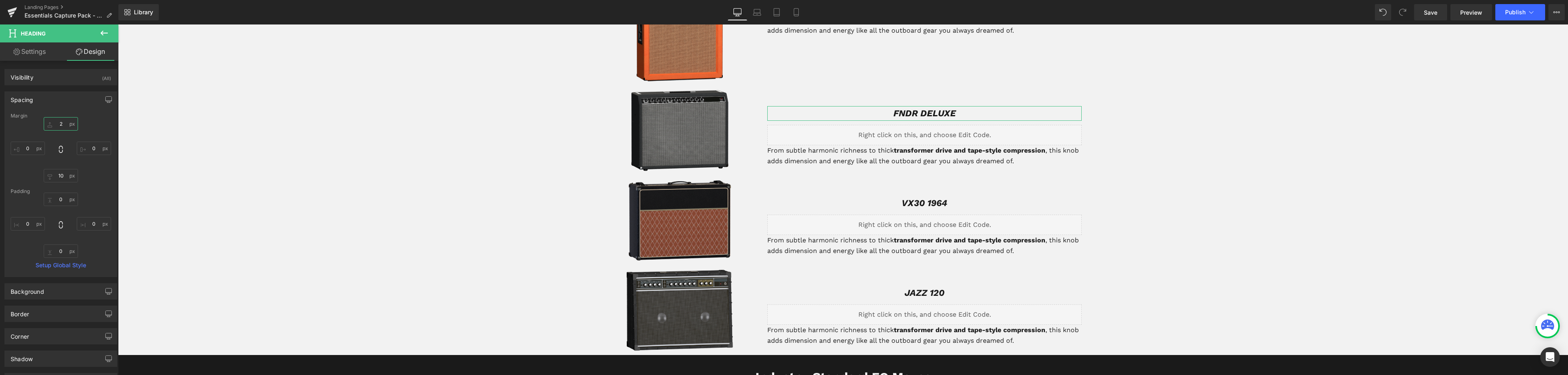
type input "20"
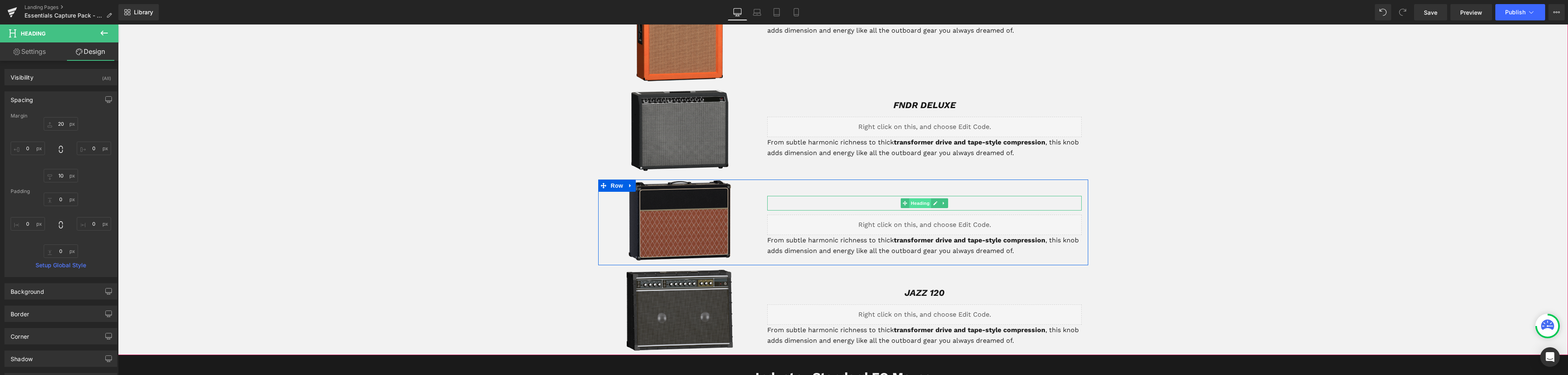
click at [918, 201] on span "Heading" at bounding box center [920, 203] width 22 height 10
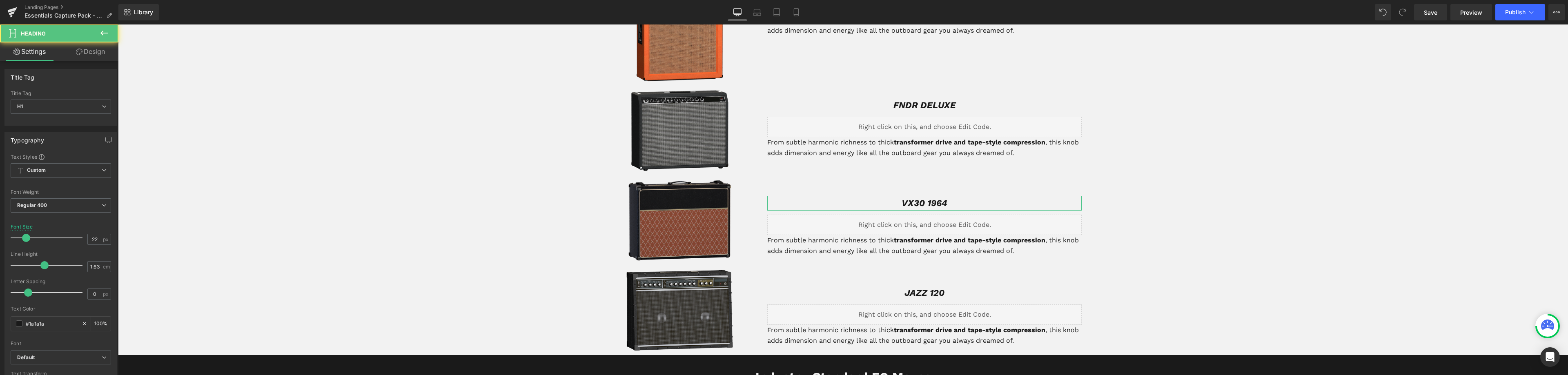
click at [83, 51] on link "Design" at bounding box center [90, 51] width 59 height 19
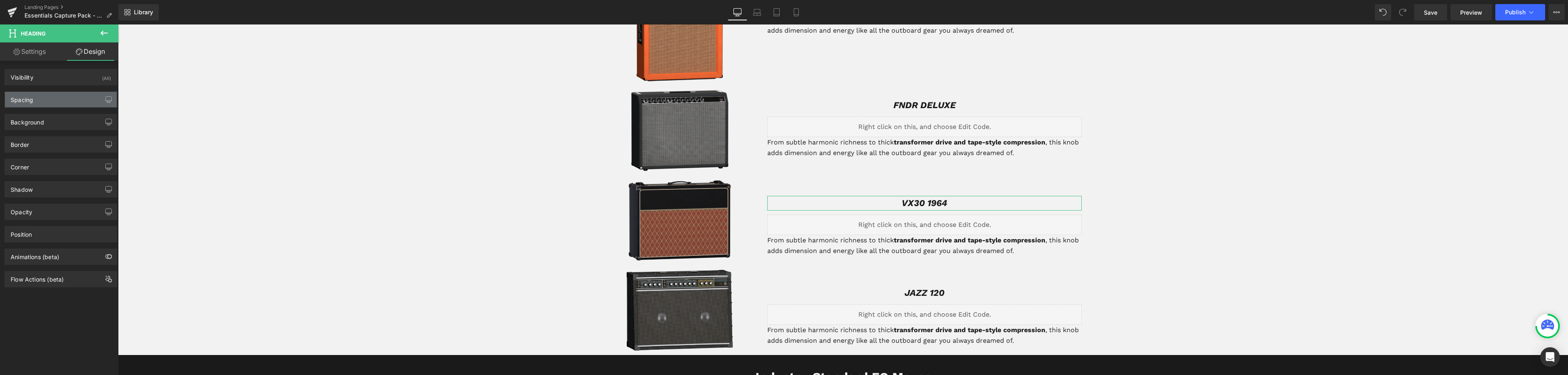
click at [39, 103] on div "Spacing" at bounding box center [61, 100] width 112 height 16
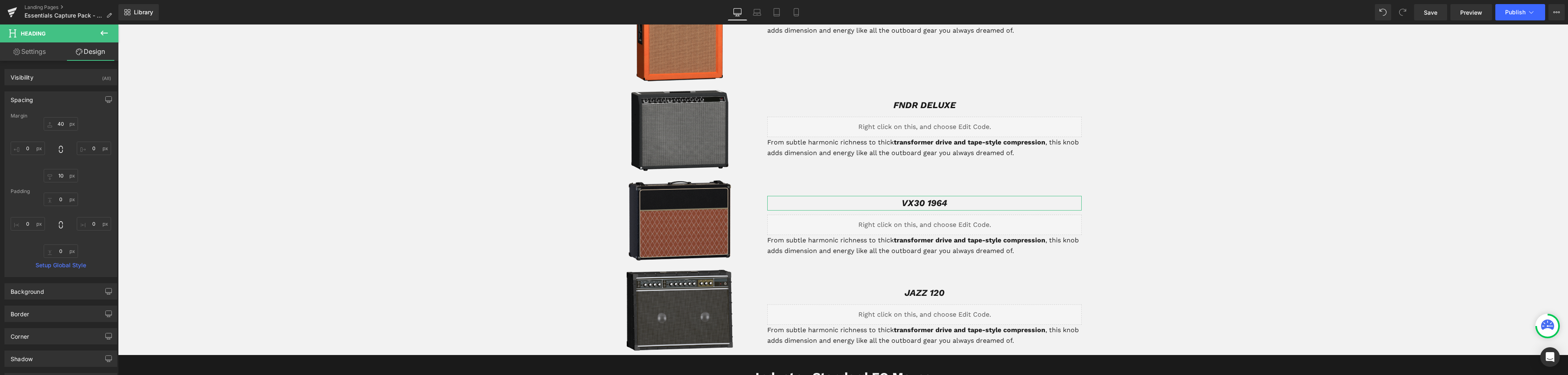
type input "40"
type input "0"
type input "10"
type input "0"
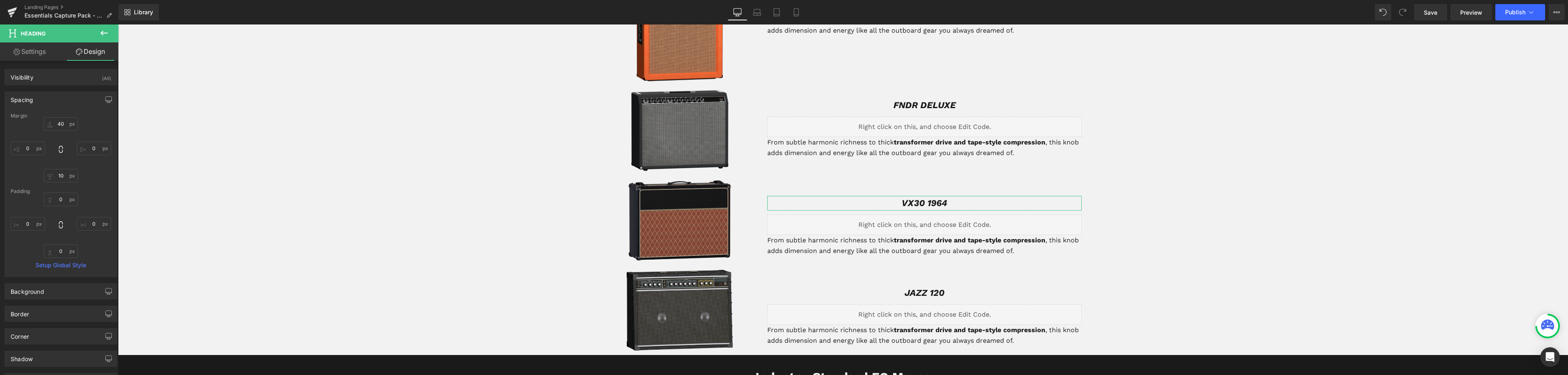
type input "0"
click at [60, 126] on input "40" at bounding box center [61, 124] width 34 height 14
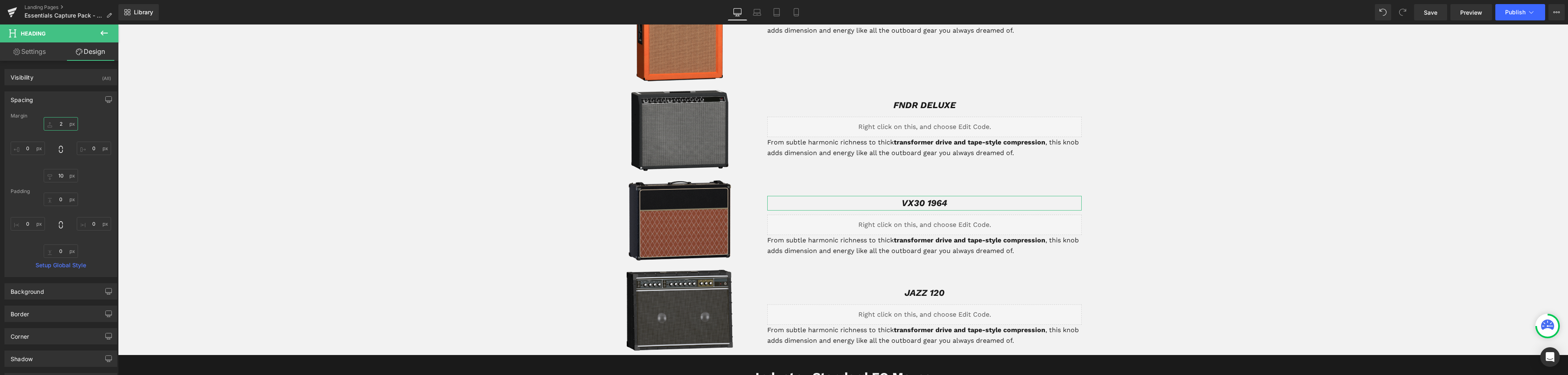
type input "20"
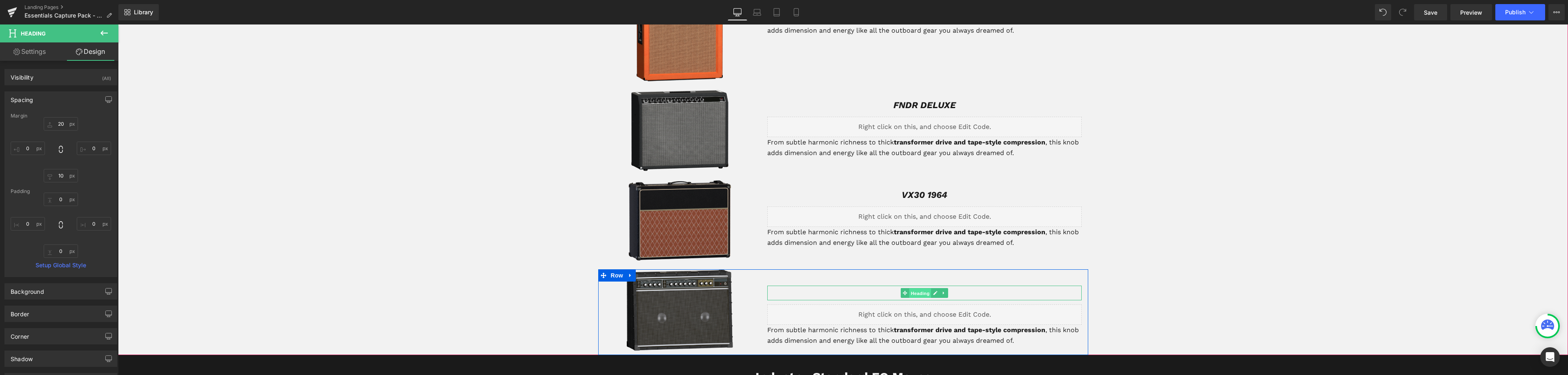
click at [914, 296] on span "Heading" at bounding box center [920, 294] width 22 height 10
click at [91, 53] on link "Design" at bounding box center [90, 51] width 59 height 19
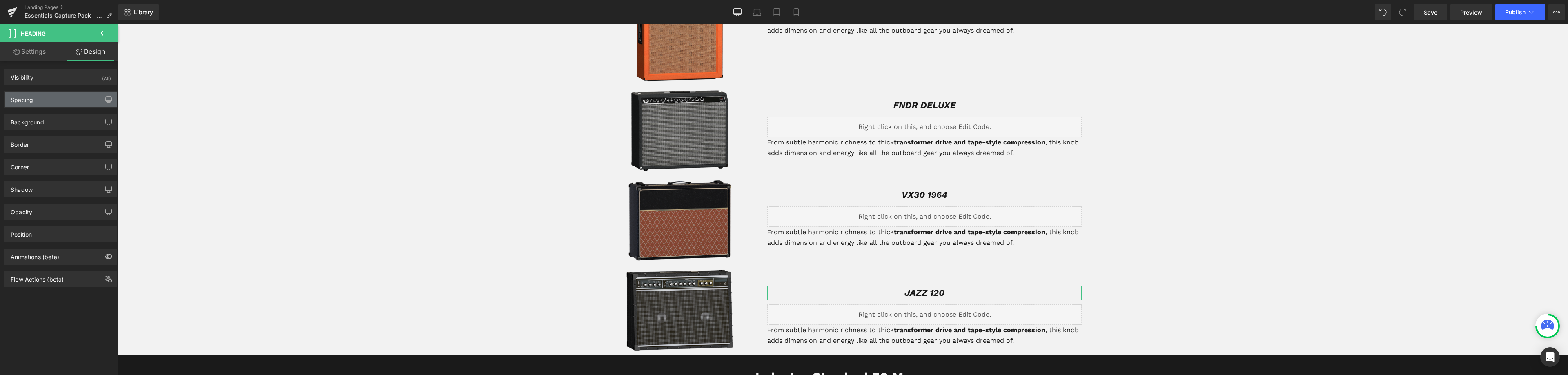
click at [38, 101] on div "Spacing" at bounding box center [61, 100] width 112 height 16
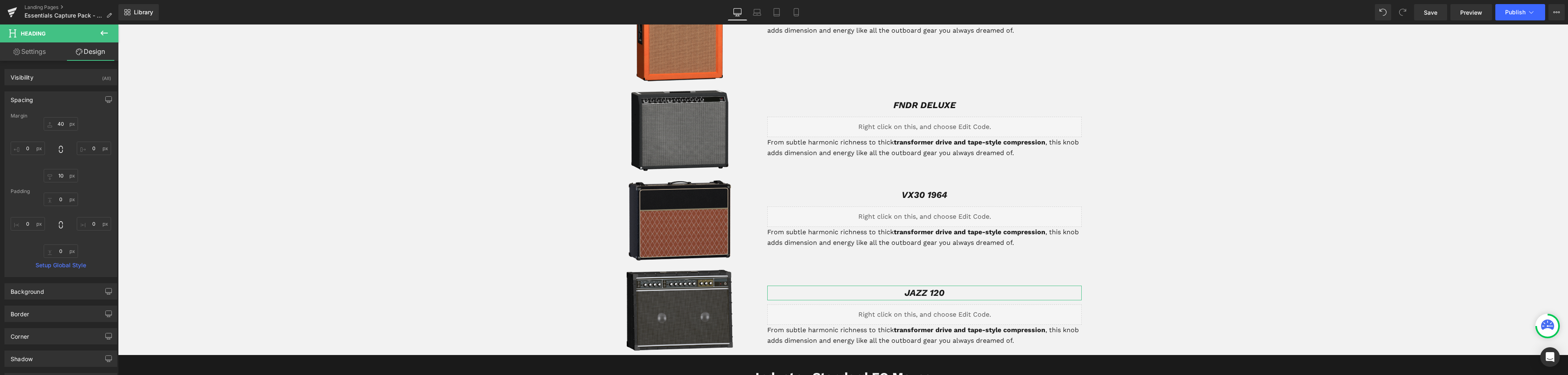
type input "40"
type input "0"
type input "10"
type input "0"
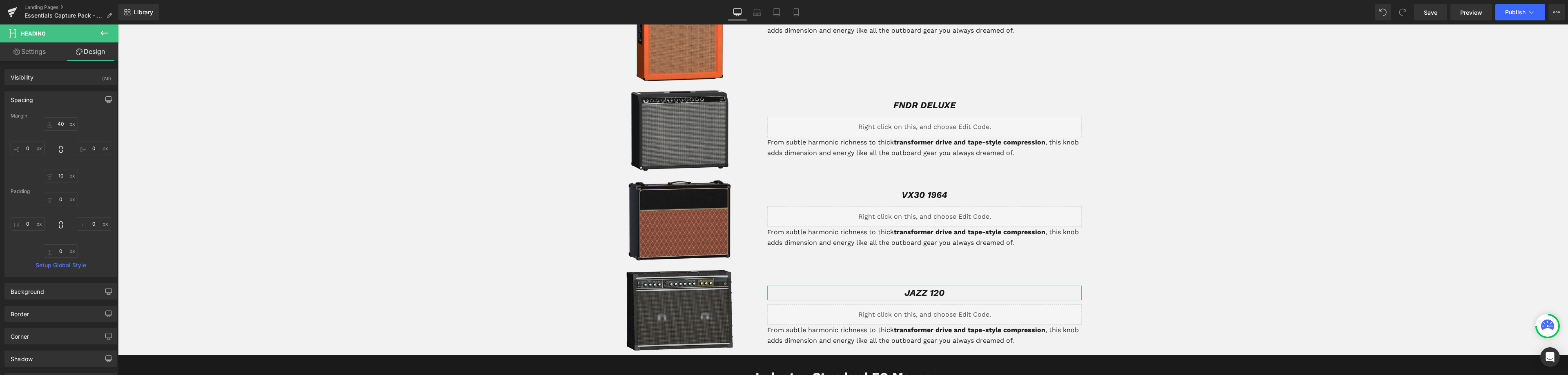
type input "0"
click at [59, 124] on input "40" at bounding box center [61, 124] width 34 height 14
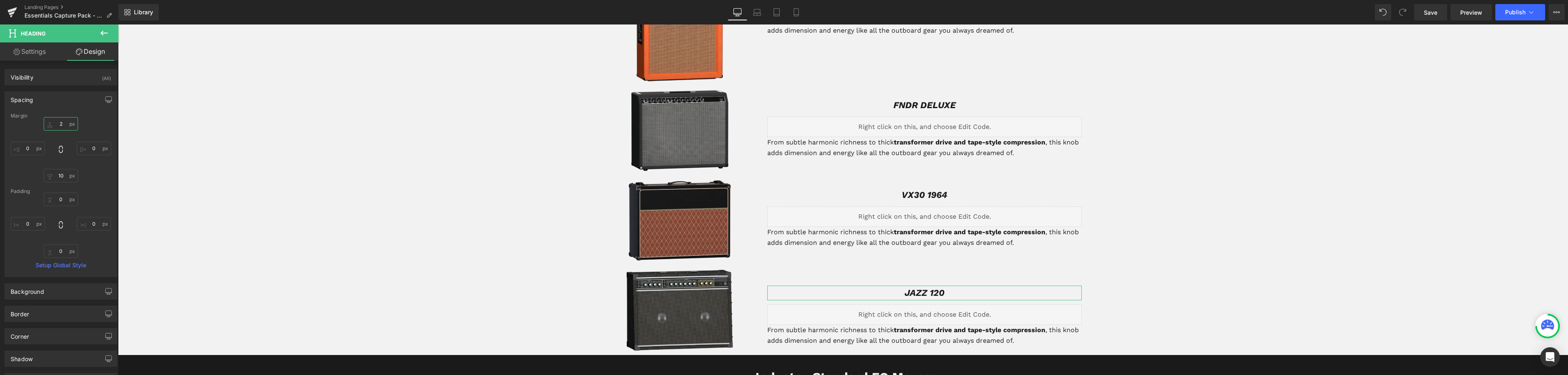
type input "20"
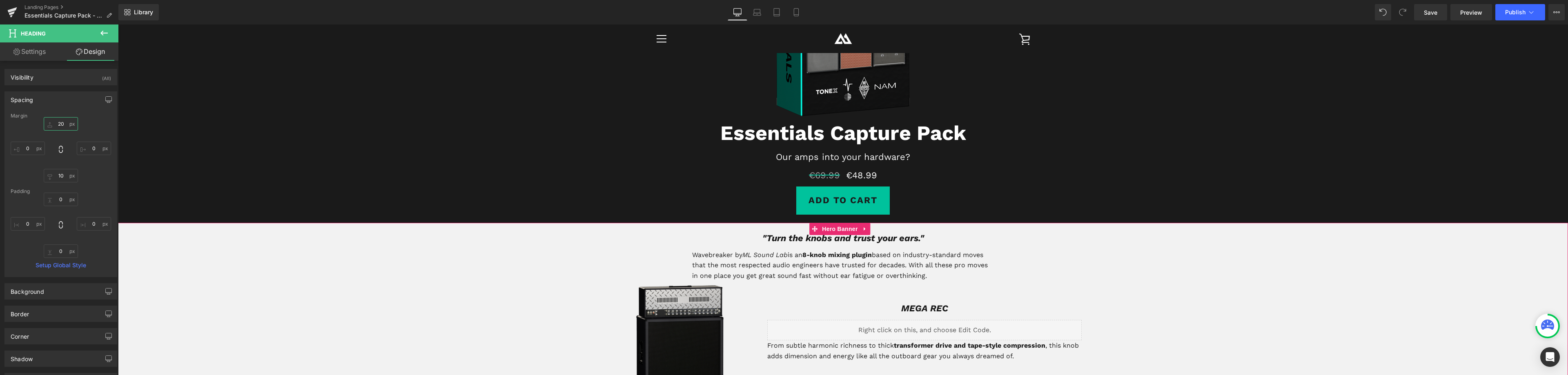
scroll to position [152, 0]
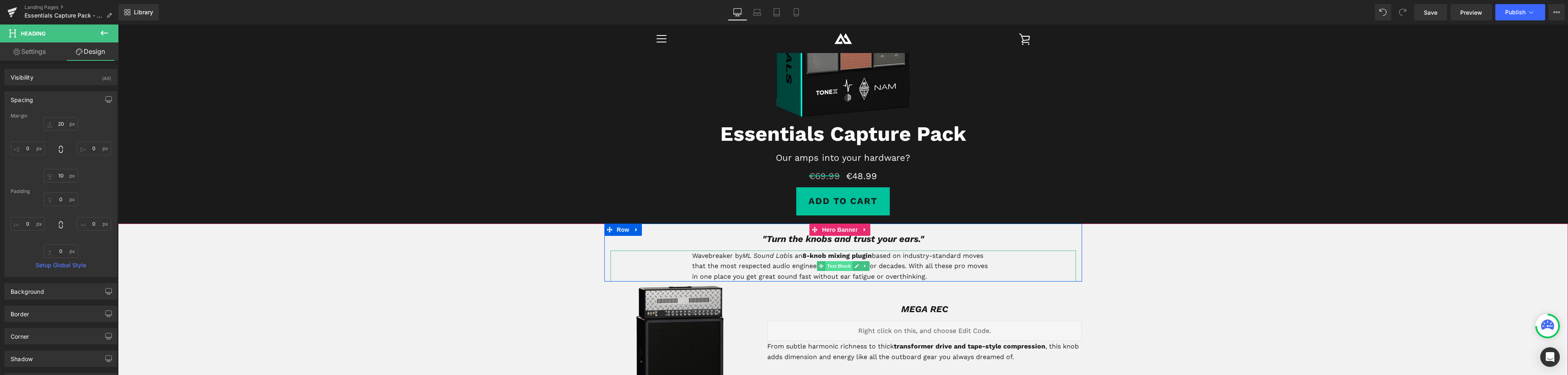
click at [837, 269] on span "Text Block" at bounding box center [838, 266] width 26 height 10
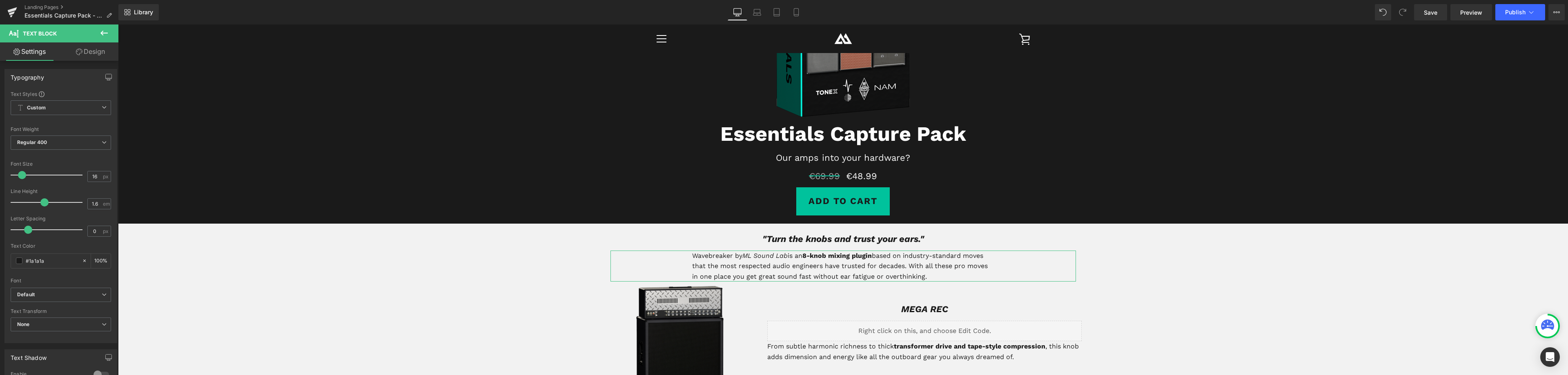
click at [86, 49] on link "Design" at bounding box center [90, 51] width 59 height 19
click at [0, 0] on div "Spacing" at bounding box center [0, 0] width 0 height 0
type input "0"
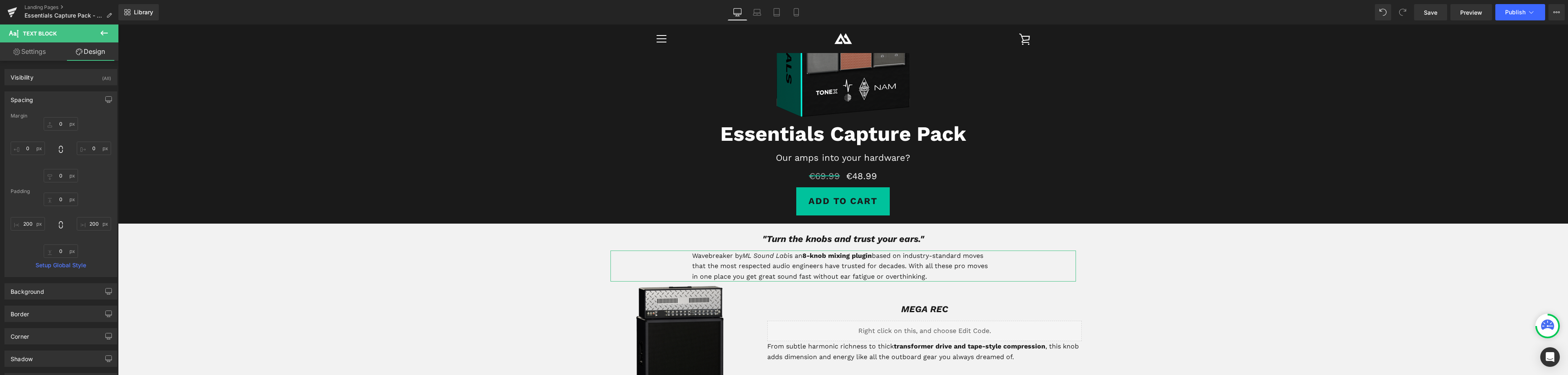
type input "0"
type input "200"
type input "0"
type input "200"
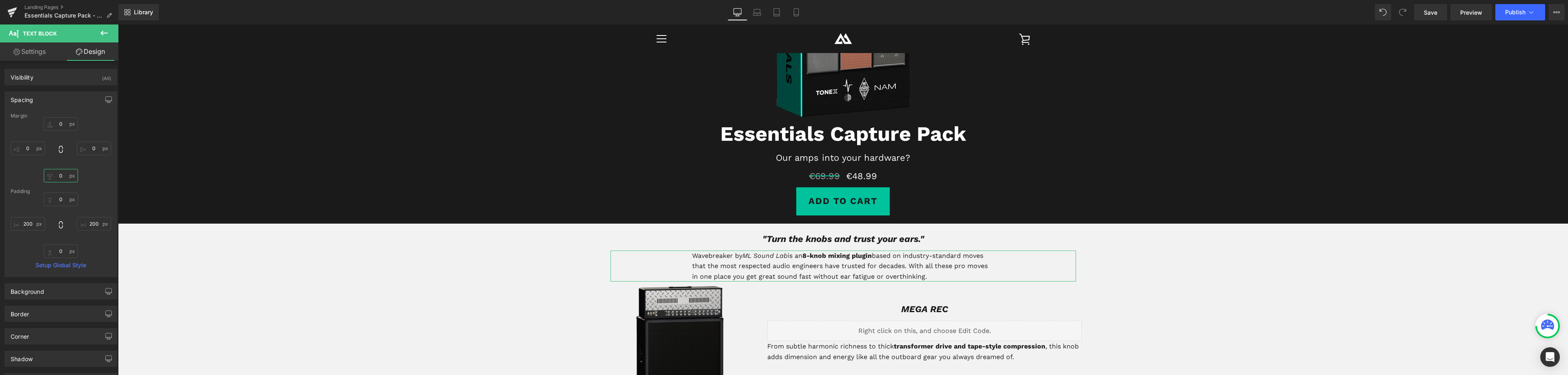
click at [61, 179] on input "0" at bounding box center [61, 175] width 34 height 14
type input "10"
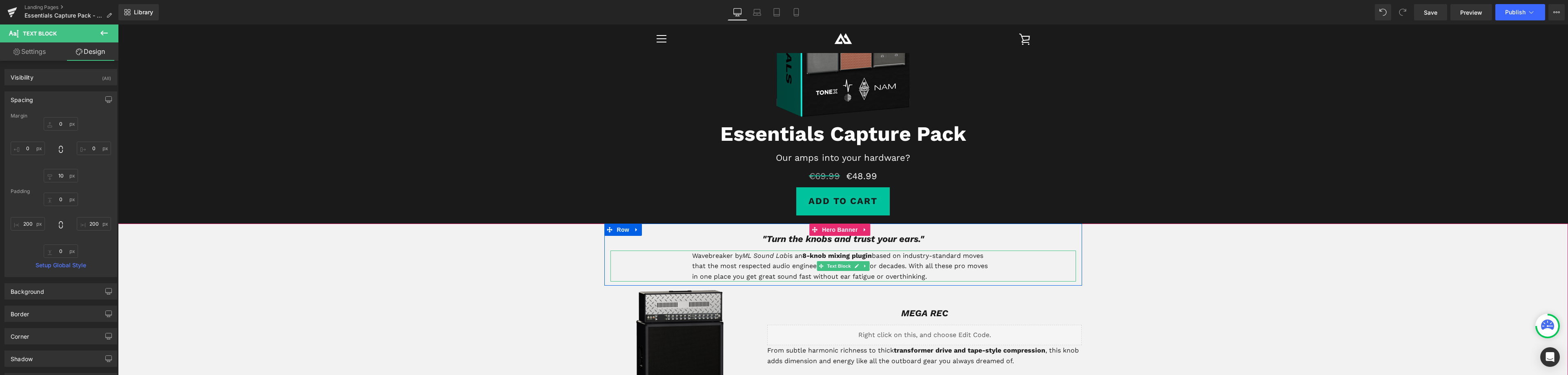
drag, startPoint x: 873, startPoint y: 279, endPoint x: 908, endPoint y: 274, distance: 35.4
click at [873, 278] on p "Wavebreaker by ML Sound Lab is an 8-knob mixing plugin based on industry-standa…" at bounding box center [843, 266] width 302 height 31
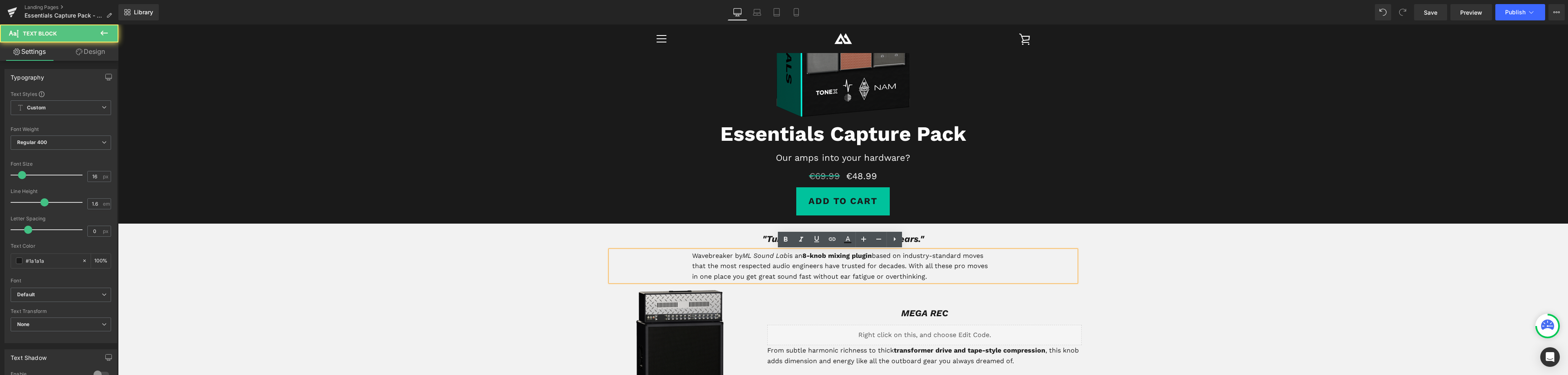
click at [925, 275] on p "Wavebreaker by ML Sound Lab is an 8-knob mixing plugin based on industry-standa…" at bounding box center [843, 266] width 302 height 31
drag, startPoint x: 927, startPoint y: 276, endPoint x: 689, endPoint y: 258, distance: 238.7
click at [692, 258] on p "Wavebreaker by ML Sound Lab is an 8-knob mixing plugin based on industry-standa…" at bounding box center [843, 266] width 302 height 31
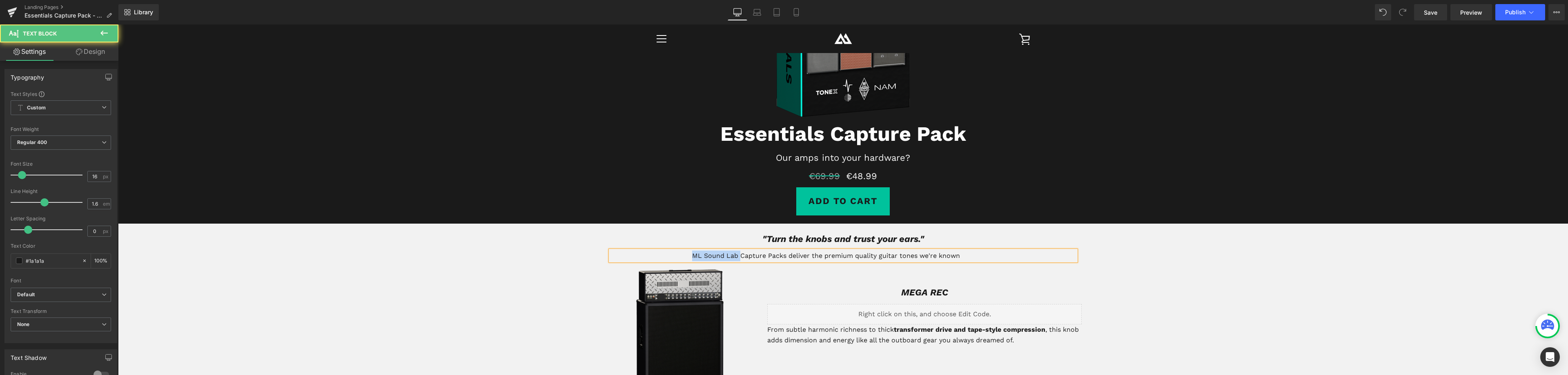
drag, startPoint x: 737, startPoint y: 257, endPoint x: 689, endPoint y: 255, distance: 48.0
click at [692, 255] on p "ML Sound Lab Capture Packs deliver the premium quality guitar tones we're known" at bounding box center [843, 256] width 302 height 11
click at [911, 255] on p "Capture Packs deliver the premium quality guitar tones we're known" at bounding box center [843, 256] width 302 height 11
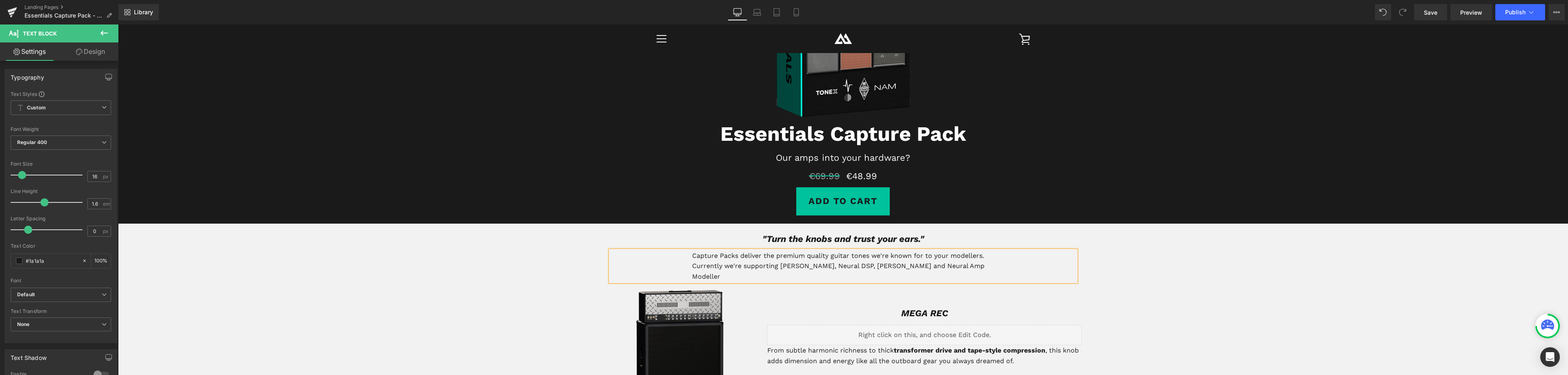
click at [688, 258] on div "Capture Packs deliver the premium quality guitar tones we're known for to your …" at bounding box center [843, 266] width 466 height 31
click at [958, 258] on p "Our Capture Packs deliver the premium quality guitar tones we're known for to y…" at bounding box center [843, 266] width 302 height 31
drag, startPoint x: 897, startPoint y: 266, endPoint x: 884, endPoint y: 267, distance: 13.0
click at [884, 267] on p "Our Capture Packs deliver the premium quality guitar tones we're known for to y…" at bounding box center [843, 266] width 302 height 31
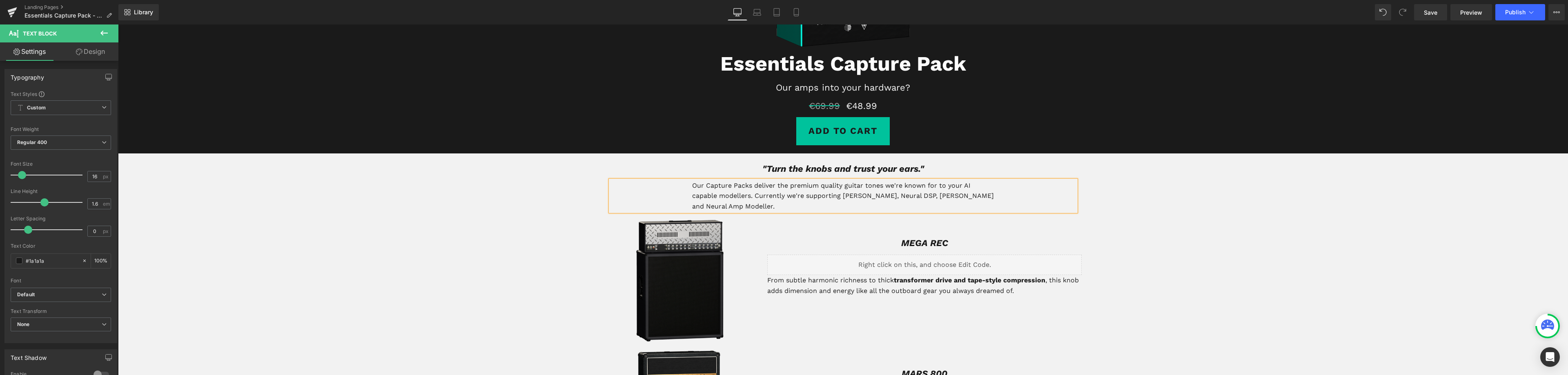
scroll to position [234, 0]
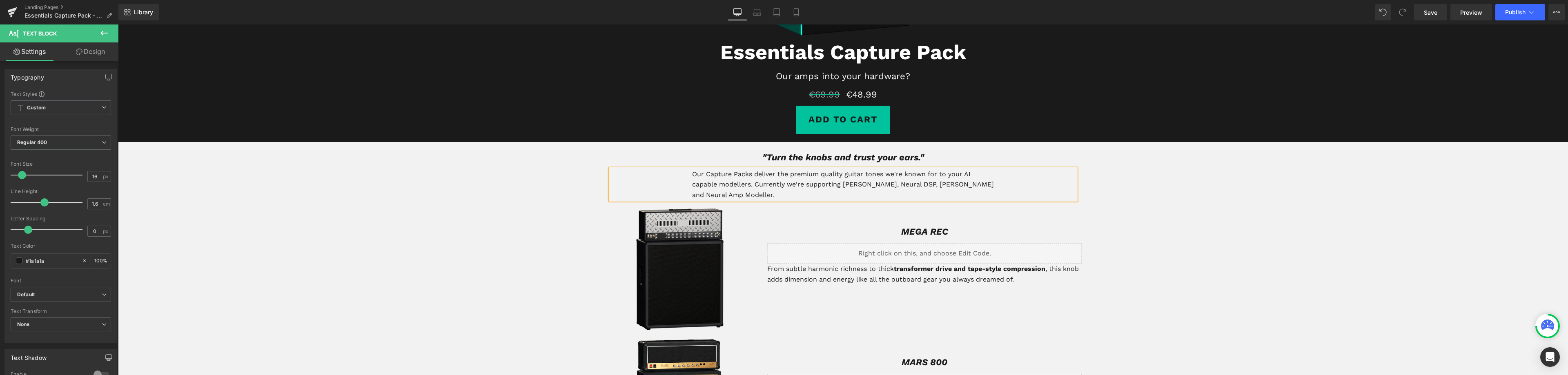
click at [903, 232] on div "MEGA REC Heading" at bounding box center [924, 231] width 315 height 15
click at [879, 212] on icon at bounding box center [883, 213] width 10 height 10
click at [921, 235] on icon "MEGA REC" at bounding box center [924, 231] width 47 height 10
click at [923, 235] on icon "MEGA REC" at bounding box center [924, 231] width 47 height 10
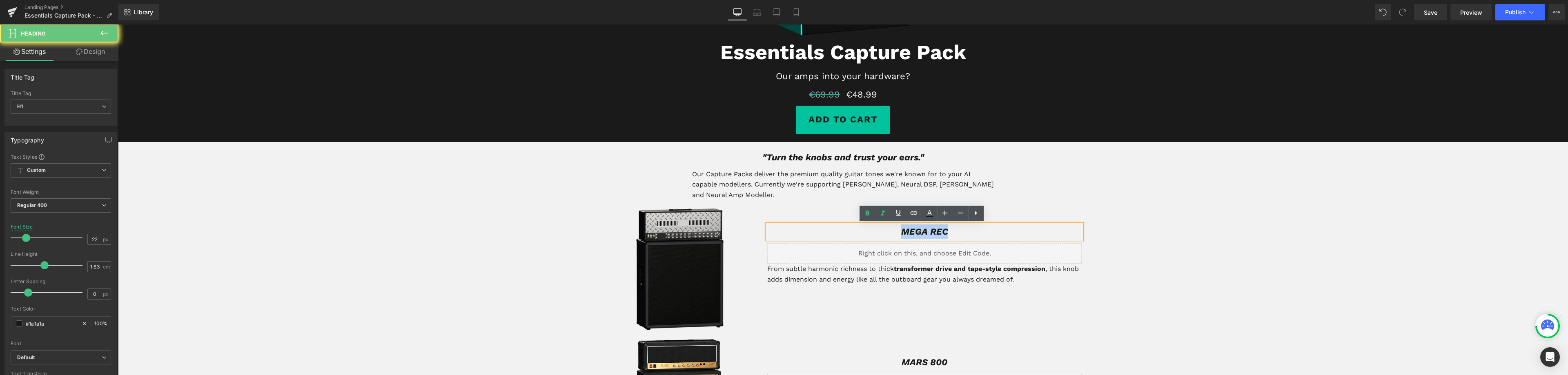
drag, startPoint x: 949, startPoint y: 232, endPoint x: 852, endPoint y: 225, distance: 97.3
click at [848, 226] on h1 "MEGA REC" at bounding box center [924, 231] width 315 height 15
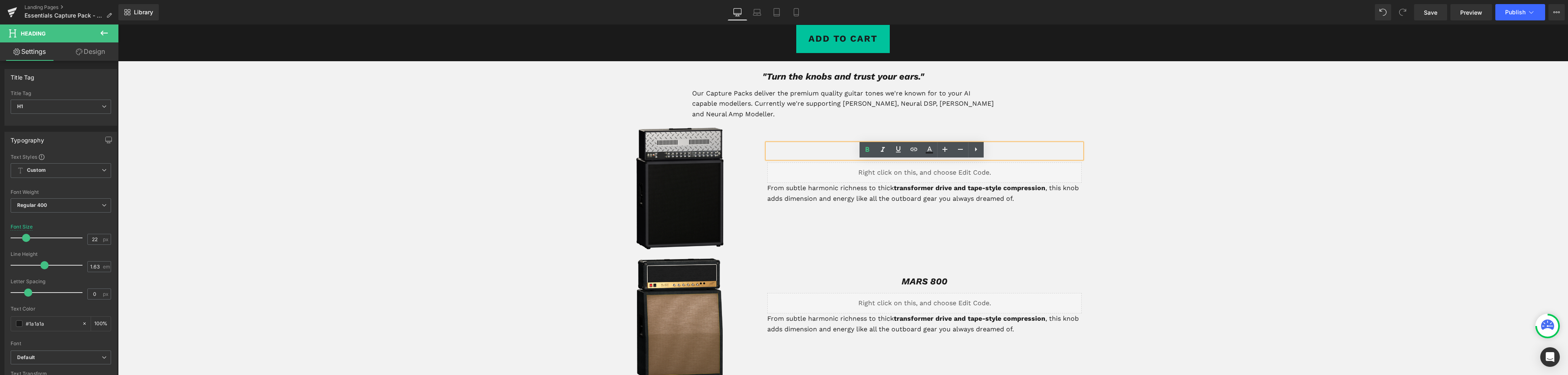
scroll to position [315, 0]
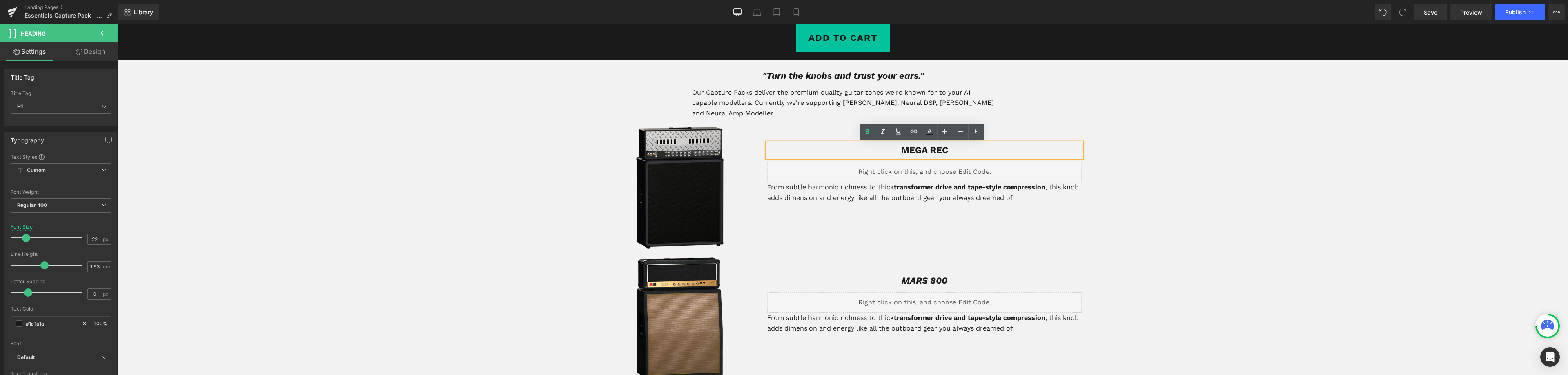
click at [907, 282] on div "MARS 800 Heading" at bounding box center [924, 280] width 315 height 15
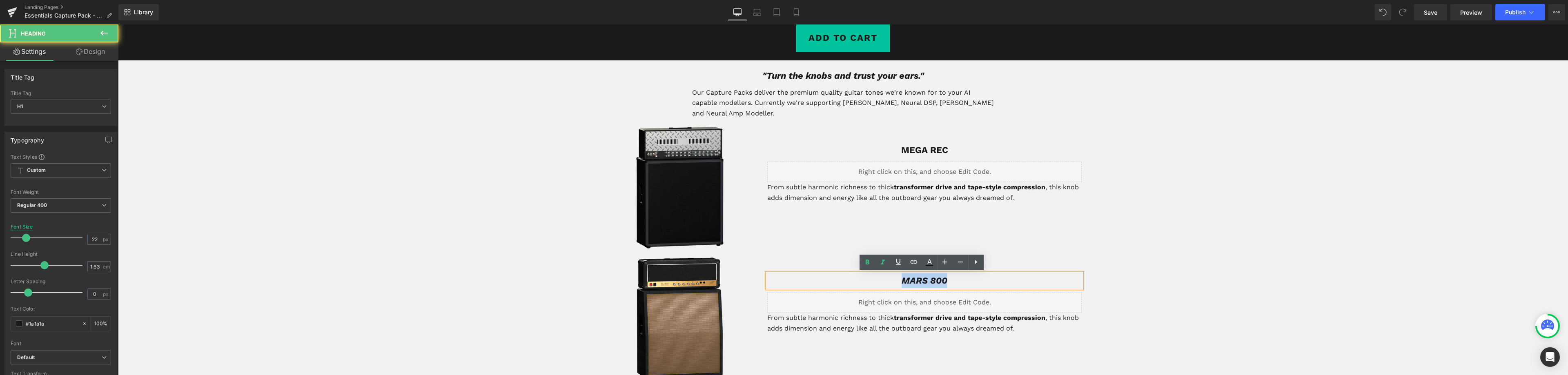
drag, startPoint x: 952, startPoint y: 282, endPoint x: 854, endPoint y: 279, distance: 98.0
click at [854, 279] on h1 "MARS 800" at bounding box center [924, 280] width 315 height 15
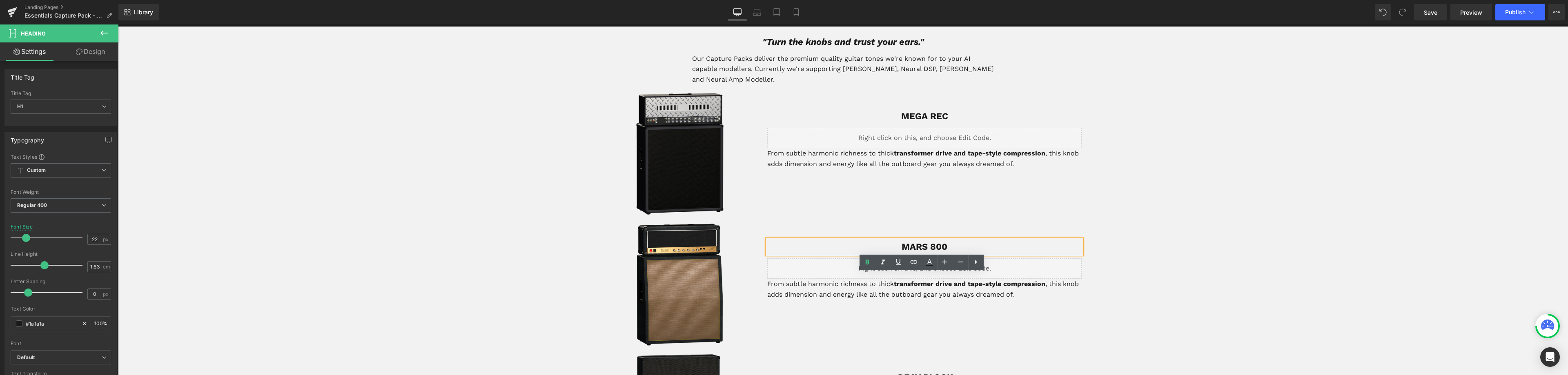
scroll to position [438, 0]
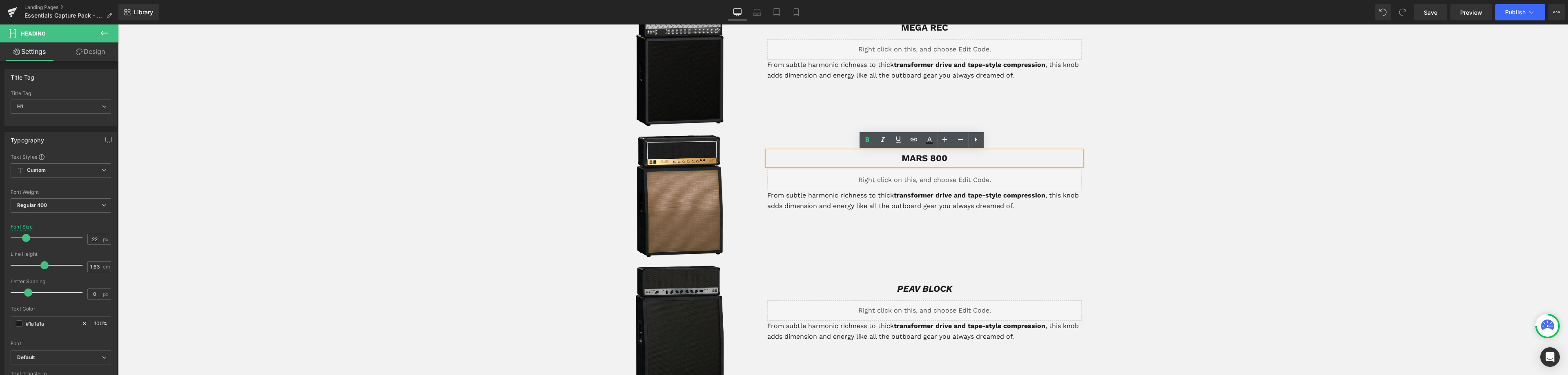
click at [910, 291] on div "PEAV BLOCK Heading" at bounding box center [924, 288] width 315 height 15
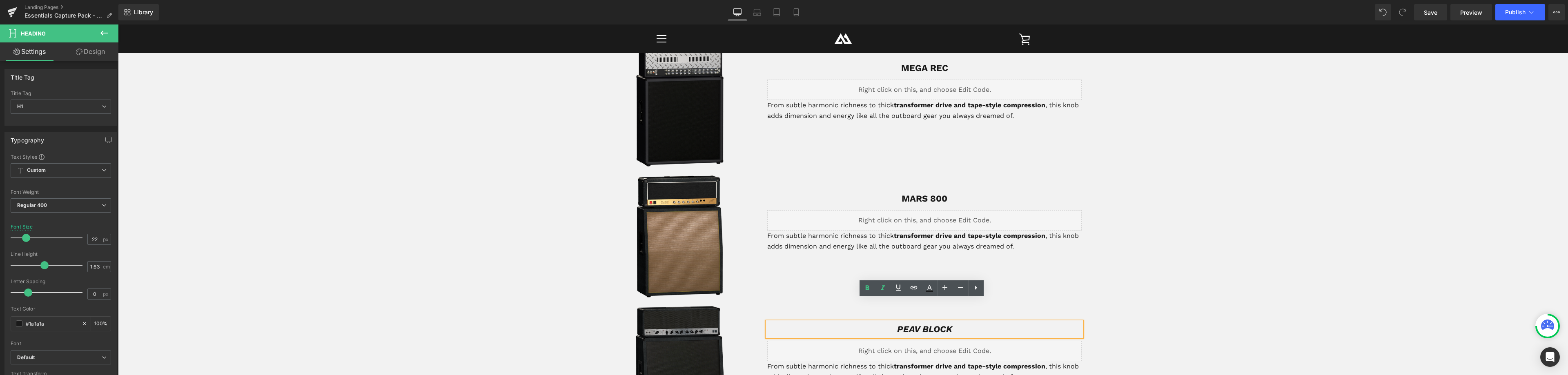
scroll to position [397, 0]
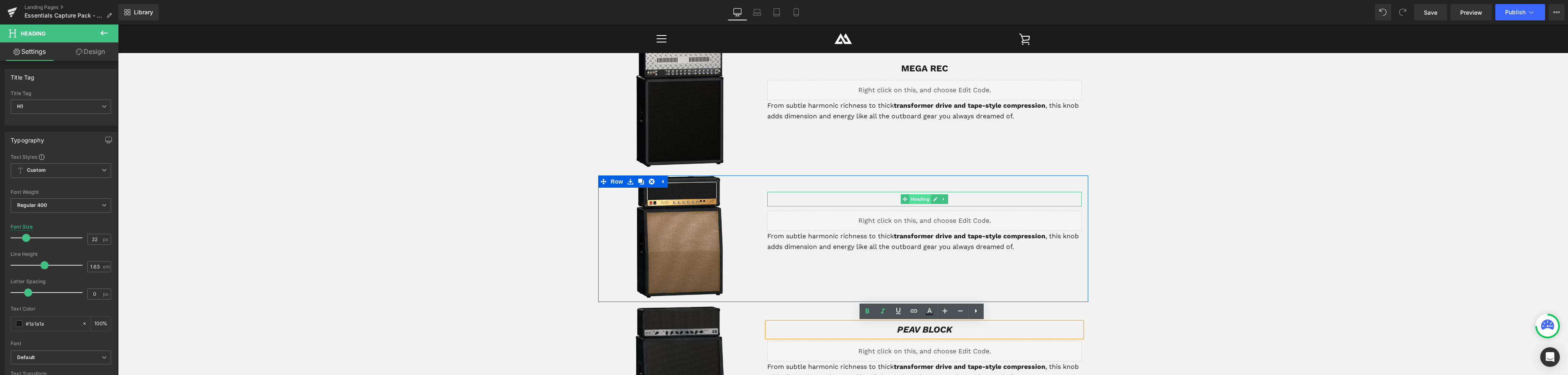
click at [917, 202] on span "Heading" at bounding box center [920, 199] width 22 height 10
click at [970, 198] on h1 "MARS 800" at bounding box center [924, 199] width 315 height 15
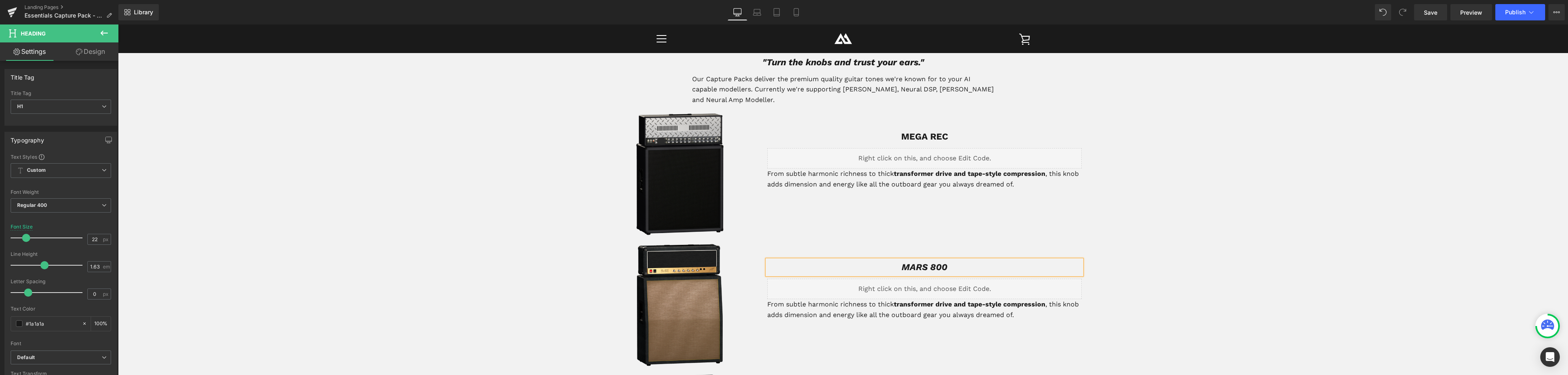
scroll to position [274, 0]
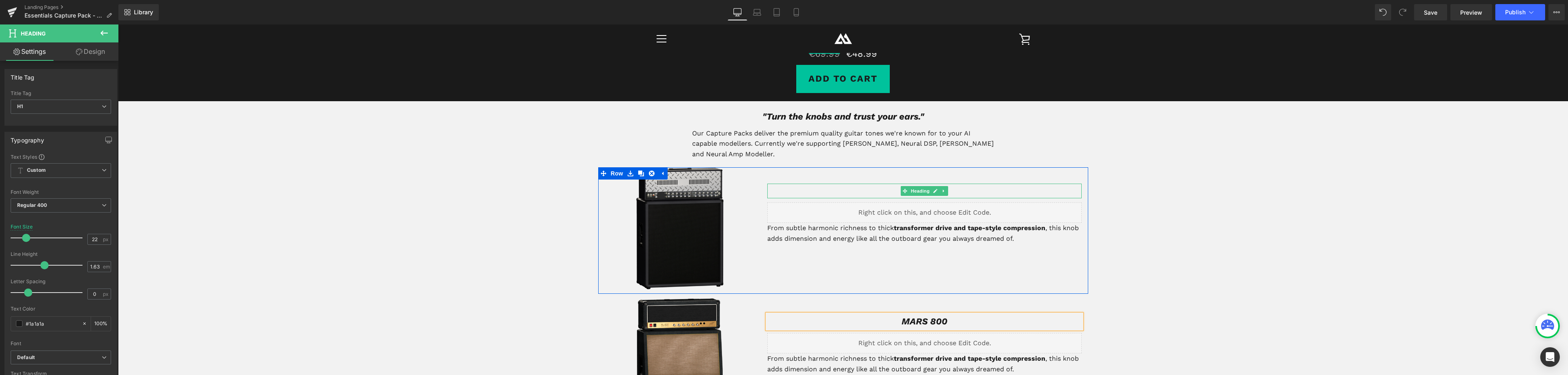
click at [941, 188] on link at bounding box center [944, 191] width 9 height 10
click at [982, 187] on h1 "MEGA REC" at bounding box center [924, 190] width 315 height 15
drag, startPoint x: 979, startPoint y: 194, endPoint x: 970, endPoint y: 194, distance: 9.0
click at [979, 192] on h1 "MEGA REC" at bounding box center [924, 190] width 315 height 15
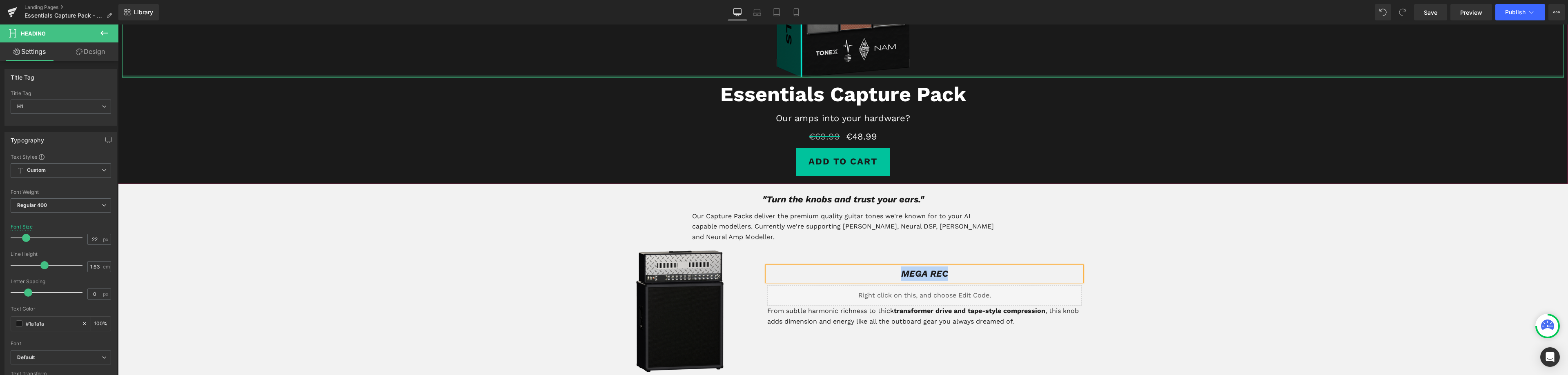
scroll to position [193, 0]
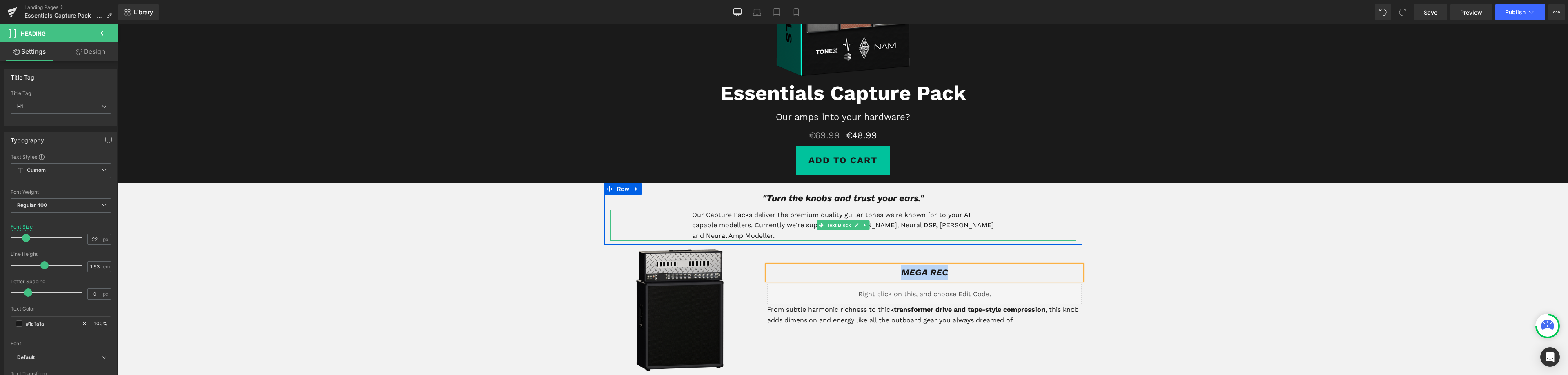
click at [752, 222] on p "Our Capture Packs deliver the premium quality guitar tones we're known for to y…" at bounding box center [843, 225] width 302 height 31
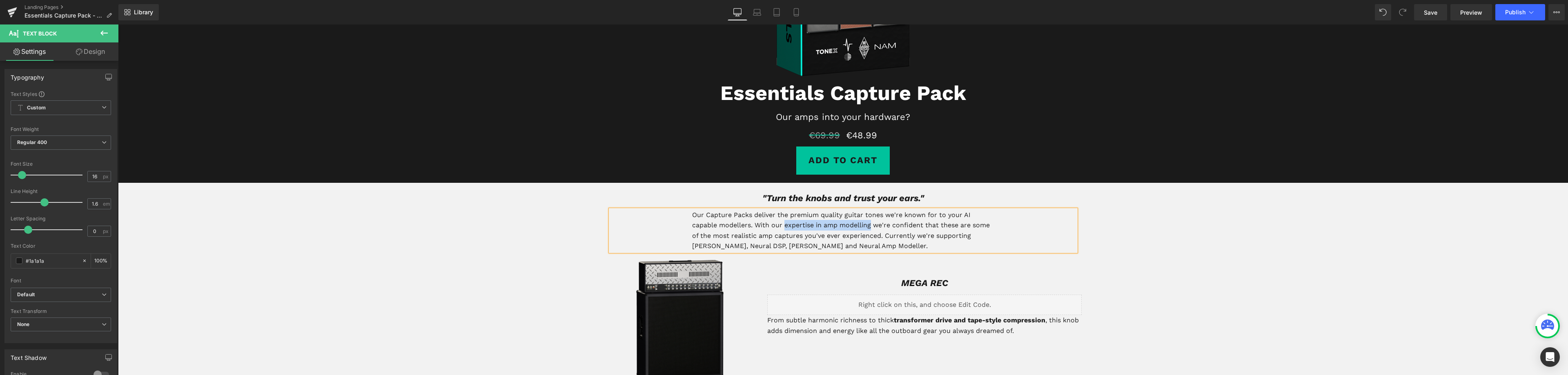
drag, startPoint x: 868, startPoint y: 226, endPoint x: 781, endPoint y: 225, distance: 87.0
click at [781, 225] on p "Our Capture Packs deliver the premium quality guitar tones we're known for to y…" at bounding box center [843, 230] width 302 height 41
click at [778, 224] on p "Our Capture Packs deliver the premium quality guitar tones we're known for to y…" at bounding box center [843, 230] width 302 height 41
drag, startPoint x: 893, startPoint y: 225, endPoint x: 869, endPoint y: 230, distance: 24.5
click at [869, 230] on p "Our Capture Packs deliver the premium quality guitar tones we're known for to y…" at bounding box center [843, 230] width 302 height 41
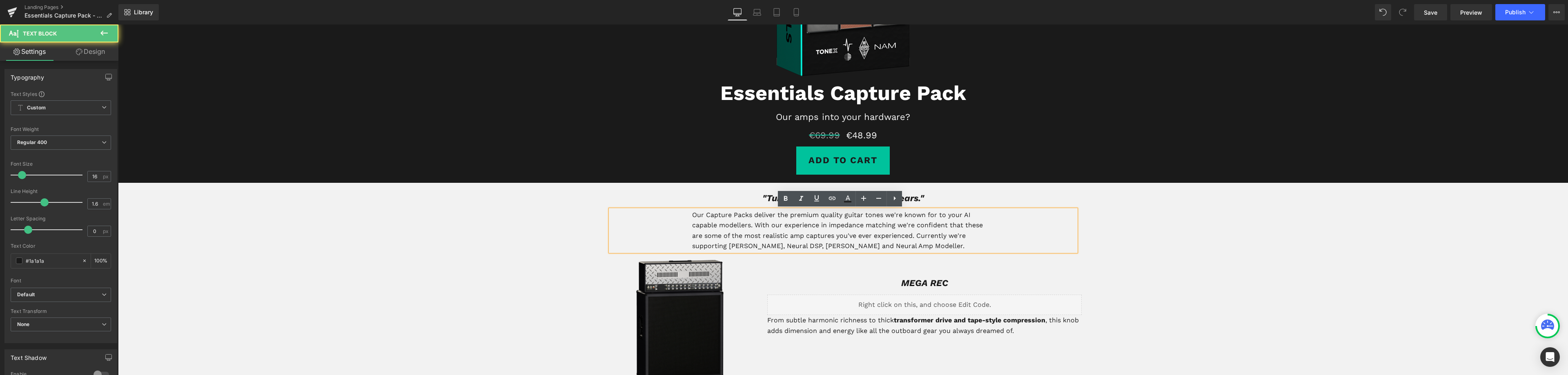
click at [896, 227] on p "Our Capture Packs deliver the premium quality guitar tones we're known for to y…" at bounding box center [843, 230] width 302 height 41
click at [920, 199] on icon ""Turn the knobs and trust your ears."" at bounding box center [843, 198] width 162 height 10
click at [914, 198] on icon ""Turn the knobs and trust your ears."" at bounding box center [843, 198] width 162 height 10
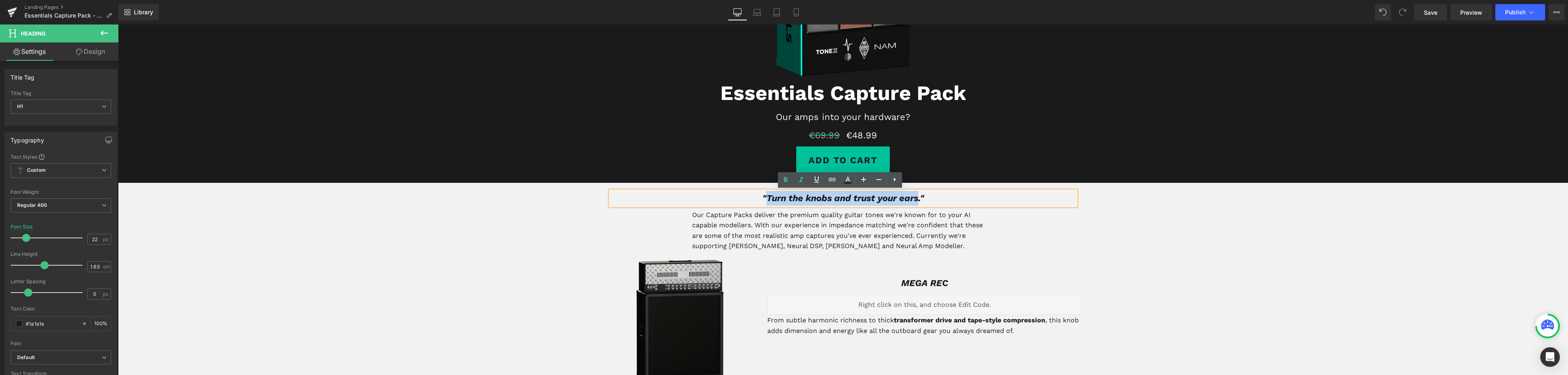
drag, startPoint x: 915, startPoint y: 200, endPoint x: 762, endPoint y: 203, distance: 153.0
click at [762, 203] on h1 ""Turn the knobs and trust your ears."" at bounding box center [843, 198] width 466 height 15
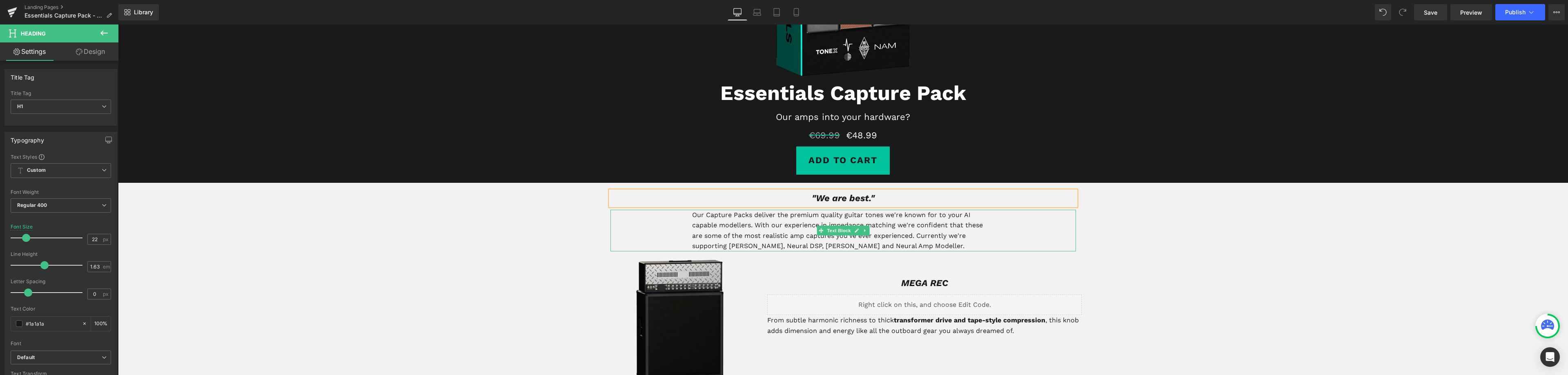
drag, startPoint x: 1007, startPoint y: 227, endPoint x: 907, endPoint y: 213, distance: 101.0
click at [907, 213] on p "Our Capture Packs deliver the premium quality guitar tones we're known for to y…" at bounding box center [843, 230] width 302 height 41
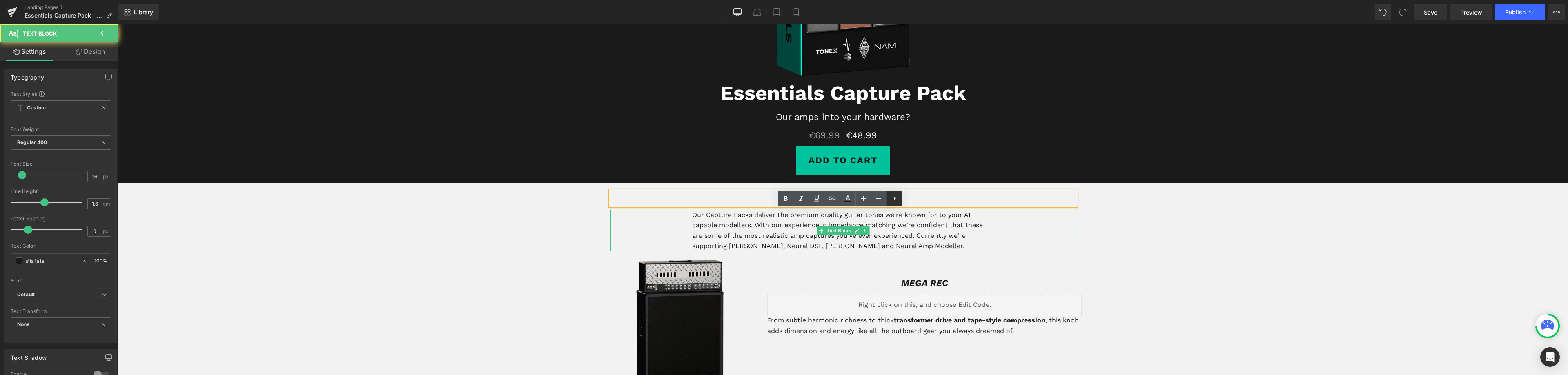
click at [889, 203] on link at bounding box center [894, 199] width 16 height 16
click at [890, 192] on link at bounding box center [886, 199] width 16 height 16
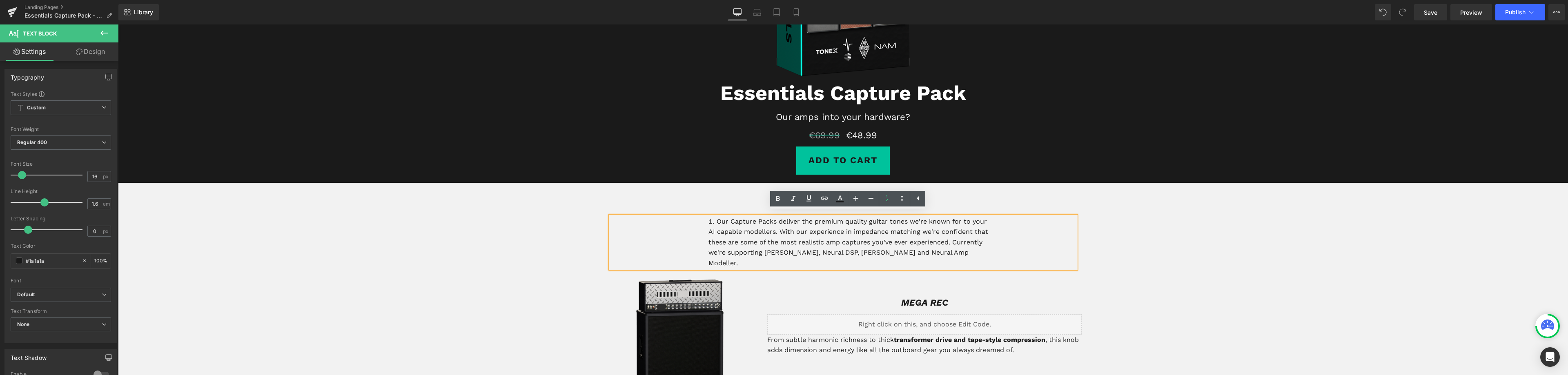
click at [1083, 208] on div ""We are best." Heading Our Capture Packs deliver the premium quality guitar ton…" at bounding box center [843, 229] width 490 height 92
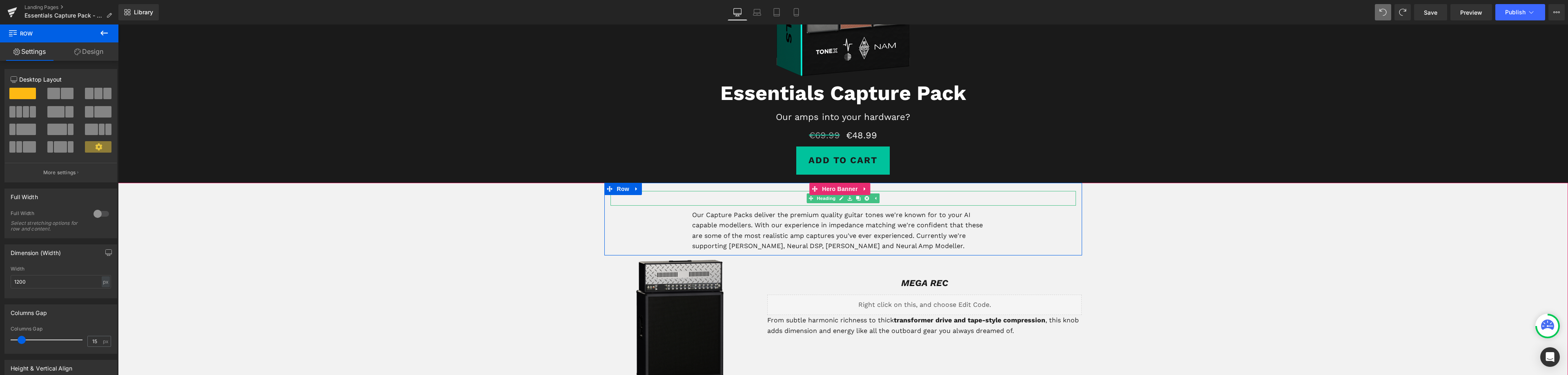
click at [884, 201] on h1 ""We are best."" at bounding box center [843, 198] width 466 height 15
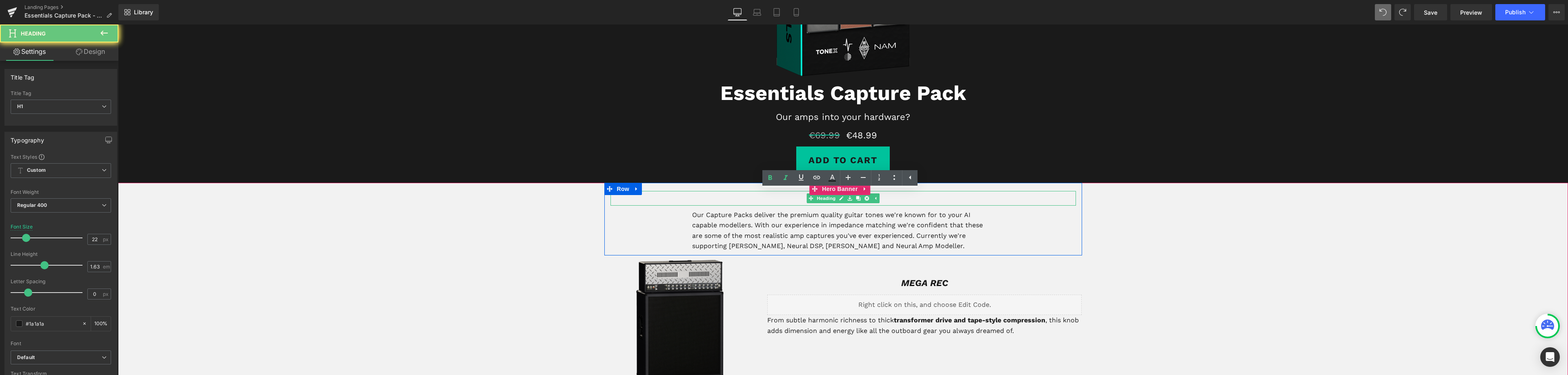
click at [892, 198] on h1 ""We are best."" at bounding box center [843, 198] width 466 height 15
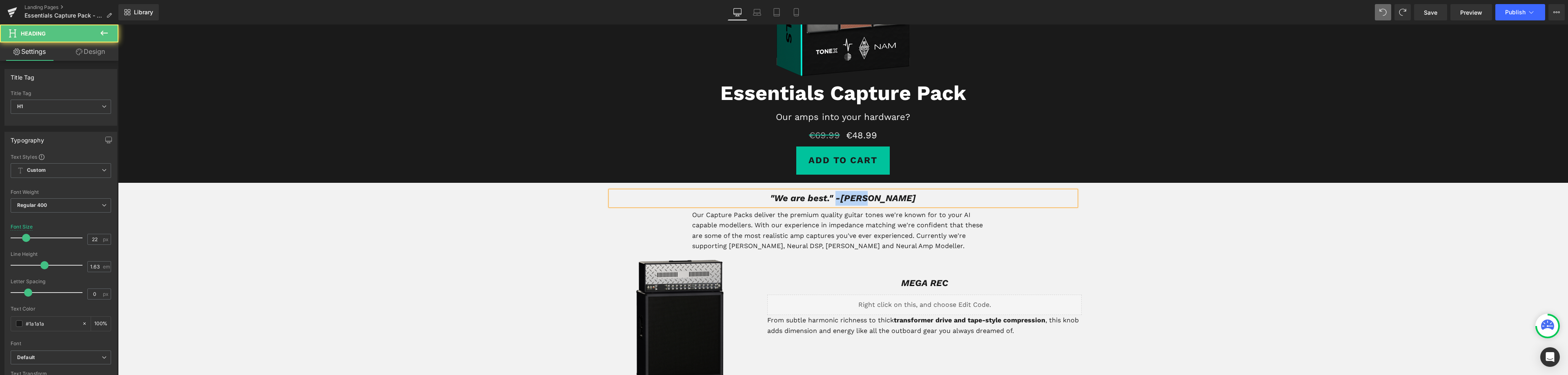
drag, startPoint x: 858, startPoint y: 200, endPoint x: 893, endPoint y: 201, distance: 35.0
click at [893, 201] on h1 ""We are best." -Mikko" at bounding box center [843, 198] width 466 height 15
click at [905, 192] on h1 ""We are best." -Mikko" at bounding box center [843, 198] width 466 height 15
drag, startPoint x: 897, startPoint y: 198, endPoint x: 858, endPoint y: 203, distance: 39.3
click at [858, 203] on h1 ""We are best." -Mikko" at bounding box center [843, 198] width 466 height 15
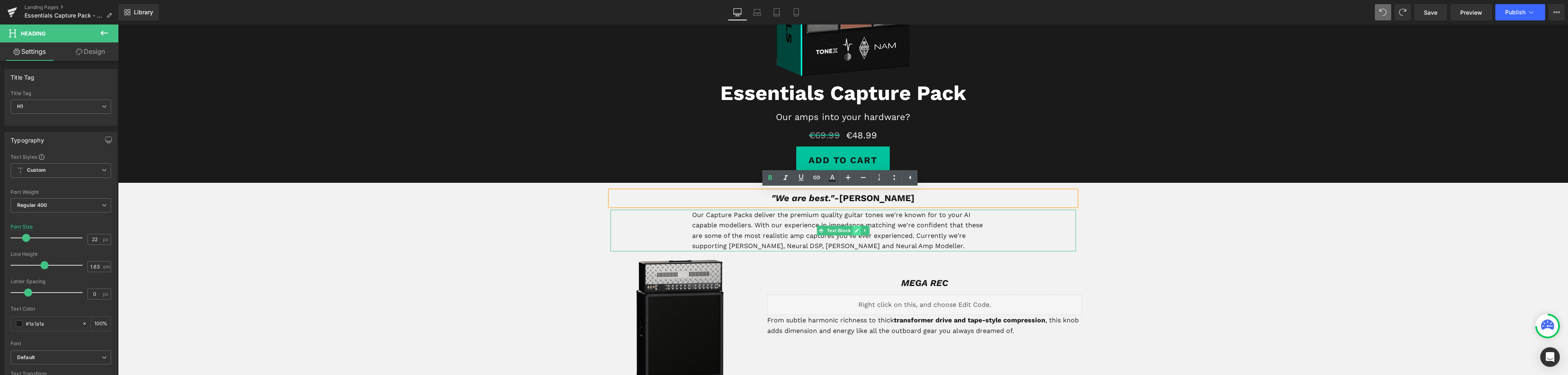
click at [854, 226] on link at bounding box center [856, 230] width 9 height 10
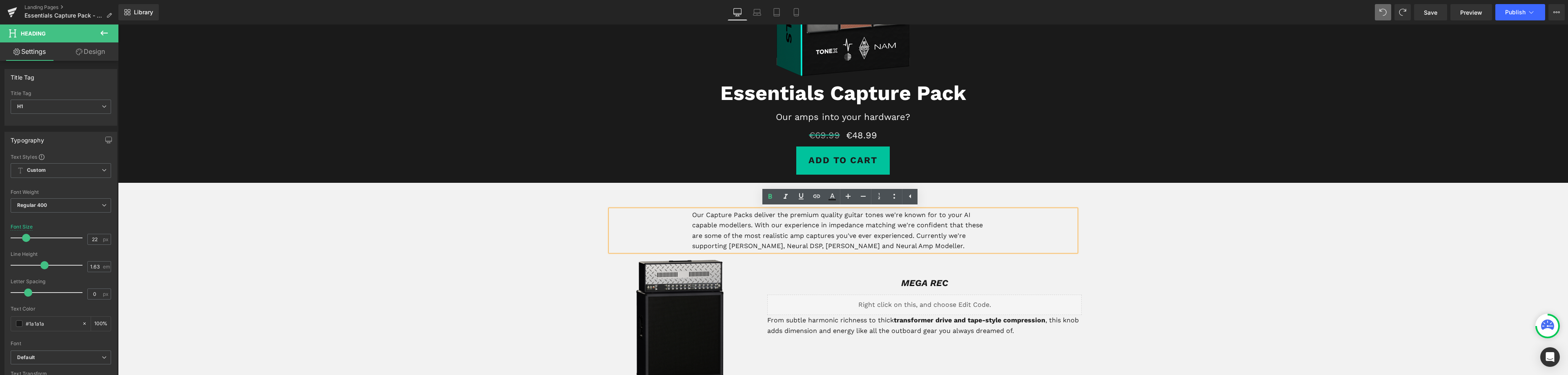
drag, startPoint x: 917, startPoint y: 233, endPoint x: 931, endPoint y: 225, distance: 16.1
click at [918, 232] on p "Our Capture Packs deliver the premium quality guitar tones we're known for to y…" at bounding box center [843, 230] width 302 height 41
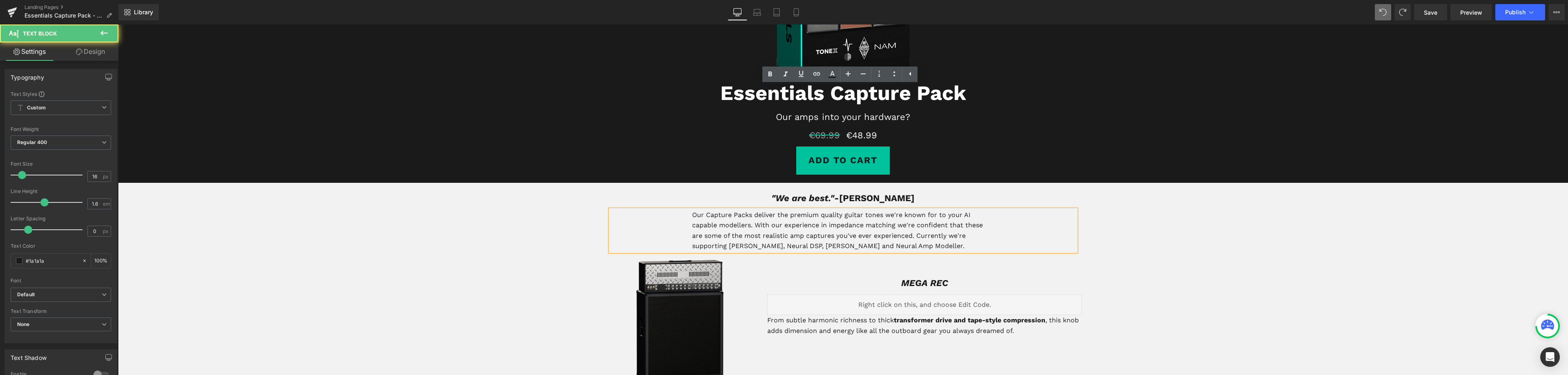
scroll to position [315, 0]
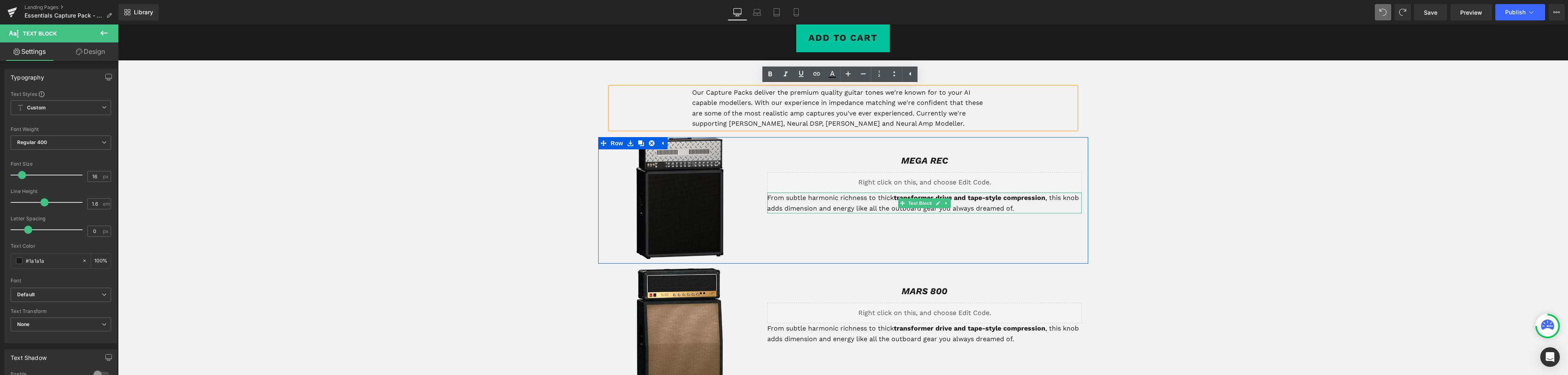
click at [887, 205] on p "From subtle harmonic richness to thick transformer drive and tape-style compres…" at bounding box center [924, 203] width 315 height 21
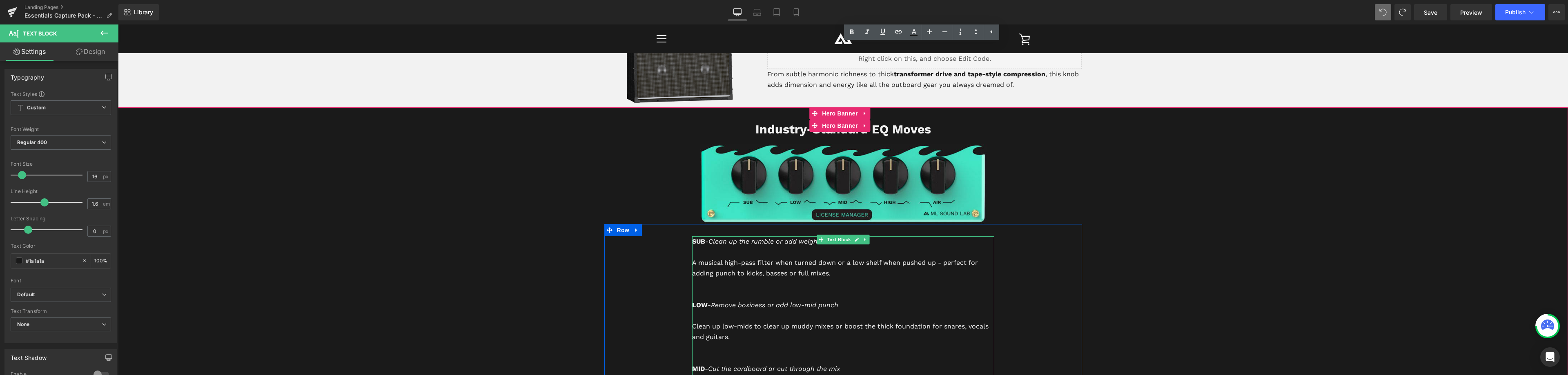
scroll to position [1376, 0]
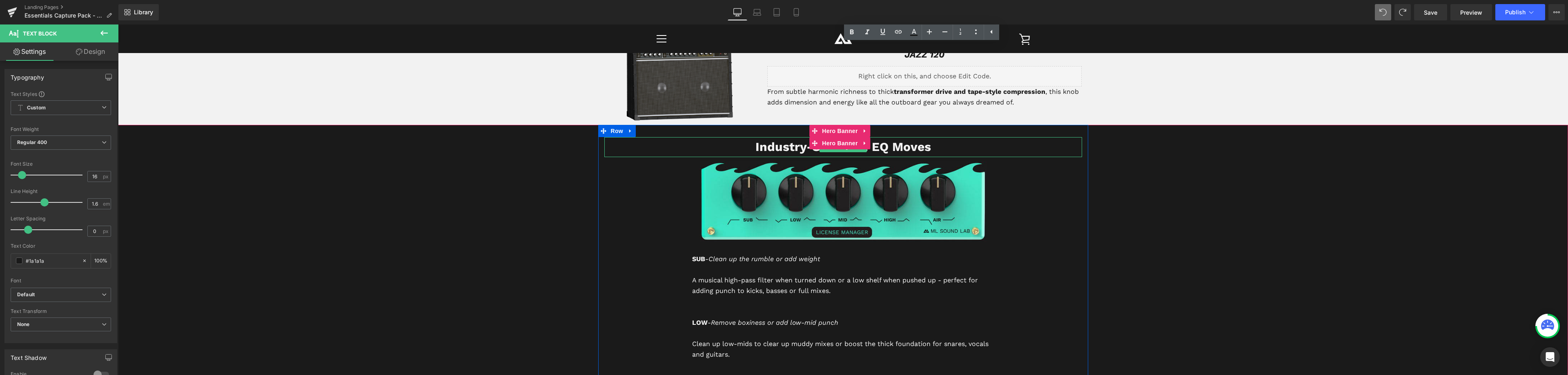
click at [757, 146] on b "Industry-Standard EQ Moves" at bounding box center [843, 146] width 175 height 15
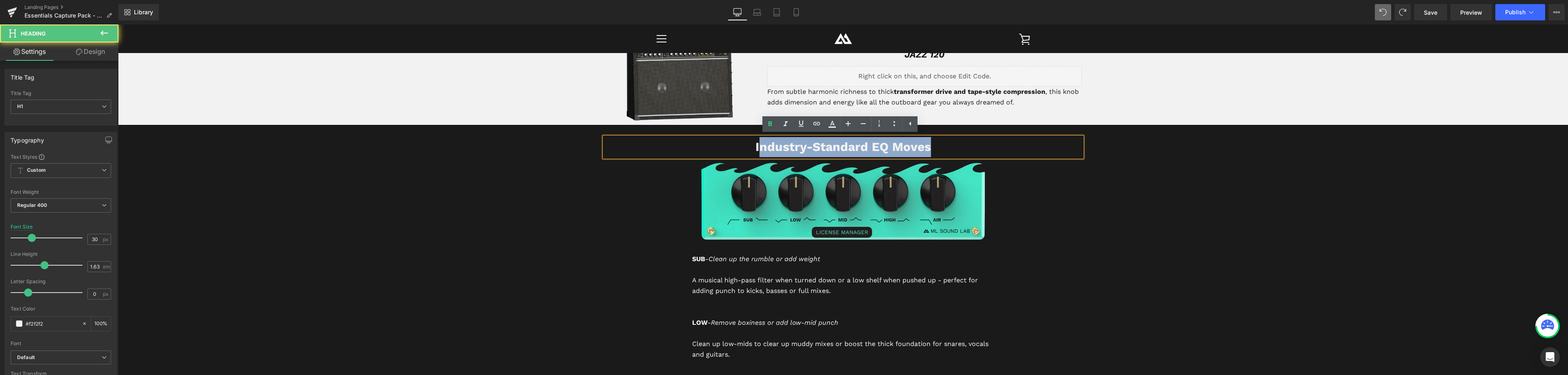
drag, startPoint x: 759, startPoint y: 146, endPoint x: 935, endPoint y: 146, distance: 176.0
click at [935, 146] on h1 "Industry-Standard EQ Moves" at bounding box center [843, 147] width 477 height 20
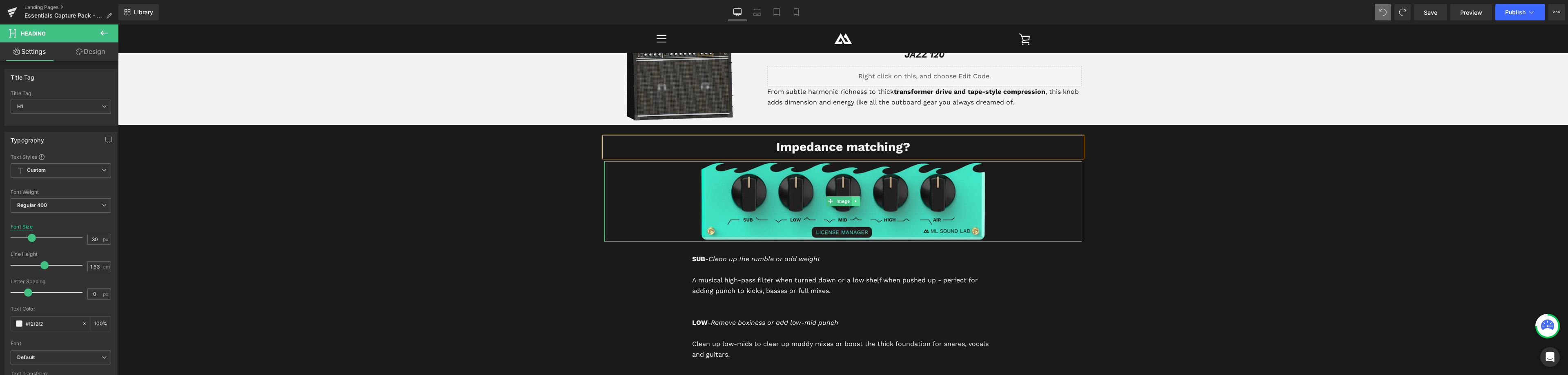
click at [855, 201] on icon at bounding box center [855, 201] width 1 height 3
click at [858, 201] on icon at bounding box center [859, 201] width 5 height 5
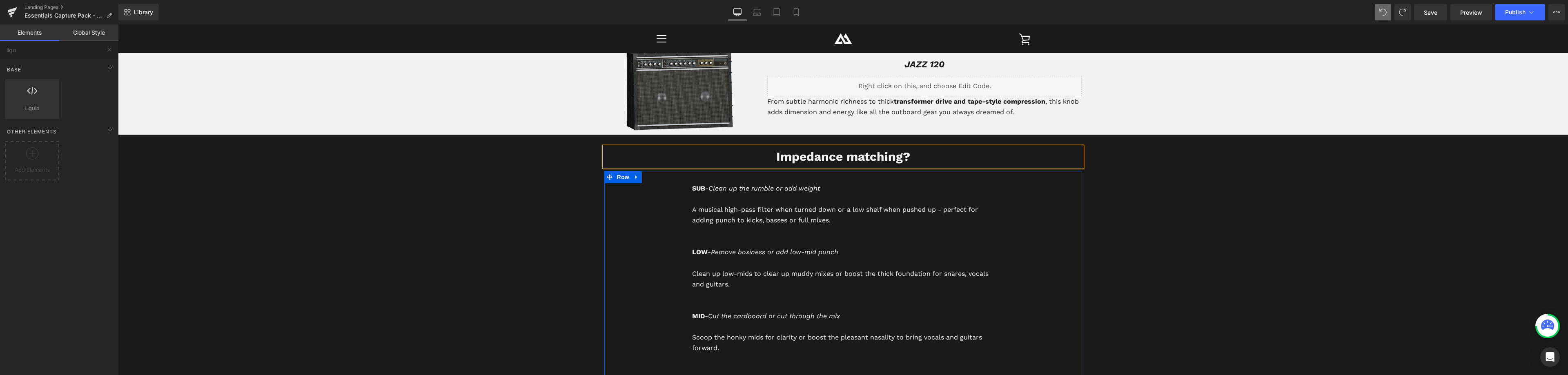
scroll to position [1335, 0]
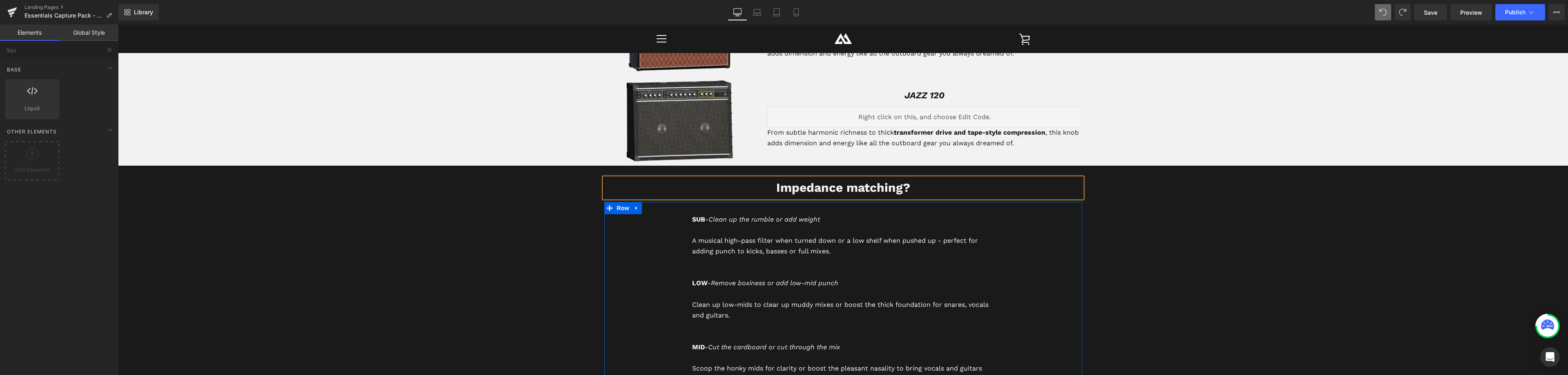
click at [734, 220] on icon "Clean up the rumble or add weight" at bounding box center [764, 219] width 112 height 8
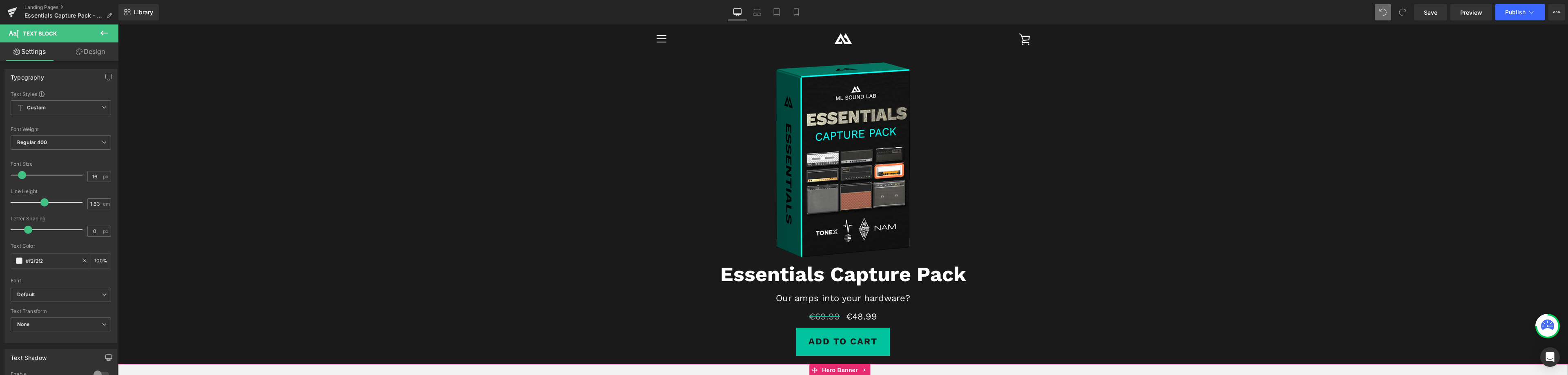
scroll to position [0, 0]
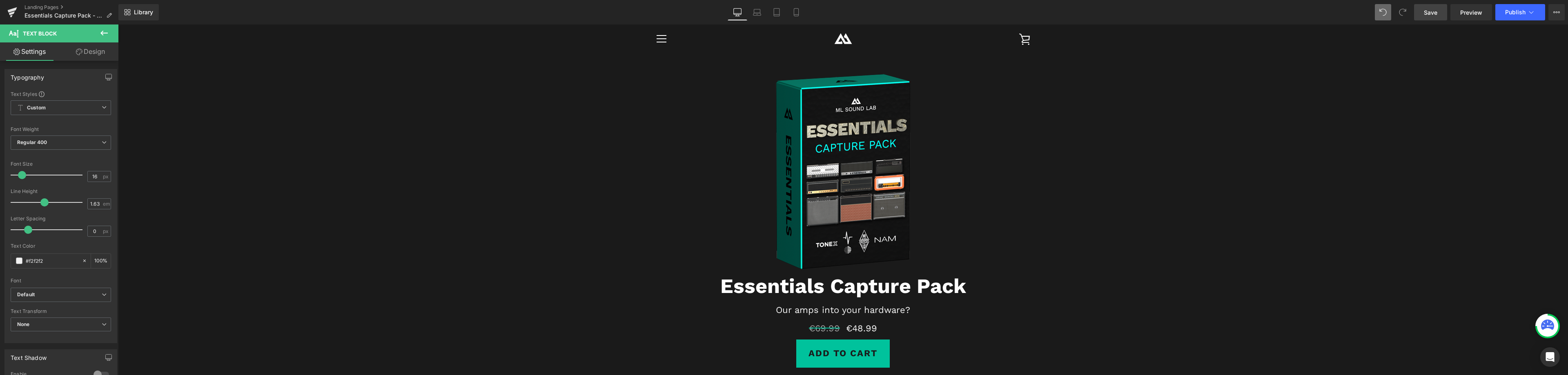
click at [1433, 14] on span "Save" at bounding box center [1431, 12] width 14 height 9
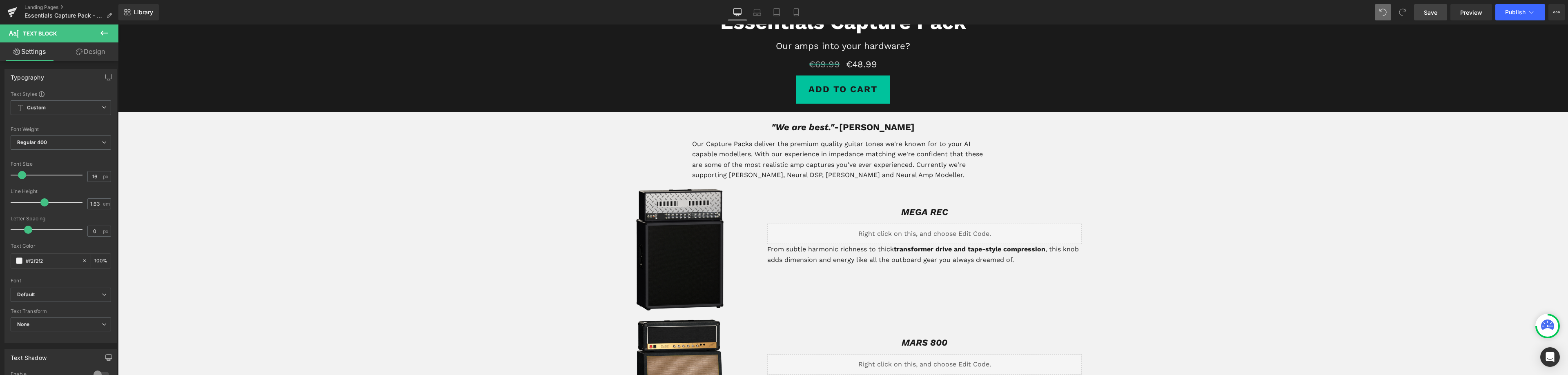
scroll to position [286, 0]
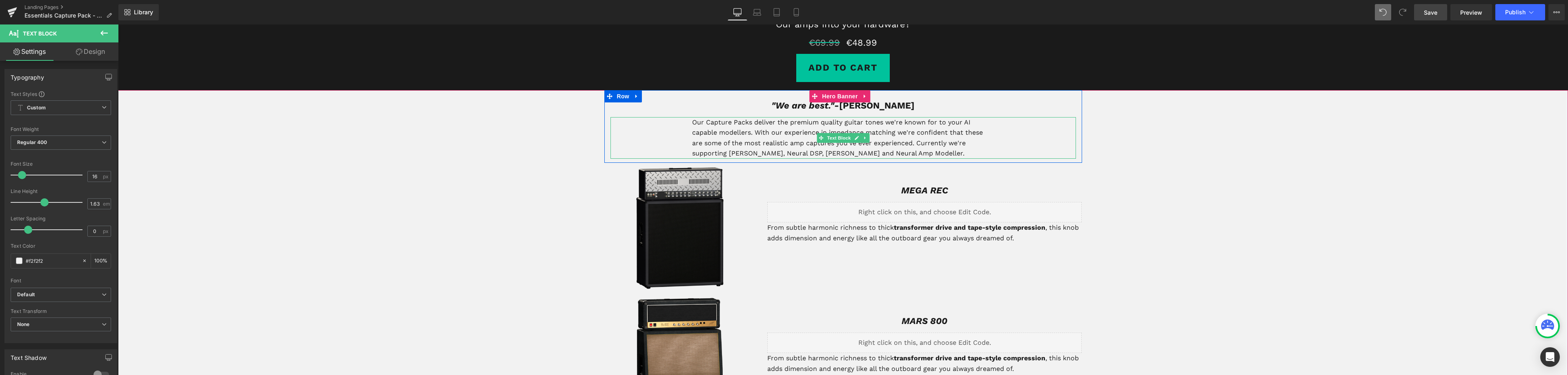
click at [894, 134] on p "Our Capture Packs deliver the premium quality guitar tones we're known for to y…" at bounding box center [843, 138] width 302 height 41
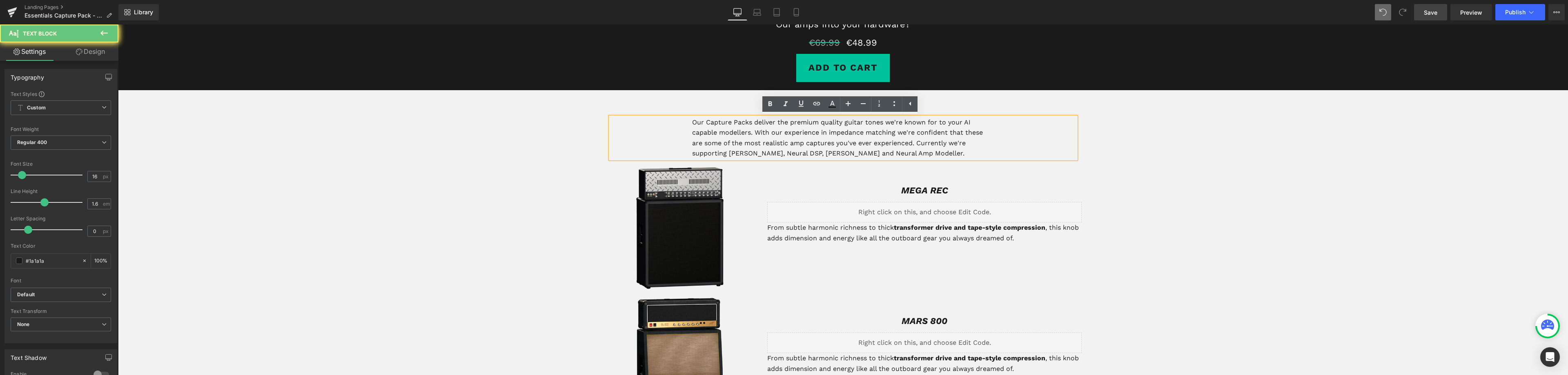
click at [894, 130] on p "Our Capture Packs deliver the premium quality guitar tones we're known for to y…" at bounding box center [843, 138] width 302 height 41
click at [822, 133] on p "Our Capture Packs deliver the premium quality guitar tones we're known for to y…" at bounding box center [843, 138] width 302 height 41
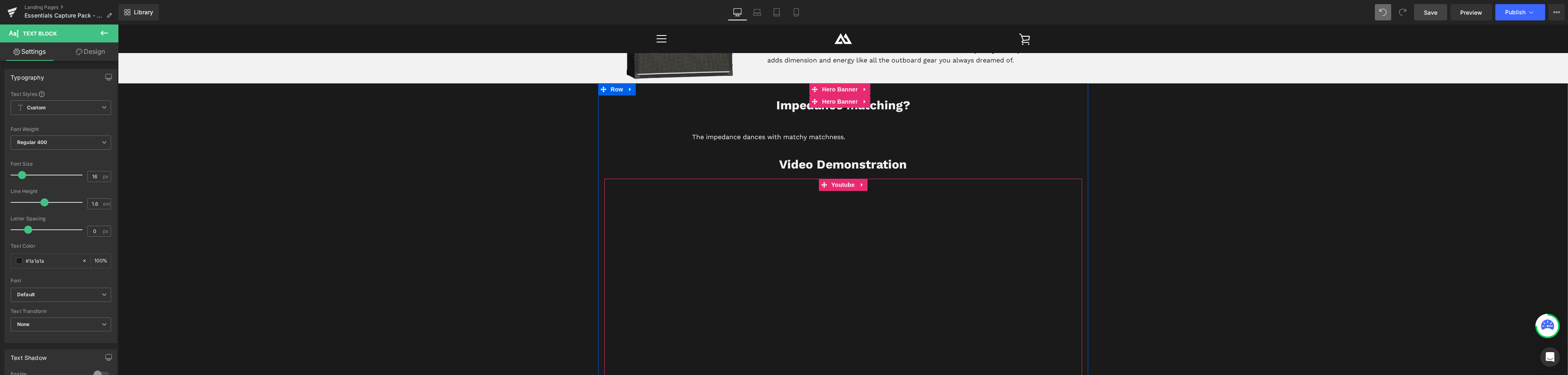
scroll to position [1428, 0]
click at [798, 137] on p "The impedance dances with matchy matchness." at bounding box center [843, 137] width 302 height 11
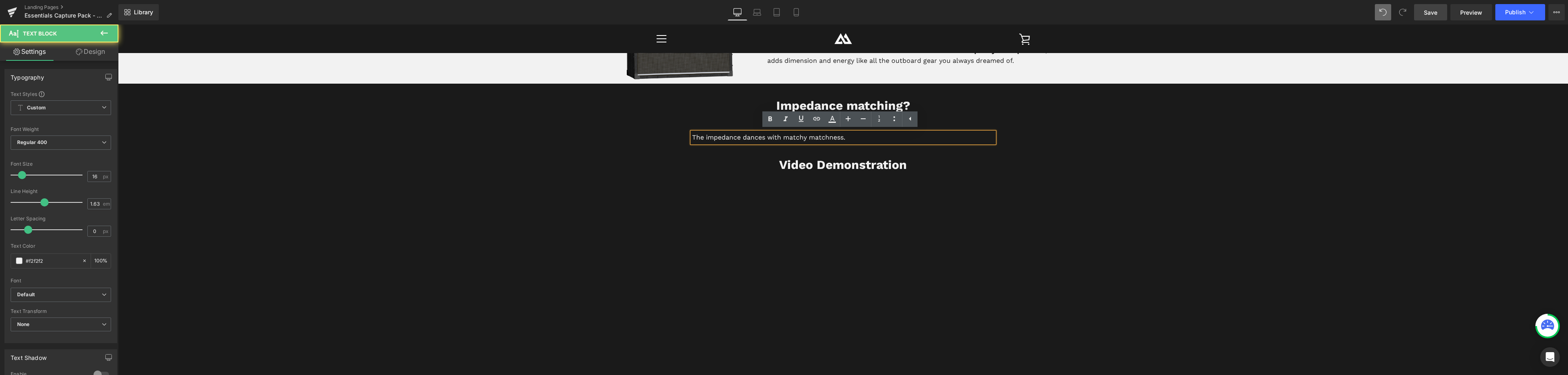
drag, startPoint x: 852, startPoint y: 138, endPoint x: 688, endPoint y: 136, distance: 164.0
click at [692, 136] on div "The impedance dances with matchy matchness." at bounding box center [843, 137] width 302 height 11
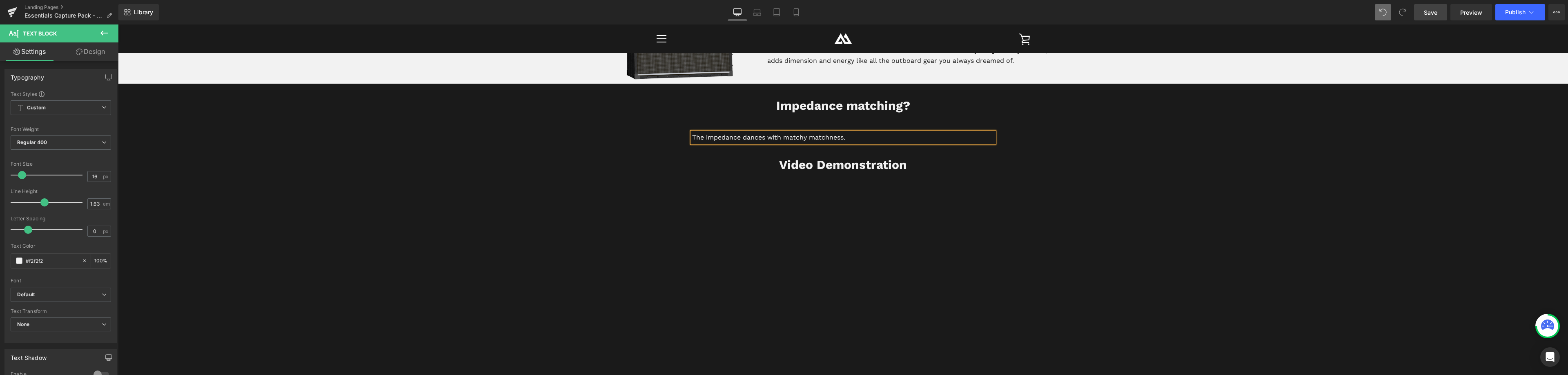
click at [853, 137] on p "The impedance dances with matchy matchness." at bounding box center [843, 137] width 302 height 11
copy p "The impedance dances with matchy matchness."
click at [862, 136] on p "The impedance dances with matchy matchness." at bounding box center [843, 137] width 302 height 11
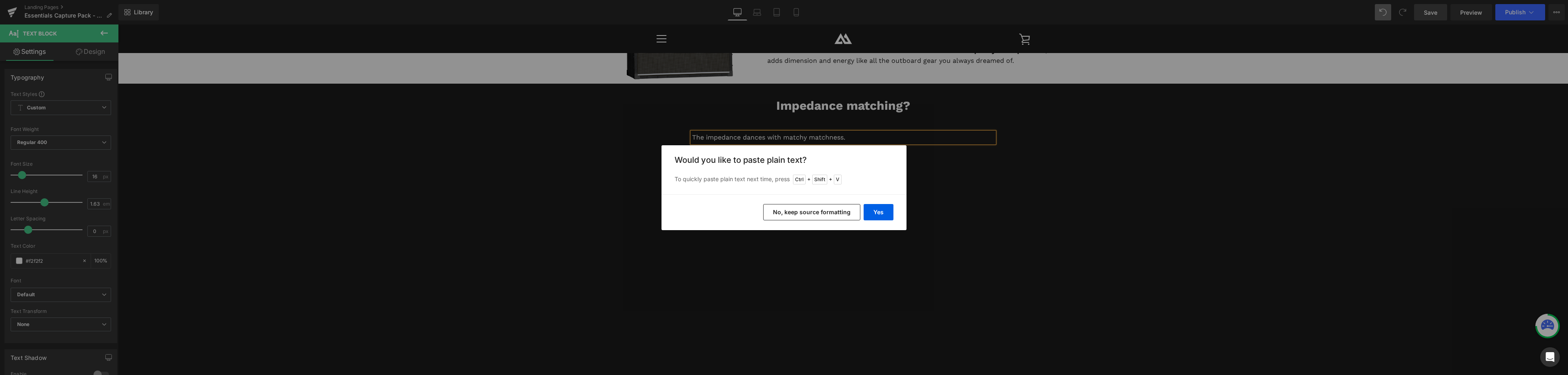
click at [807, 209] on button "No, keep source formatting" at bounding box center [811, 211] width 97 height 17
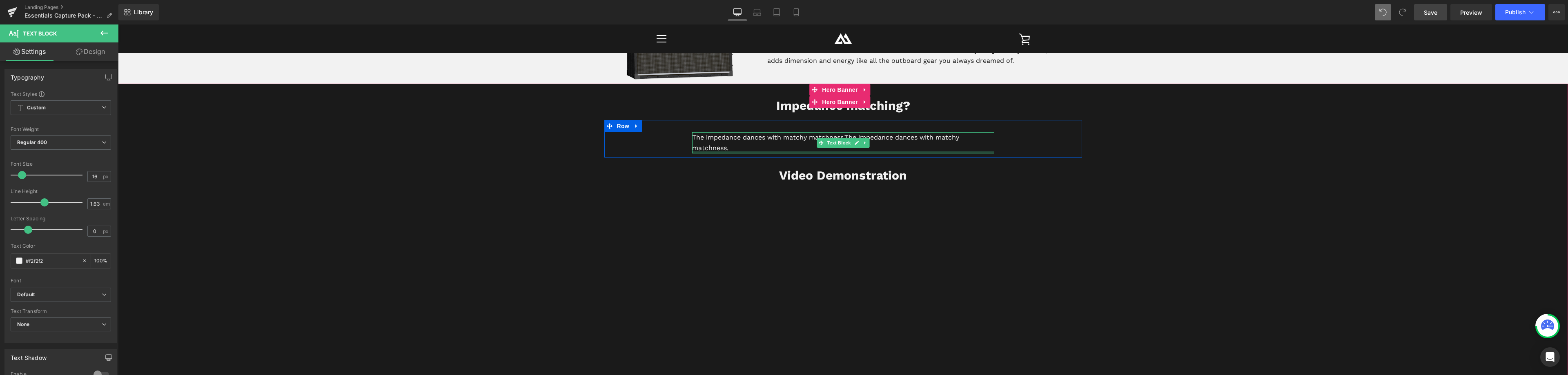
click at [755, 154] on div at bounding box center [843, 156] width 477 height 4
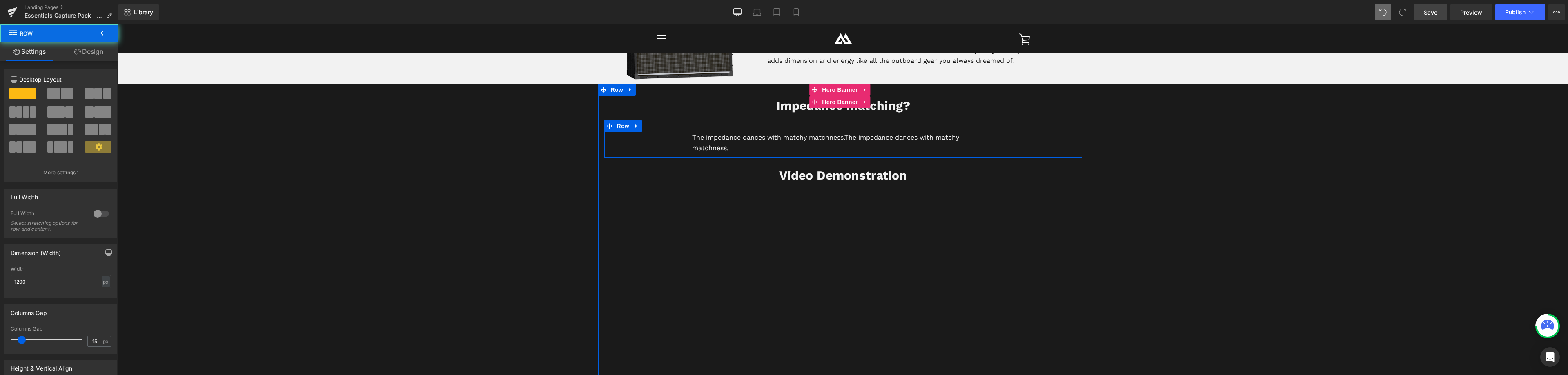
click at [752, 149] on p "The impedance dances with matchy matchness. The impedance dances with matchy ma…" at bounding box center [843, 143] width 302 height 22
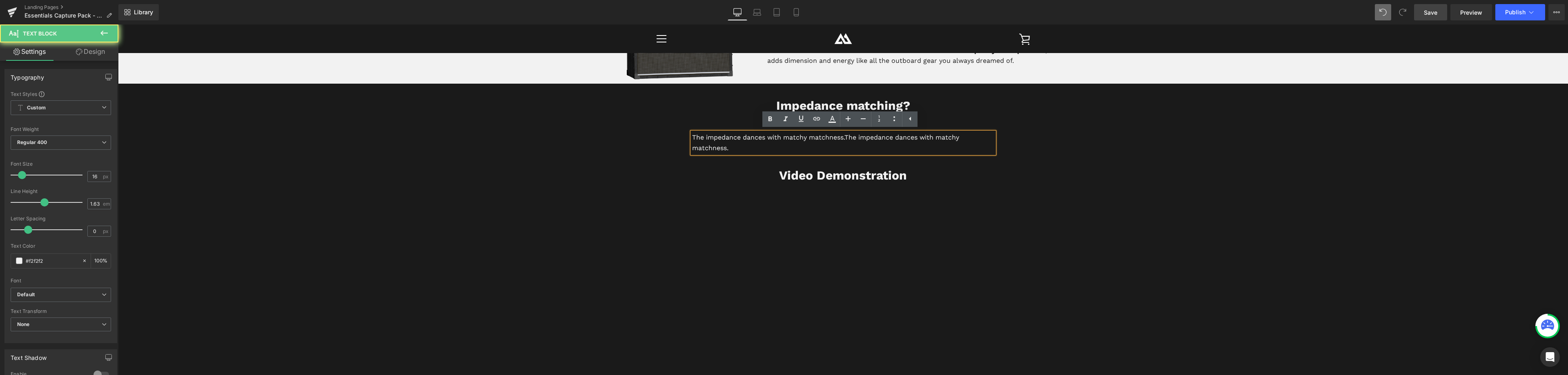
click at [738, 152] on p "The impedance dances with matchy matchness. The impedance dances with matchy ma…" at bounding box center [843, 143] width 302 height 22
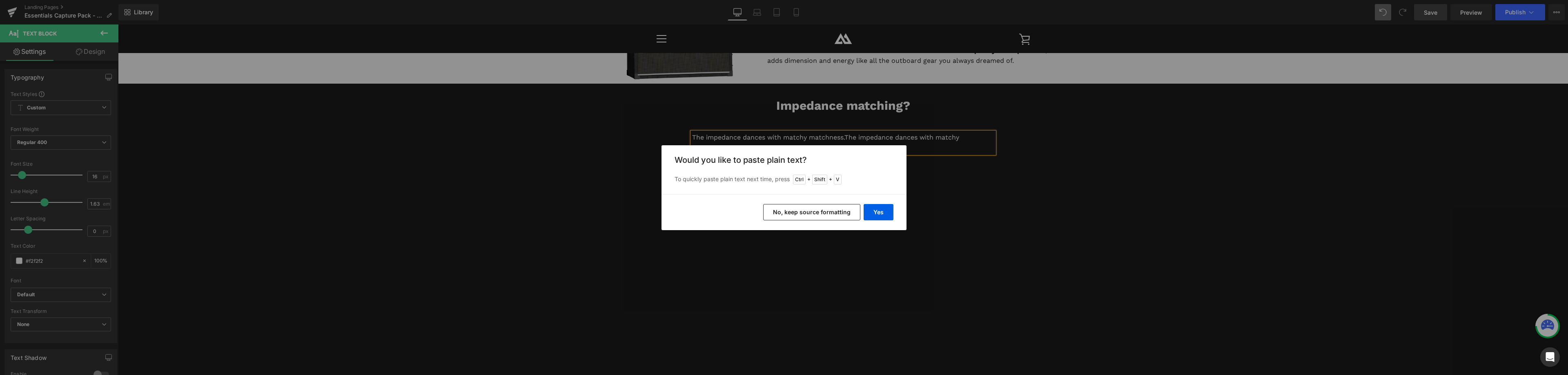
click at [808, 212] on button "No, keep source formatting" at bounding box center [811, 211] width 97 height 17
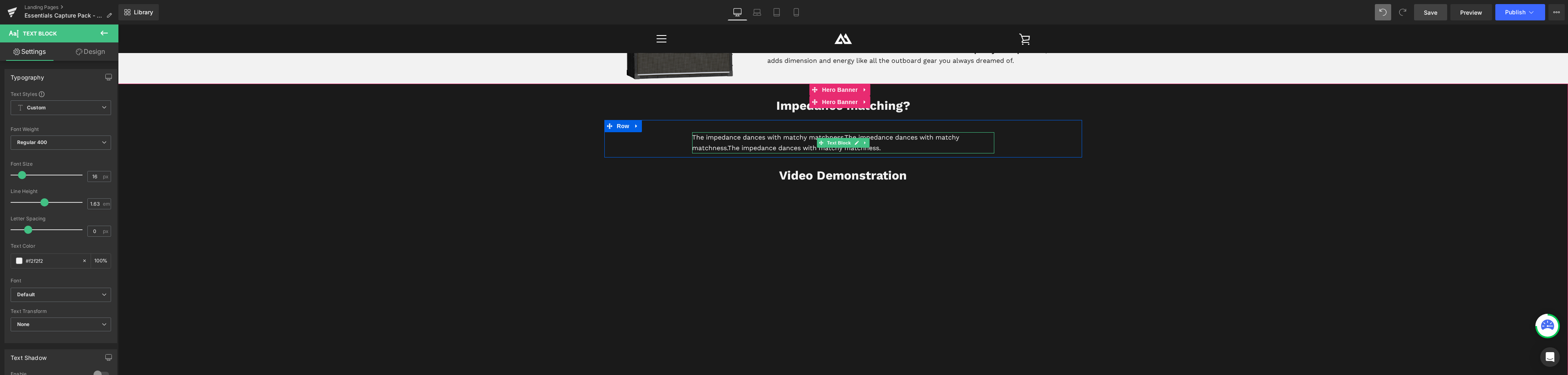
click at [894, 149] on p "The impedance dances with matchy matchness. The impedance dances with matchy ma…" at bounding box center [843, 143] width 302 height 22
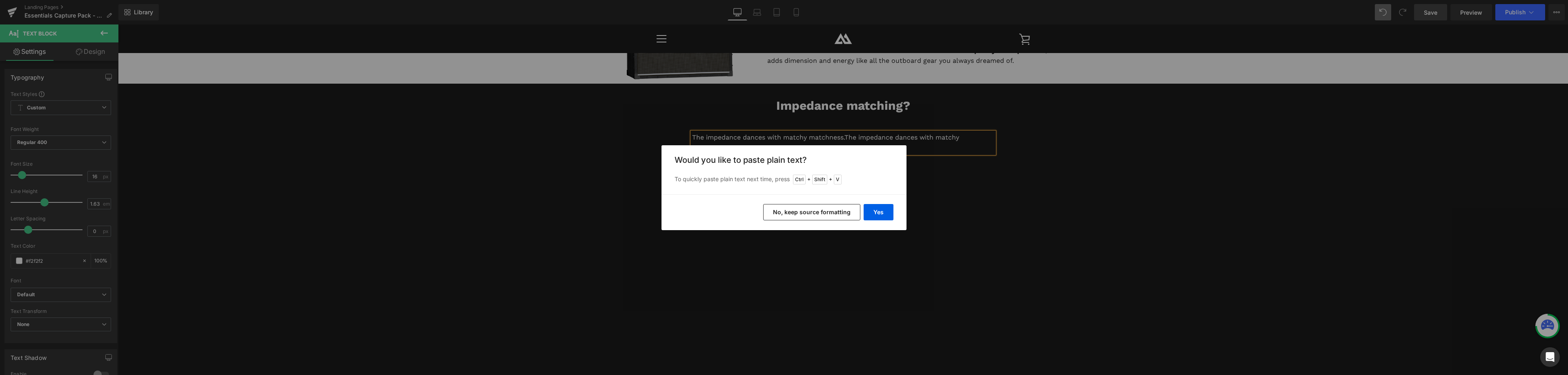
drag, startPoint x: 793, startPoint y: 210, endPoint x: 675, endPoint y: 185, distance: 120.6
click at [793, 210] on button "No, keep source formatting" at bounding box center [811, 211] width 97 height 17
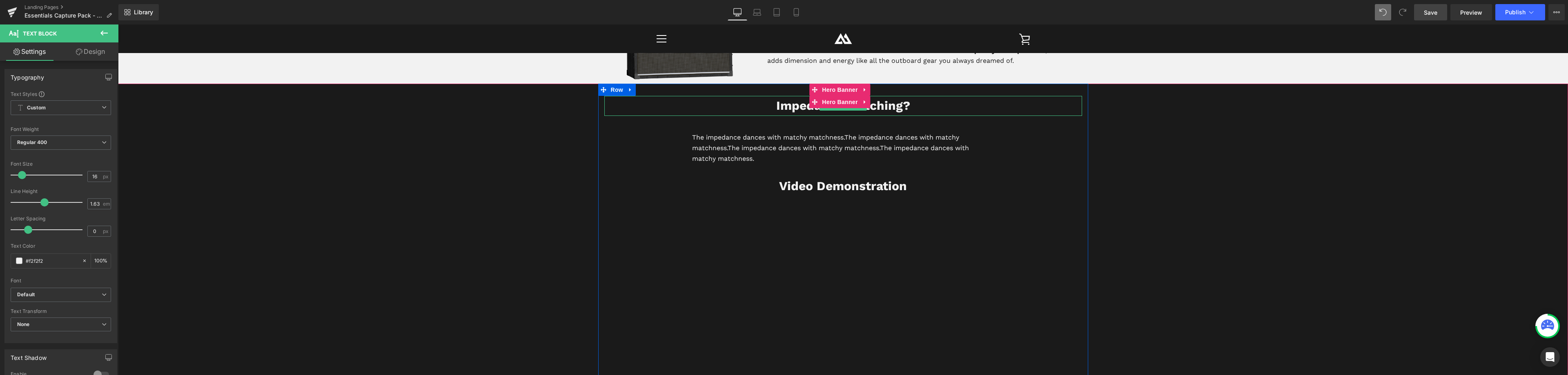
click at [893, 107] on b "Impedance matching?" at bounding box center [843, 105] width 134 height 15
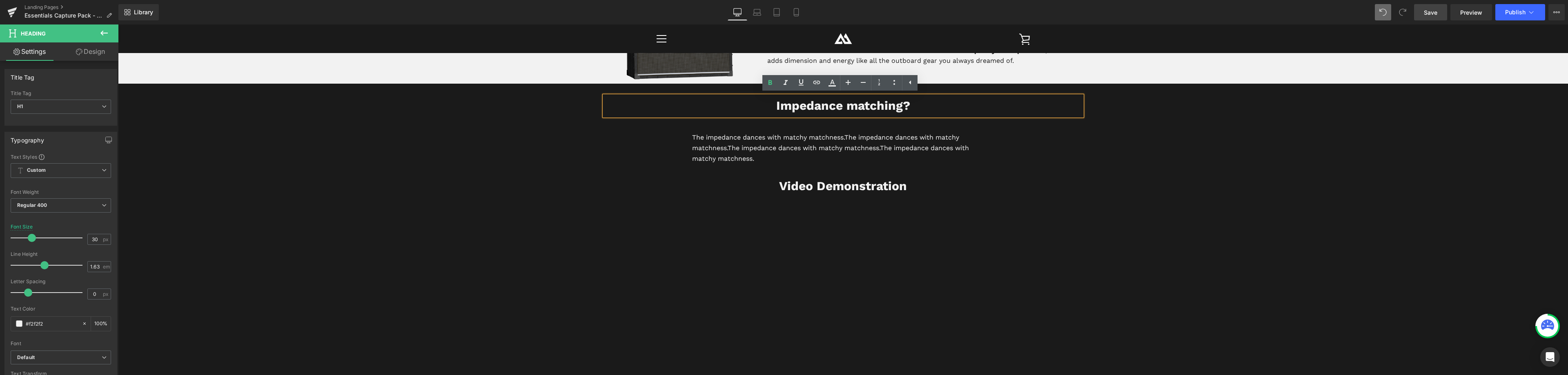
click at [903, 107] on b "Impedance matching?" at bounding box center [843, 105] width 134 height 15
click at [964, 109] on h1 "IRs, Amp Settings & Impedance?" at bounding box center [843, 106] width 477 height 20
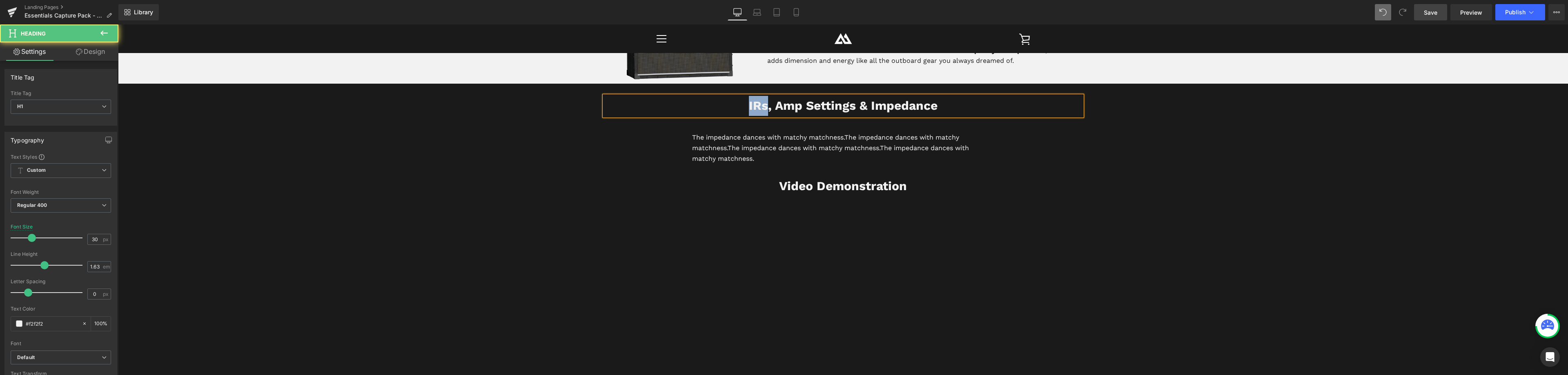
drag, startPoint x: 764, startPoint y: 107, endPoint x: 746, endPoint y: 104, distance: 18.2
click at [749, 104] on b "IRs, Amp Settings & Impedance" at bounding box center [843, 105] width 188 height 15
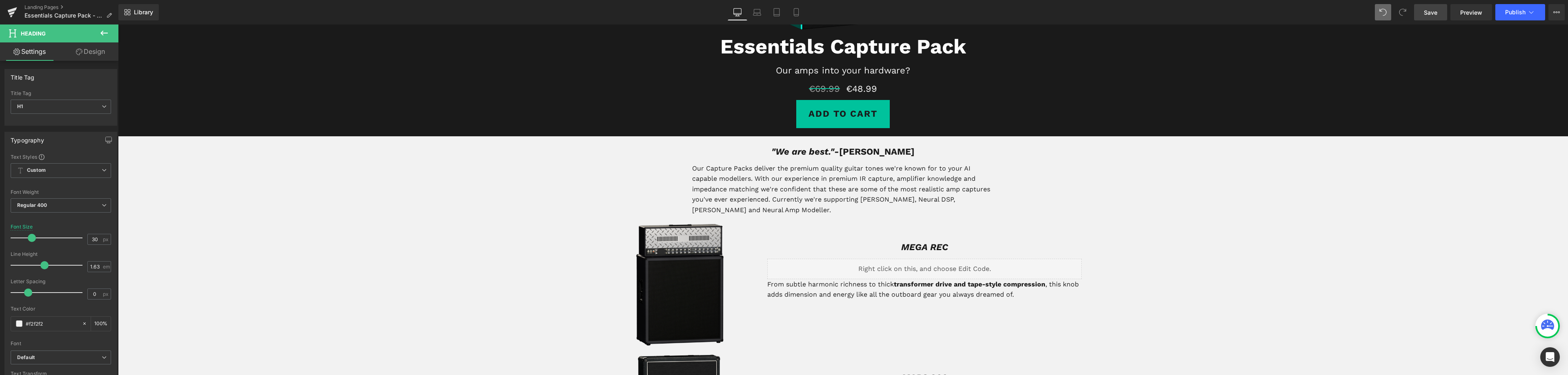
scroll to position [245, 0]
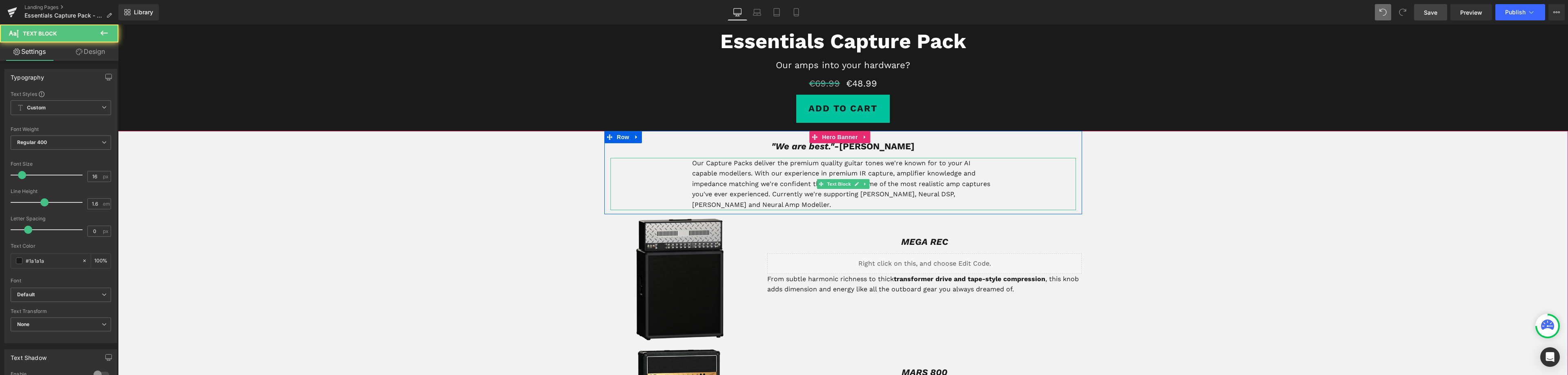
drag, startPoint x: 888, startPoint y: 172, endPoint x: 858, endPoint y: 174, distance: 30.1
click at [858, 174] on p "Our Capture Packs deliver the premium quality guitar tones we're known for to y…" at bounding box center [843, 183] width 302 height 52
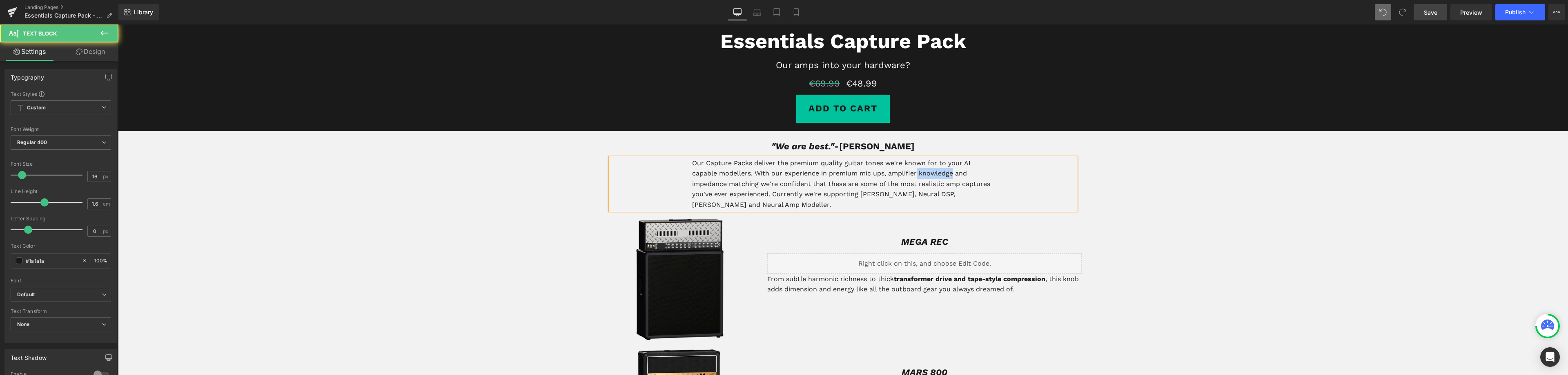
drag, startPoint x: 951, startPoint y: 173, endPoint x: 914, endPoint y: 174, distance: 37.0
click at [914, 174] on p "Our Capture Packs deliver the premium quality guitar tones we're known for to y…" at bounding box center [843, 183] width 302 height 52
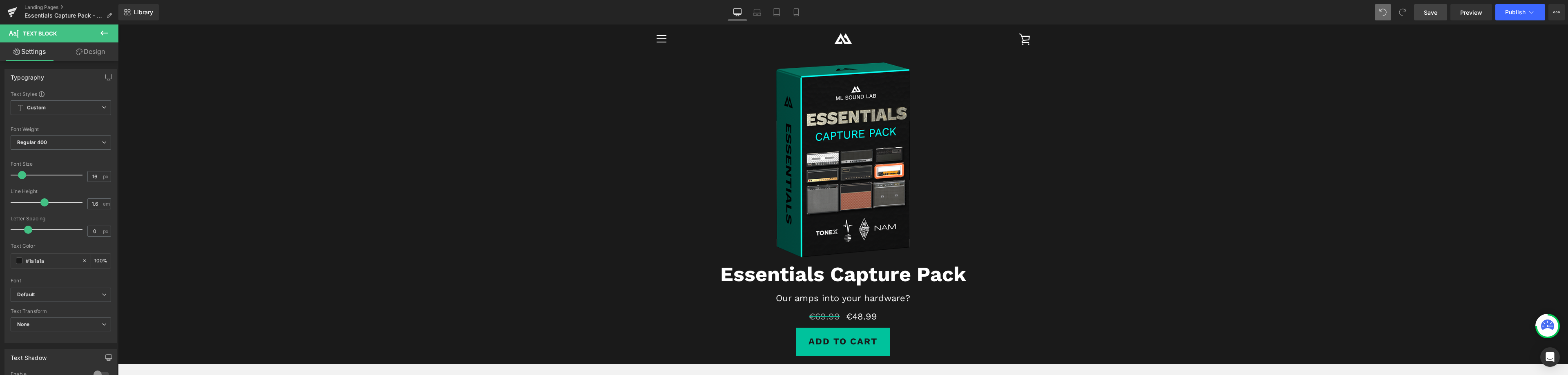
scroll to position [0, 0]
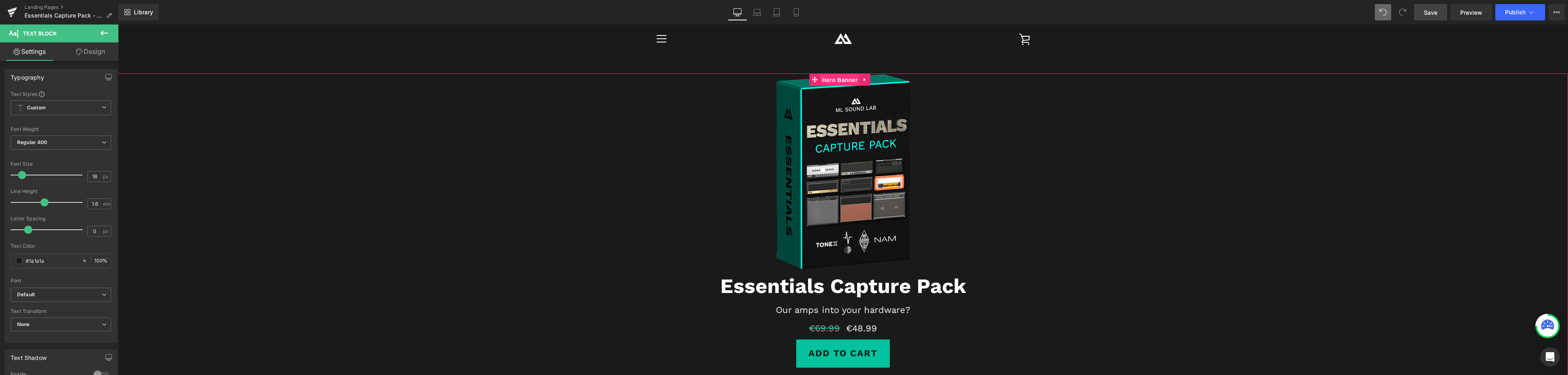
click at [832, 79] on span "Hero Banner" at bounding box center [839, 79] width 39 height 12
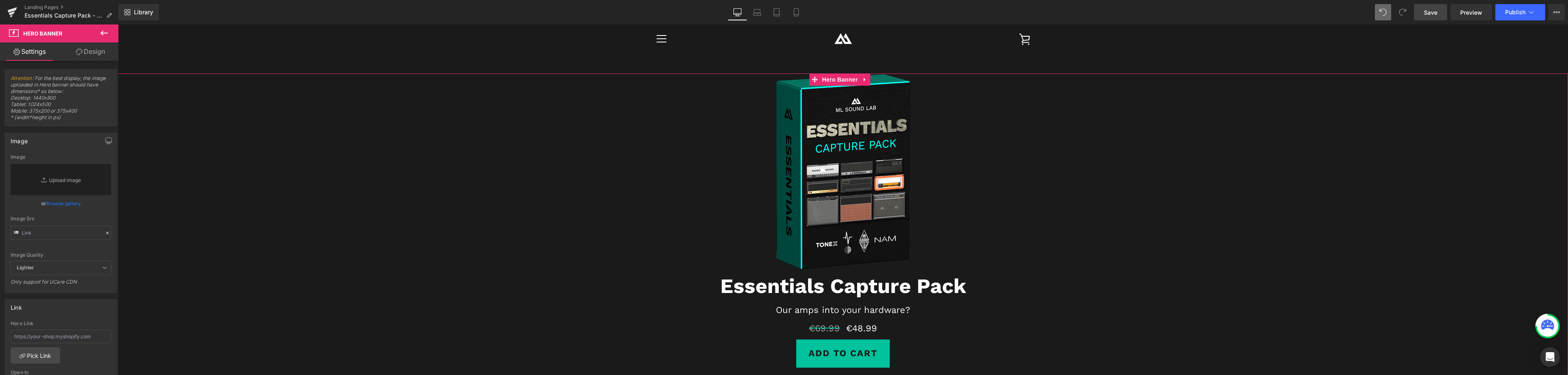
click at [90, 54] on link "Design" at bounding box center [90, 51] width 59 height 19
click at [0, 0] on div "Spacing" at bounding box center [0, 0] width 0 height 0
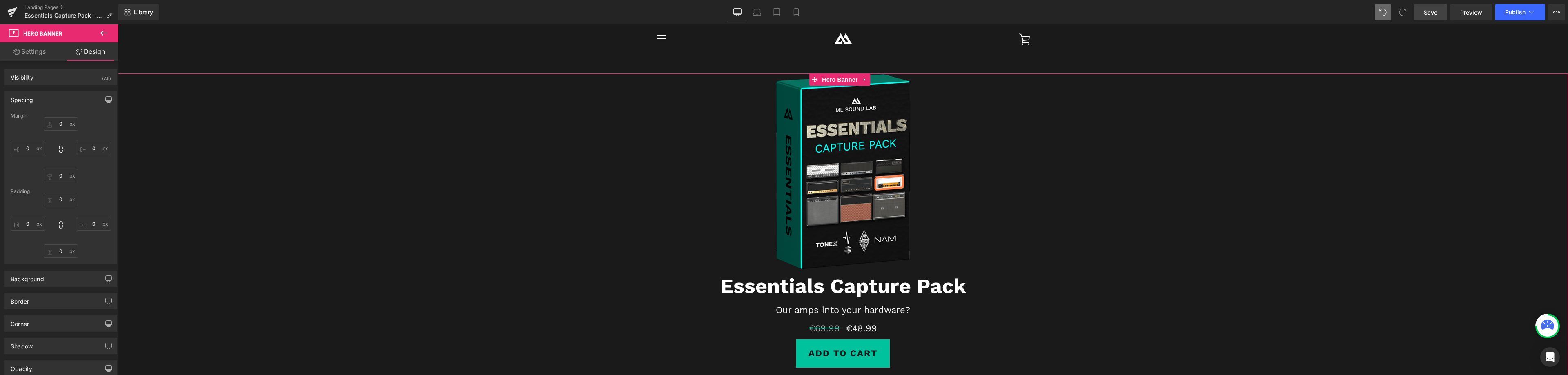
type input "0"
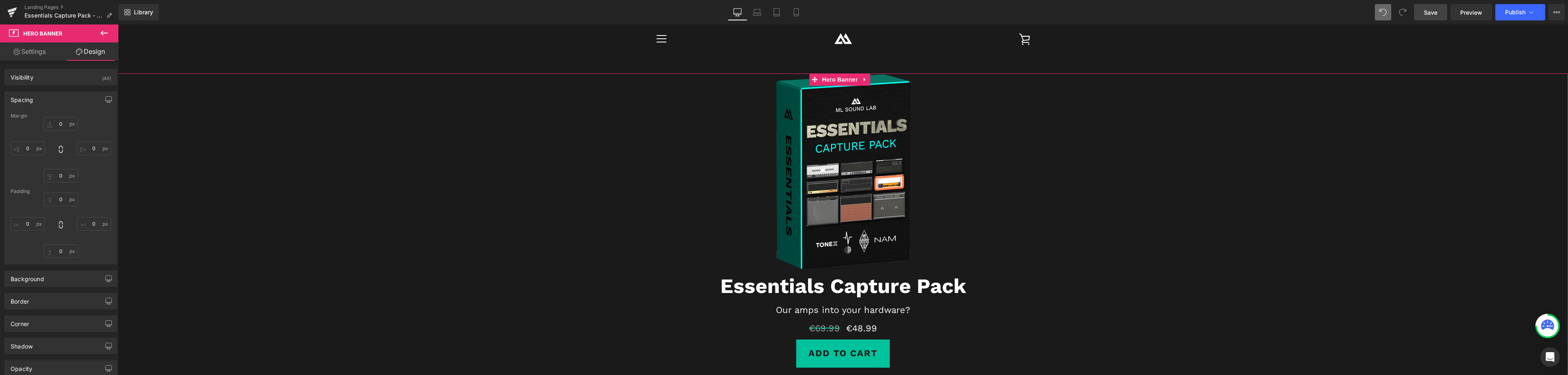
type input "0"
drag, startPoint x: 834, startPoint y: 169, endPoint x: 228, endPoint y: 100, distance: 609.9
click at [834, 168] on span "Image" at bounding box center [839, 171] width 17 height 10
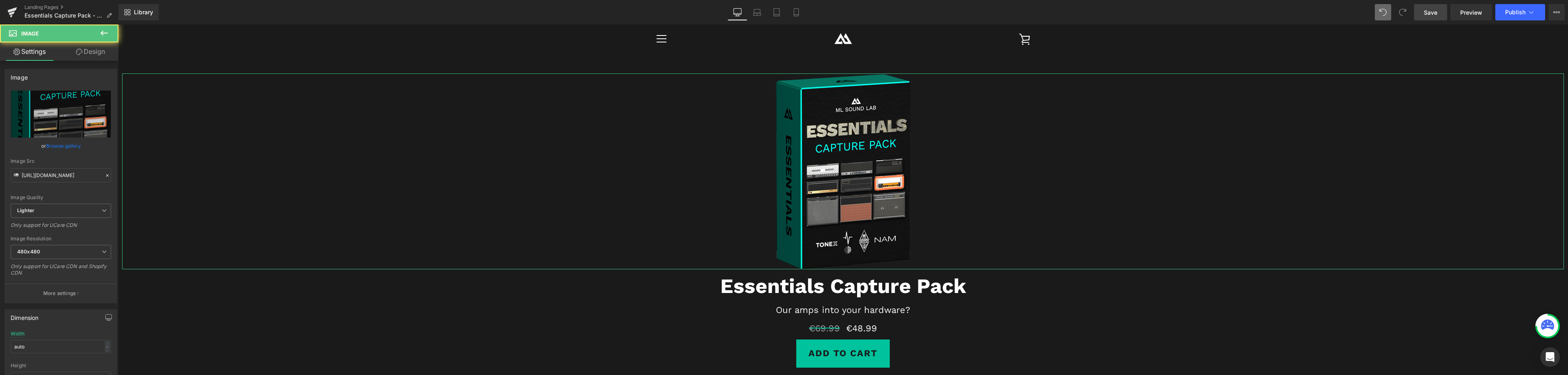
click at [93, 50] on link "Design" at bounding box center [90, 51] width 59 height 19
click at [0, 0] on div "Spacing" at bounding box center [0, 0] width 0 height 0
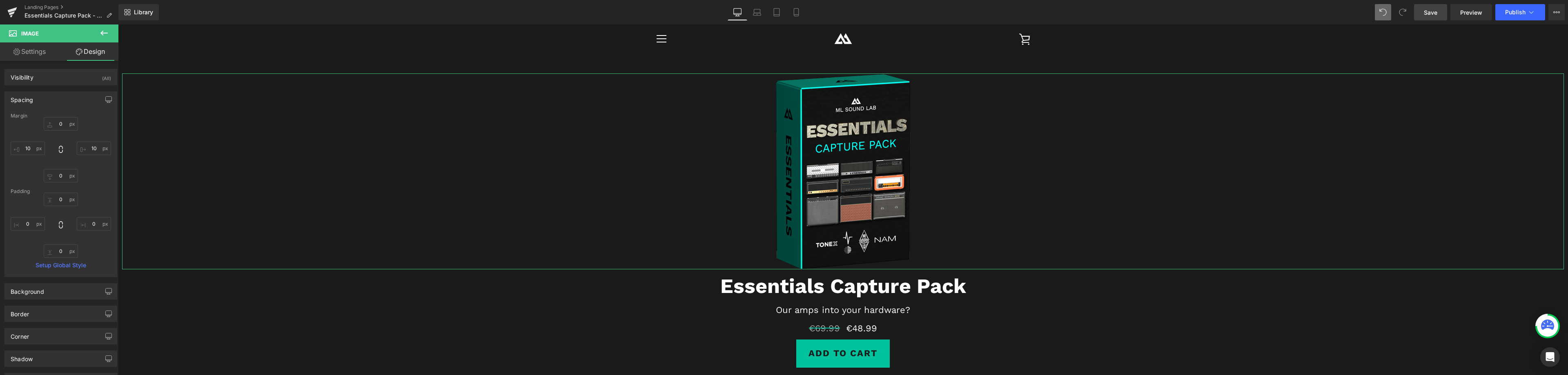
type input "0"
type input "10"
type input "0"
type input "10"
type input "0"
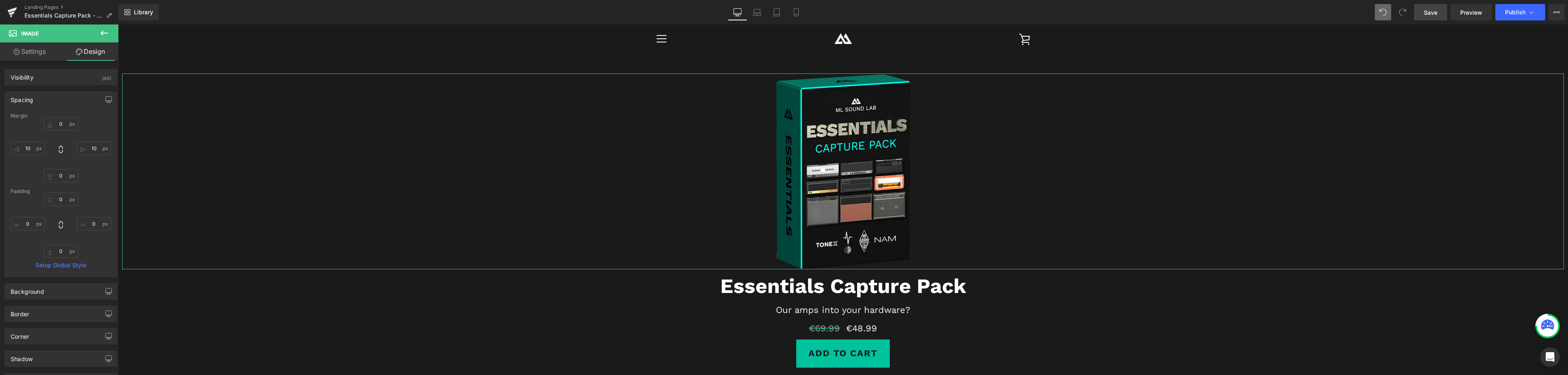
type input "0"
click at [834, 289] on span "Heading" at bounding box center [835, 286] width 22 height 10
click at [93, 56] on link "Design" at bounding box center [90, 51] width 59 height 19
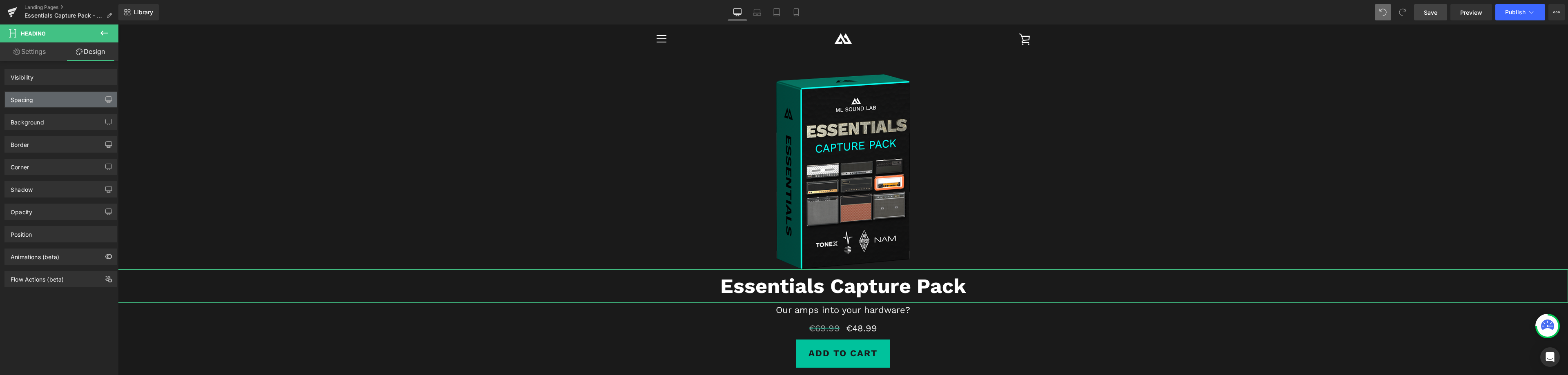
click at [47, 101] on div "Spacing" at bounding box center [61, 100] width 112 height 16
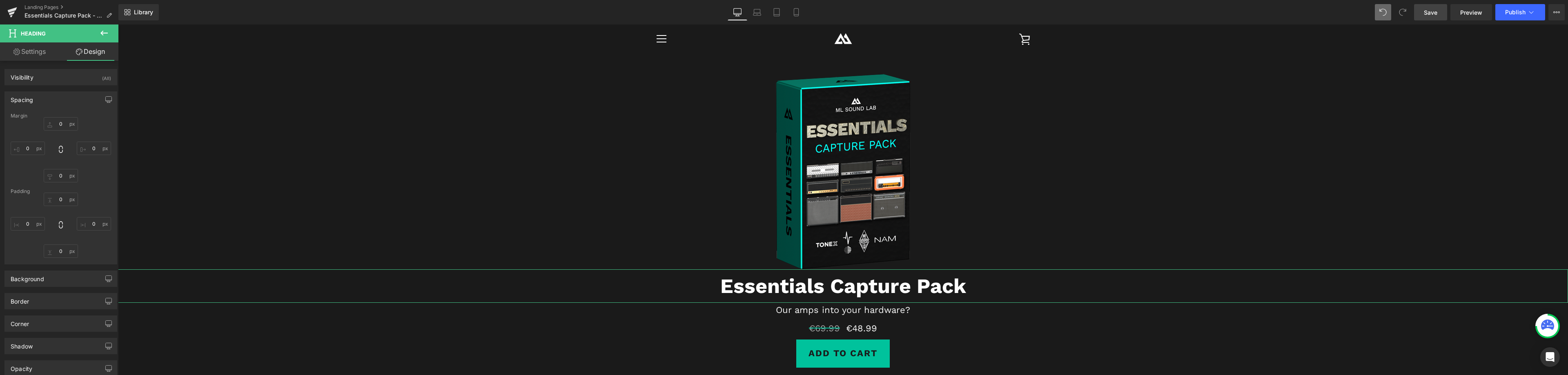
type input "0"
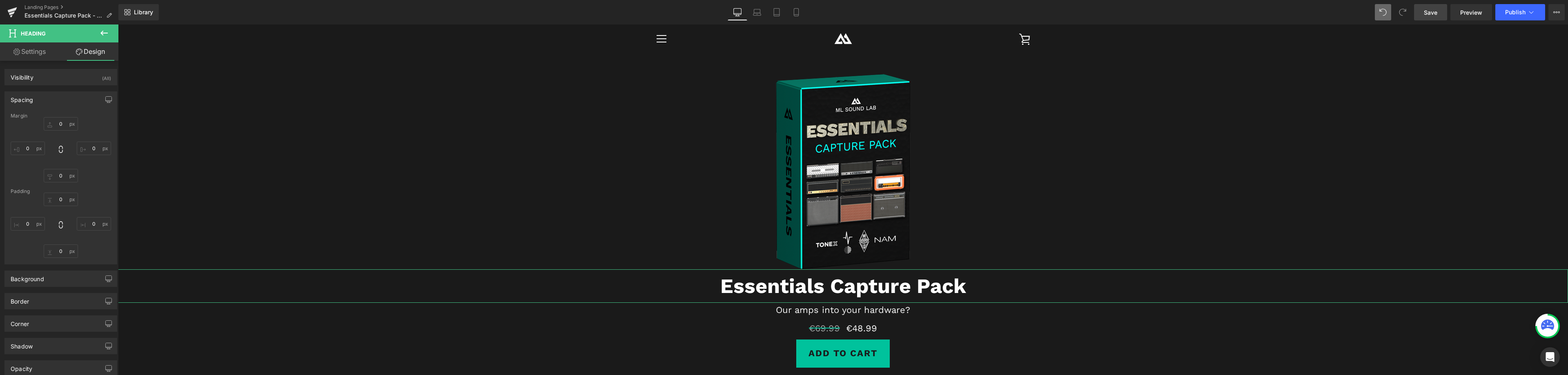
type input "0"
click at [1435, 16] on span "Save" at bounding box center [1431, 12] width 14 height 9
click at [1511, 11] on span "Publish" at bounding box center [1514, 12] width 21 height 7
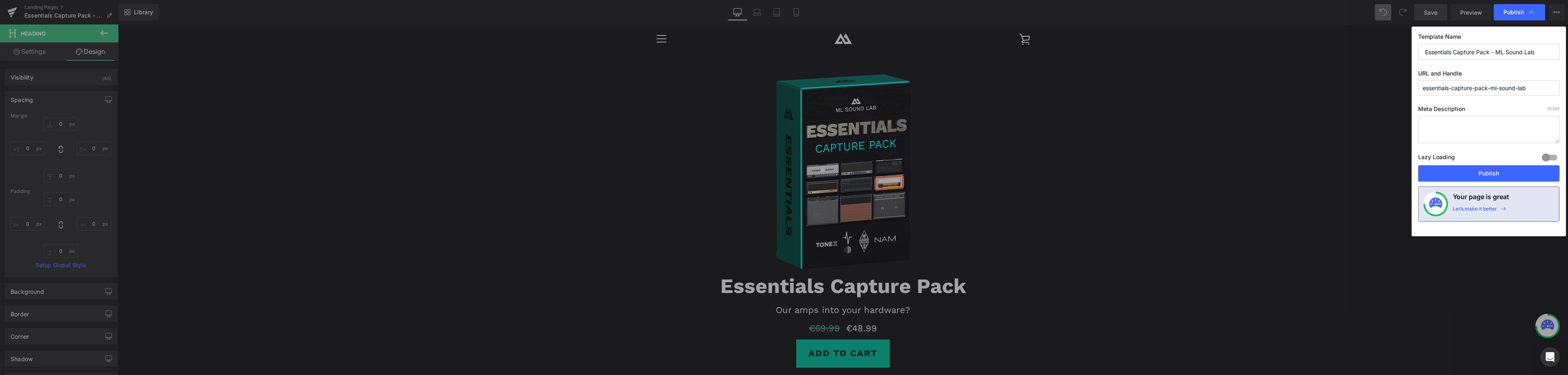
drag, startPoint x: 1489, startPoint y: 87, endPoint x: 1538, endPoint y: 83, distance: 49.2
click at [1538, 83] on input "essentials-capture-pack-ml-sound-lab" at bounding box center [1489, 87] width 141 height 15
type input "essentials-capture-pack"
click at [1494, 168] on button "Publish" at bounding box center [1489, 173] width 141 height 17
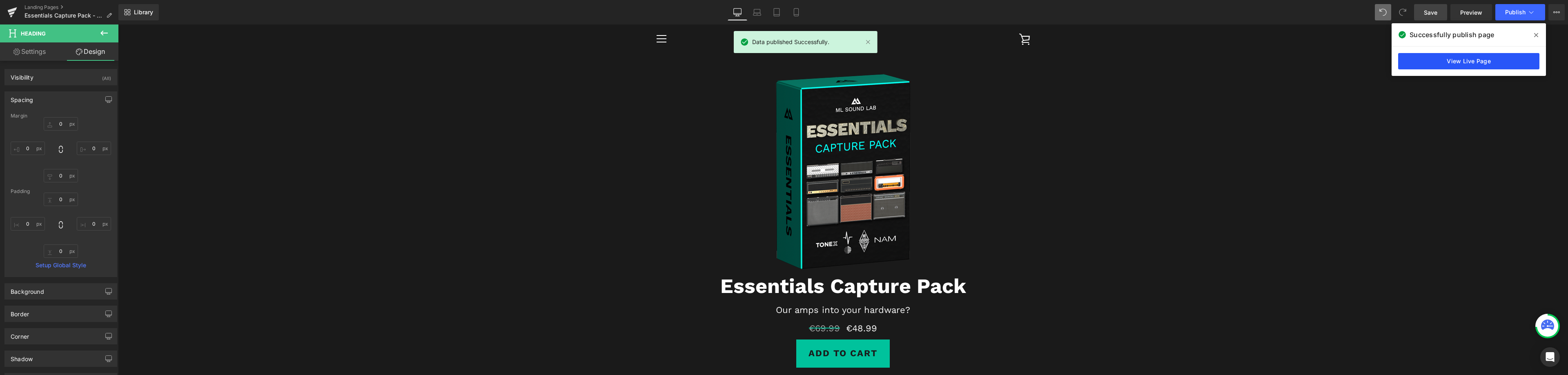
click at [1452, 62] on link "View Live Page" at bounding box center [1468, 61] width 141 height 17
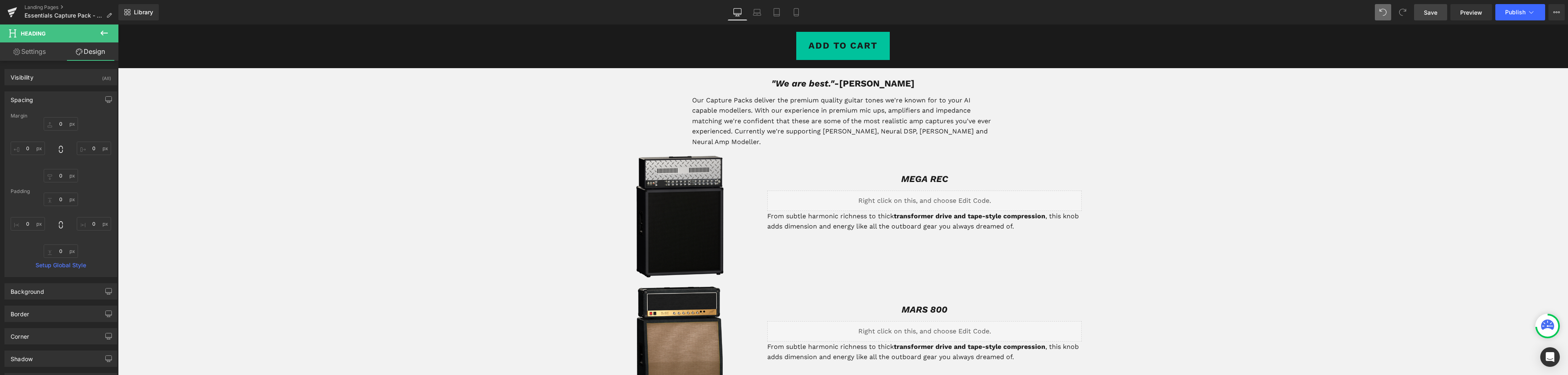
scroll to position [326, 0]
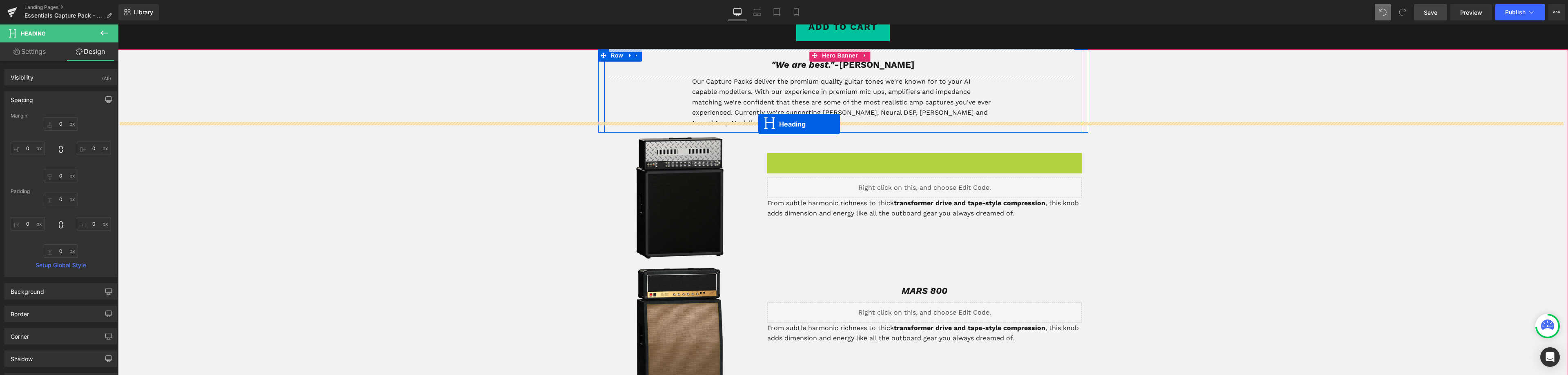
drag, startPoint x: 888, startPoint y: 149, endPoint x: 759, endPoint y: 124, distance: 131.4
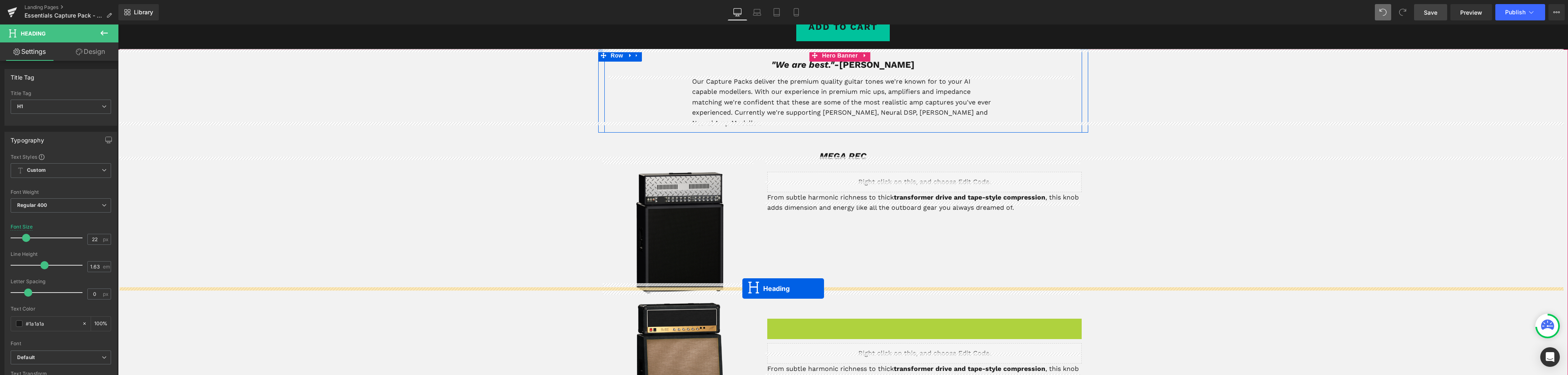
drag, startPoint x: 899, startPoint y: 316, endPoint x: 742, endPoint y: 289, distance: 159.3
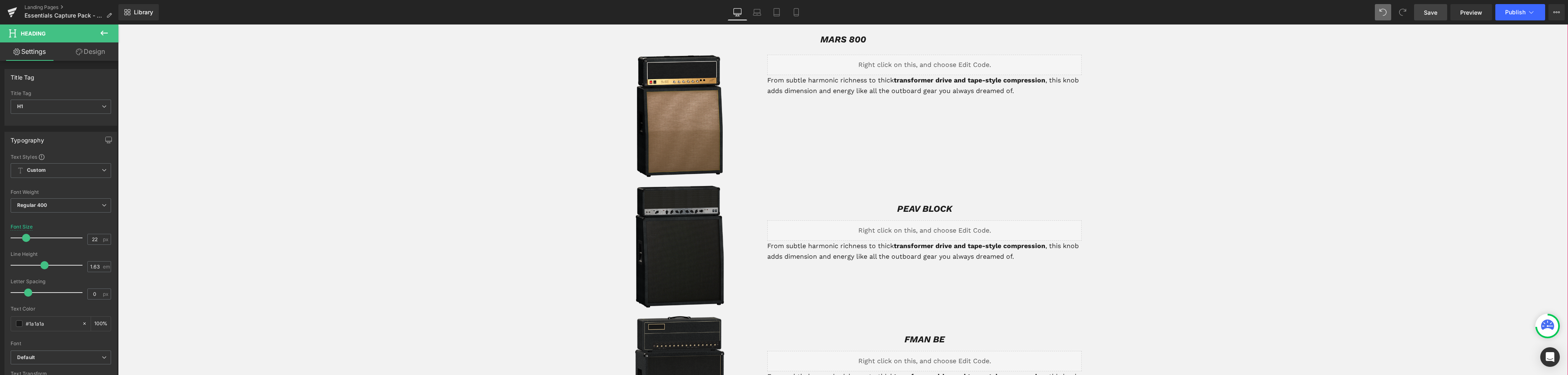
scroll to position [612, 0]
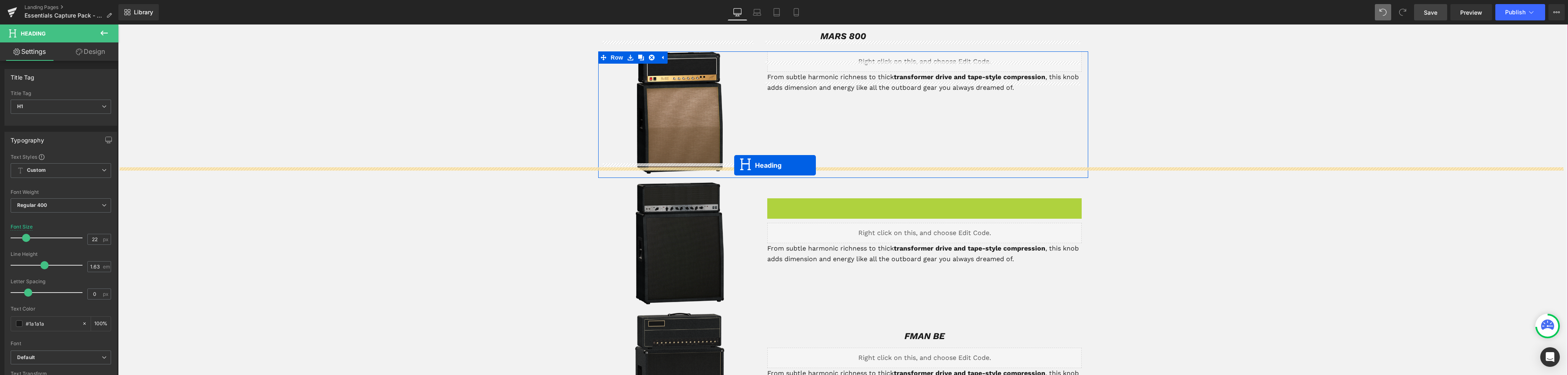
drag, startPoint x: 903, startPoint y: 197, endPoint x: 734, endPoint y: 165, distance: 172.0
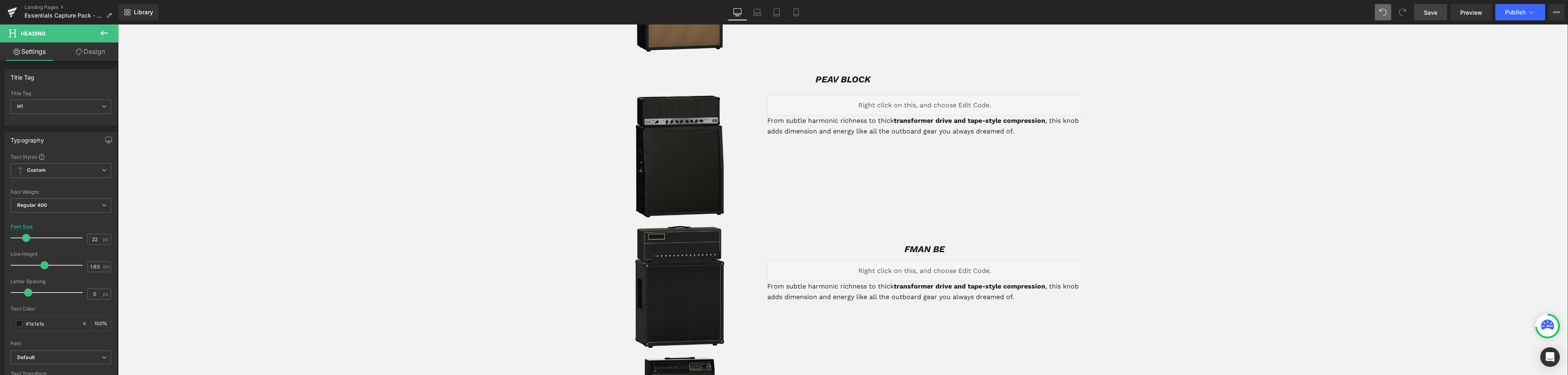
scroll to position [734, 0]
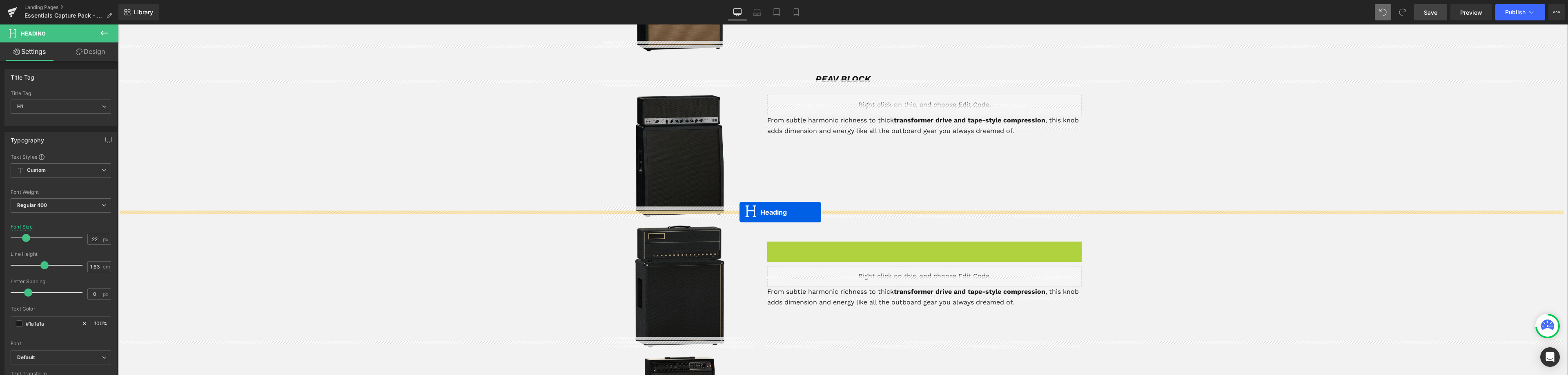
drag, startPoint x: 901, startPoint y: 240, endPoint x: 739, endPoint y: 212, distance: 164.4
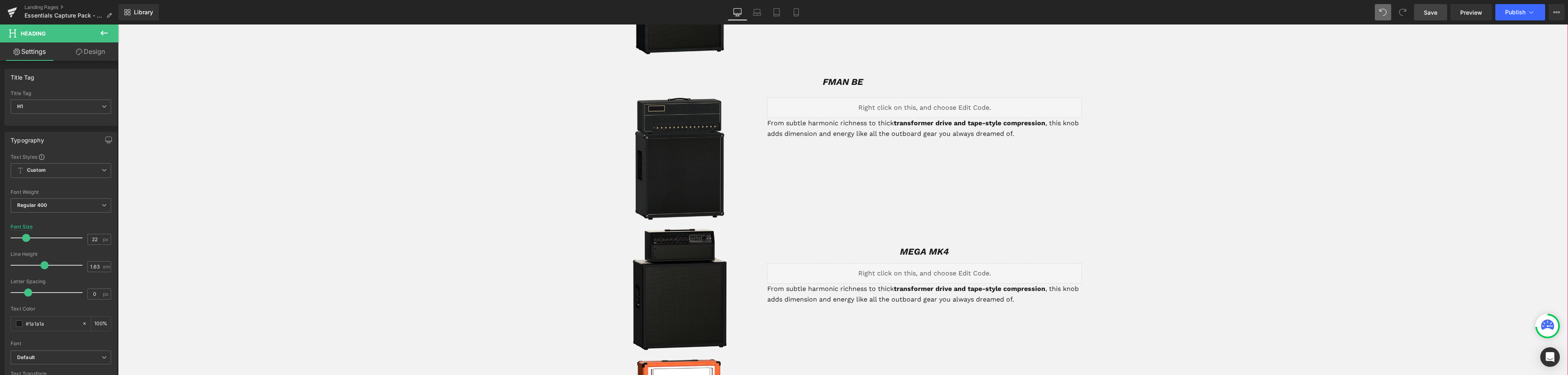
scroll to position [897, 0]
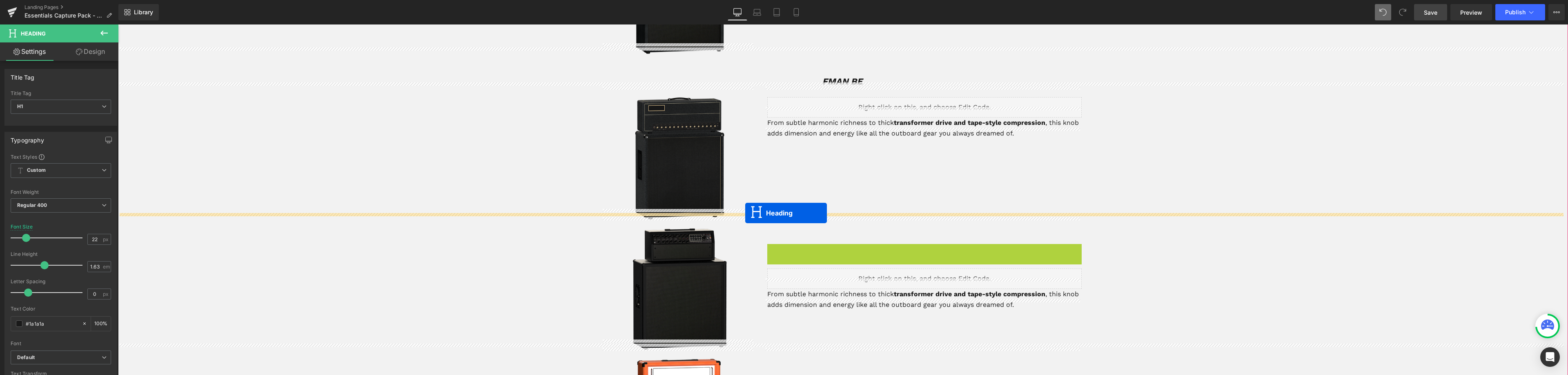
drag, startPoint x: 899, startPoint y: 240, endPoint x: 745, endPoint y: 212, distance: 156.5
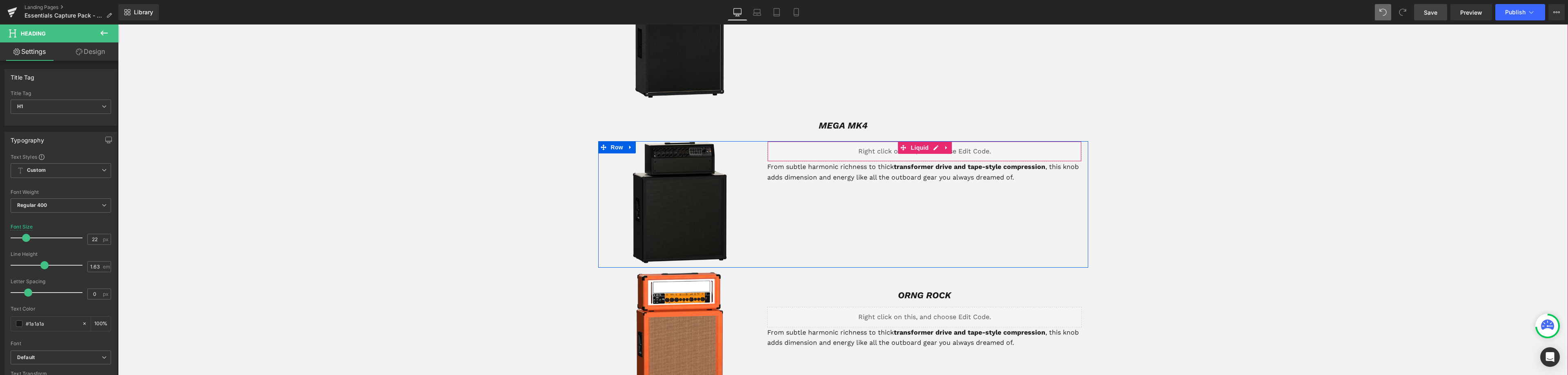
scroll to position [1019, 0]
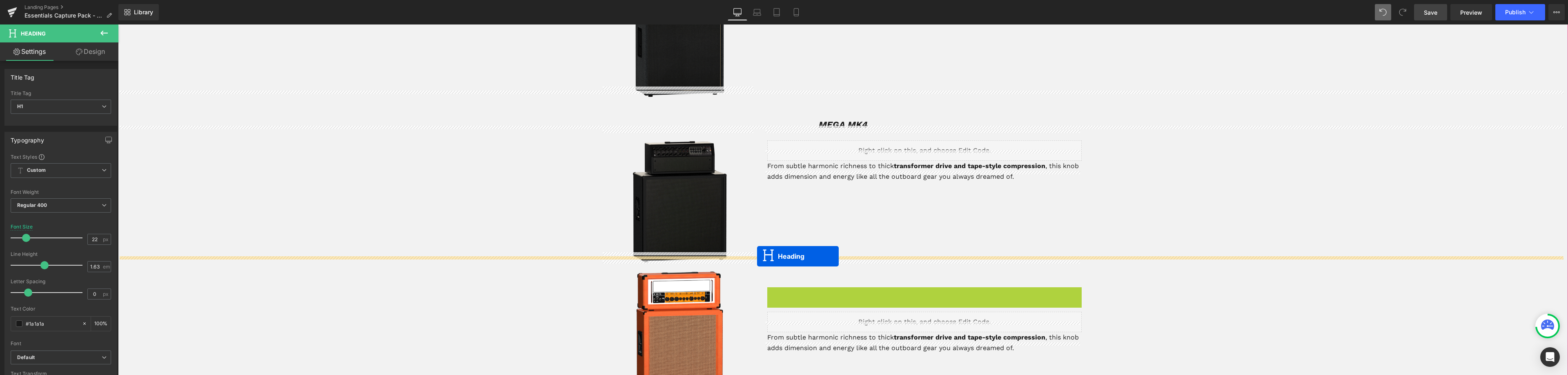
drag, startPoint x: 900, startPoint y: 284, endPoint x: 757, endPoint y: 257, distance: 145.5
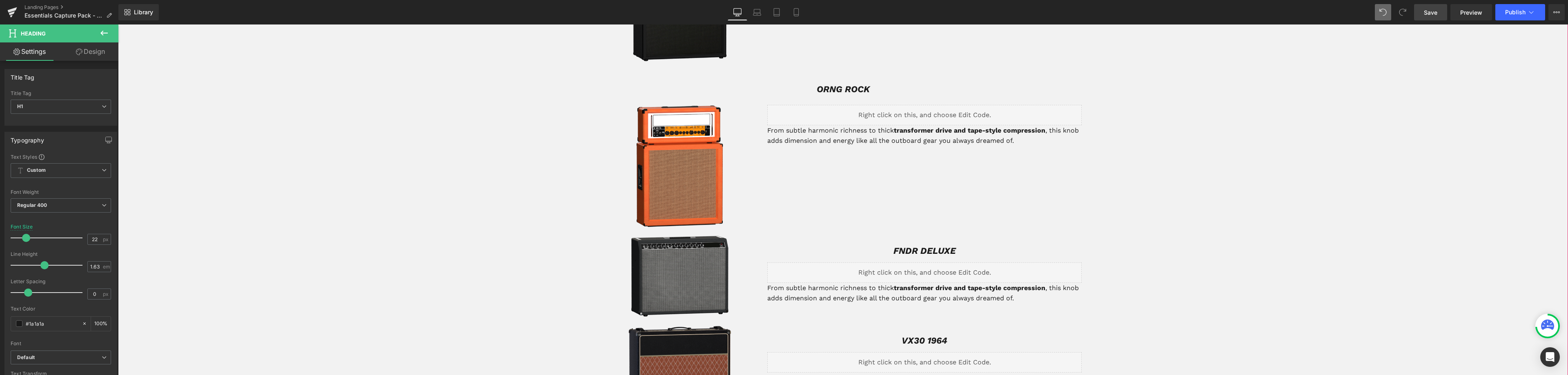
scroll to position [1224, 0]
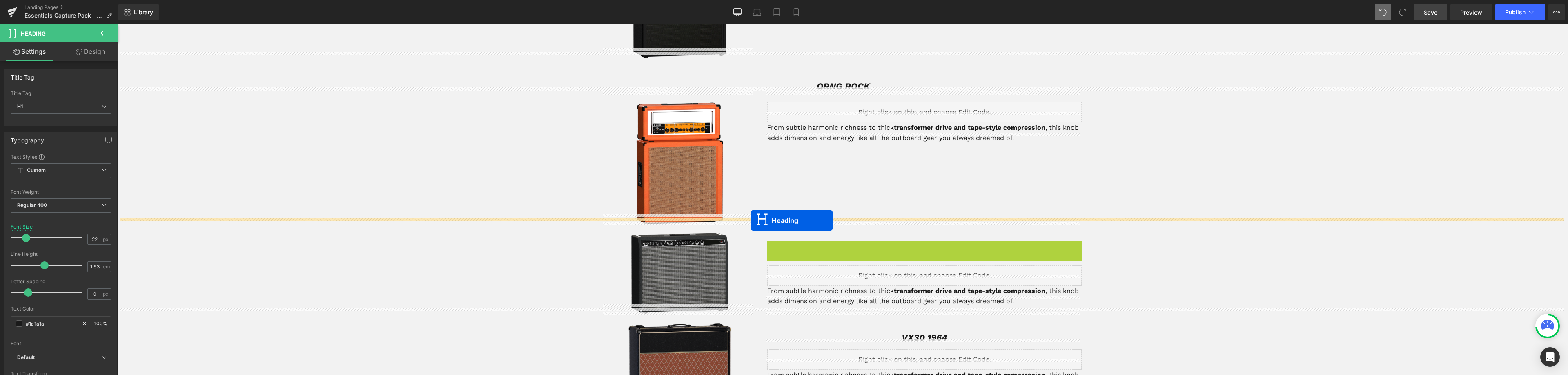
drag, startPoint x: 901, startPoint y: 237, endPoint x: 751, endPoint y: 220, distance: 151.0
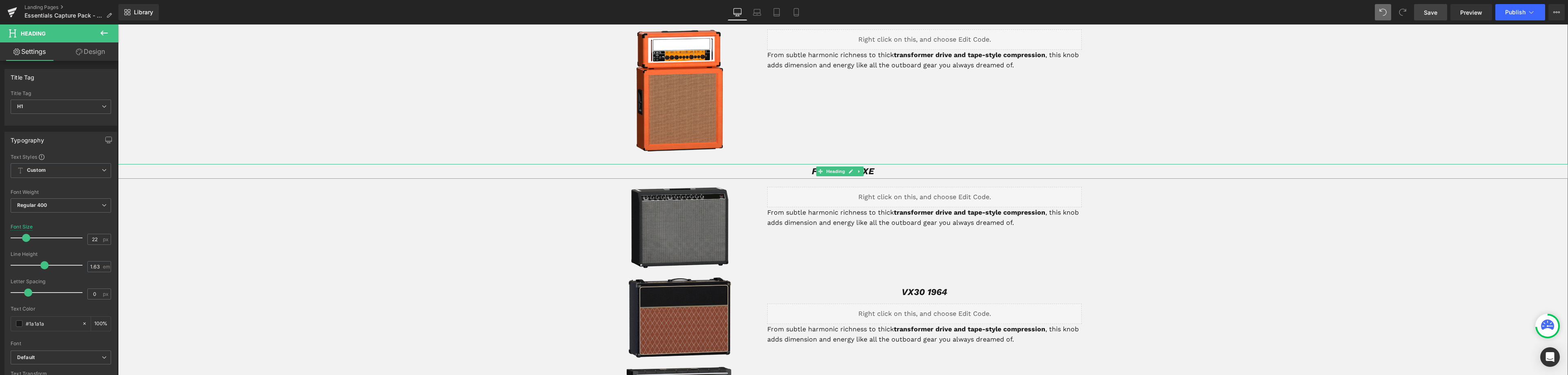
scroll to position [1305, 0]
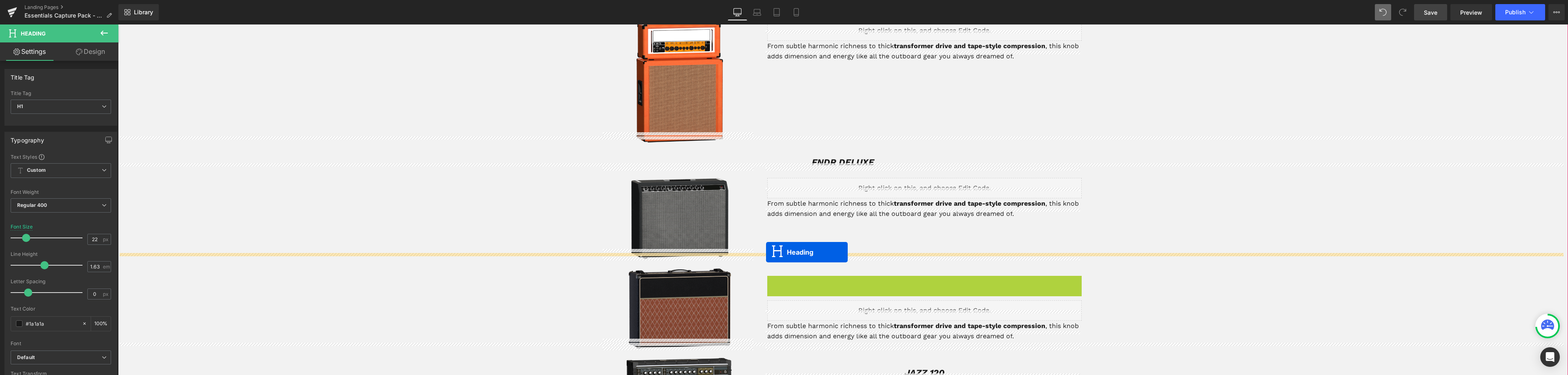
drag, startPoint x: 901, startPoint y: 271, endPoint x: 765, endPoint y: 252, distance: 137.3
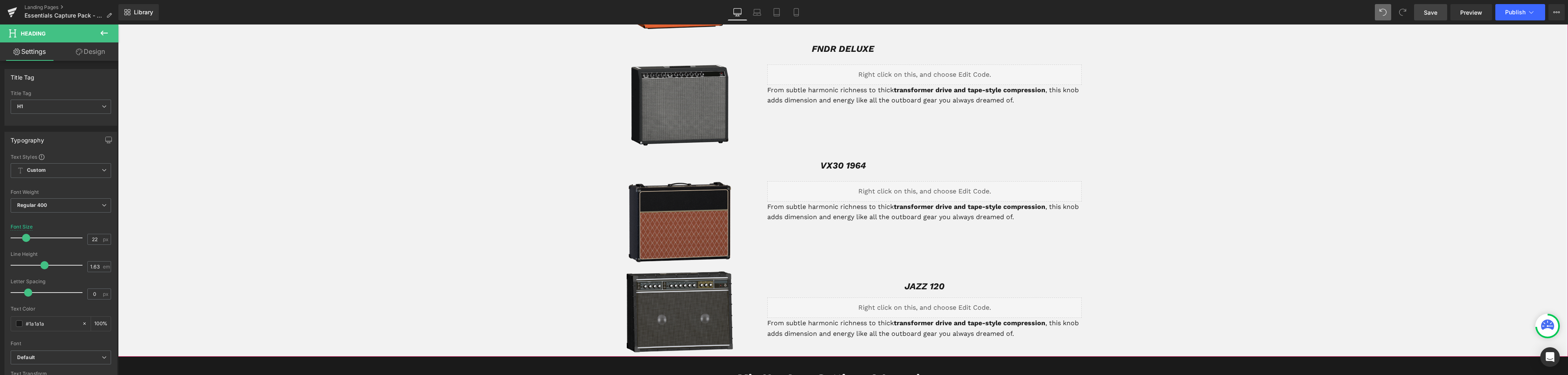
scroll to position [1428, 0]
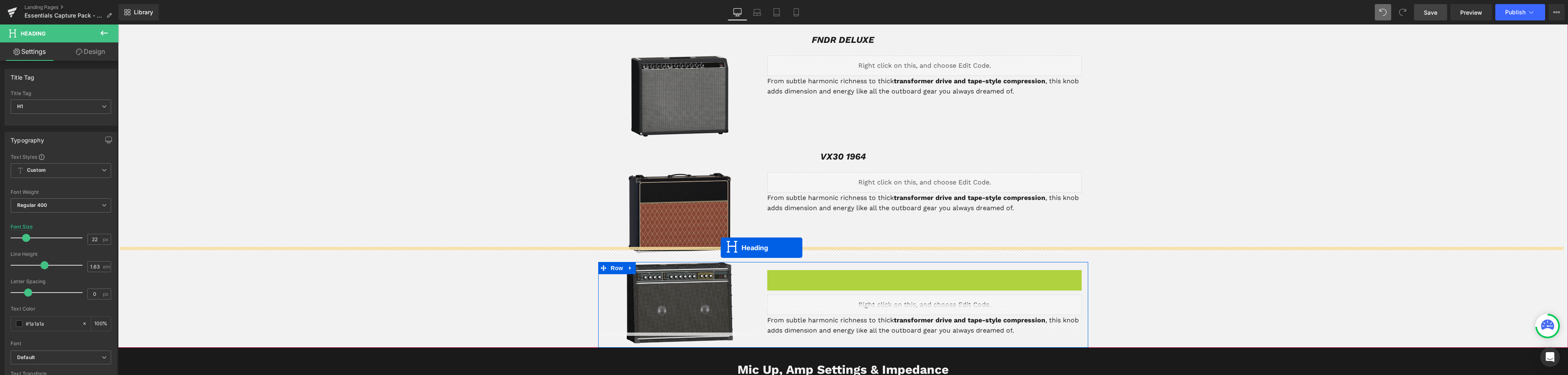
drag, startPoint x: 901, startPoint y: 267, endPoint x: 720, endPoint y: 248, distance: 182.0
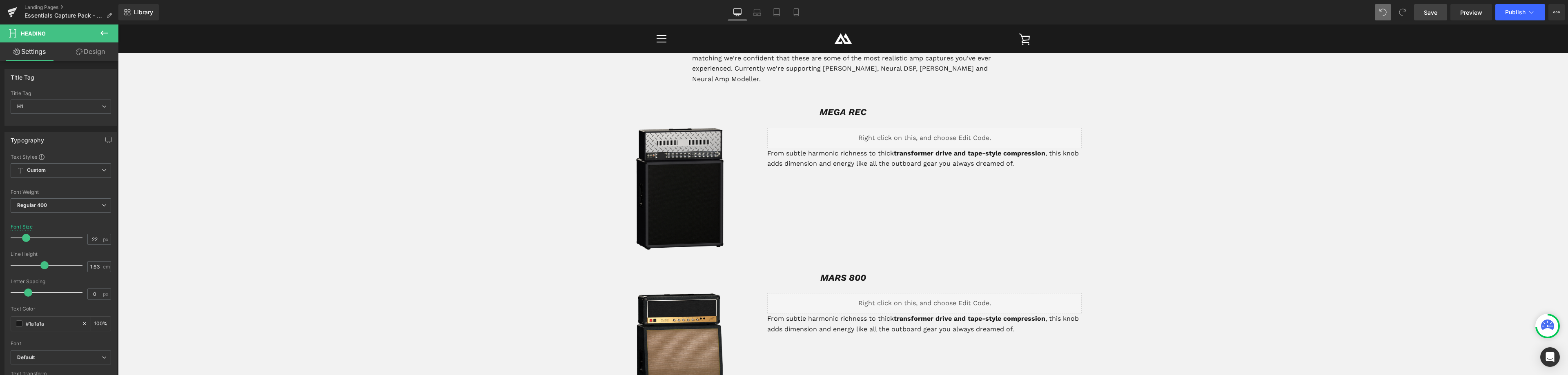
scroll to position [367, 0]
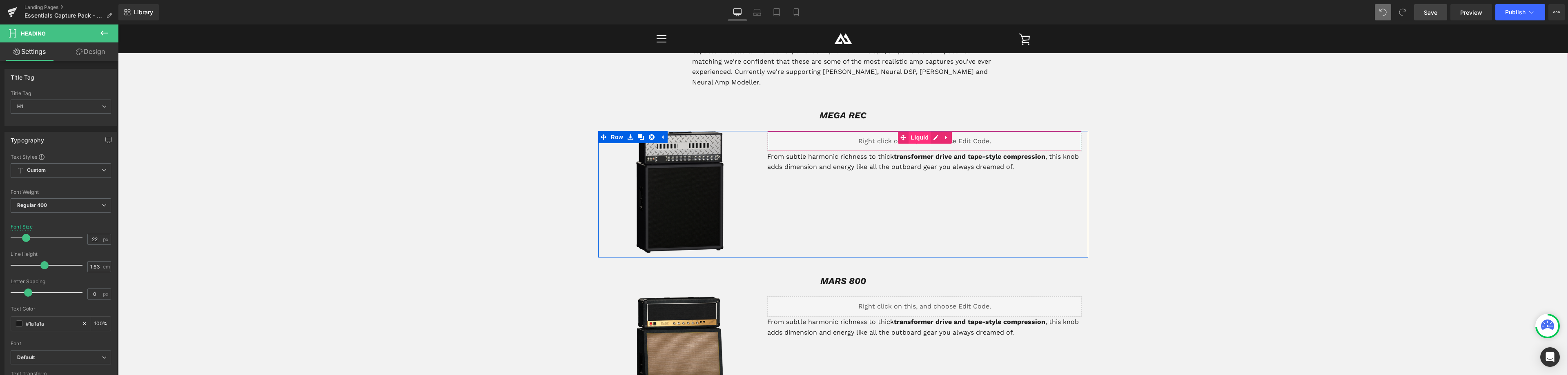
click at [915, 131] on span "Liquid" at bounding box center [919, 137] width 22 height 12
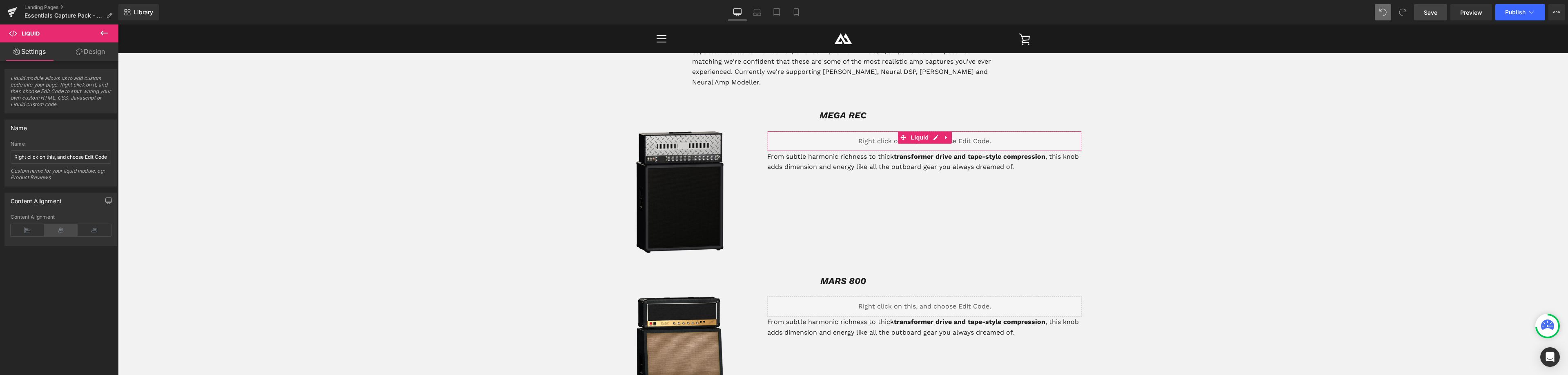
click at [61, 231] on icon at bounding box center [61, 230] width 33 height 12
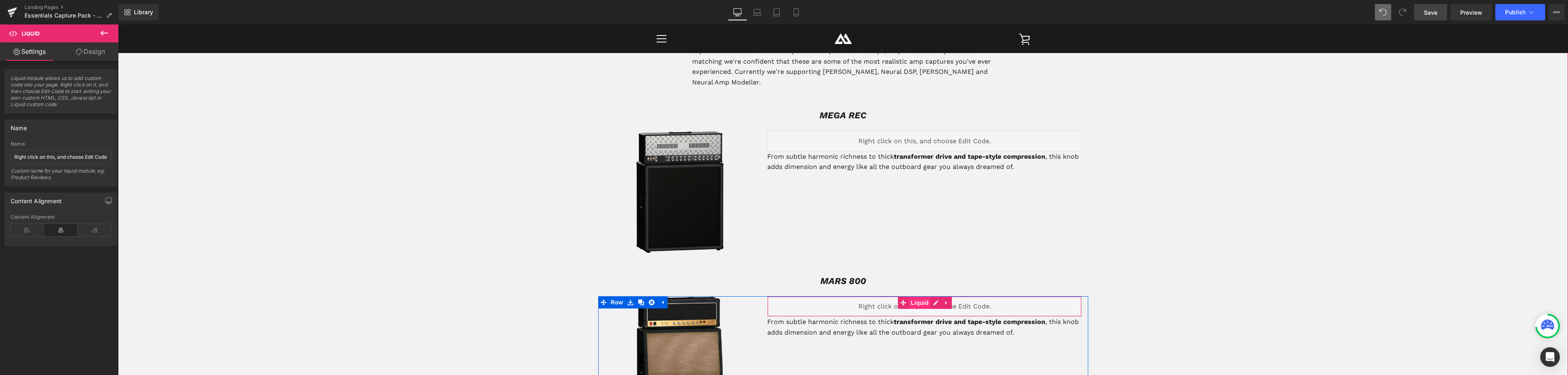
click at [918, 297] on span "Liquid" at bounding box center [919, 303] width 22 height 12
click at [58, 232] on icon at bounding box center [61, 230] width 33 height 12
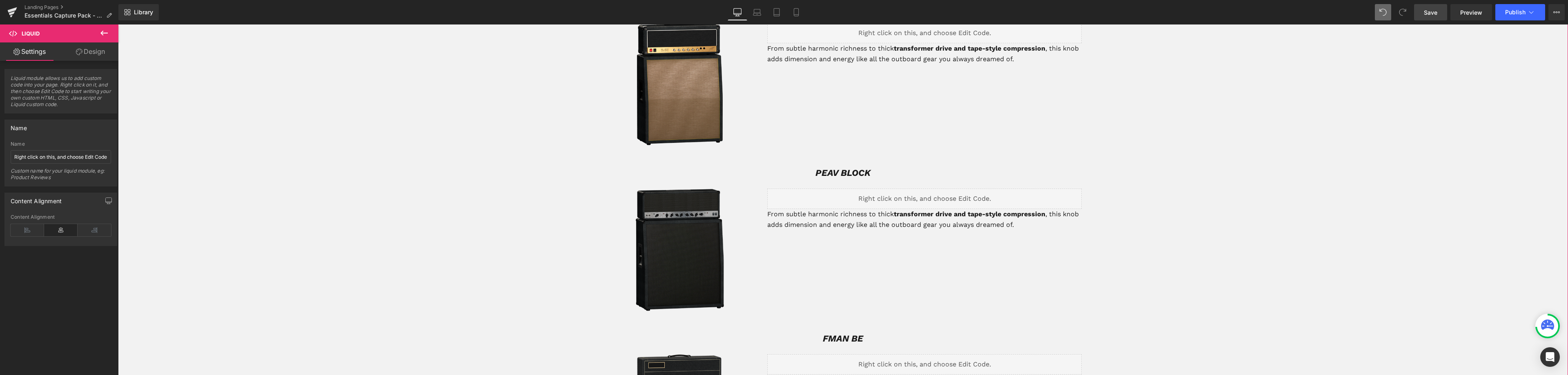
scroll to position [653, 0]
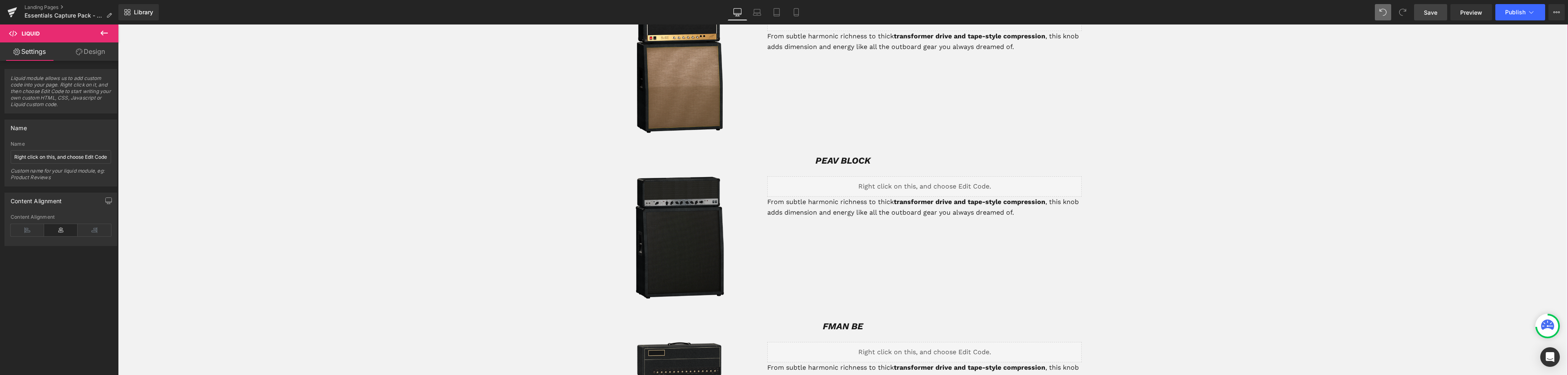
click at [912, 178] on div "Liquid" at bounding box center [924, 186] width 315 height 21
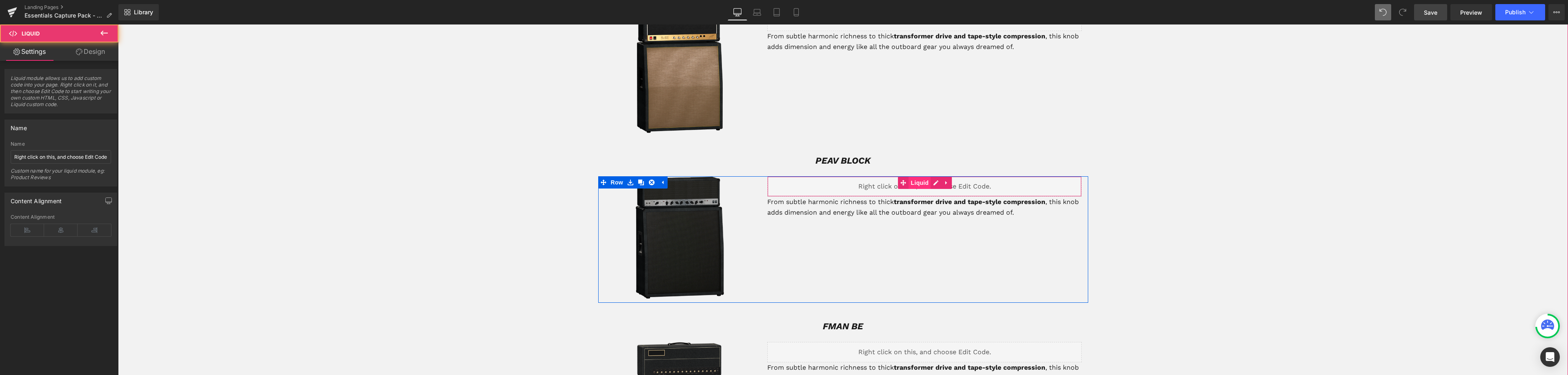
click at [914, 176] on span "Liquid" at bounding box center [919, 182] width 22 height 12
click at [57, 229] on icon at bounding box center [61, 230] width 33 height 12
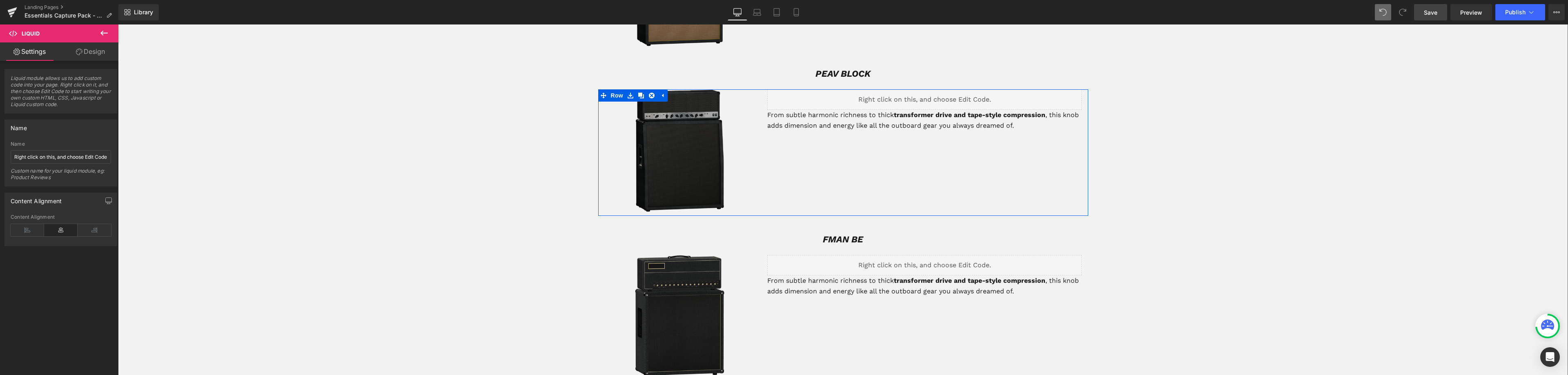
scroll to position [774, 0]
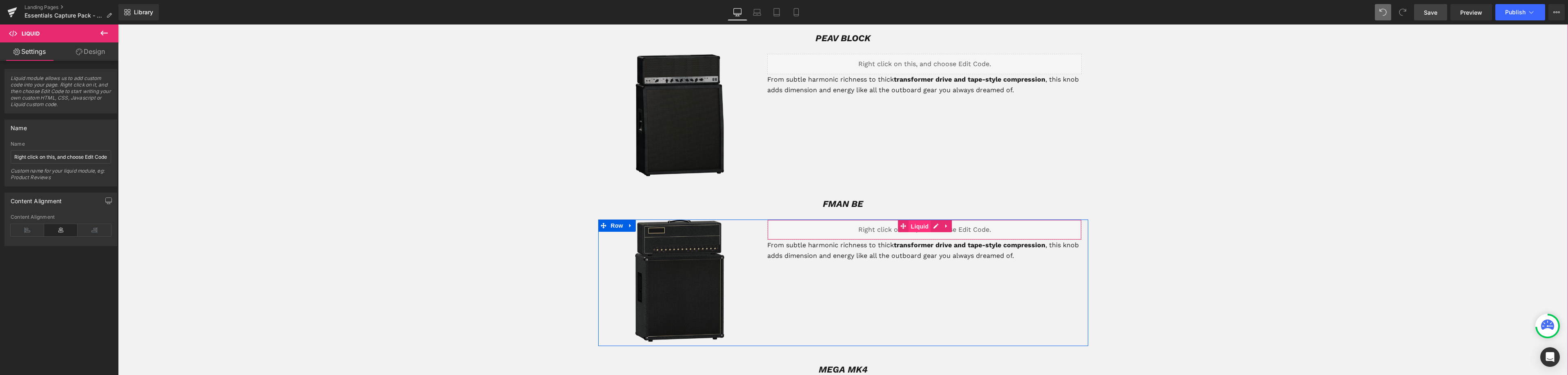
click at [912, 220] on span "Liquid" at bounding box center [919, 226] width 22 height 12
click at [58, 229] on icon at bounding box center [61, 230] width 33 height 12
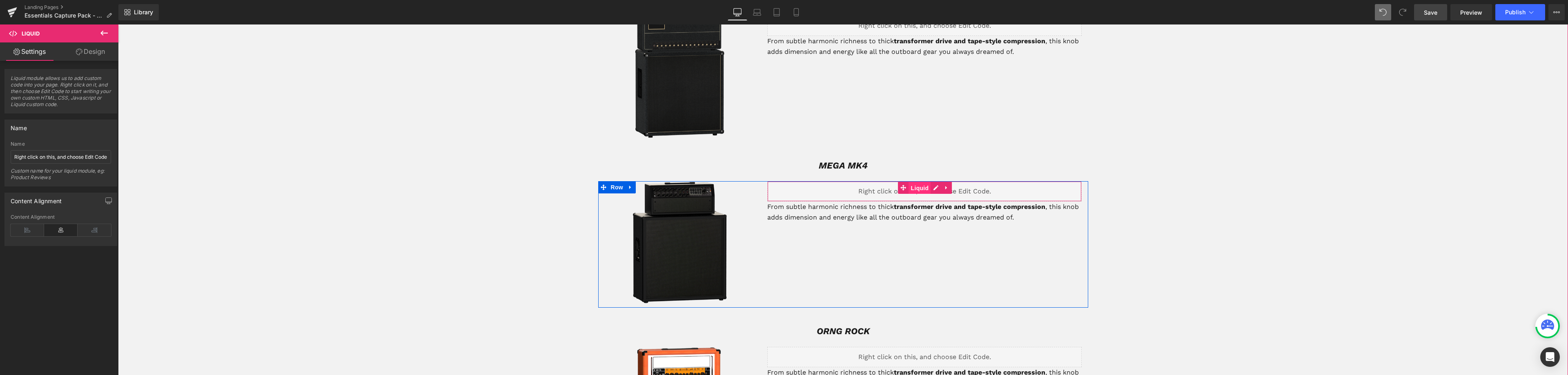
click at [917, 182] on span "Liquid" at bounding box center [919, 188] width 22 height 12
click at [64, 231] on icon at bounding box center [61, 230] width 33 height 12
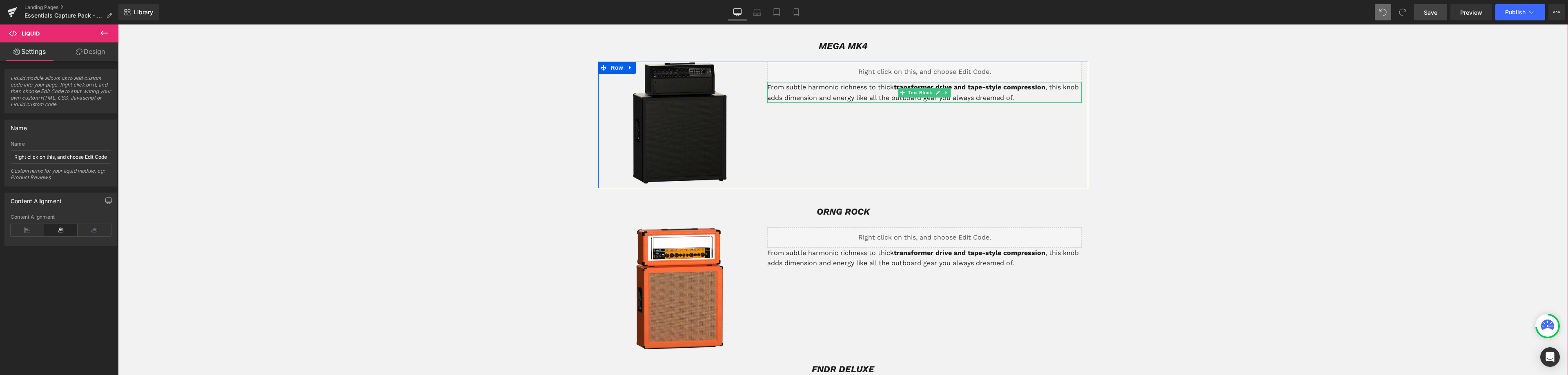
scroll to position [1102, 0]
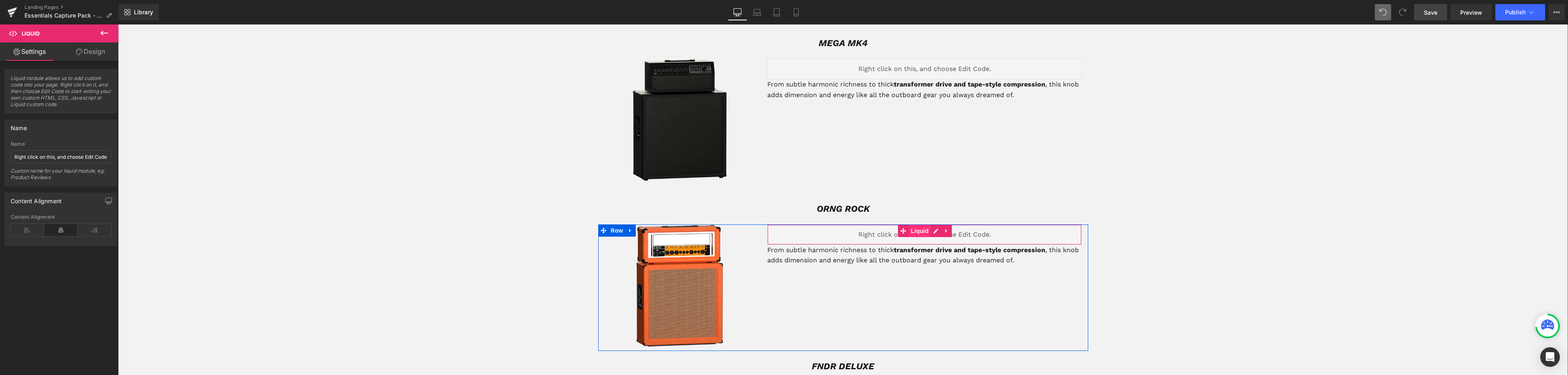
click at [913, 225] on span "Liquid" at bounding box center [919, 231] width 22 height 12
click at [62, 234] on icon at bounding box center [61, 230] width 33 height 12
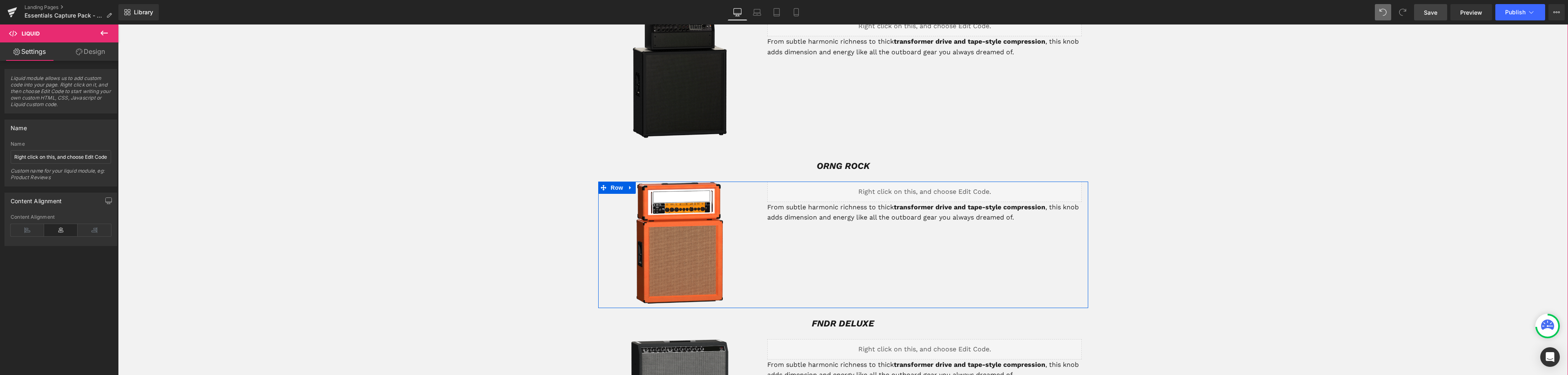
scroll to position [1264, 0]
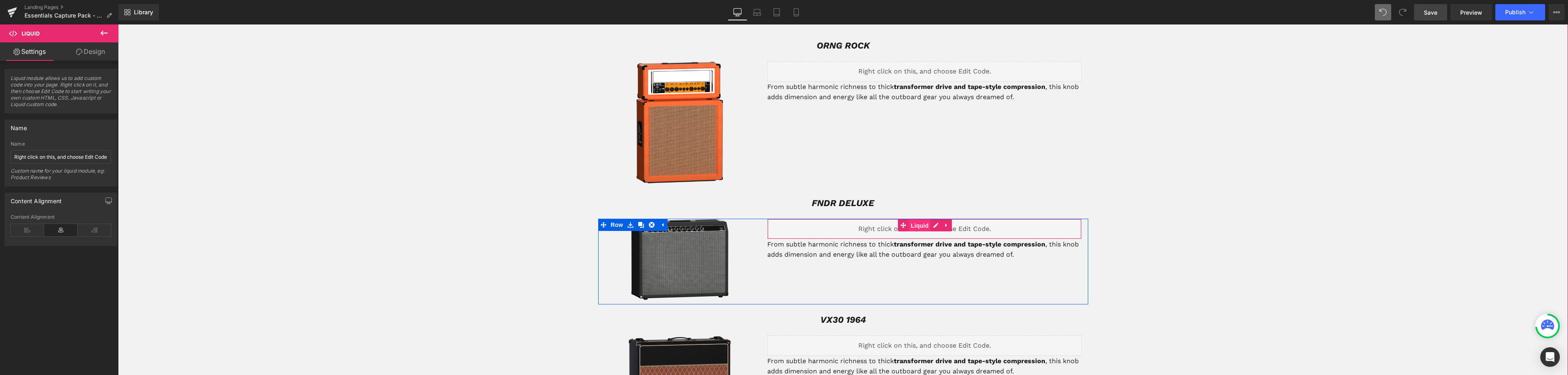
click at [918, 219] on span "Liquid" at bounding box center [919, 225] width 22 height 12
click at [57, 230] on icon at bounding box center [61, 230] width 33 height 12
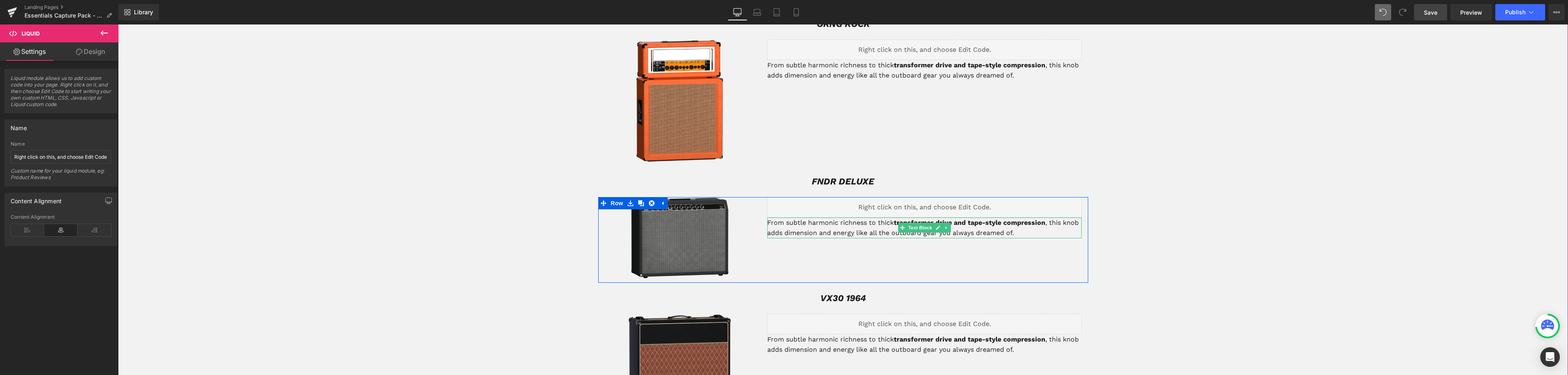
scroll to position [1386, 0]
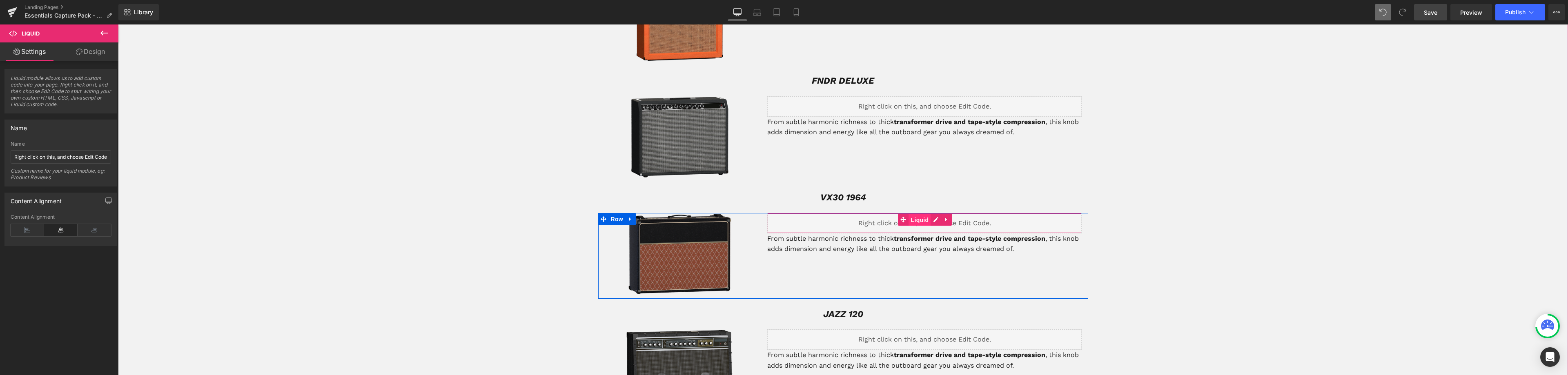
click at [919, 213] on span "Liquid" at bounding box center [919, 219] width 22 height 12
click at [58, 229] on icon at bounding box center [61, 230] width 33 height 12
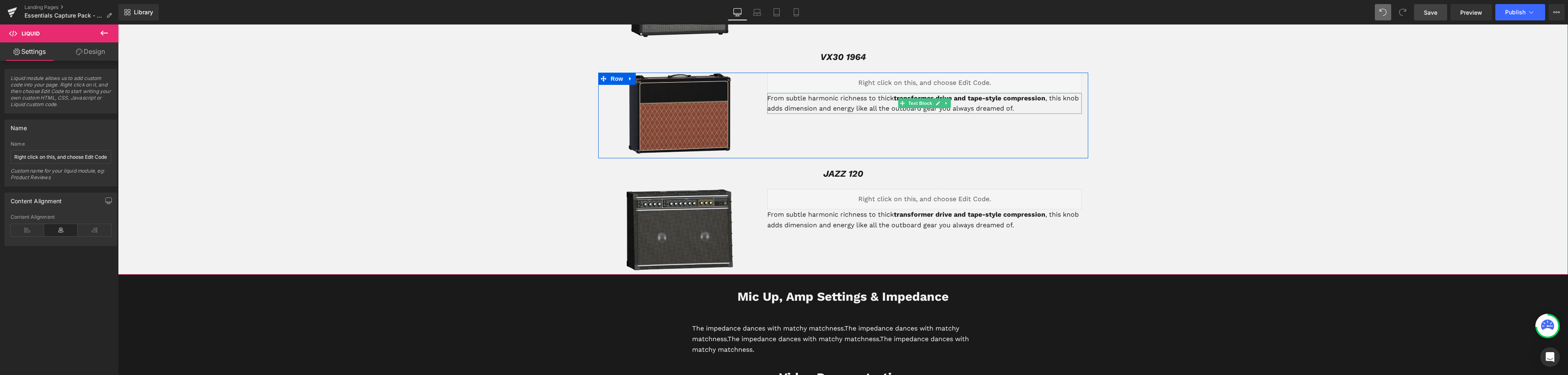
scroll to position [1550, 0]
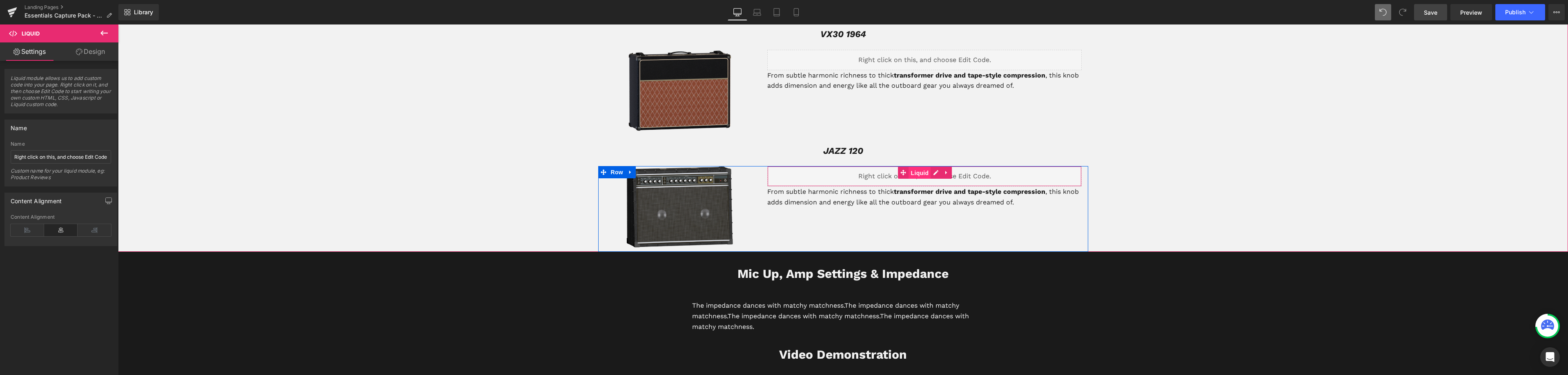
click at [912, 166] on span "Liquid" at bounding box center [919, 172] width 22 height 12
click at [59, 231] on icon at bounding box center [61, 230] width 33 height 12
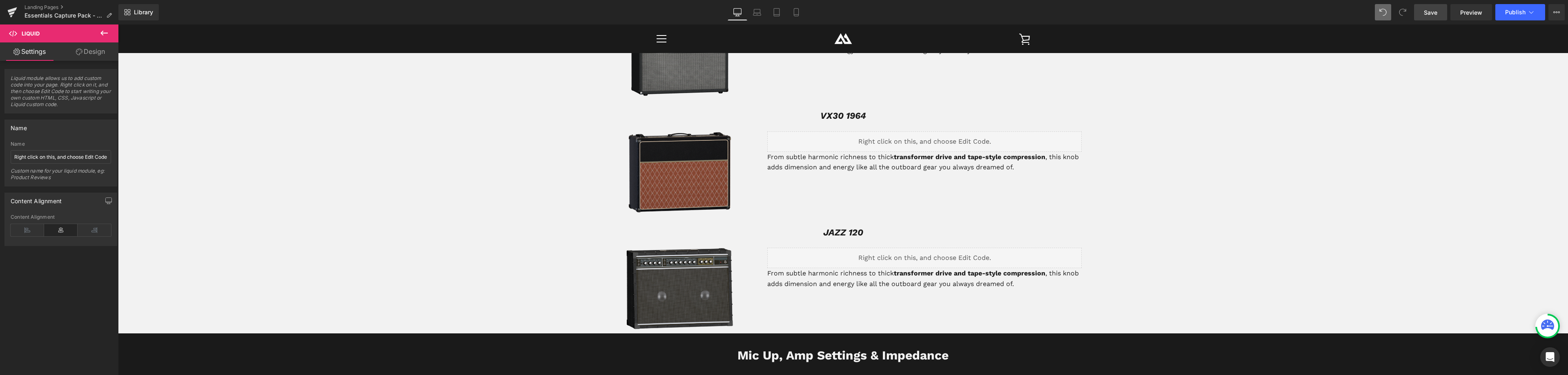
scroll to position [1305, 0]
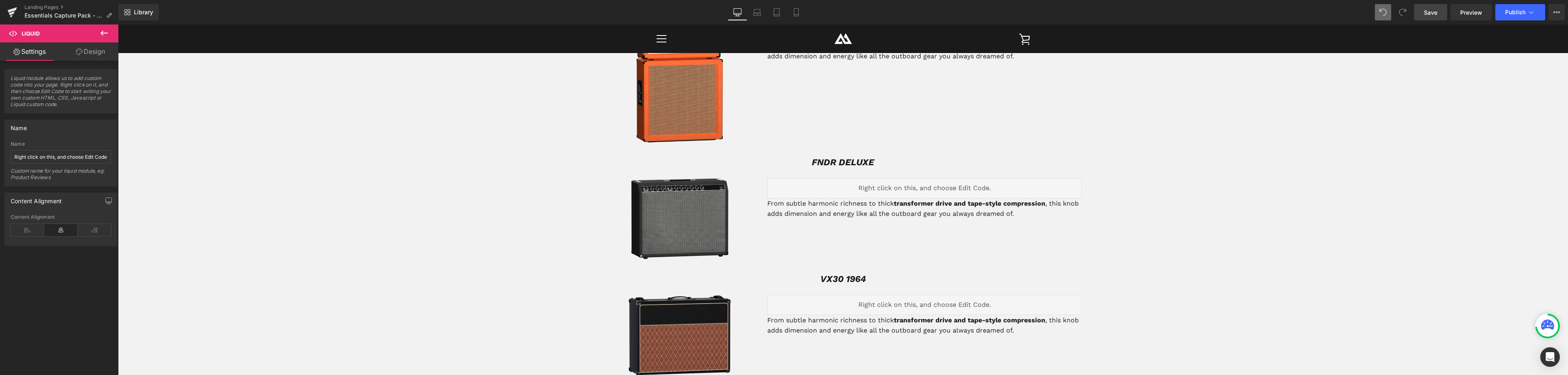
drag, startPoint x: 1432, startPoint y: 11, endPoint x: 683, endPoint y: 195, distance: 771.3
click at [1432, 11] on span "Save" at bounding box center [1431, 12] width 14 height 9
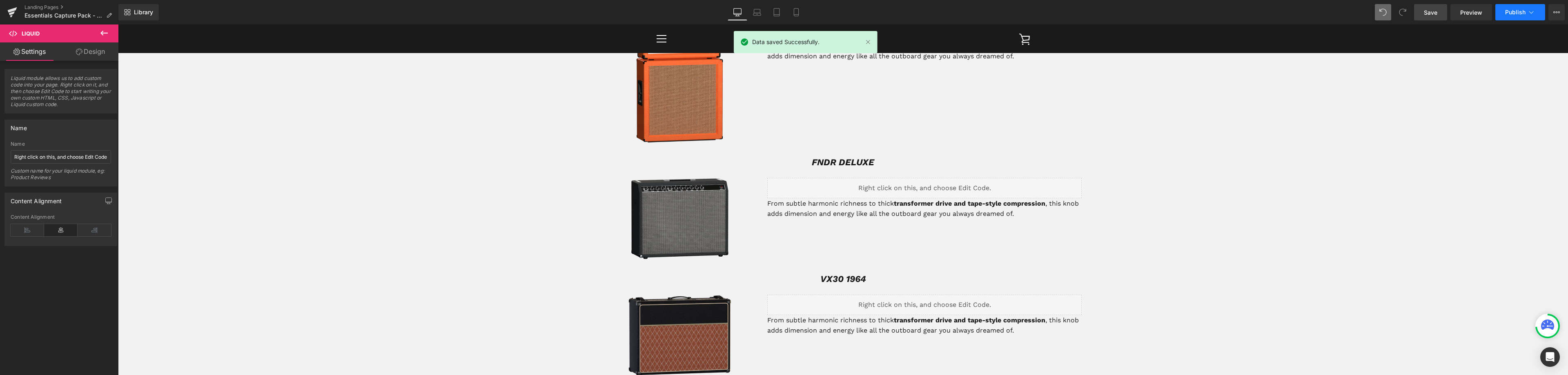
click at [1519, 13] on span "Publish" at bounding box center [1514, 12] width 21 height 7
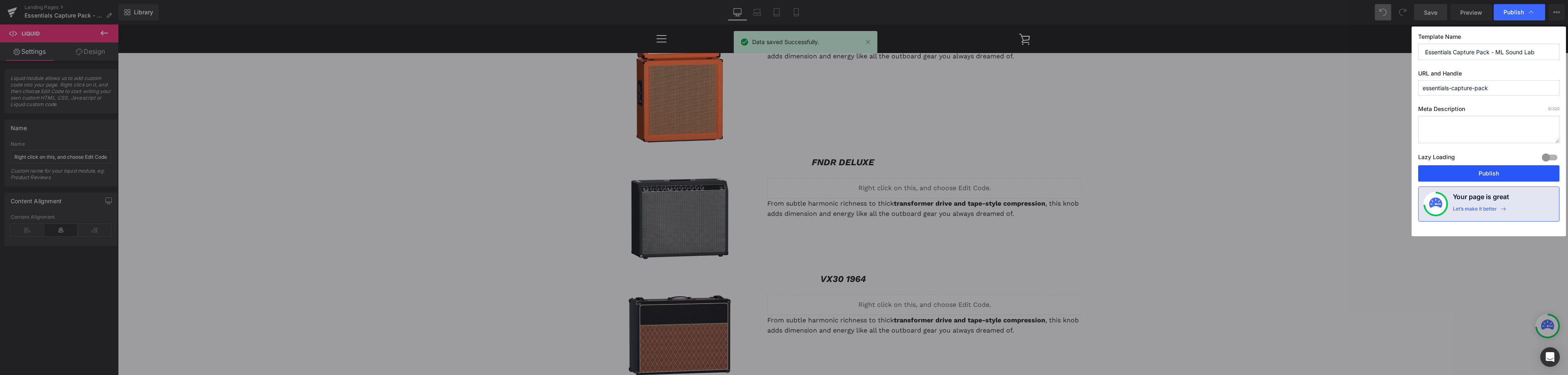
click at [1499, 168] on button "Publish" at bounding box center [1489, 173] width 141 height 17
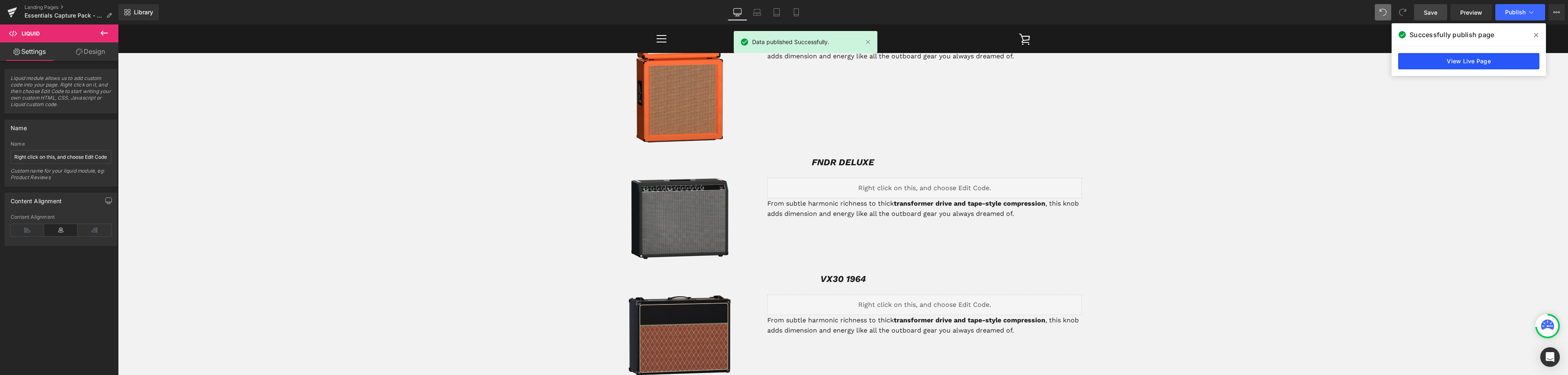
click at [1443, 61] on link "View Live Page" at bounding box center [1468, 61] width 141 height 17
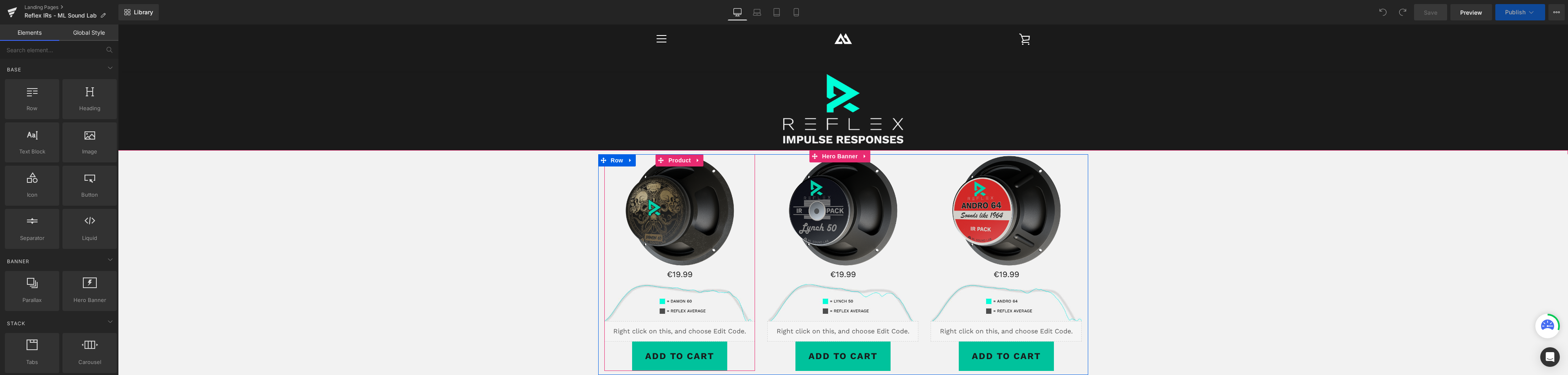
scroll to position [81, 0]
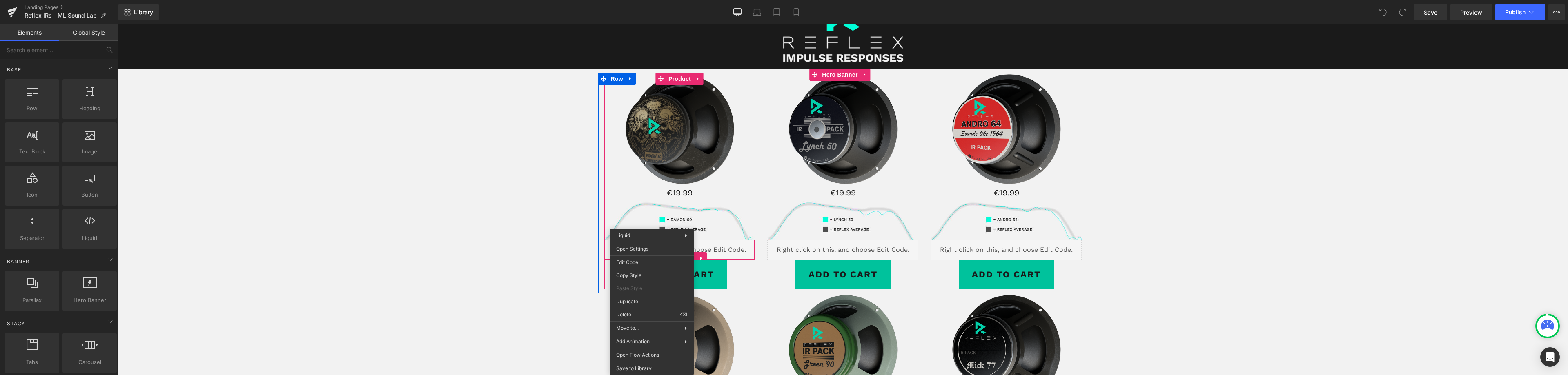
click at [726, 250] on div "Liquid" at bounding box center [680, 250] width 151 height 21
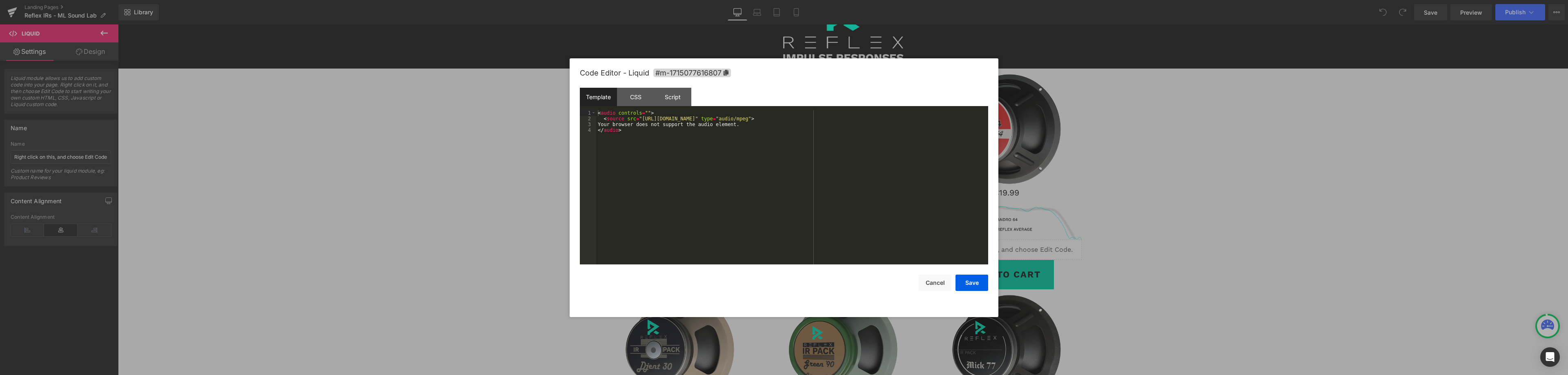
click at [699, 0] on div "You are previewing how the will restyle your page. You can not edit Elements in…" at bounding box center [784, 0] width 1568 height 0
click at [645, 149] on div "< audio controls = "" > < source src = "[URL][DOMAIN_NAME]" type = "audio/mpeg"…" at bounding box center [792, 192] width 392 height 165
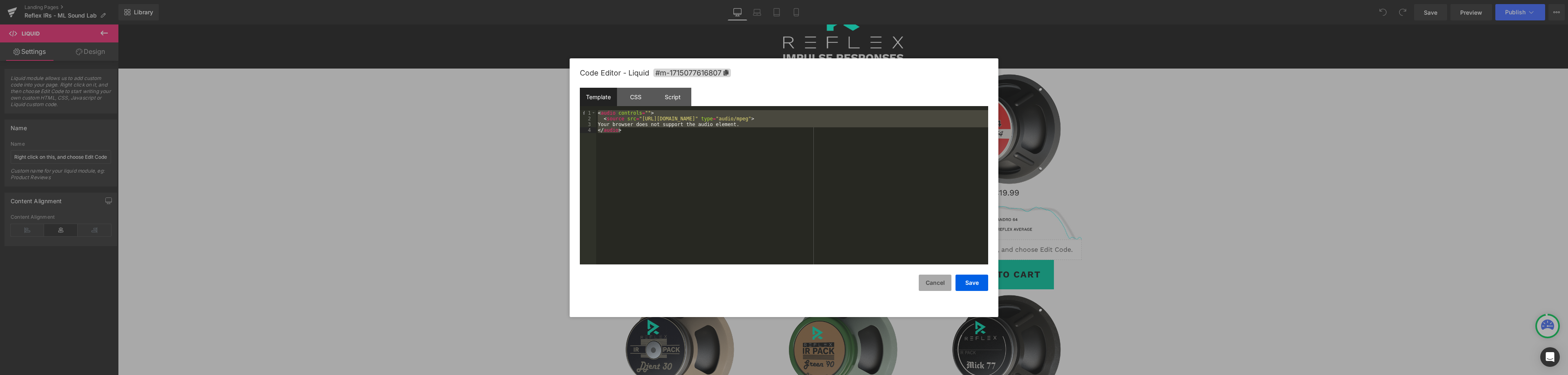
click at [939, 282] on button "Cancel" at bounding box center [934, 282] width 32 height 17
